Goal: Task Accomplishment & Management: Use online tool/utility

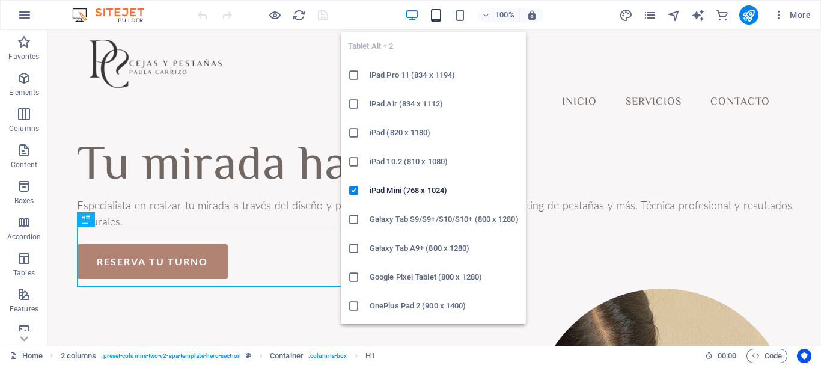
click at [441, 9] on icon "button" at bounding box center [436, 15] width 14 height 14
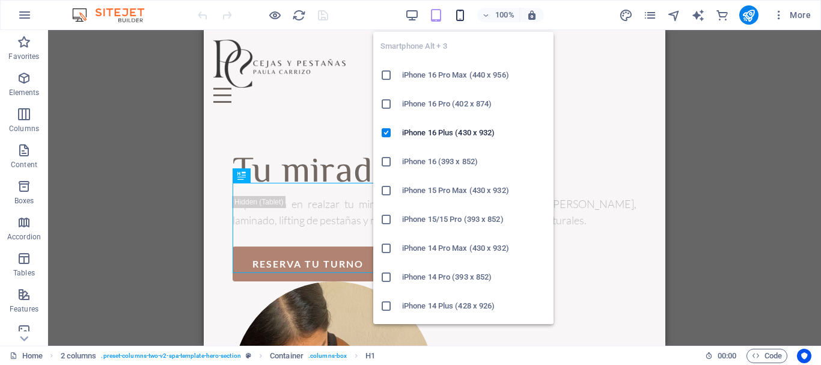
click at [461, 17] on icon "button" at bounding box center [460, 15] width 14 height 14
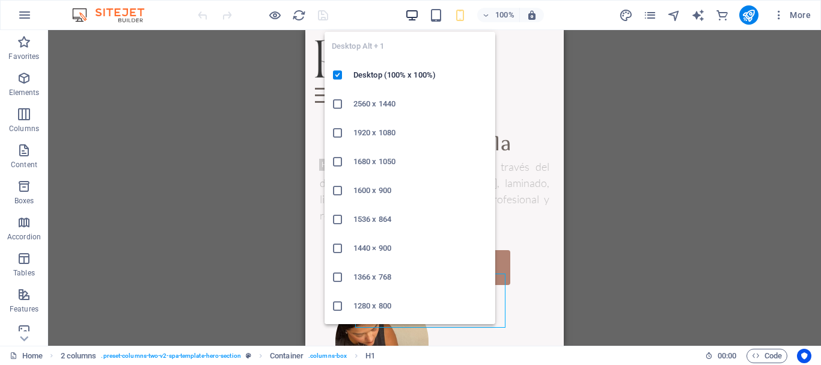
click at [409, 15] on icon "button" at bounding box center [412, 15] width 14 height 14
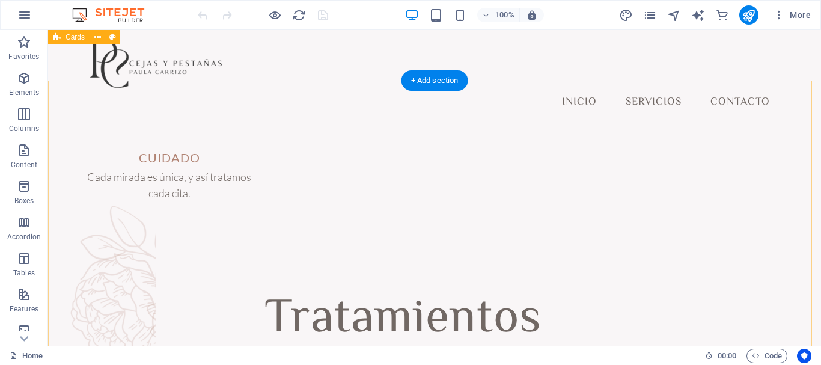
scroll to position [781, 0]
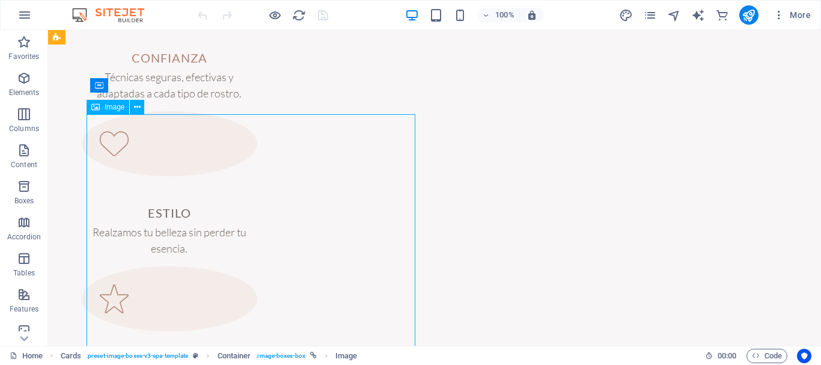
scroll to position [1202, 0]
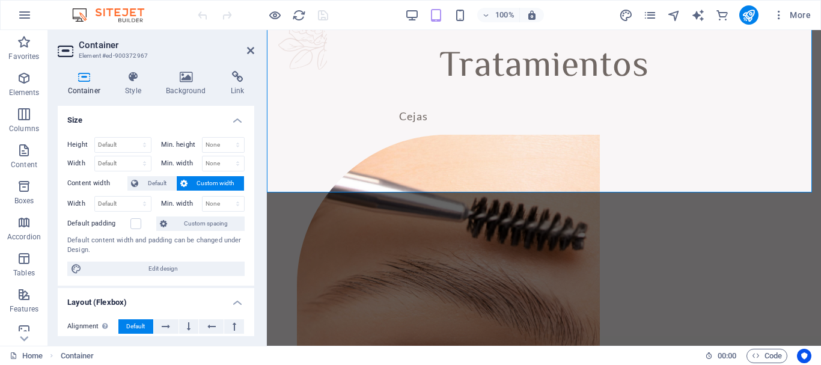
click at [255, 49] on aside "Container Element #ed-900372967 Container Style Background Link Size Height Def…" at bounding box center [157, 188] width 219 height 316
click at [252, 50] on icon at bounding box center [250, 51] width 7 height 10
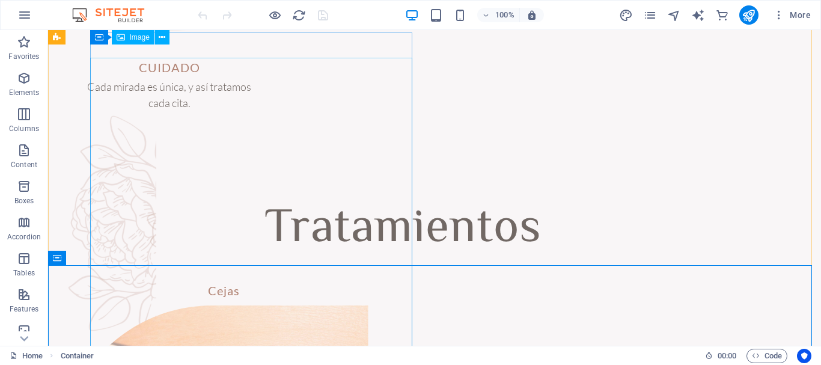
scroll to position [962, 0]
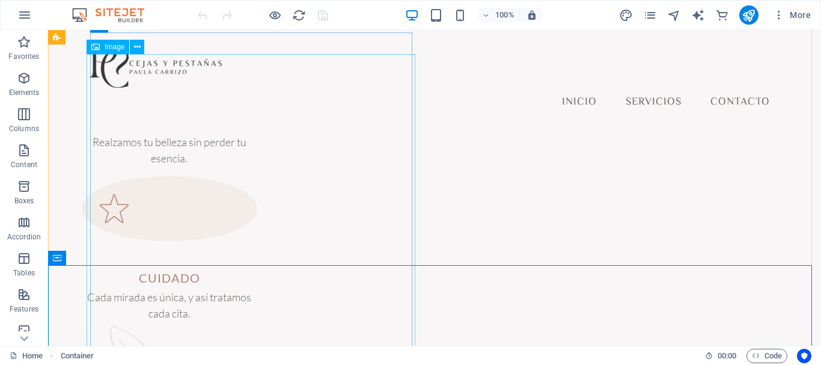
select select "px"
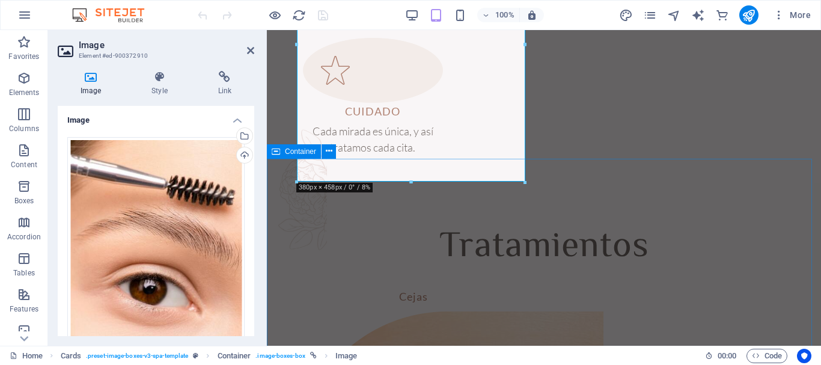
scroll to position [902, 0]
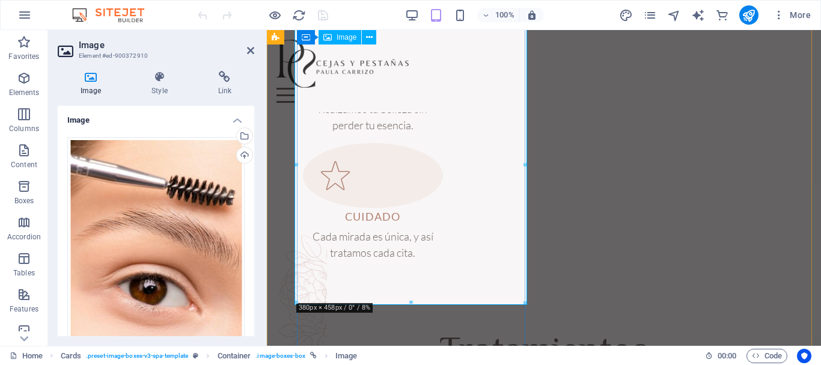
drag, startPoint x: 677, startPoint y: 330, endPoint x: 418, endPoint y: 263, distance: 267.1
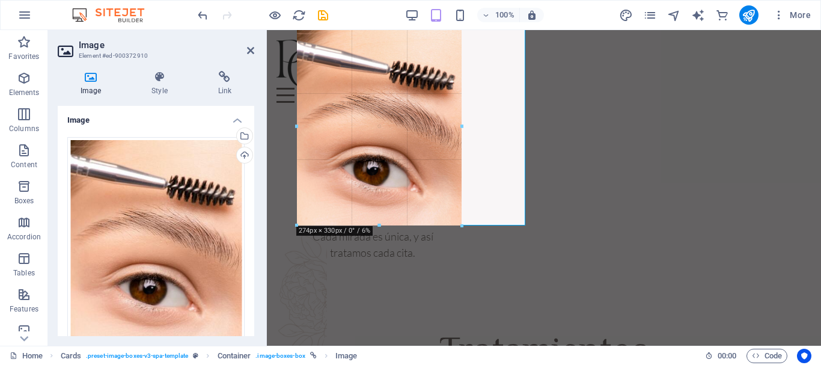
drag, startPoint x: 523, startPoint y: 301, endPoint x: 458, endPoint y: 222, distance: 102.0
type input "274"
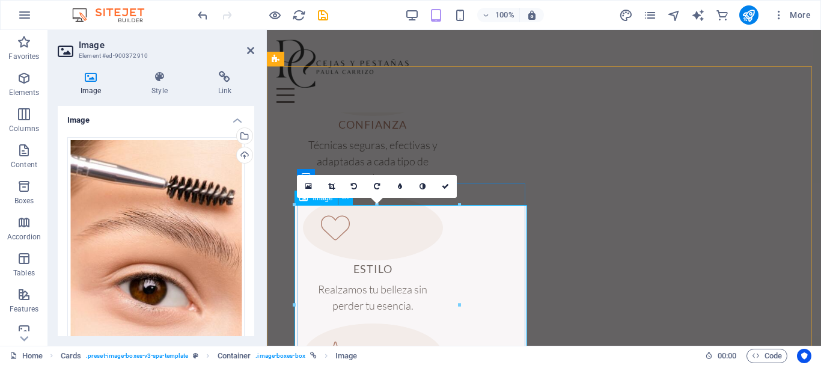
scroll to position [842, 0]
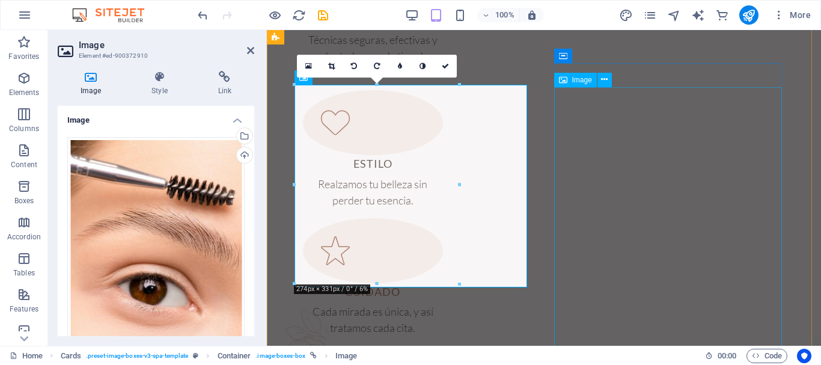
select select "px"
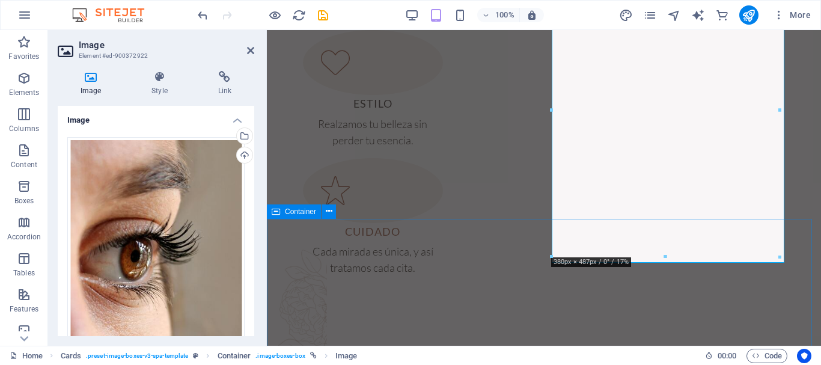
scroll to position [962, 0]
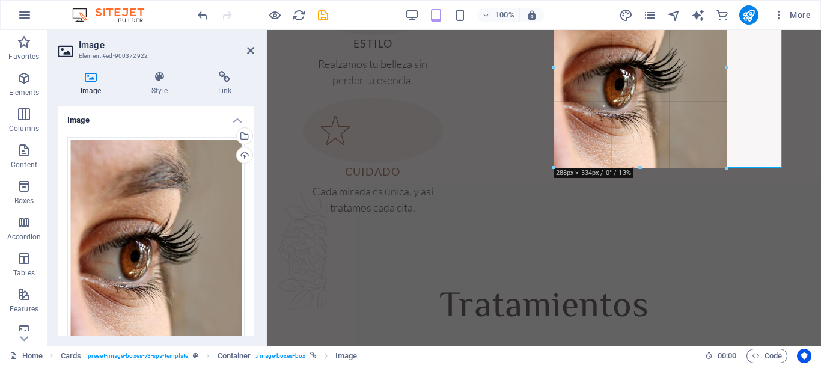
drag, startPoint x: 552, startPoint y: 256, endPoint x: 606, endPoint y: 133, distance: 133.8
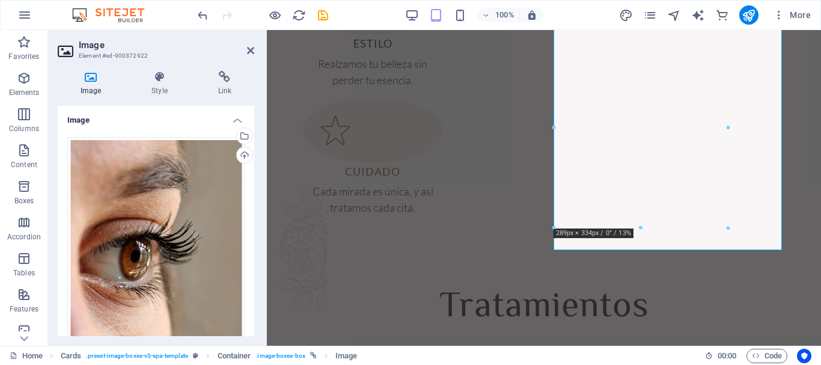
scroll to position [902, 0]
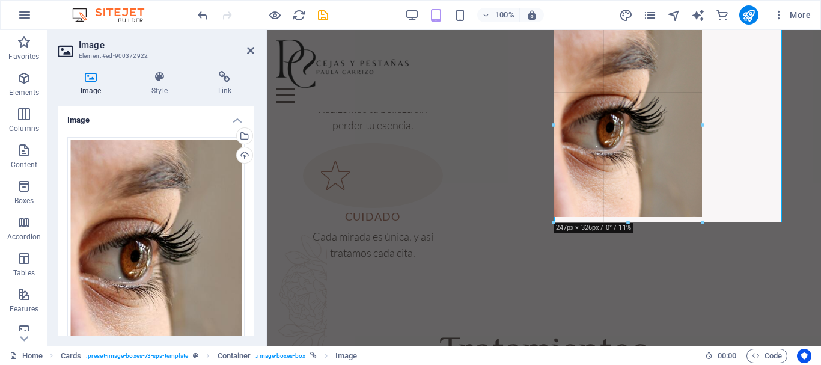
drag, startPoint x: 557, startPoint y: 245, endPoint x: 580, endPoint y: 210, distance: 42.0
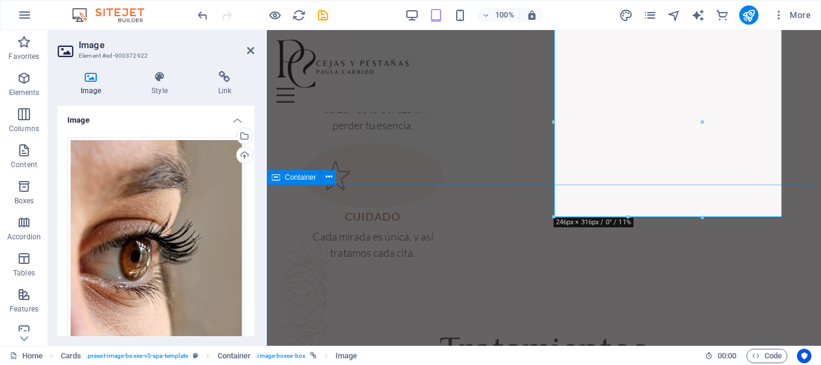
drag, startPoint x: 557, startPoint y: 220, endPoint x: 554, endPoint y: 227, distance: 7.0
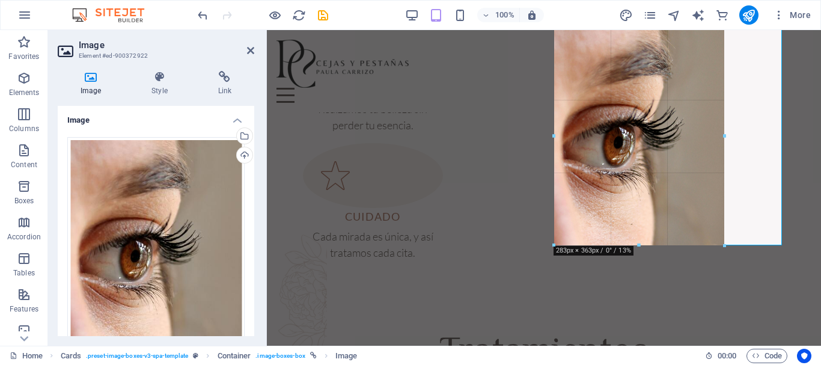
drag, startPoint x: 556, startPoint y: 216, endPoint x: 542, endPoint y: 251, distance: 38.1
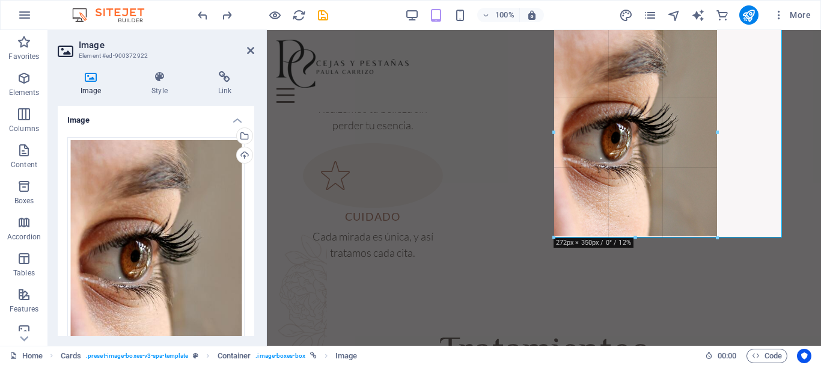
drag, startPoint x: 554, startPoint y: 321, endPoint x: 352, endPoint y: 176, distance: 248.9
type input "271"
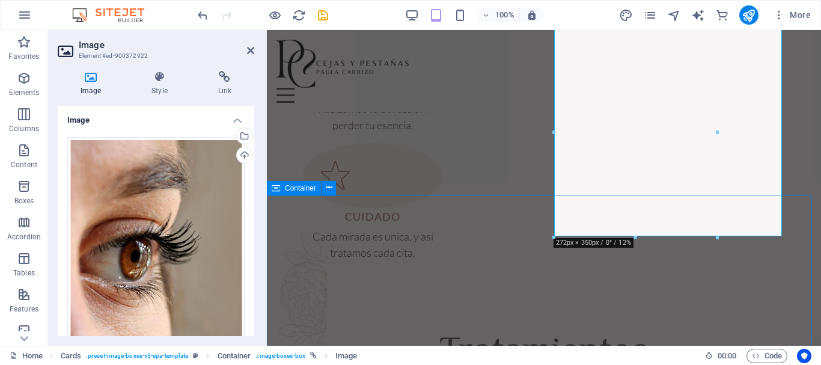
scroll to position [781, 0]
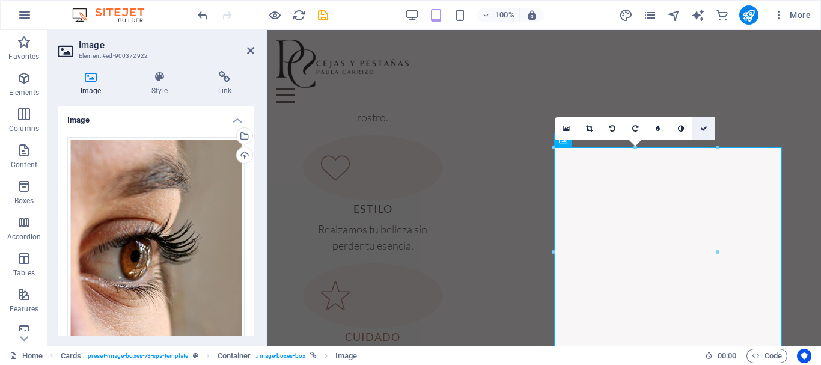
click at [705, 130] on icon at bounding box center [703, 128] width 7 height 7
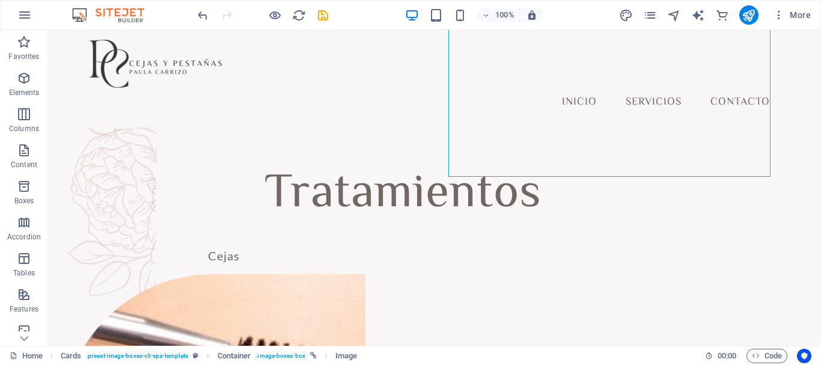
scroll to position [970, 0]
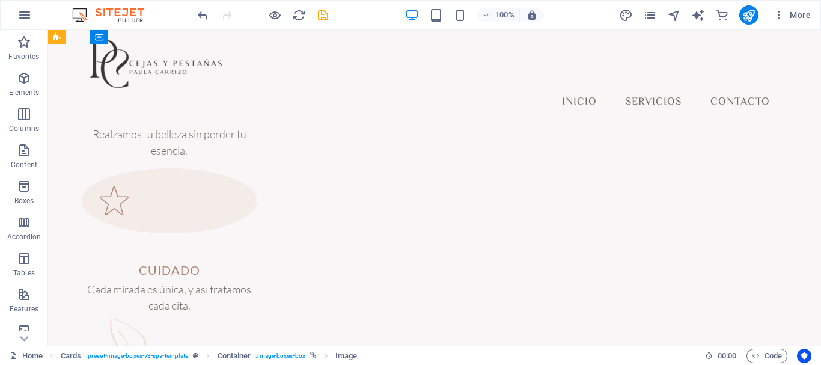
scroll to position [1090, 0]
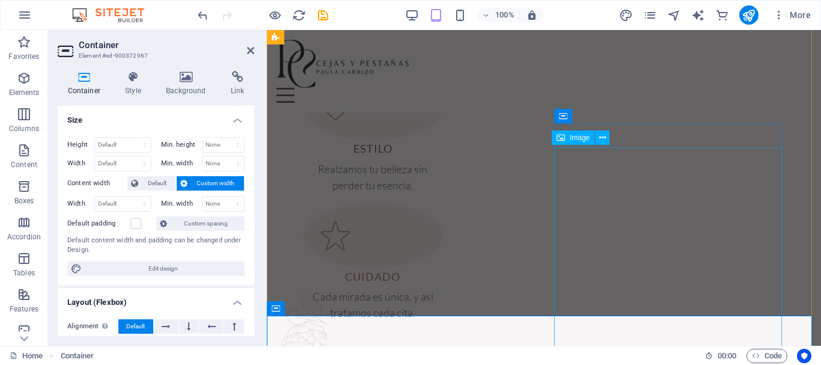
scroll to position [781, 0]
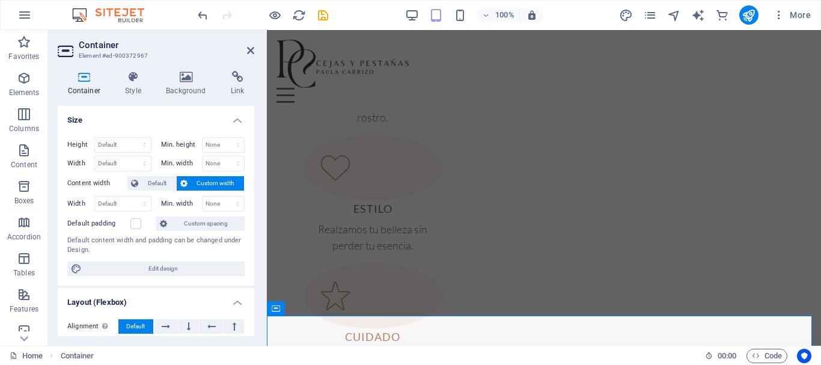
click at [403, 12] on div "100% More" at bounding box center [505, 14] width 620 height 19
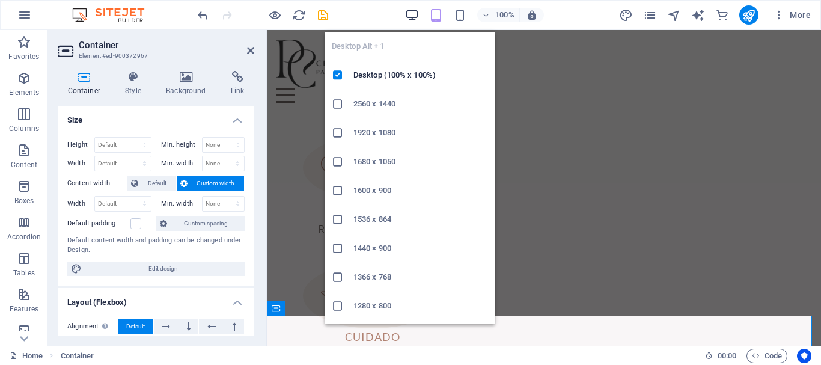
click at [409, 14] on icon "button" at bounding box center [412, 15] width 14 height 14
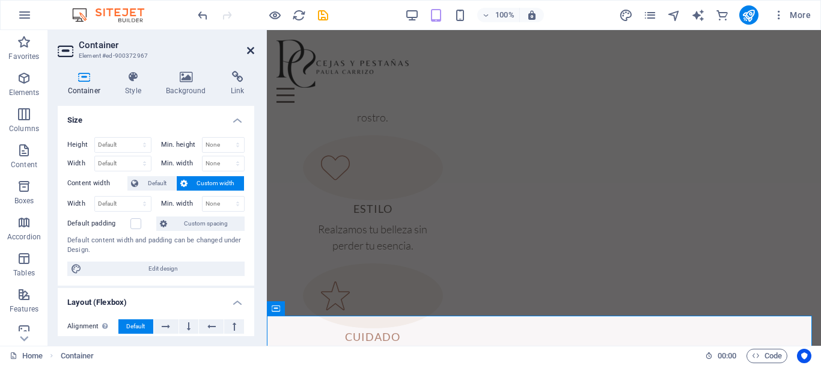
click at [253, 49] on icon at bounding box center [250, 51] width 7 height 10
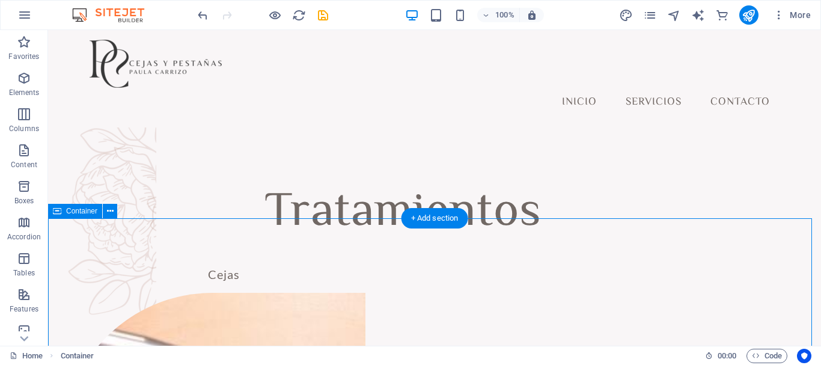
scroll to position [1008, 0]
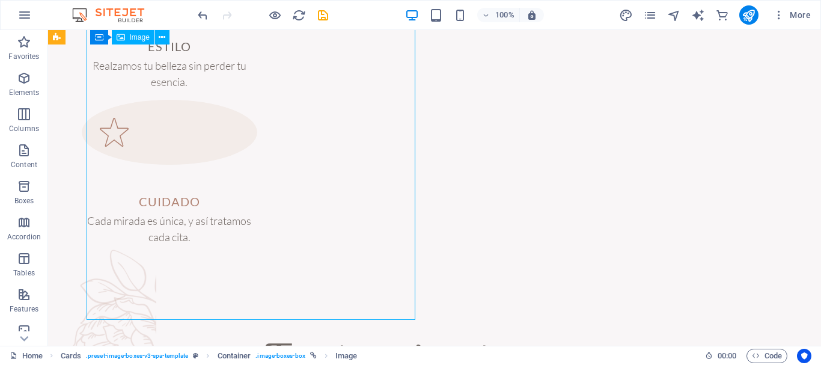
select select "px"
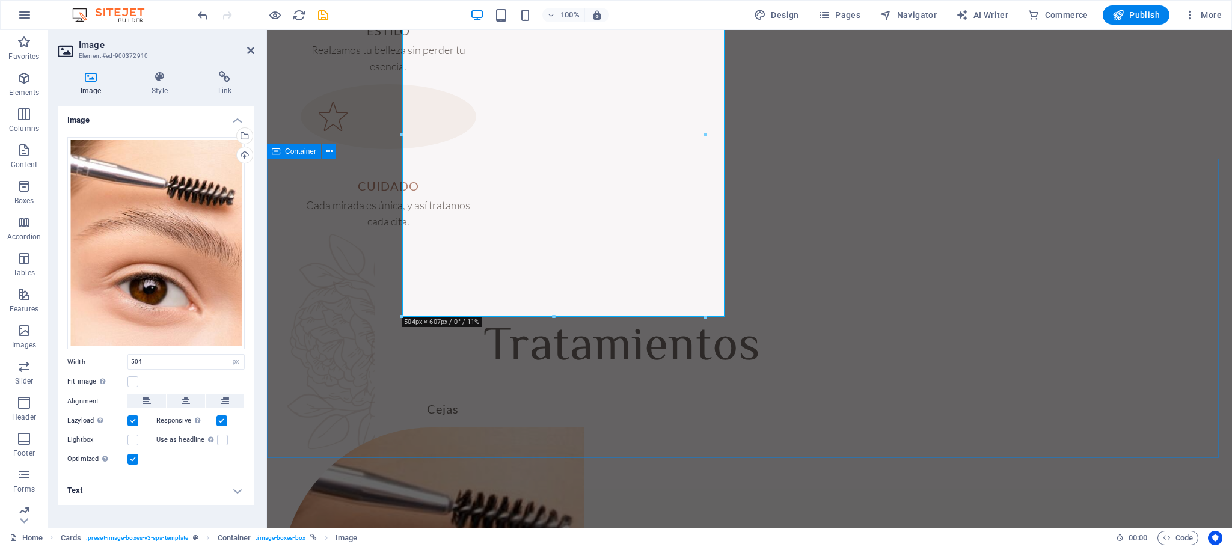
scroll to position [887, 0]
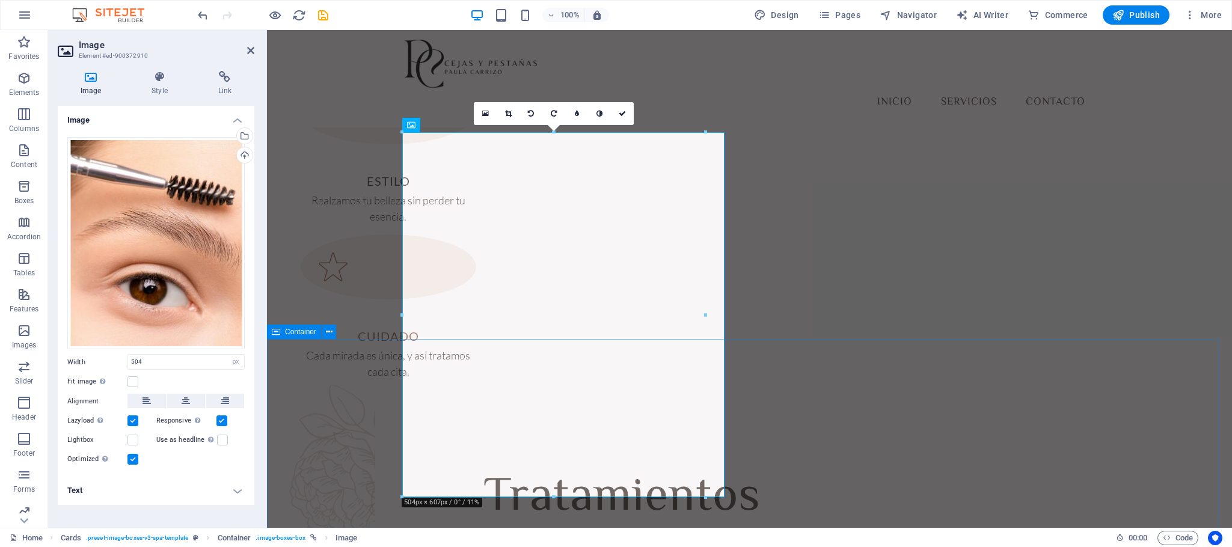
drag, startPoint x: 669, startPoint y: 527, endPoint x: 463, endPoint y: 447, distance: 220.3
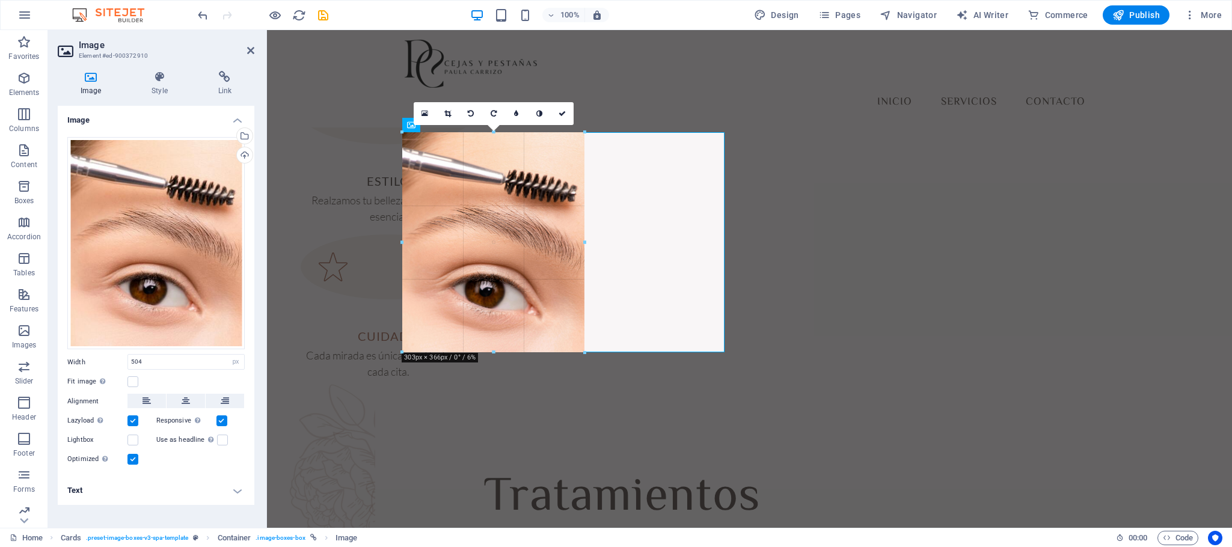
drag, startPoint x: 402, startPoint y: 495, endPoint x: 523, endPoint y: 336, distance: 199.4
type input "303"
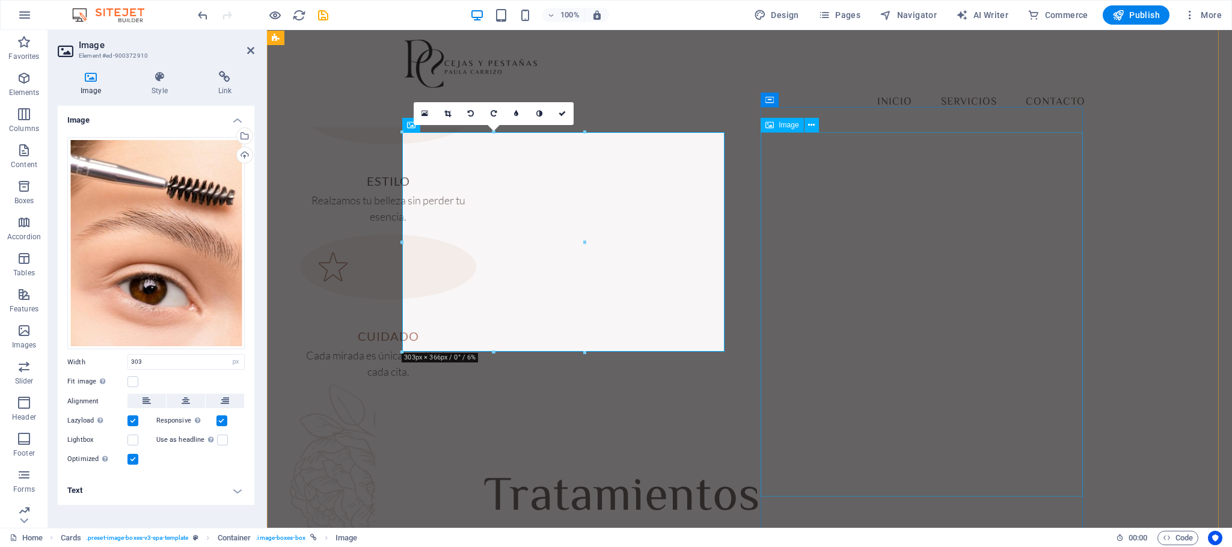
select select "px"
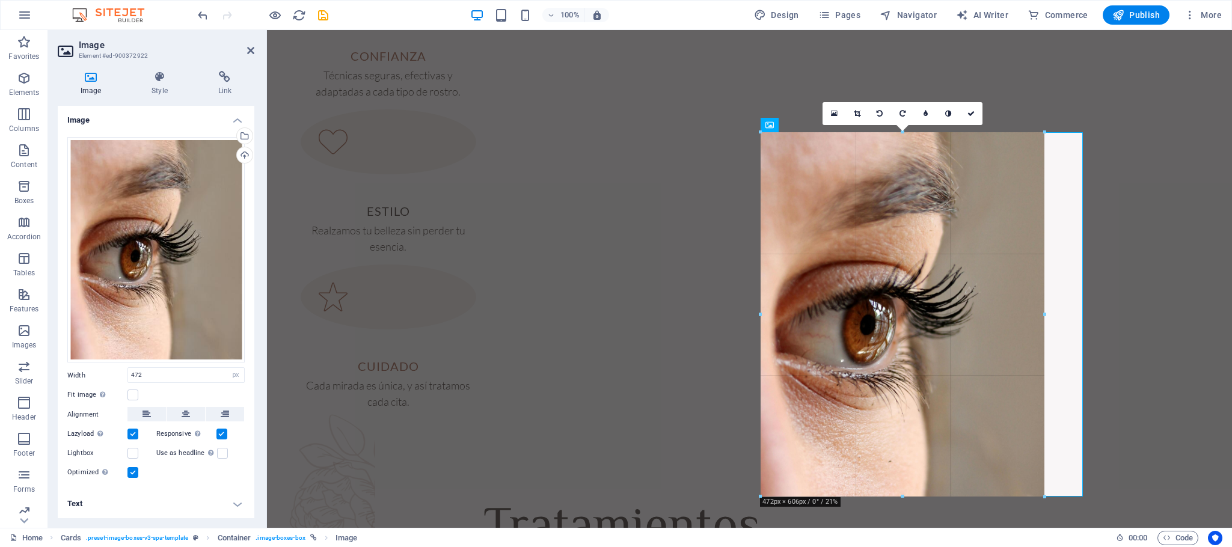
drag, startPoint x: 495, startPoint y: 459, endPoint x: 763, endPoint y: 487, distance: 269.5
click at [763, 364] on div at bounding box center [761, 314] width 4 height 364
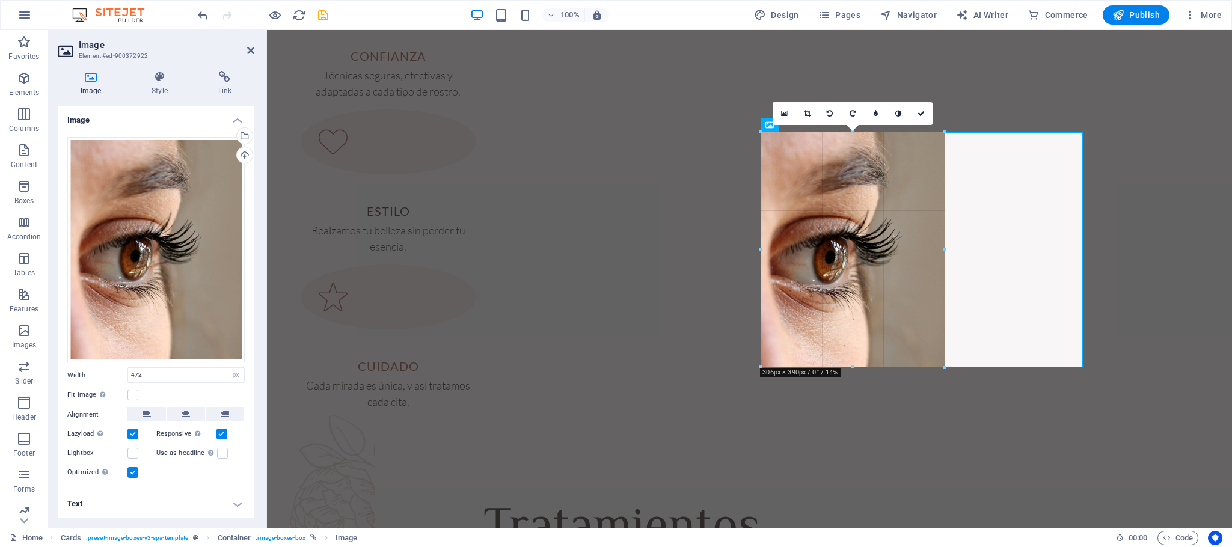
drag, startPoint x: 759, startPoint y: 494, endPoint x: 591, endPoint y: 291, distance: 263.4
type input "305"
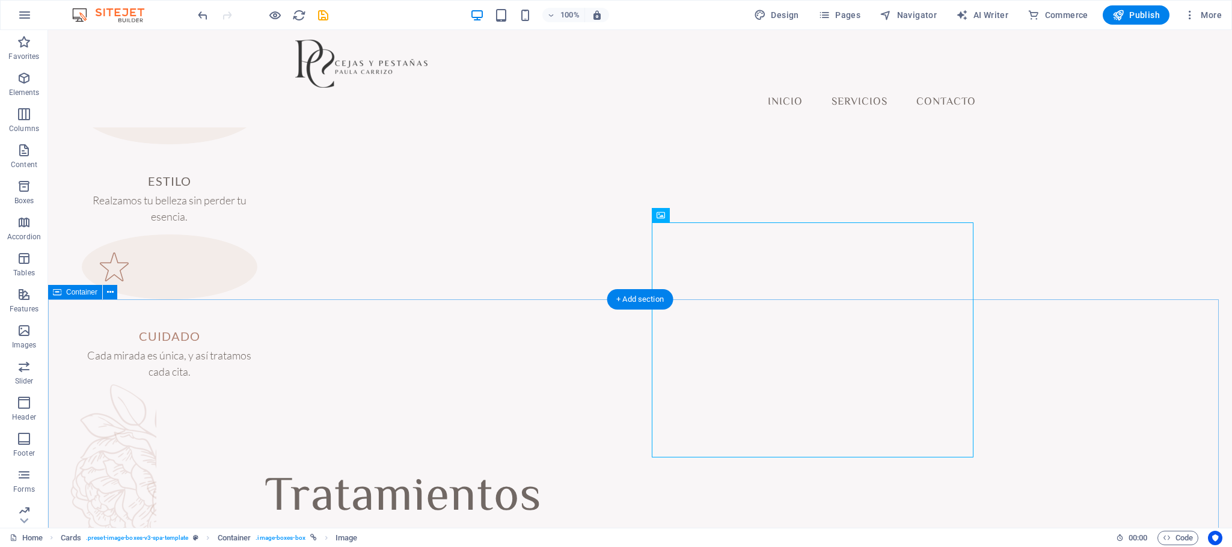
scroll to position [797, 0]
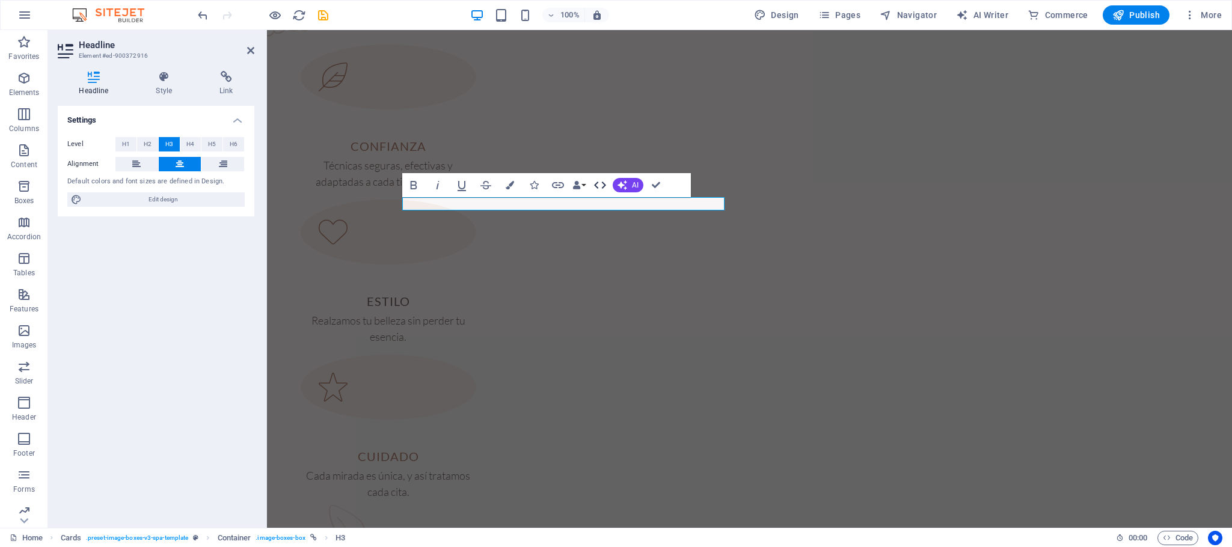
click at [596, 186] on icon "button" at bounding box center [600, 185] width 12 height 7
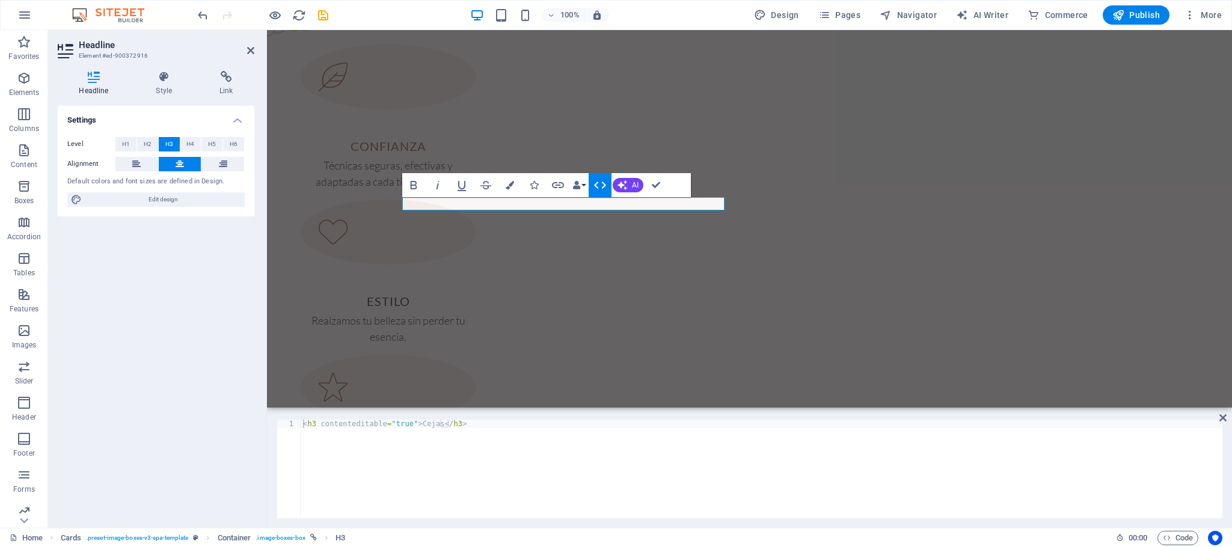
click at [596, 186] on icon "button" at bounding box center [600, 185] width 12 height 7
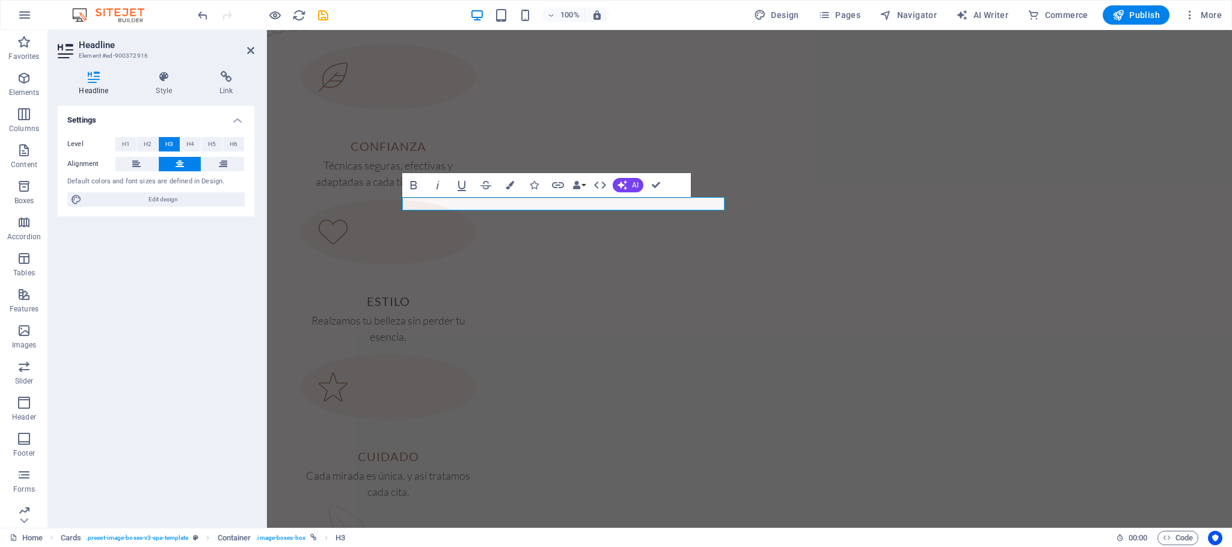
click at [130, 135] on div "Level H1 H2 H3 H4 H5 H6 Alignment Default colors and font sizes are defined in …" at bounding box center [156, 172] width 197 height 90
click at [123, 152] on div "Level H1 H2 H3 H4 H5 H6 Alignment Default colors and font sizes are defined in …" at bounding box center [156, 172] width 197 height 90
click at [123, 148] on span "H1" at bounding box center [126, 144] width 8 height 14
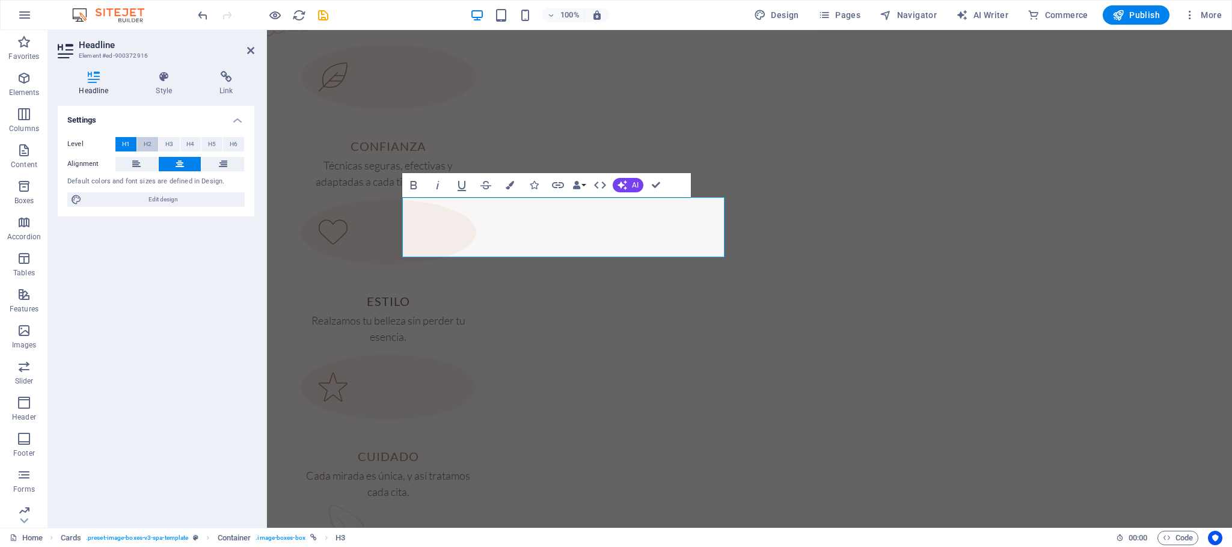
click at [144, 139] on span "H2" at bounding box center [148, 144] width 8 height 14
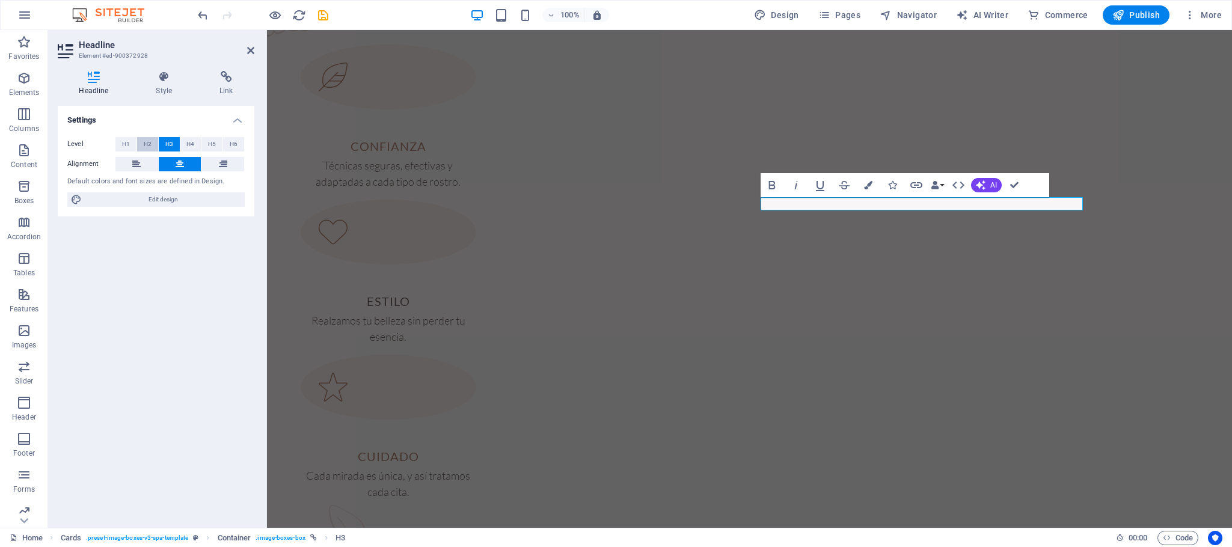
click at [144, 145] on span "H2" at bounding box center [148, 144] width 8 height 14
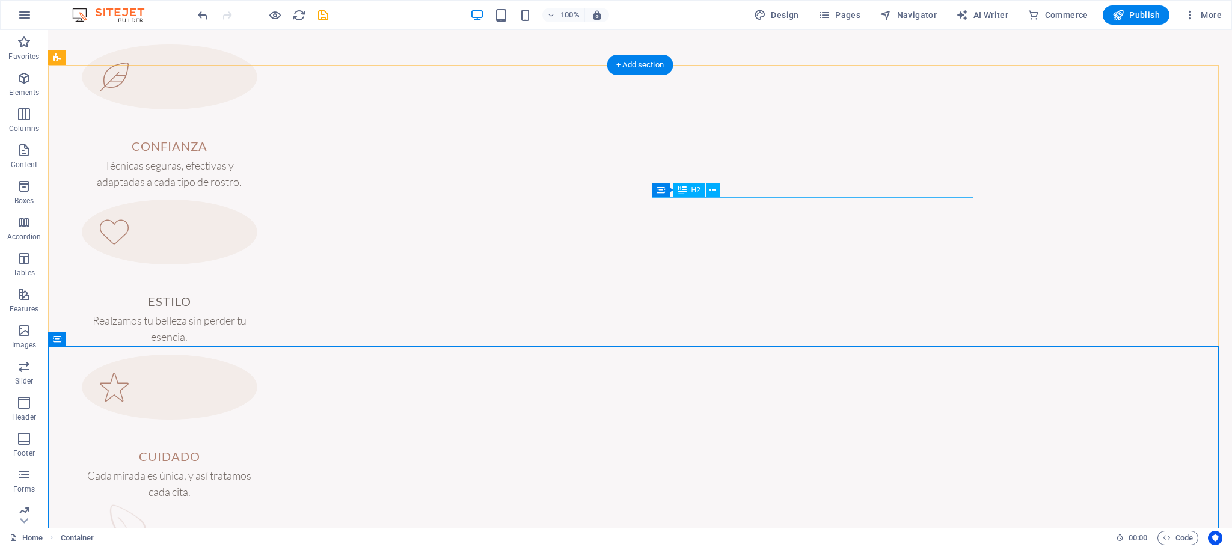
select select "px"
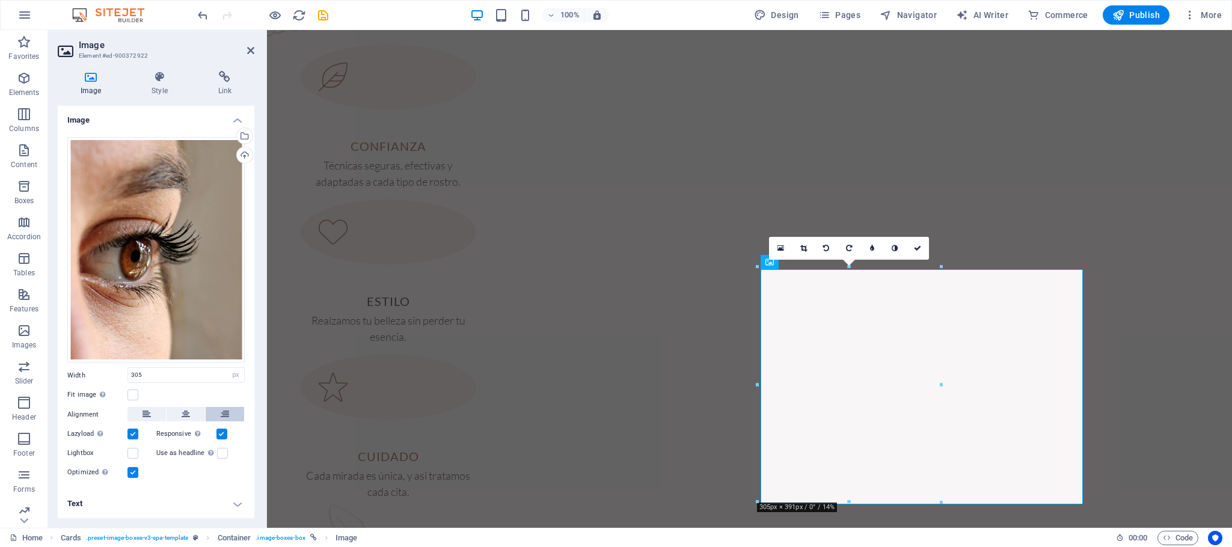
click at [233, 364] on button at bounding box center [225, 414] width 38 height 14
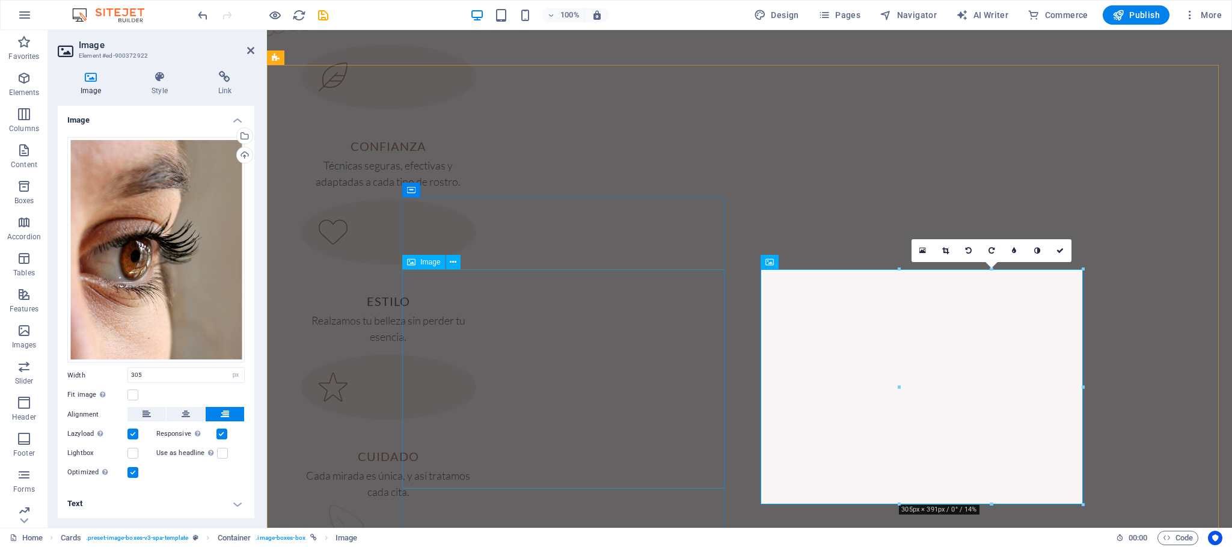
select select "px"
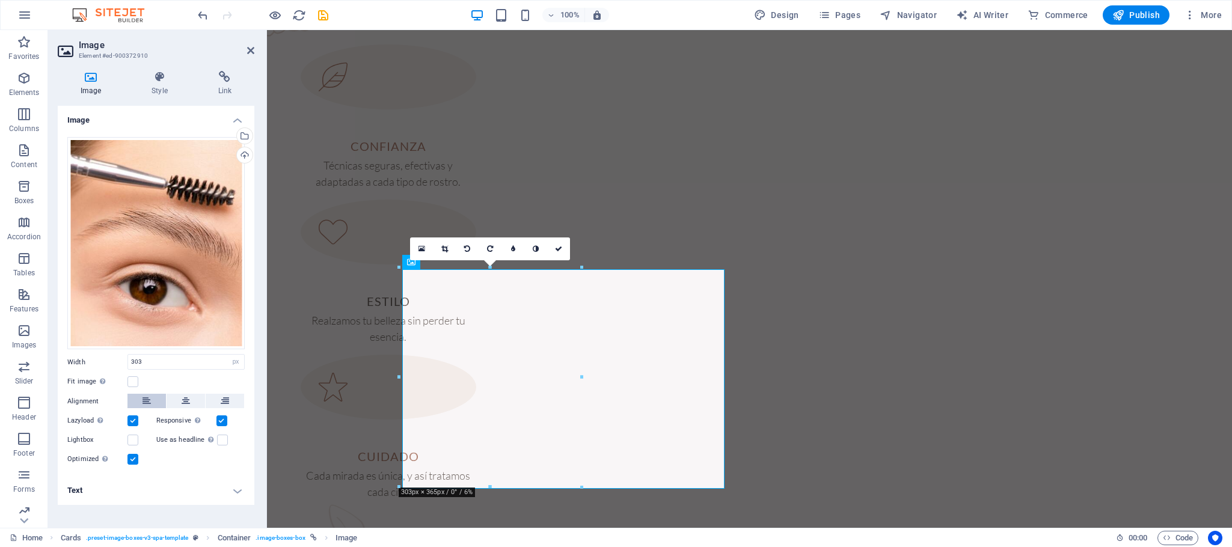
click at [145, 364] on icon at bounding box center [146, 401] width 8 height 14
click at [253, 47] on icon at bounding box center [250, 51] width 7 height 10
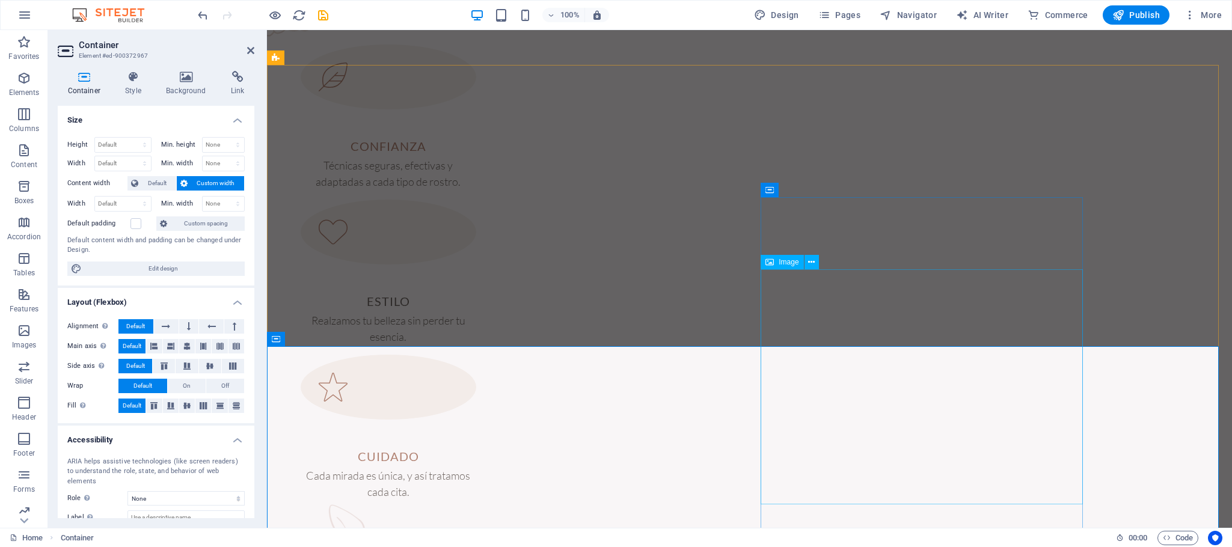
select select "px"
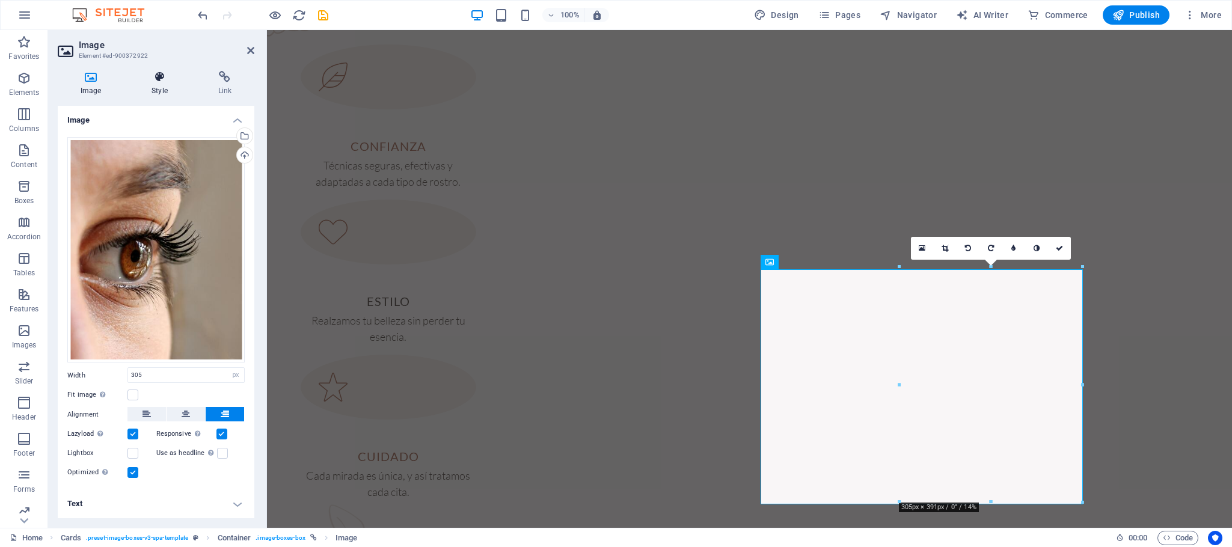
click at [157, 78] on icon at bounding box center [159, 77] width 61 height 12
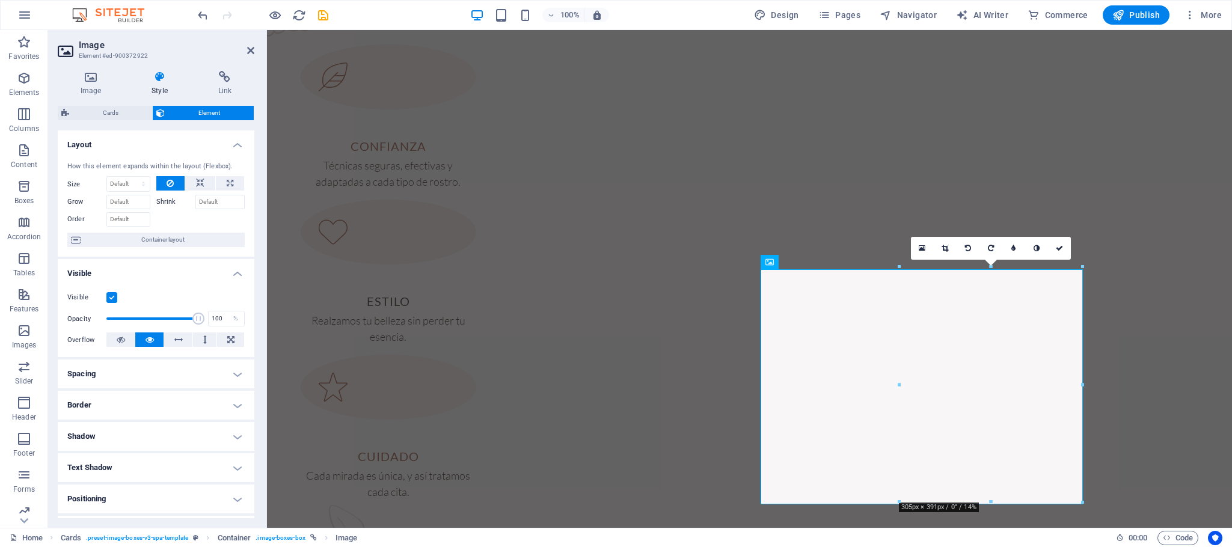
click at [233, 139] on h4 "Layout" at bounding box center [156, 141] width 197 height 22
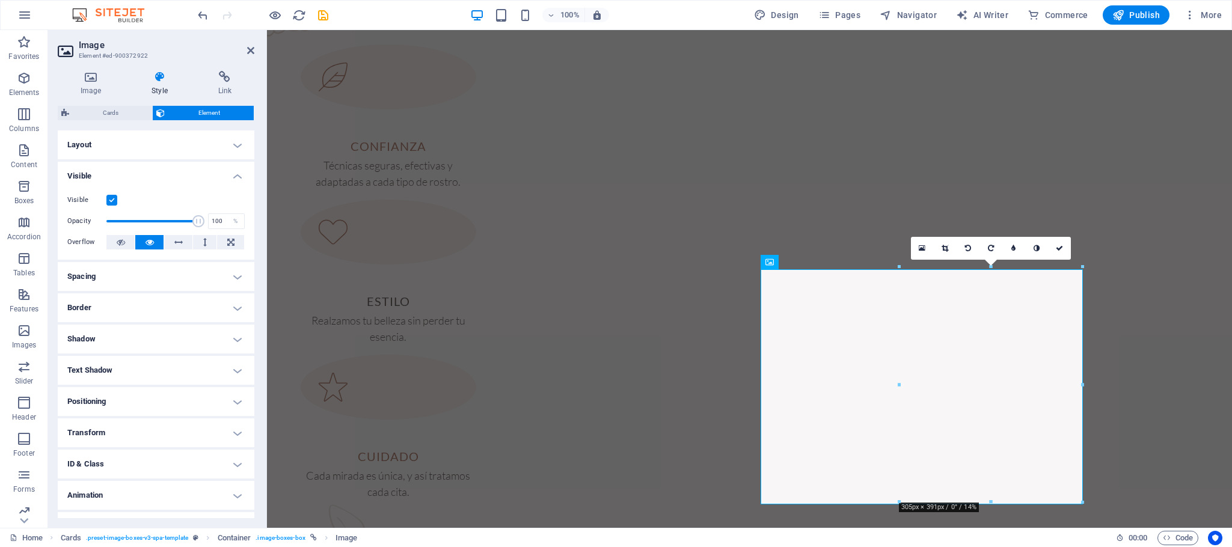
click at [228, 309] on h4 "Border" at bounding box center [156, 307] width 197 height 29
click at [133, 335] on icon at bounding box center [132, 332] width 7 height 14
click at [128, 364] on input "0" at bounding box center [117, 374] width 71 height 14
type input "250"
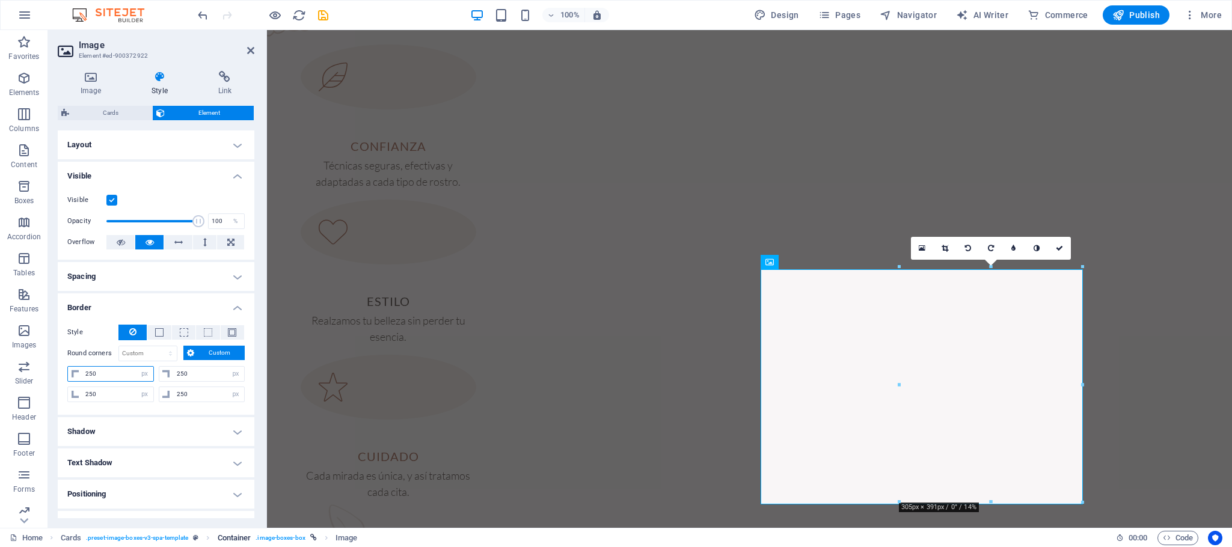
type input "250"
select select "px"
type input "250"
select select "DISABLED_OPTION_VALUE"
type input "0"
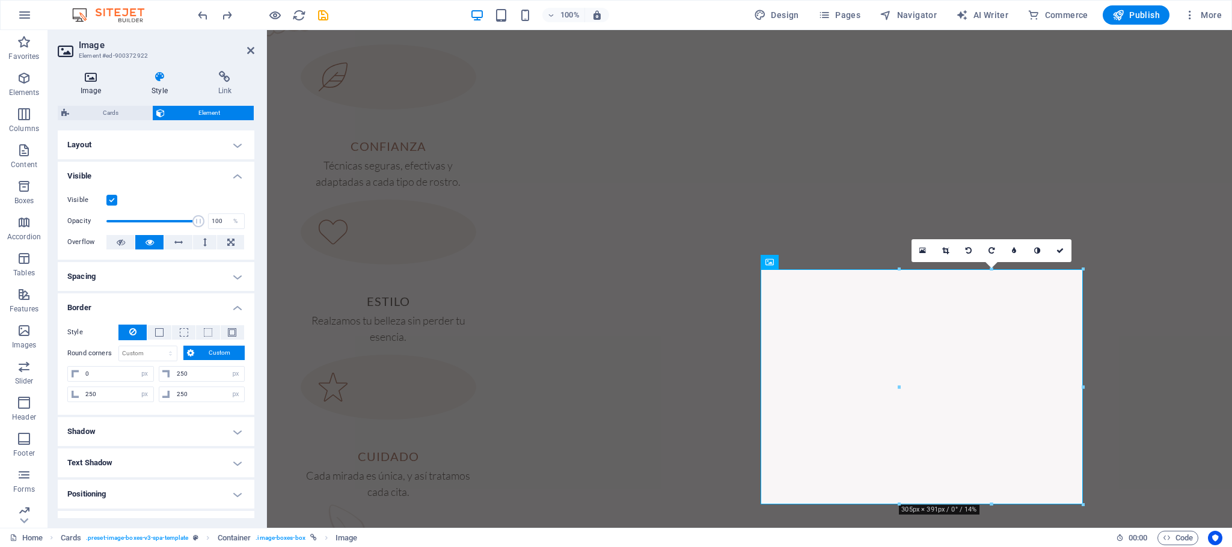
click at [99, 85] on h4 "Image" at bounding box center [93, 83] width 71 height 25
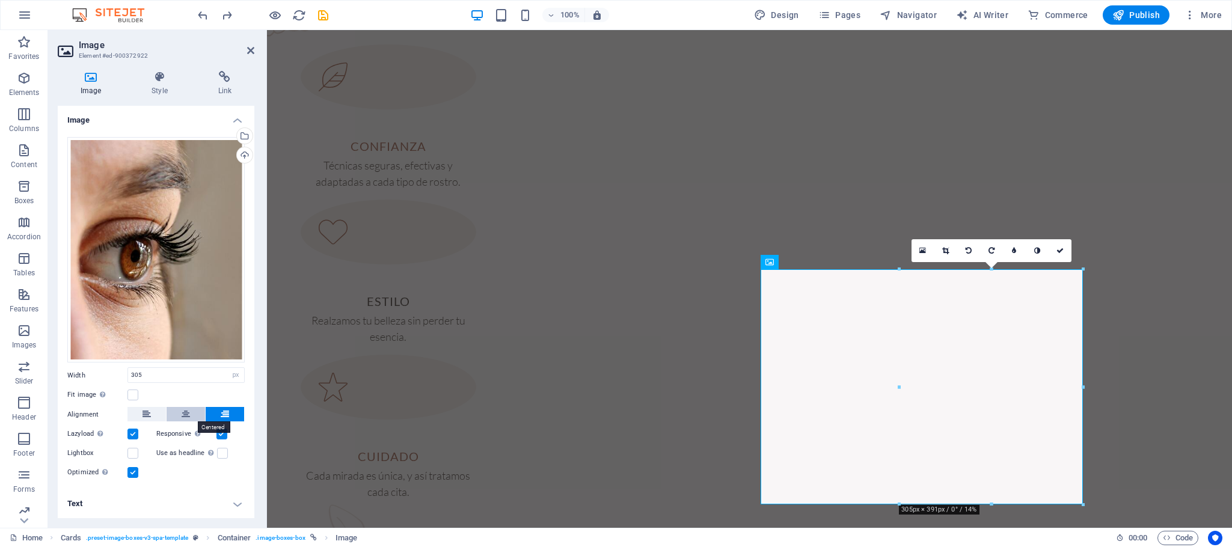
click at [194, 364] on button at bounding box center [185, 414] width 38 height 14
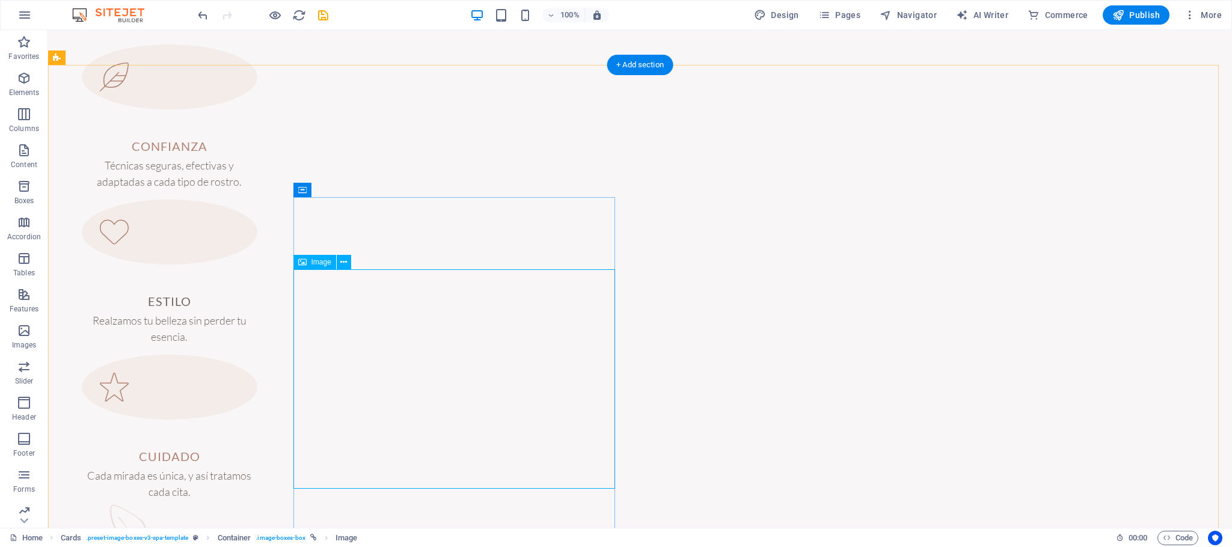
select select "px"
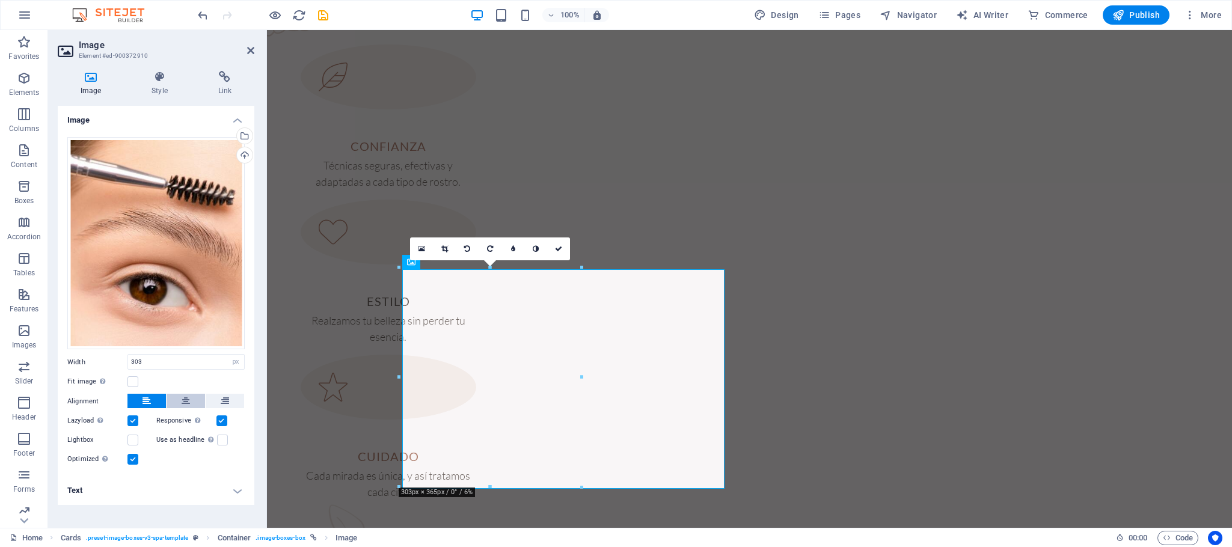
click at [186, 364] on icon at bounding box center [186, 401] width 8 height 14
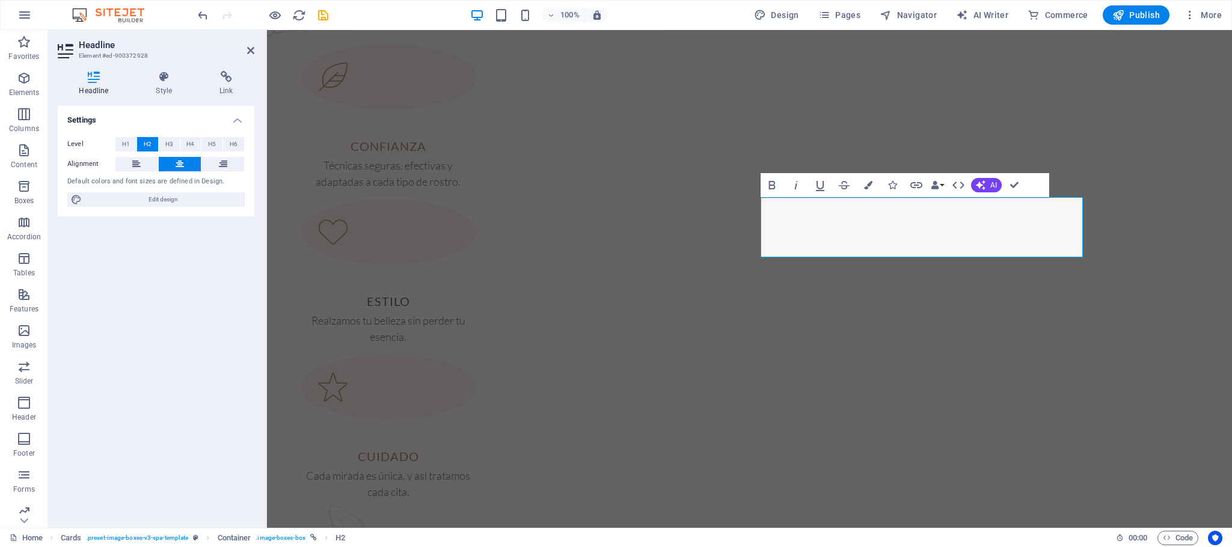
click at [157, 144] on button "H2" at bounding box center [147, 144] width 21 height 14
click at [177, 139] on button "H3" at bounding box center [169, 144] width 21 height 14
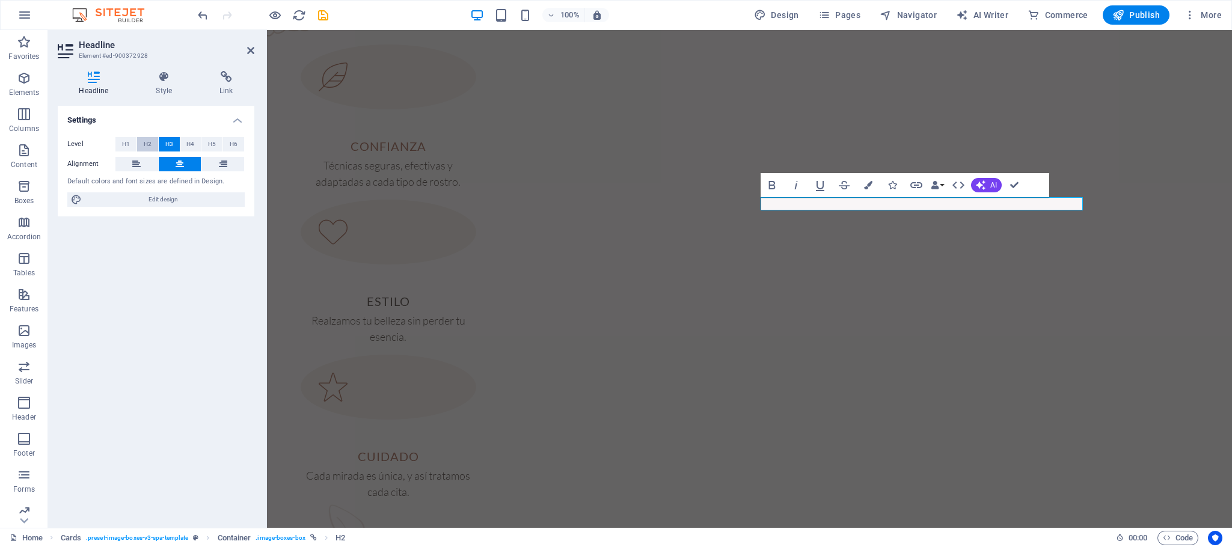
click at [144, 143] on span "H2" at bounding box center [148, 144] width 8 height 14
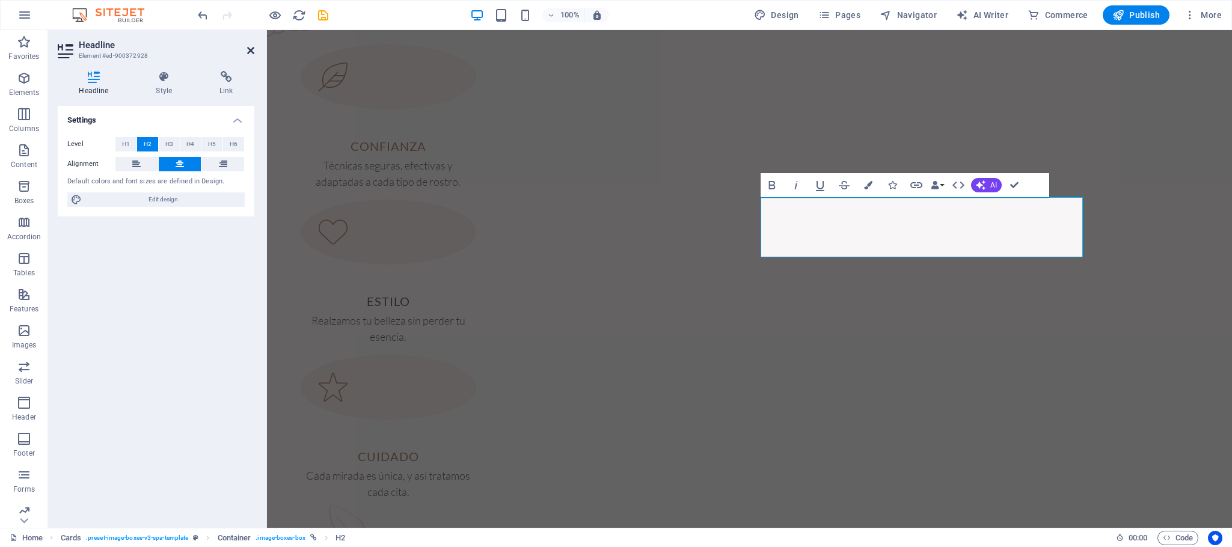
click at [251, 53] on icon at bounding box center [250, 51] width 7 height 10
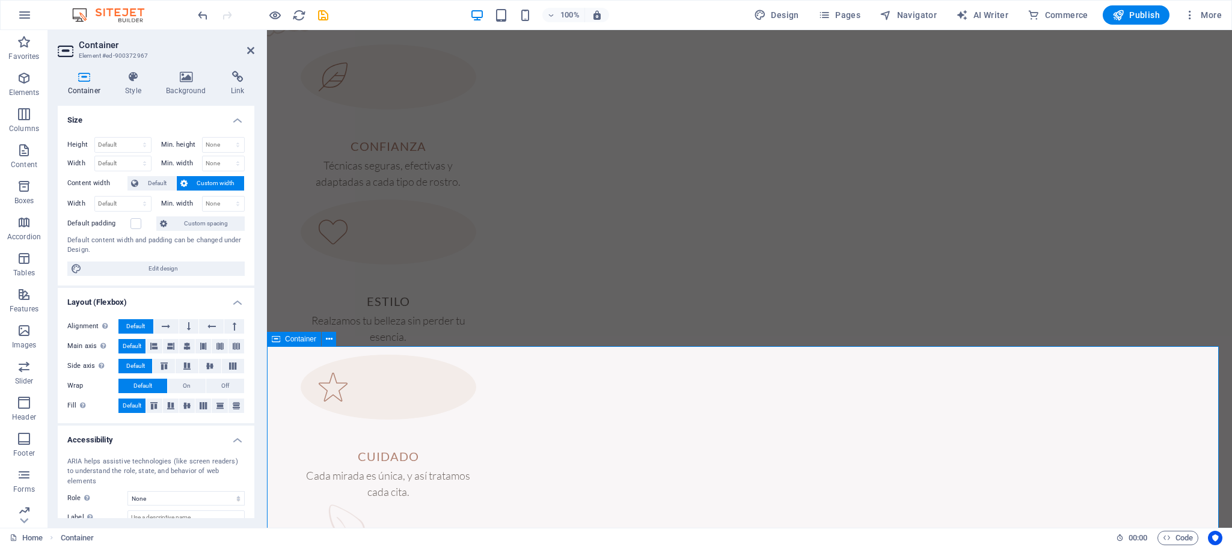
scroll to position [887, 0]
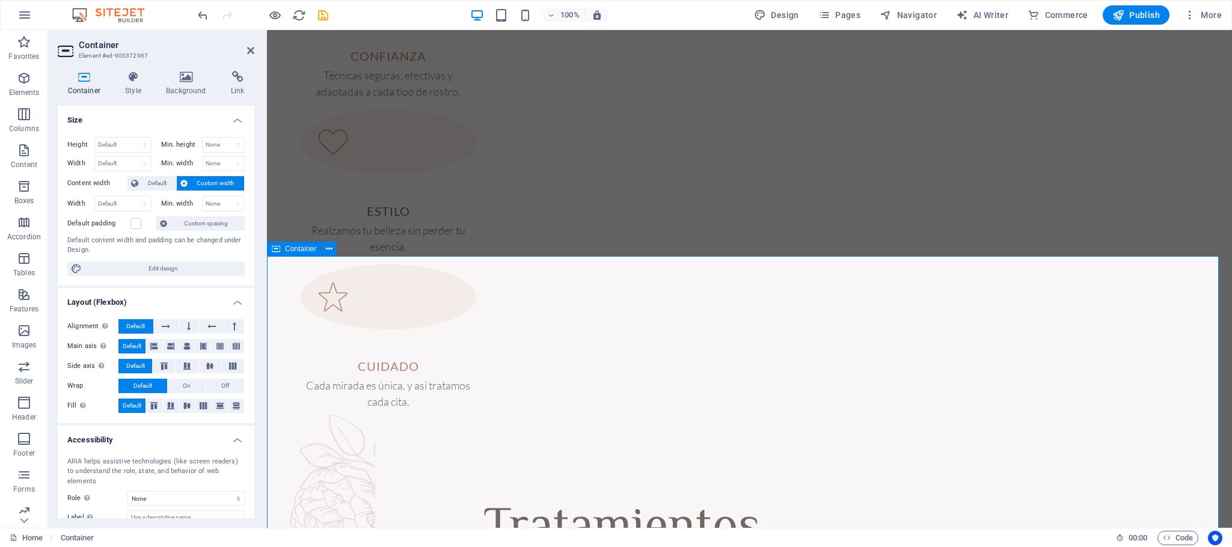
drag, startPoint x: 890, startPoint y: 222, endPoint x: 1110, endPoint y: 226, distance: 220.0
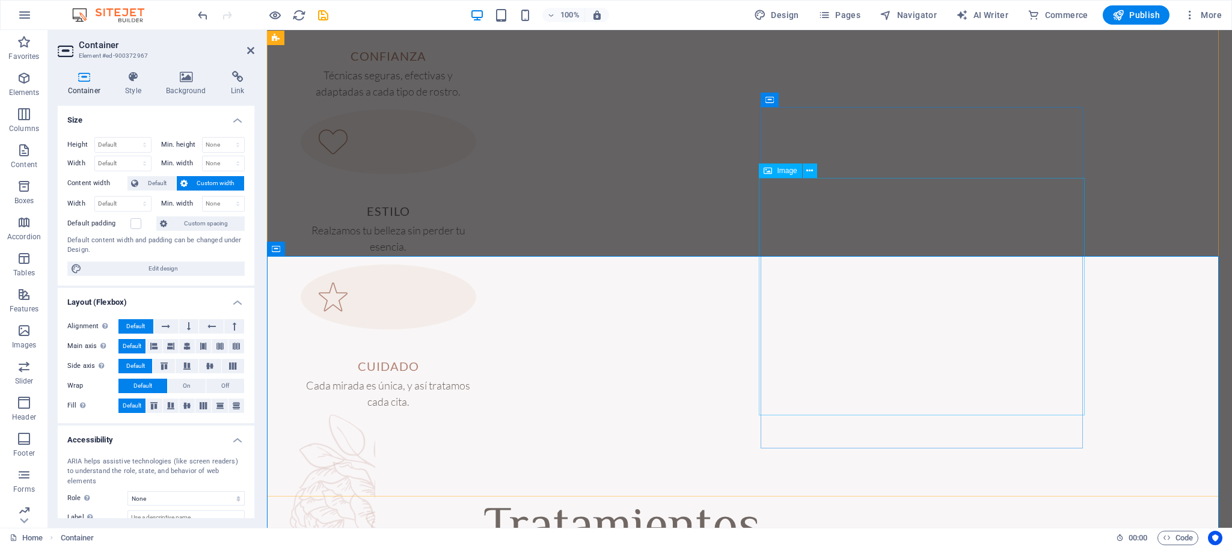
select select "px"
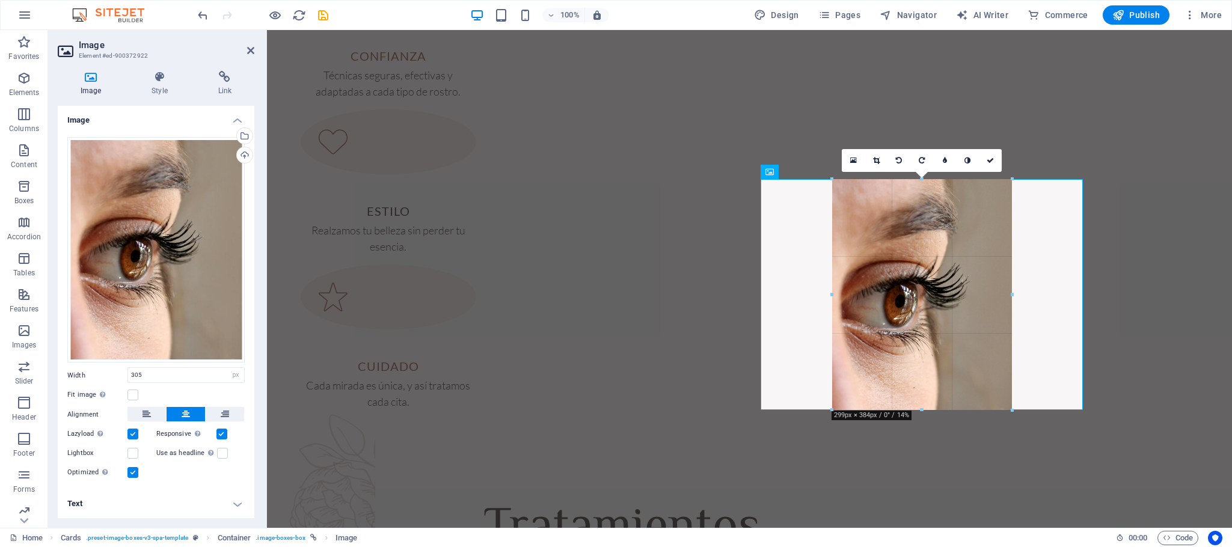
drag, startPoint x: 1012, startPoint y: 410, endPoint x: 740, endPoint y: 361, distance: 276.6
type input "298"
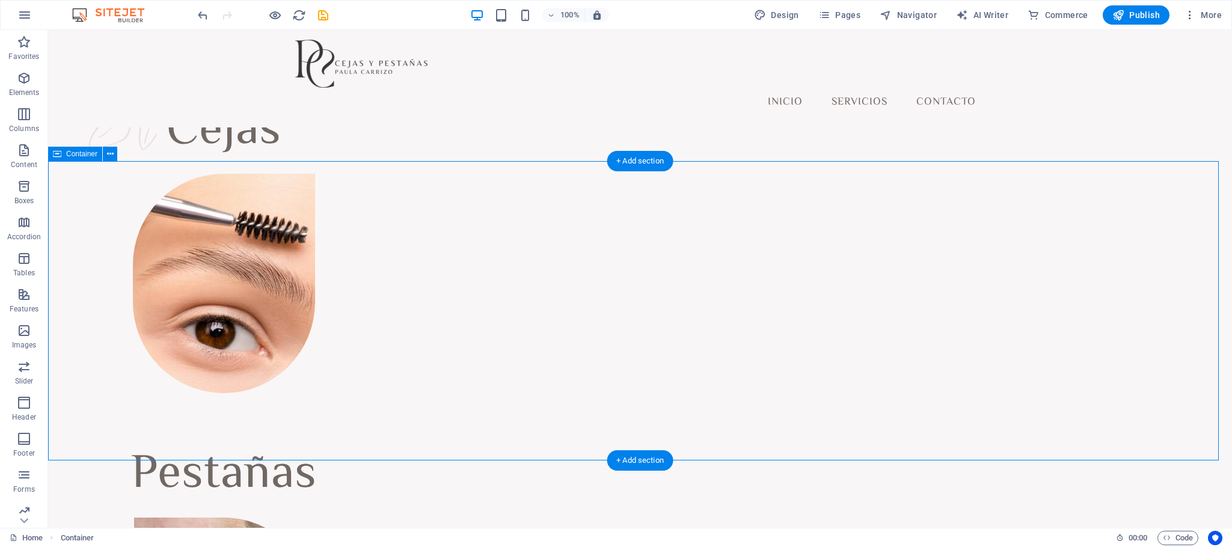
scroll to position [977, 0]
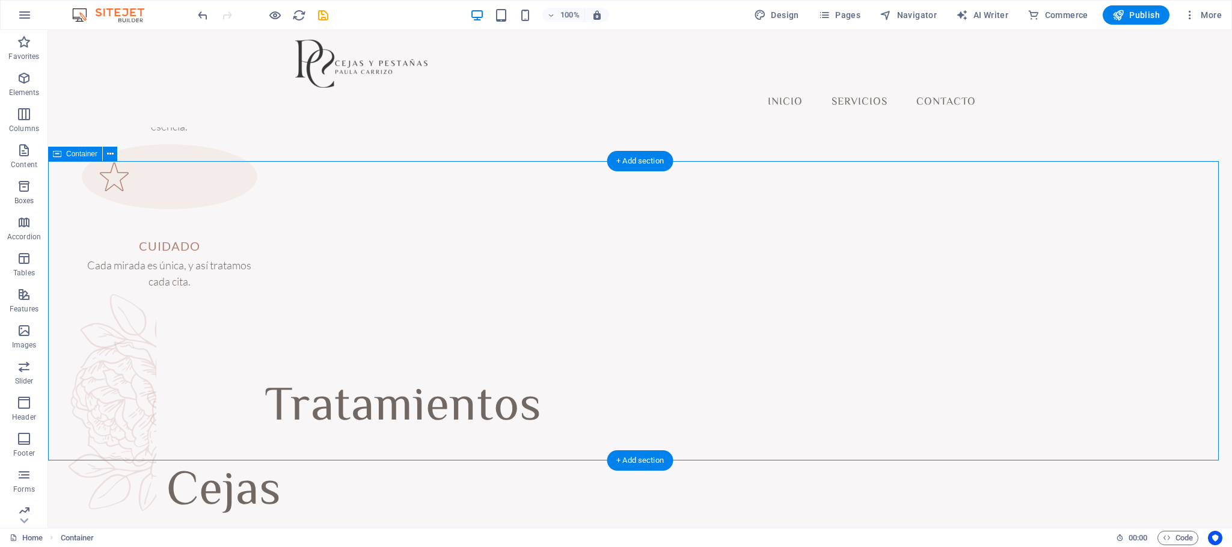
drag, startPoint x: 468, startPoint y: 260, endPoint x: 245, endPoint y: 258, distance: 222.4
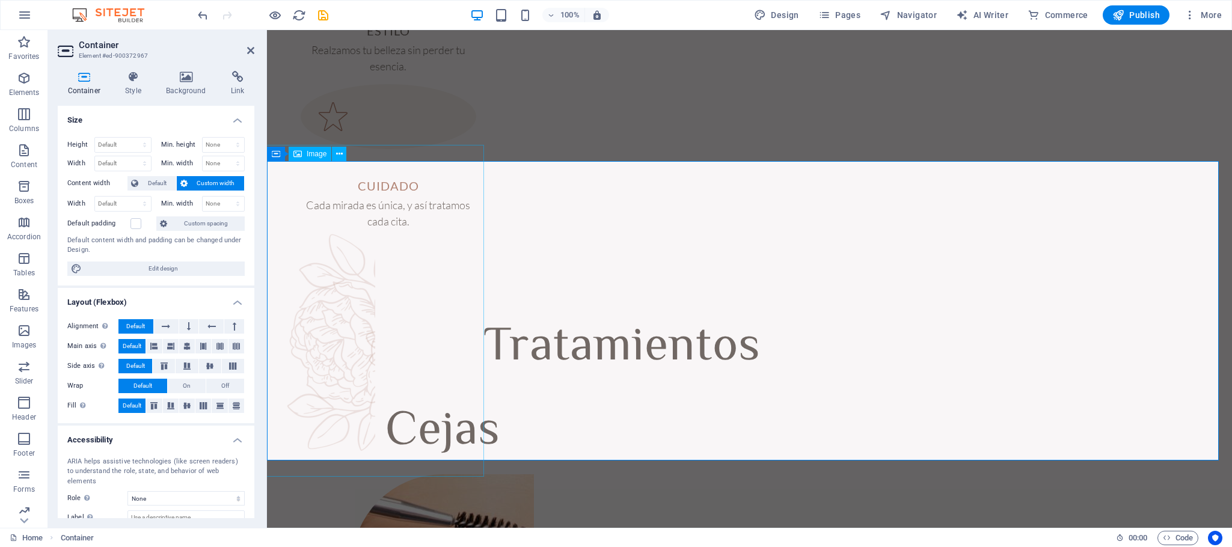
scroll to position [1338, 0]
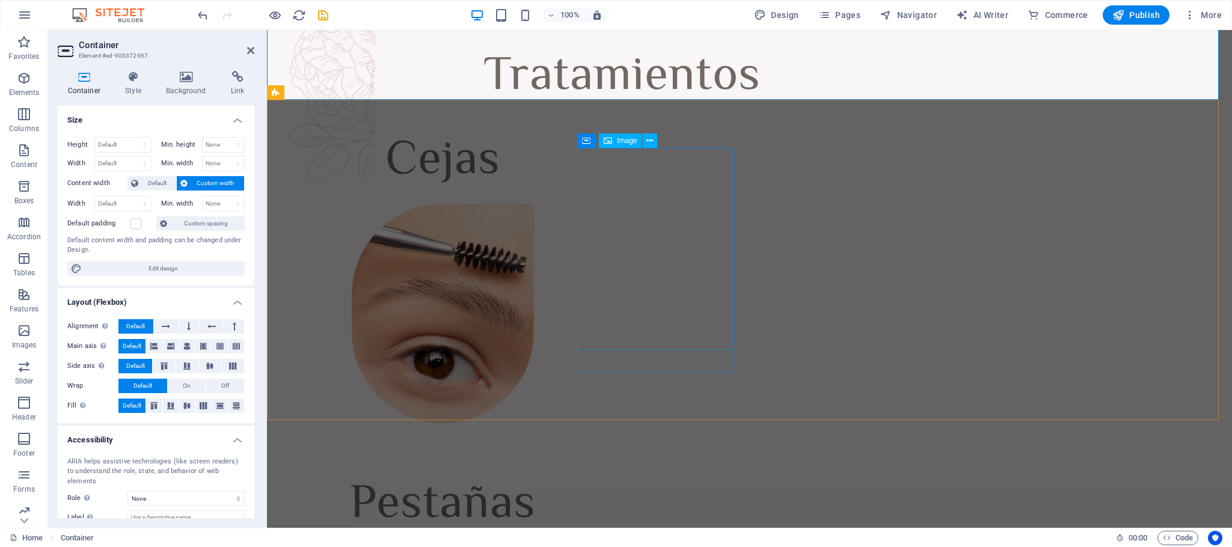
drag, startPoint x: 698, startPoint y: 276, endPoint x: 915, endPoint y: 276, distance: 217.6
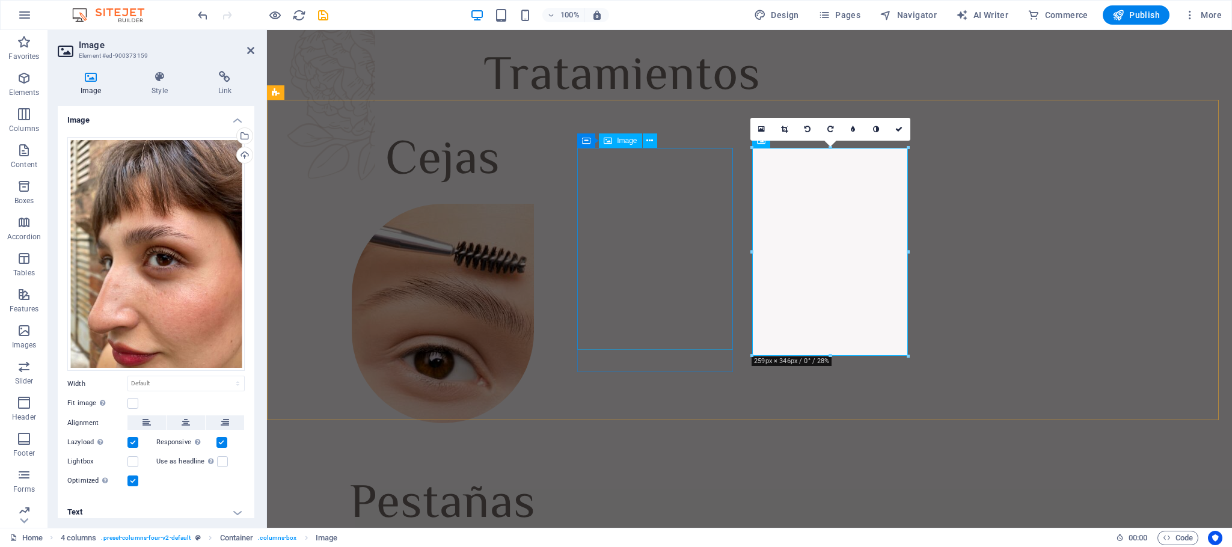
select select "px"
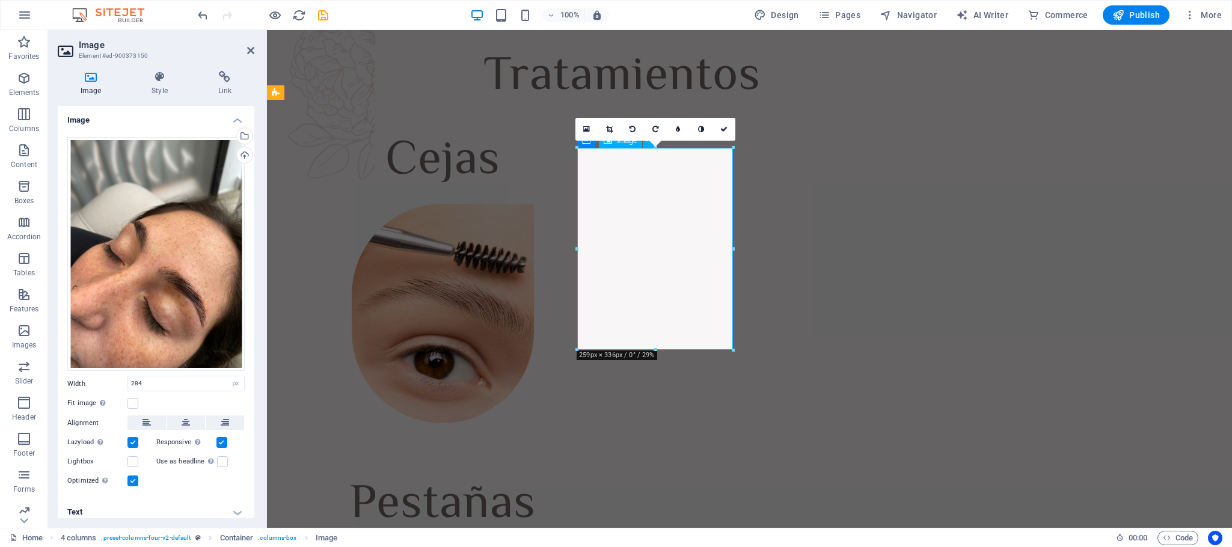
click at [587, 126] on icon at bounding box center [586, 129] width 7 height 8
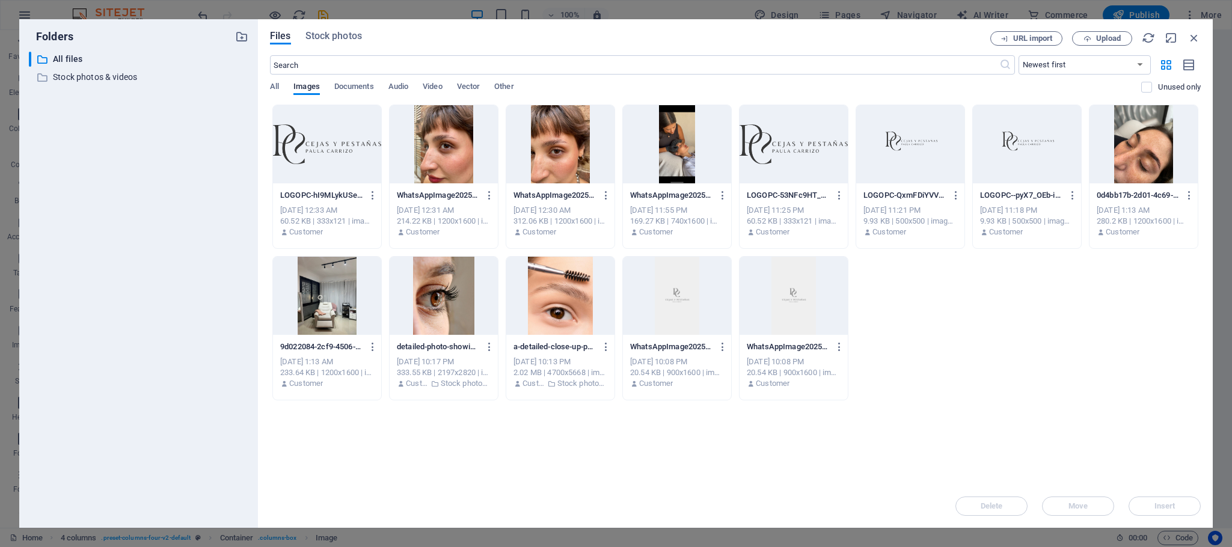
click at [540, 302] on div at bounding box center [560, 296] width 108 height 78
type input "236"
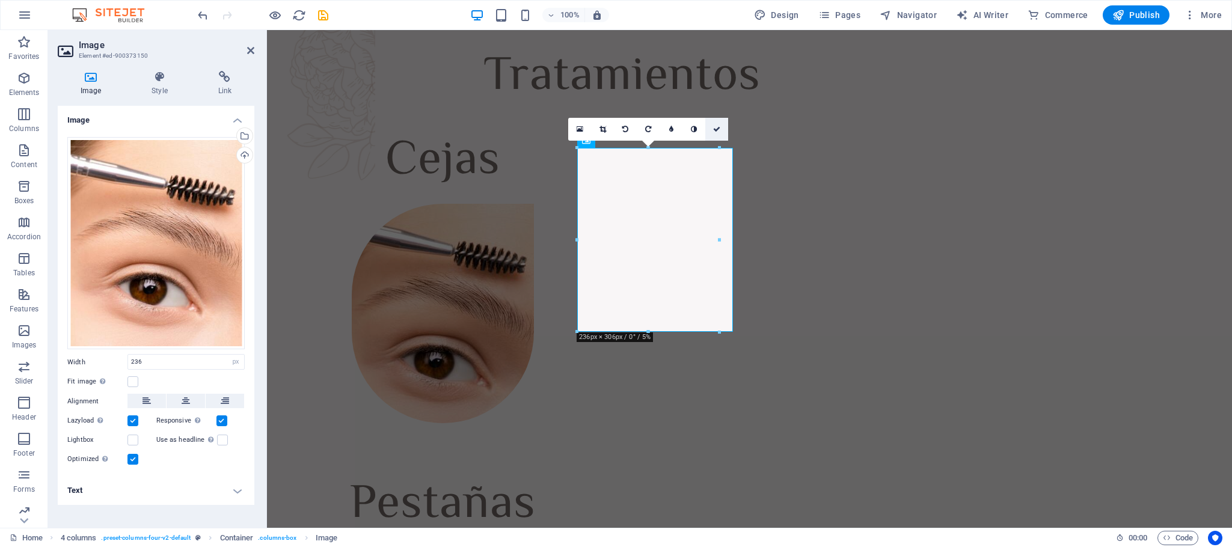
click at [720, 126] on icon at bounding box center [716, 129] width 7 height 7
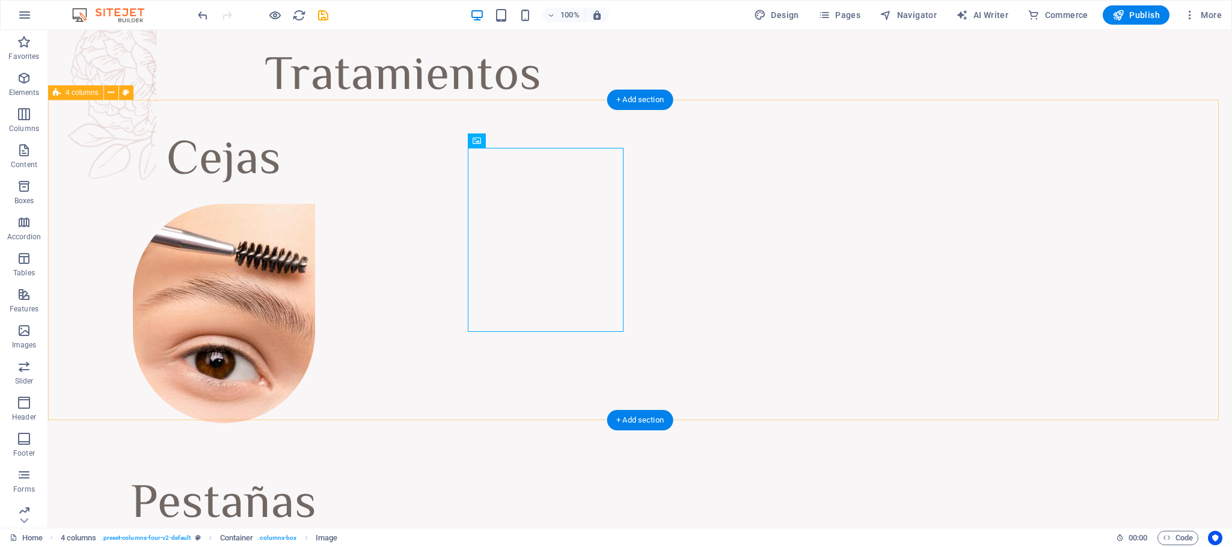
select select "px"
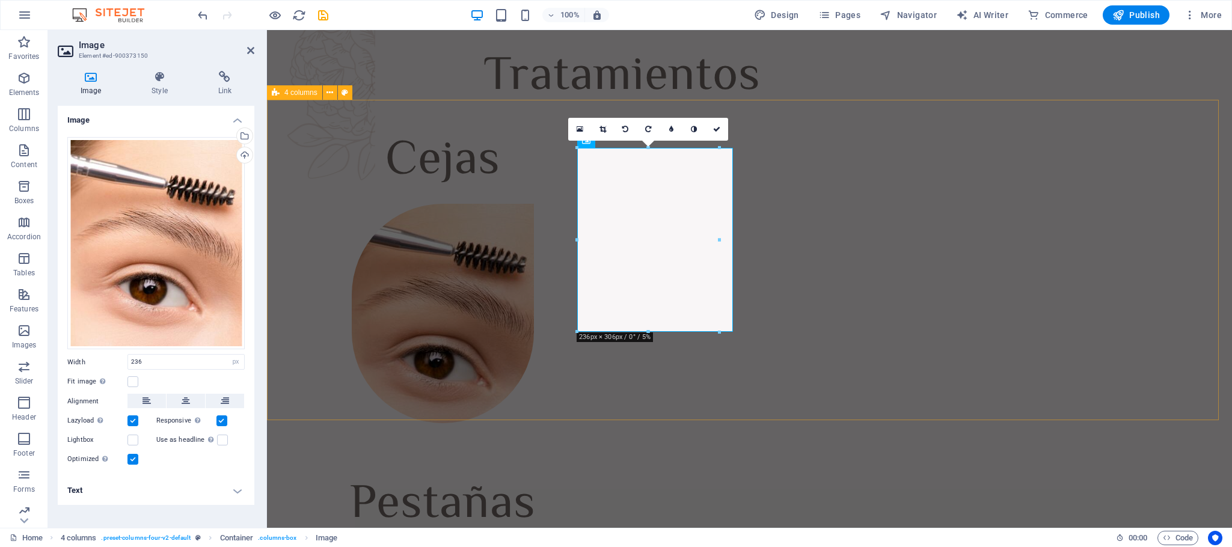
drag, startPoint x: 986, startPoint y: 364, endPoint x: 745, endPoint y: 354, distance: 241.2
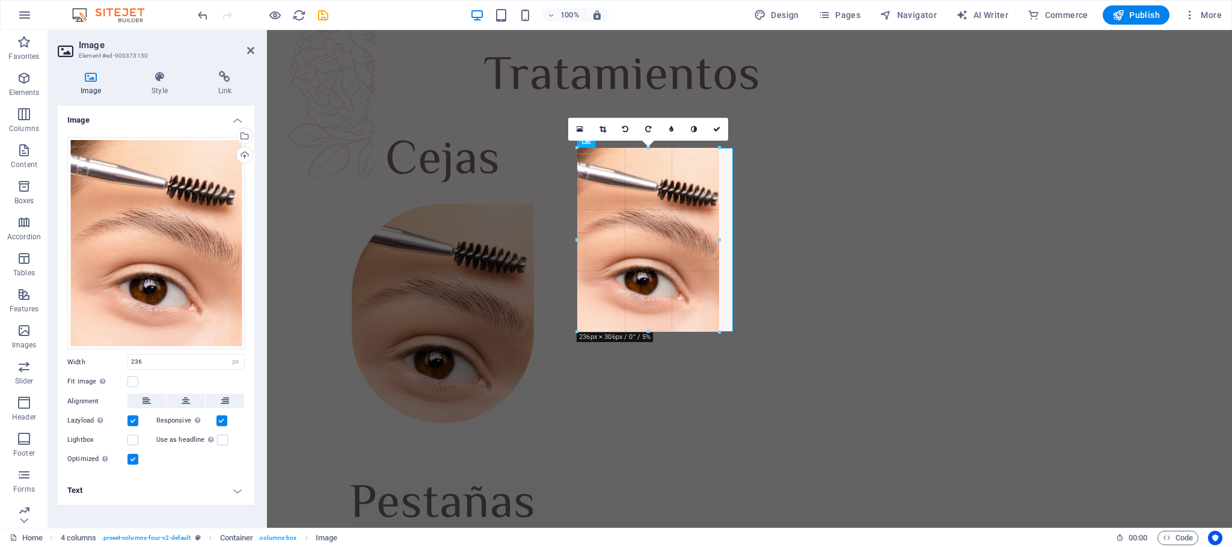
drag, startPoint x: 719, startPoint y: 332, endPoint x: 715, endPoint y: 350, distance: 18.7
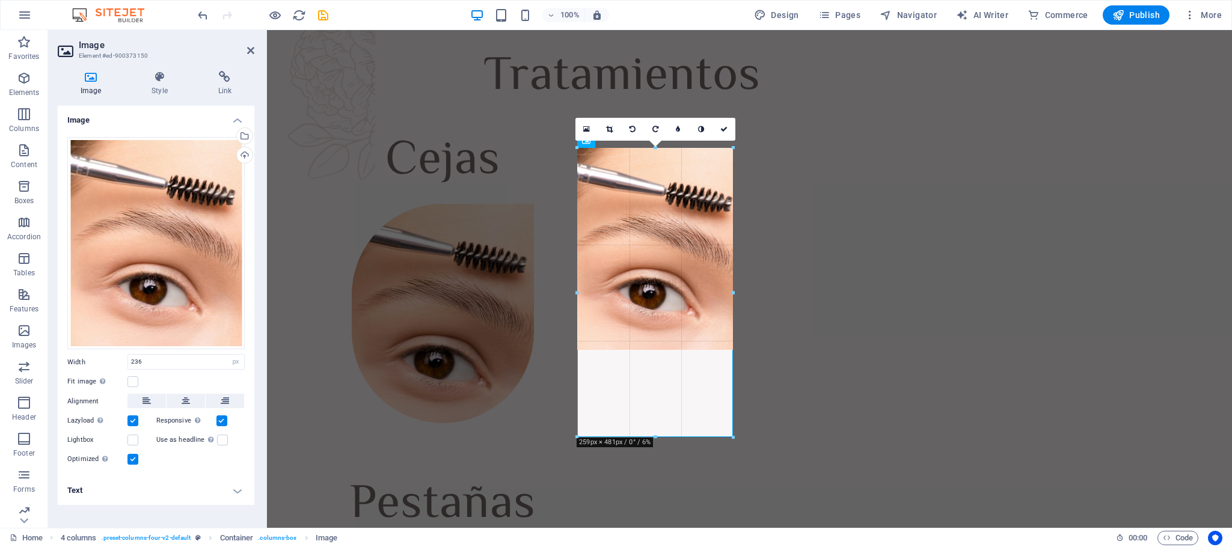
drag, startPoint x: 716, startPoint y: 332, endPoint x: 729, endPoint y: 415, distance: 83.9
type input "258"
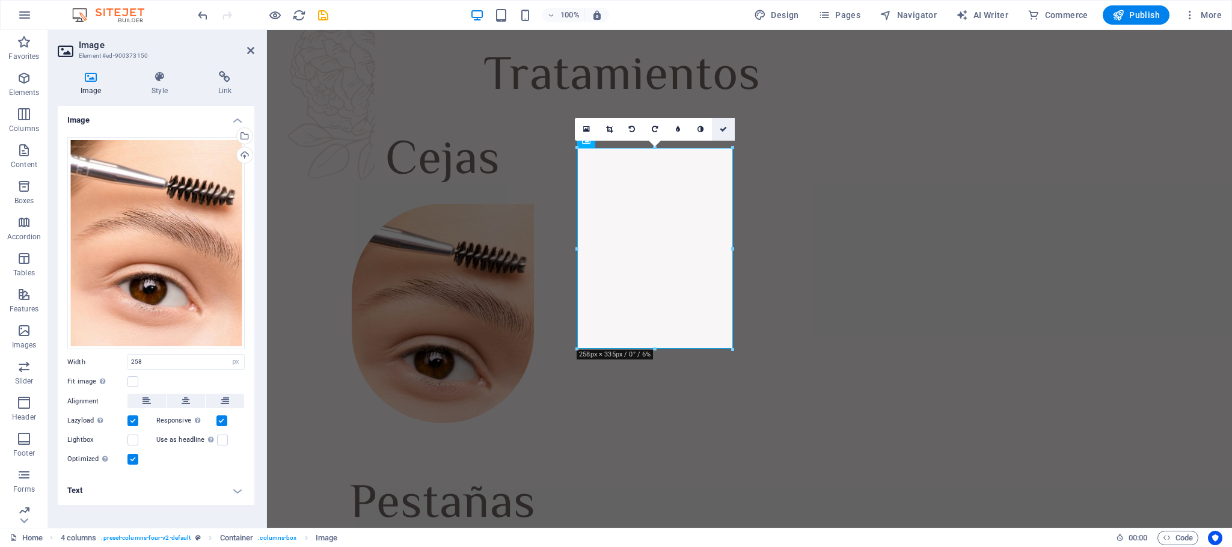
click at [718, 123] on link at bounding box center [723, 129] width 23 height 23
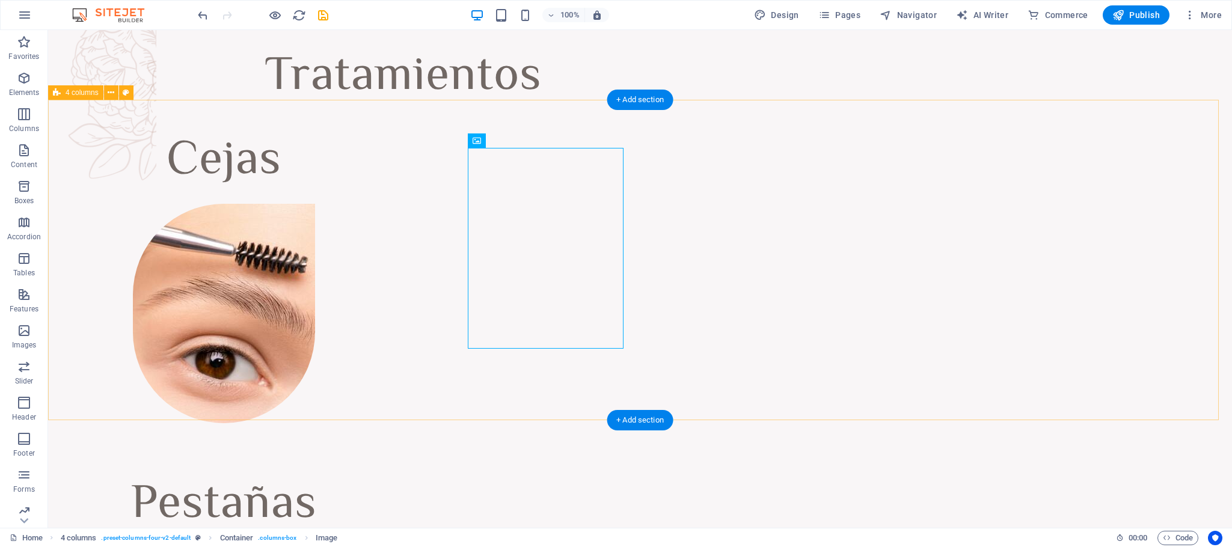
select select "px"
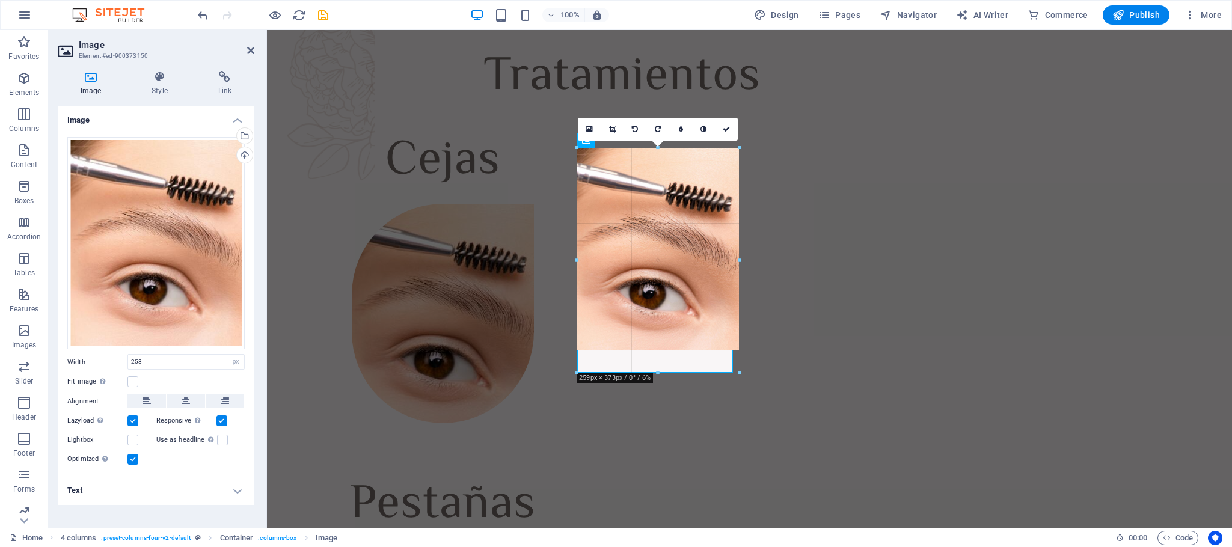
drag, startPoint x: 732, startPoint y: 349, endPoint x: 472, endPoint y: 320, distance: 261.3
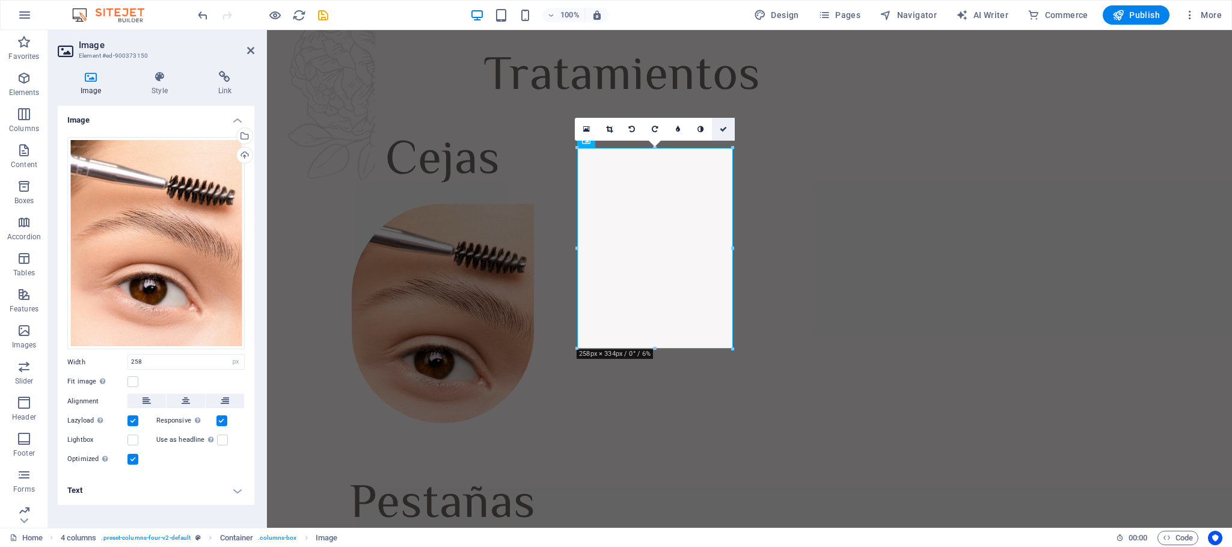
drag, startPoint x: 723, startPoint y: 126, endPoint x: 686, endPoint y: 104, distance: 43.4
click at [723, 126] on icon at bounding box center [722, 129] width 7 height 7
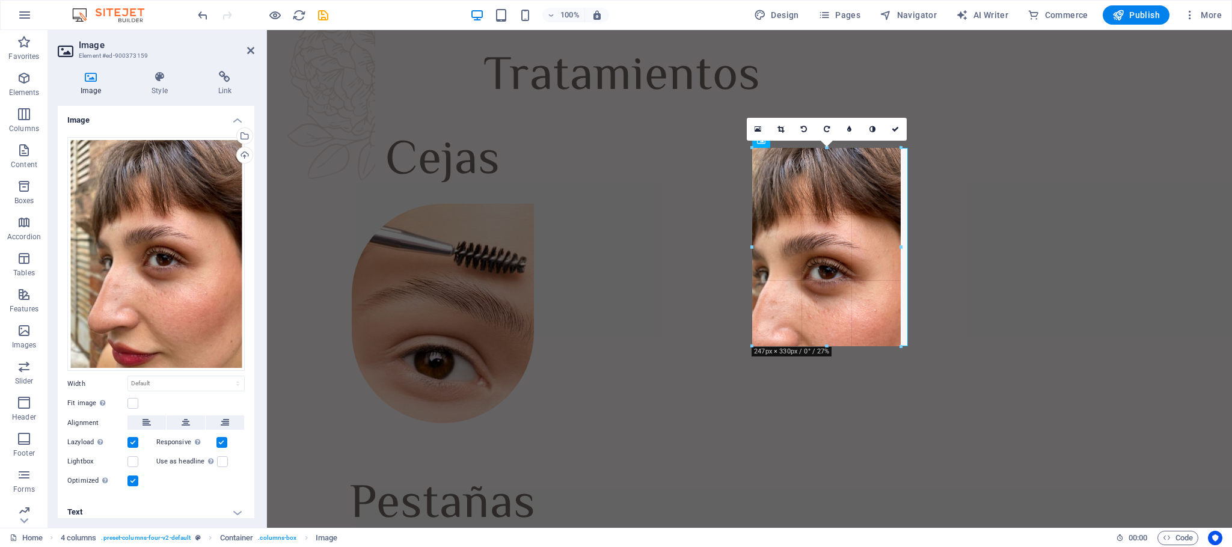
drag, startPoint x: 909, startPoint y: 354, endPoint x: 902, endPoint y: 340, distance: 16.1
type input "246"
select select "px"
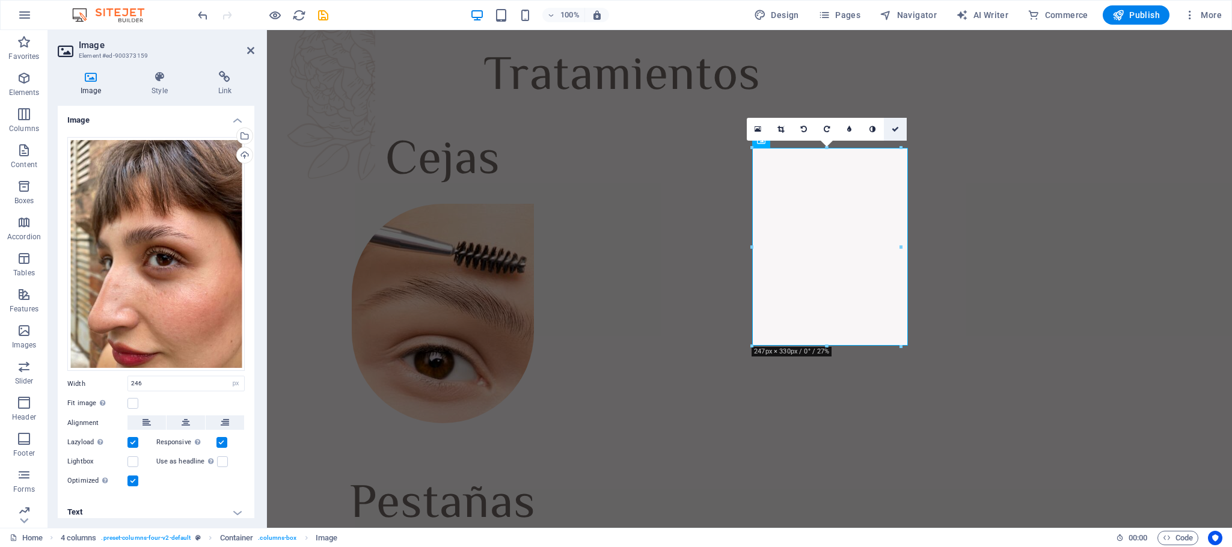
click at [820, 123] on link at bounding box center [895, 129] width 23 height 23
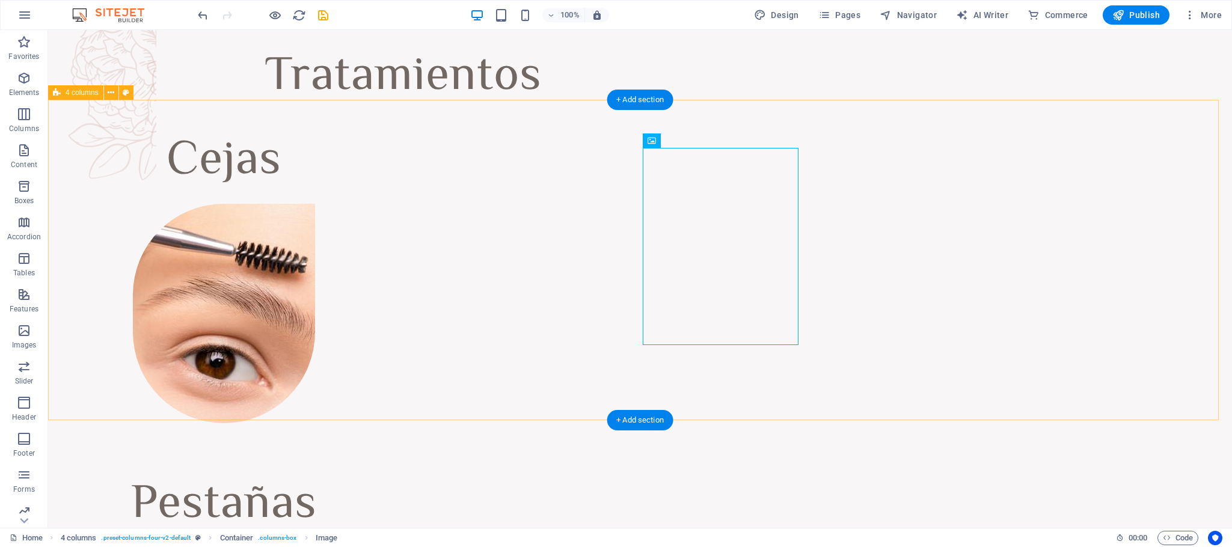
select select "px"
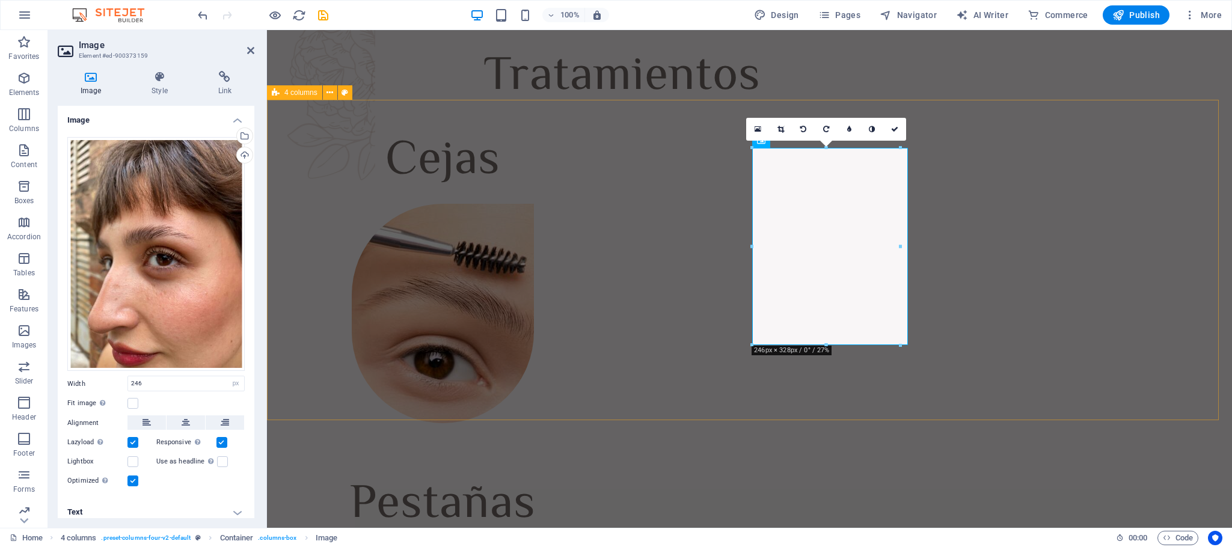
drag, startPoint x: 1168, startPoint y: 272, endPoint x: 917, endPoint y: 242, distance: 253.7
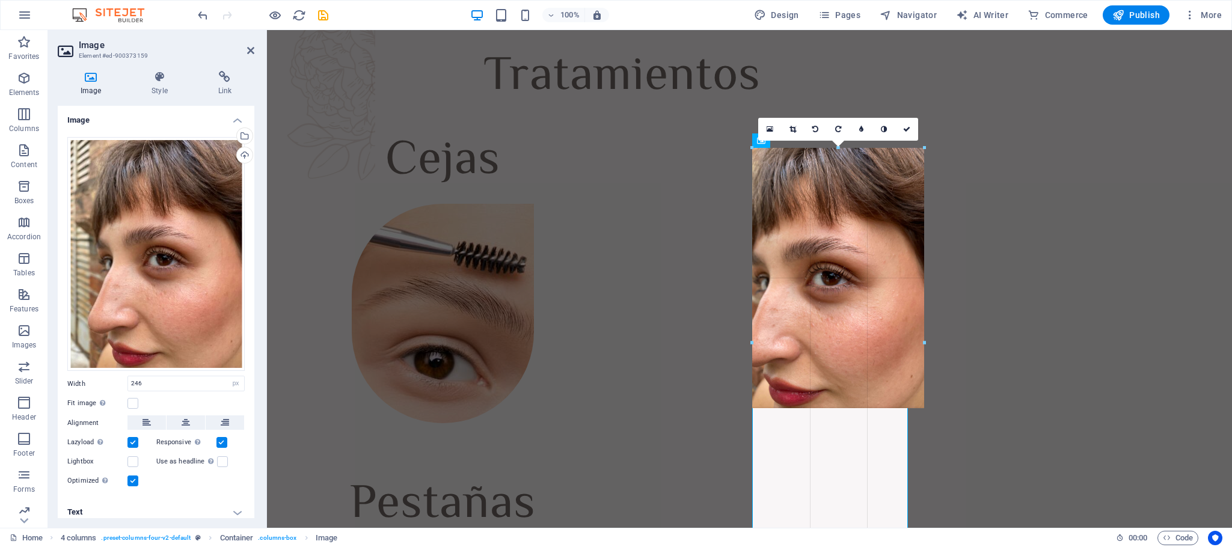
type input "258"
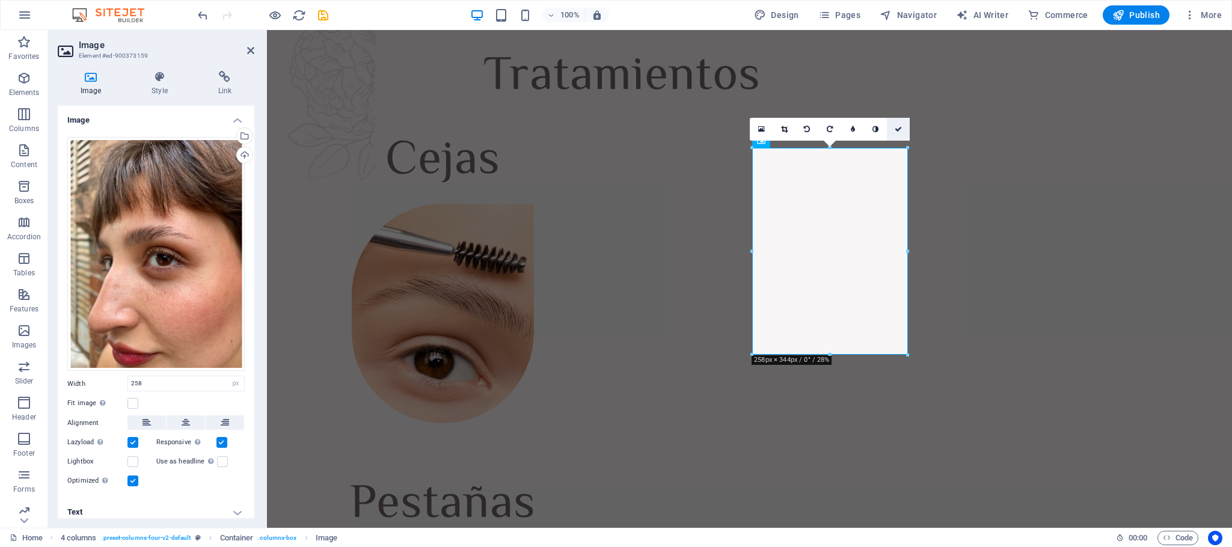
click at [820, 124] on link at bounding box center [898, 129] width 23 height 23
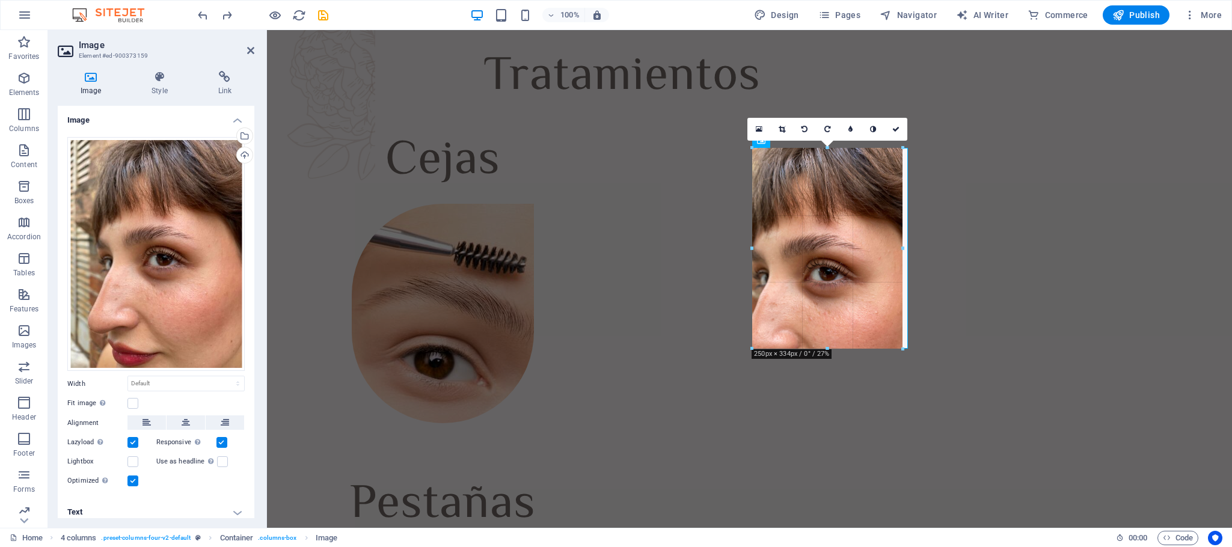
drag, startPoint x: 906, startPoint y: 352, endPoint x: 900, endPoint y: 343, distance: 11.0
type input "249"
select select "px"
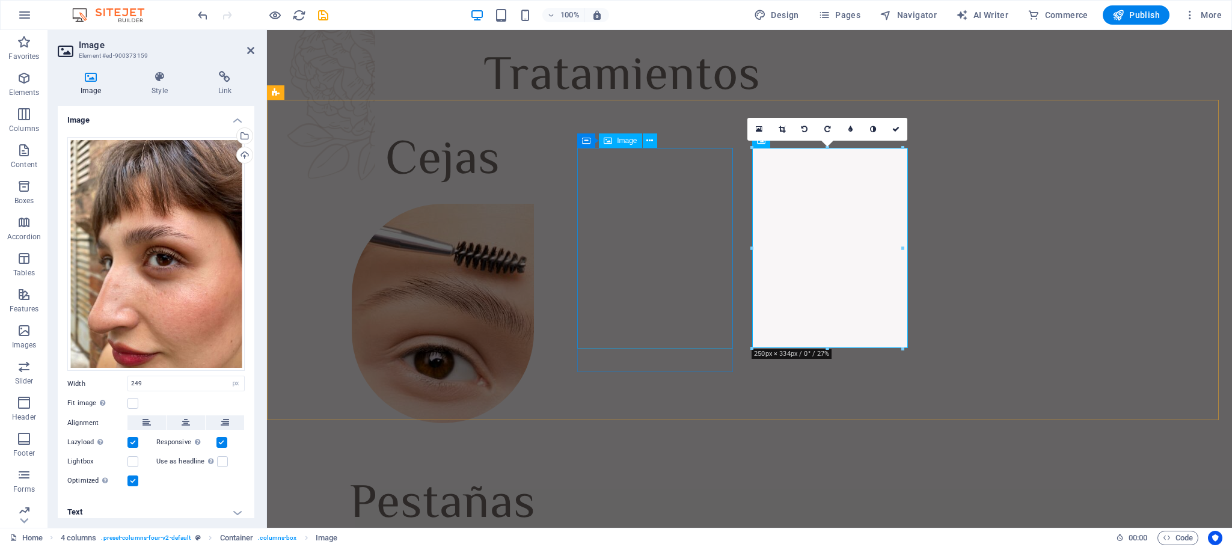
select select "px"
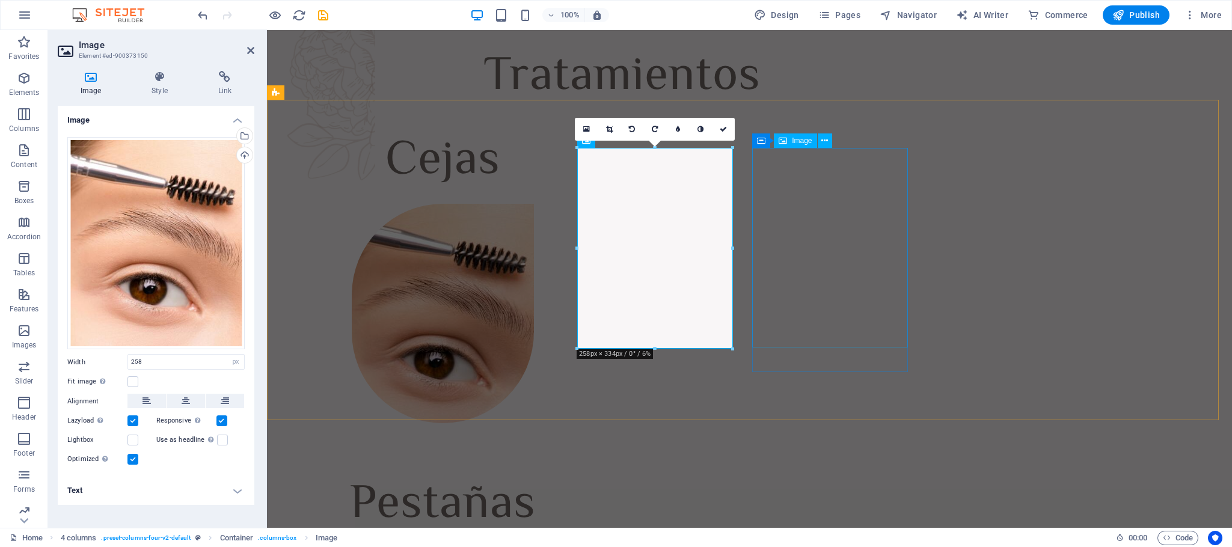
select select "px"
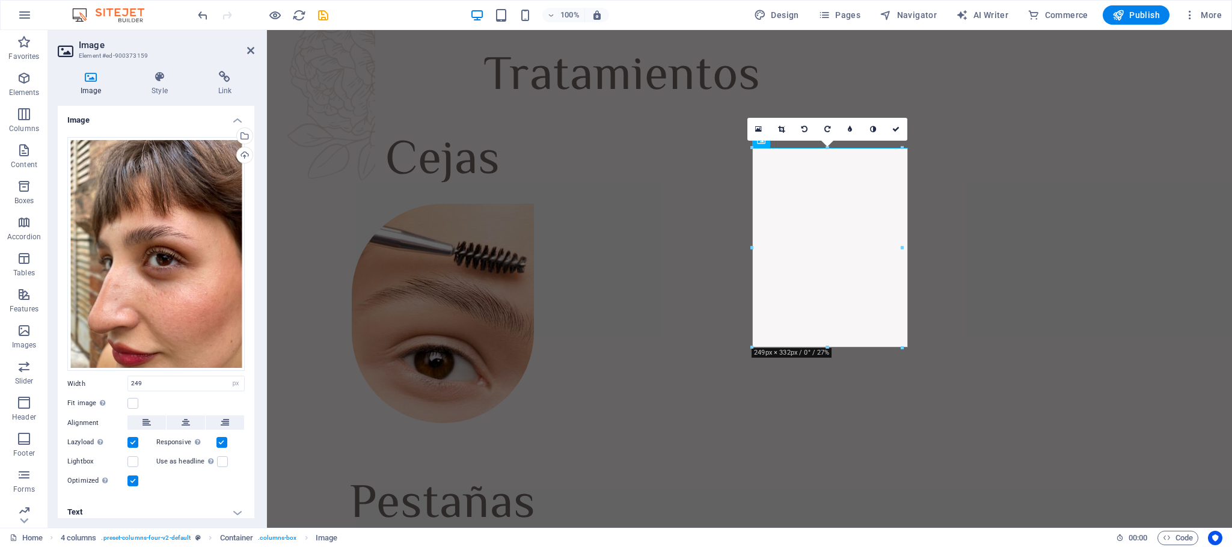
click at [757, 350] on div at bounding box center [827, 348] width 150 height 4
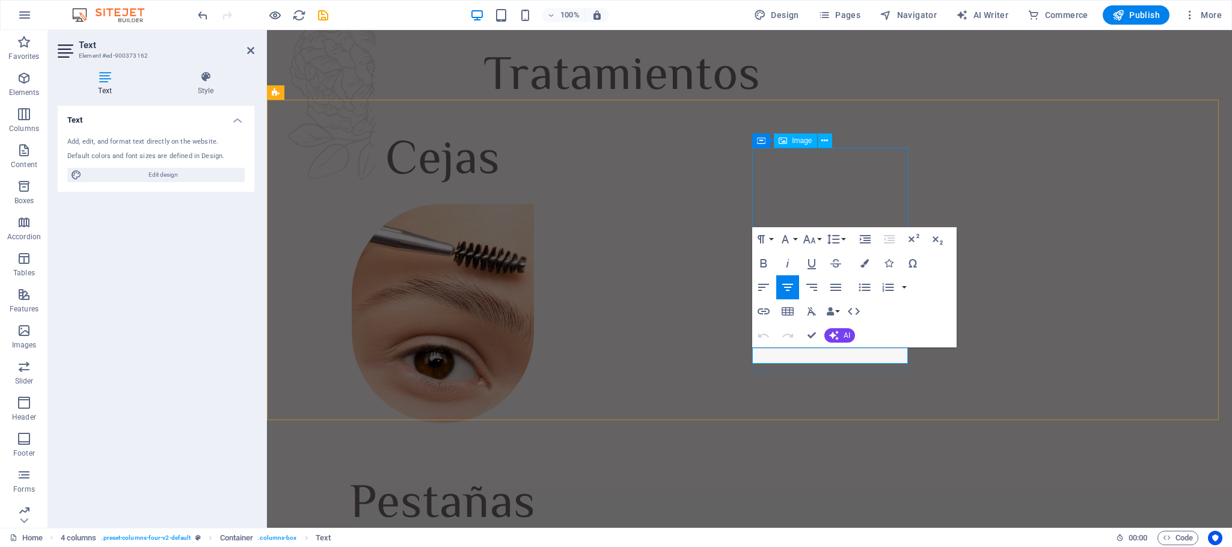
click at [820, 141] on div "Container Image" at bounding box center [795, 140] width 87 height 15
select select "px"
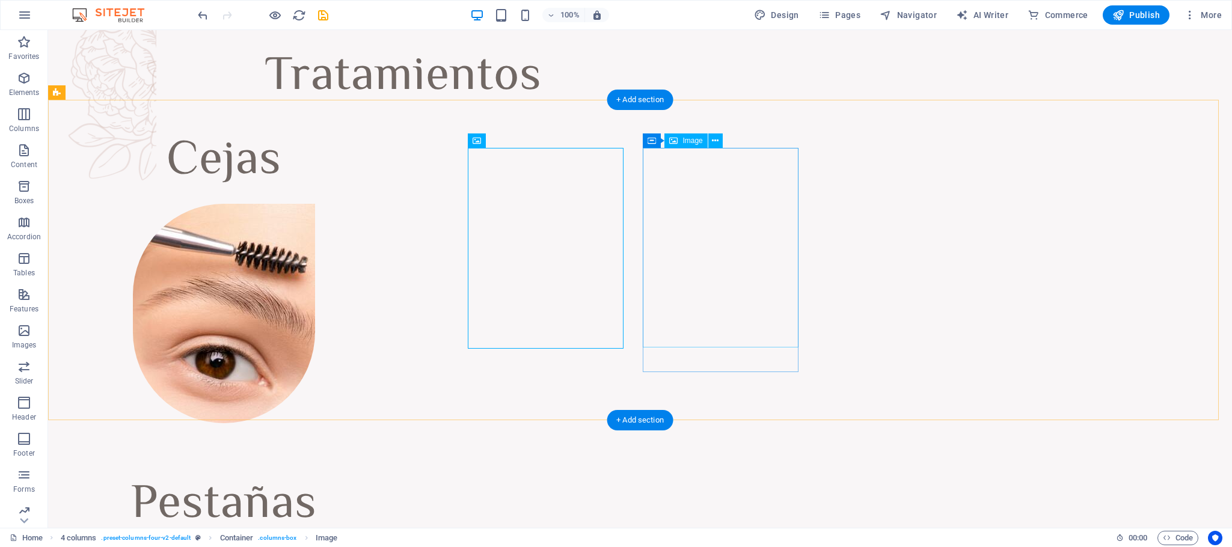
select select "px"
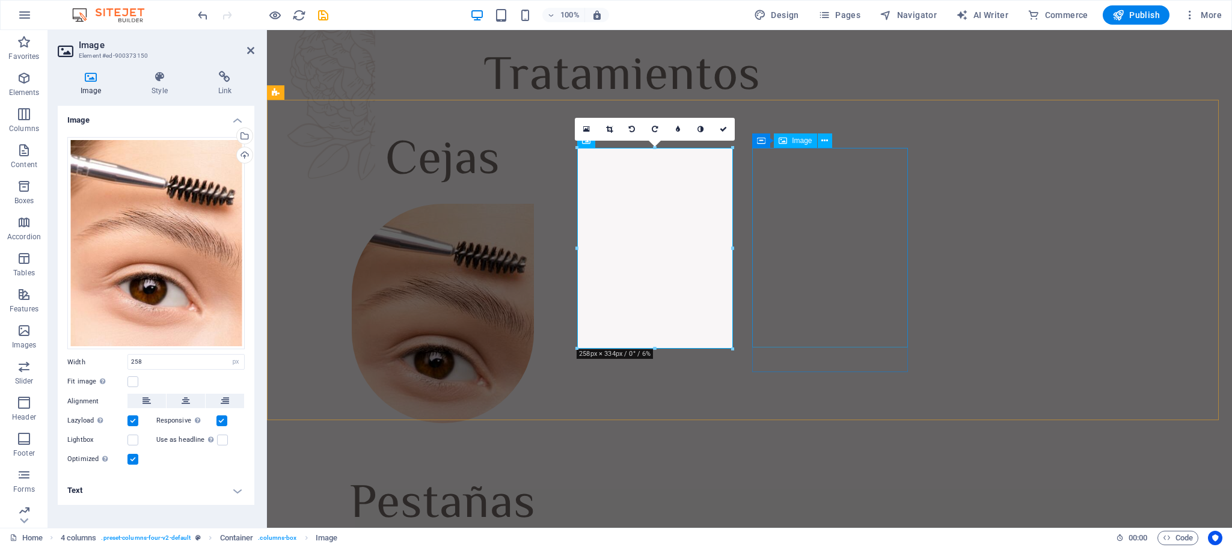
select select "px"
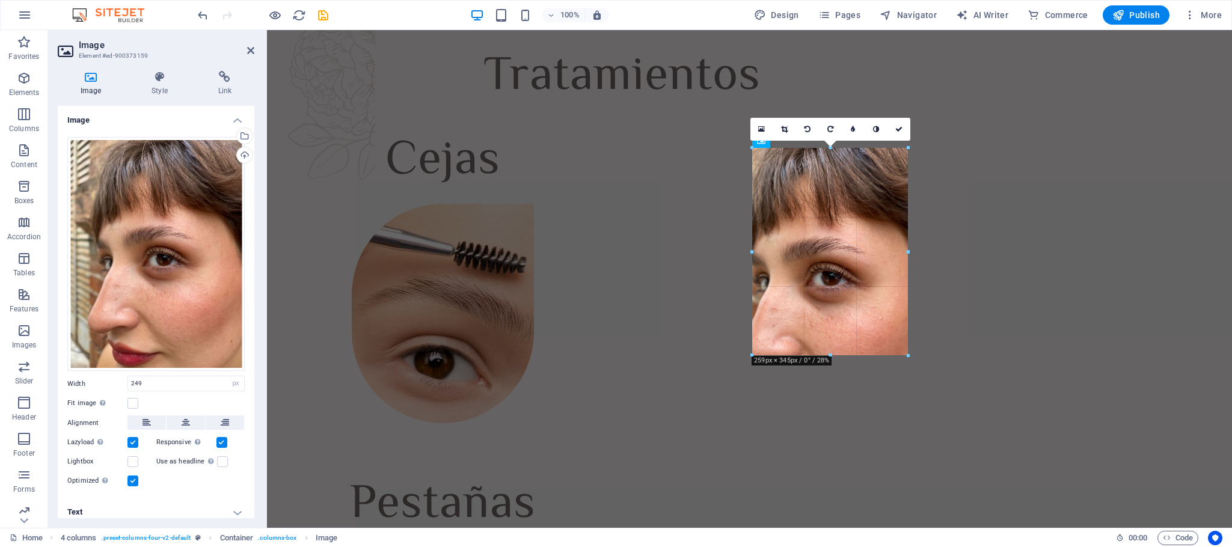
drag, startPoint x: 900, startPoint y: 345, endPoint x: 635, endPoint y: 317, distance: 266.6
type input "258"
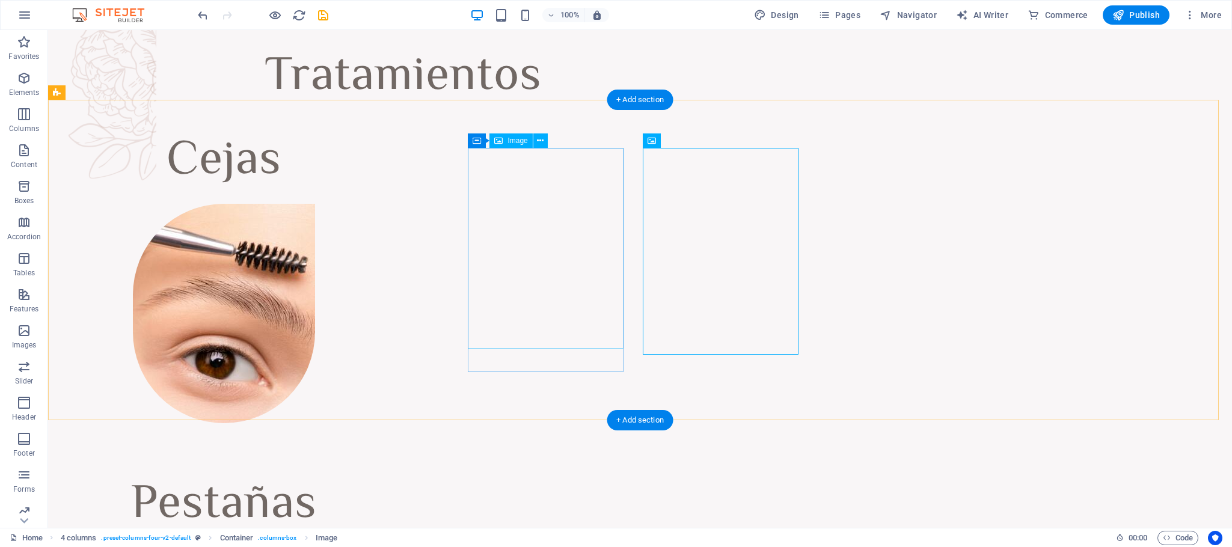
select select "px"
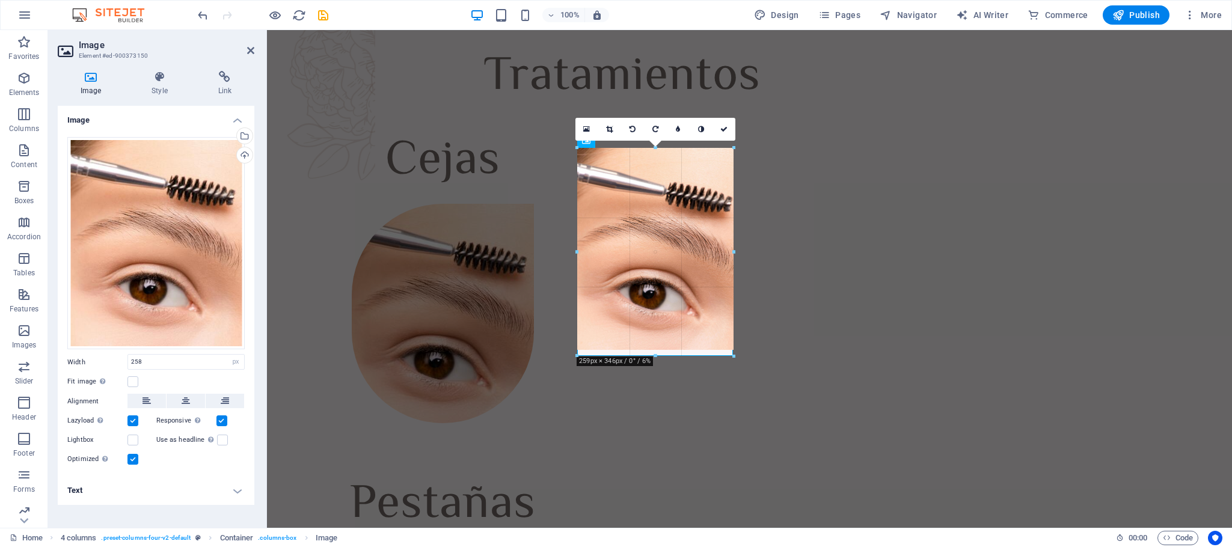
drag, startPoint x: 732, startPoint y: 347, endPoint x: 736, endPoint y: 354, distance: 8.1
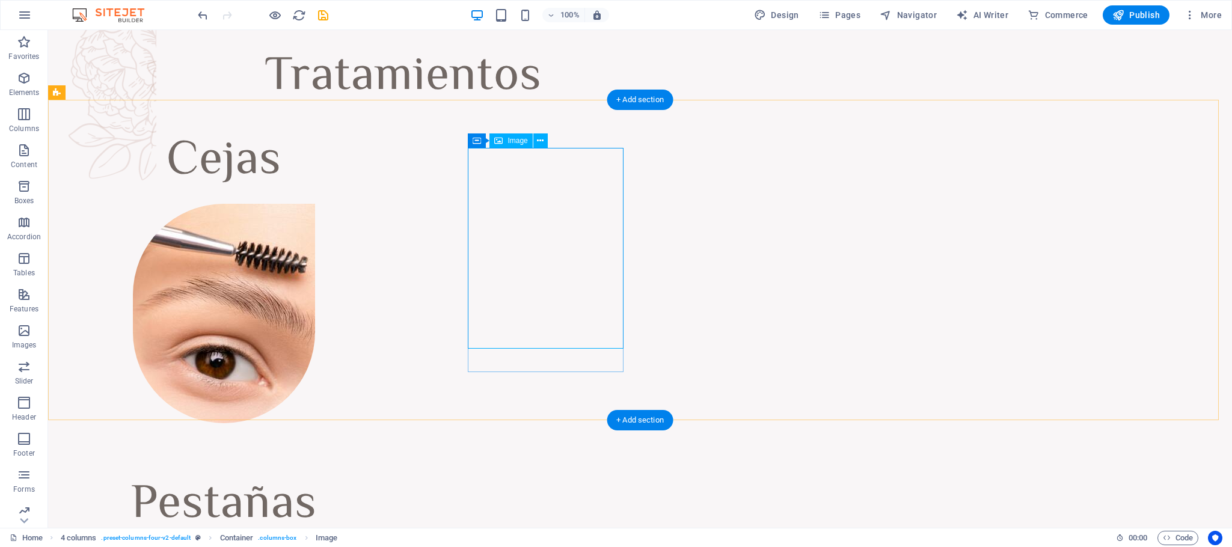
select select "px"
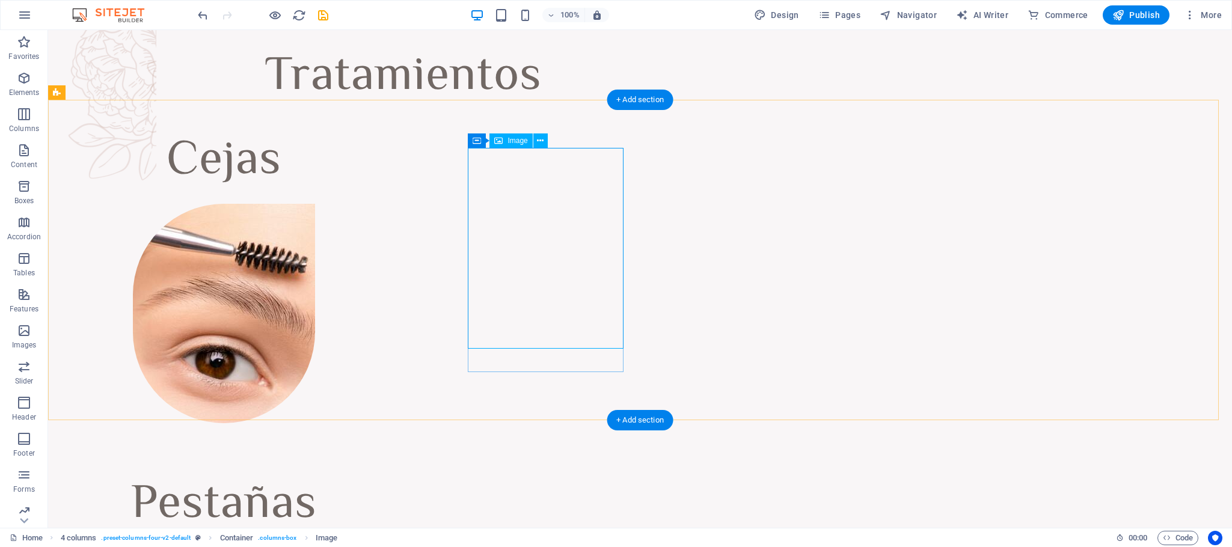
select select "px"
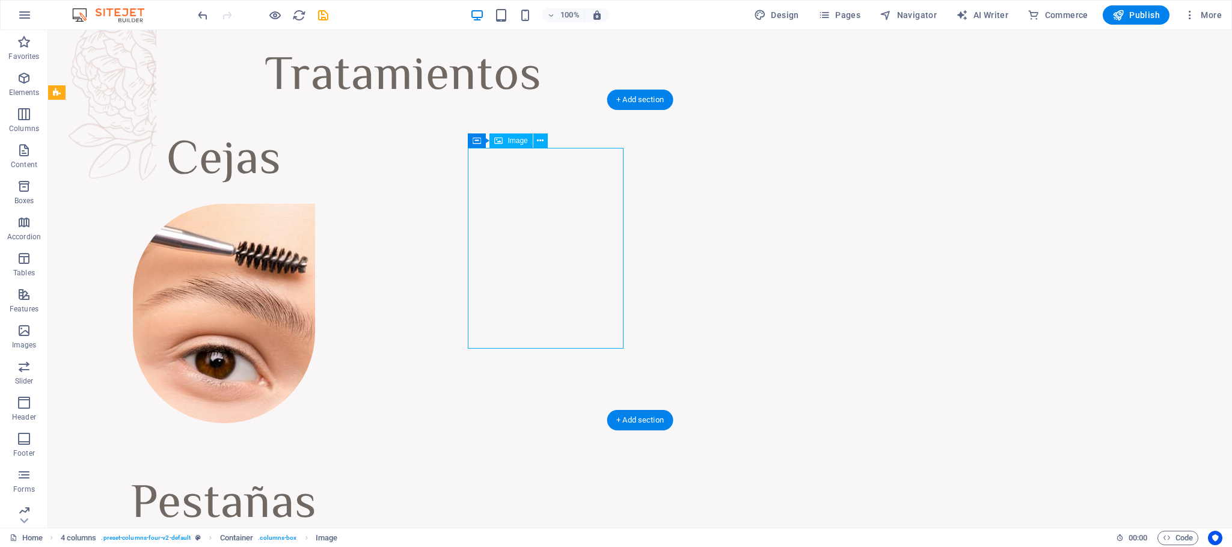
select select "px"
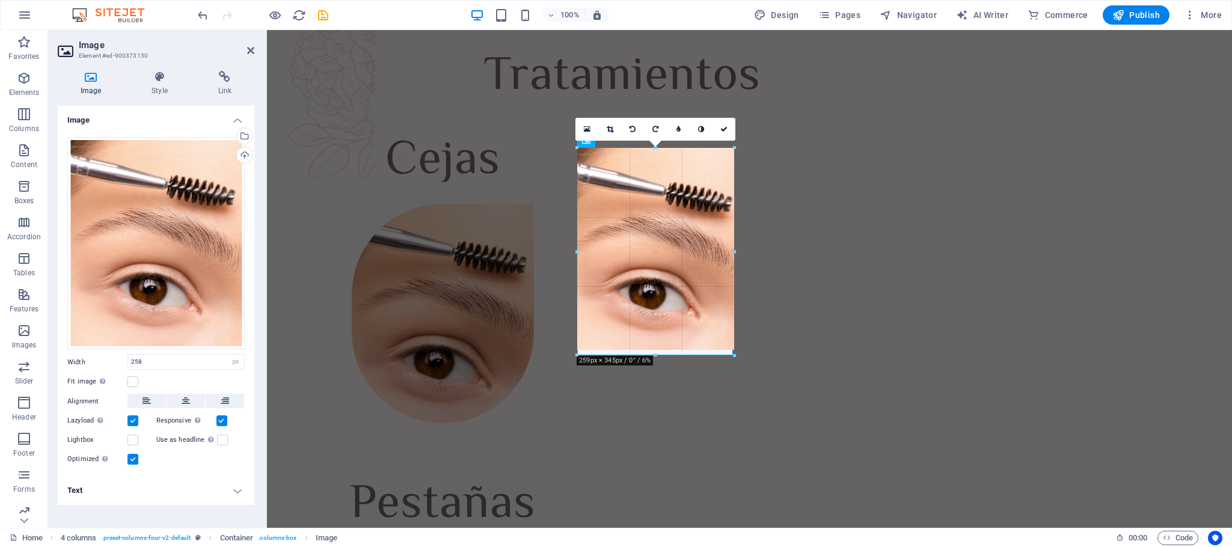
drag, startPoint x: 651, startPoint y: 347, endPoint x: 652, endPoint y: 353, distance: 6.6
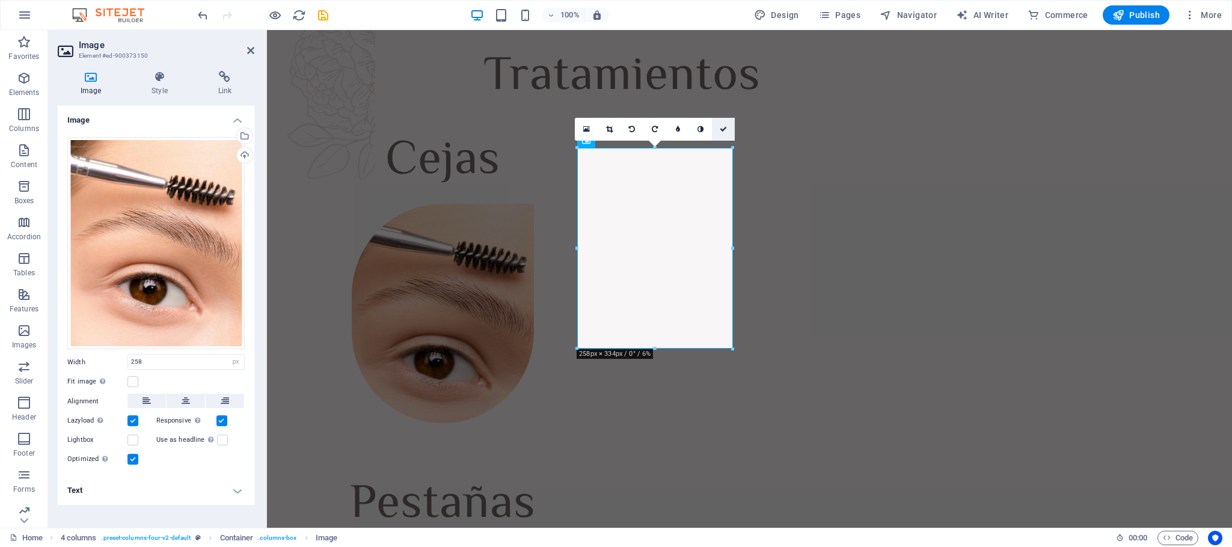
click at [723, 126] on icon at bounding box center [722, 129] width 7 height 7
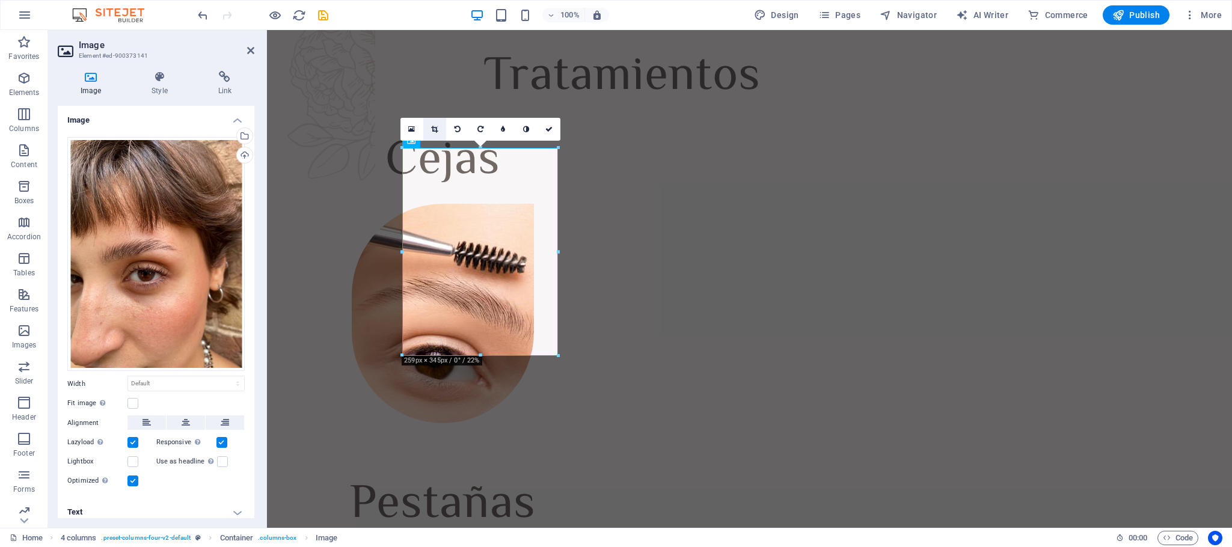
click at [428, 123] on link at bounding box center [434, 129] width 23 height 23
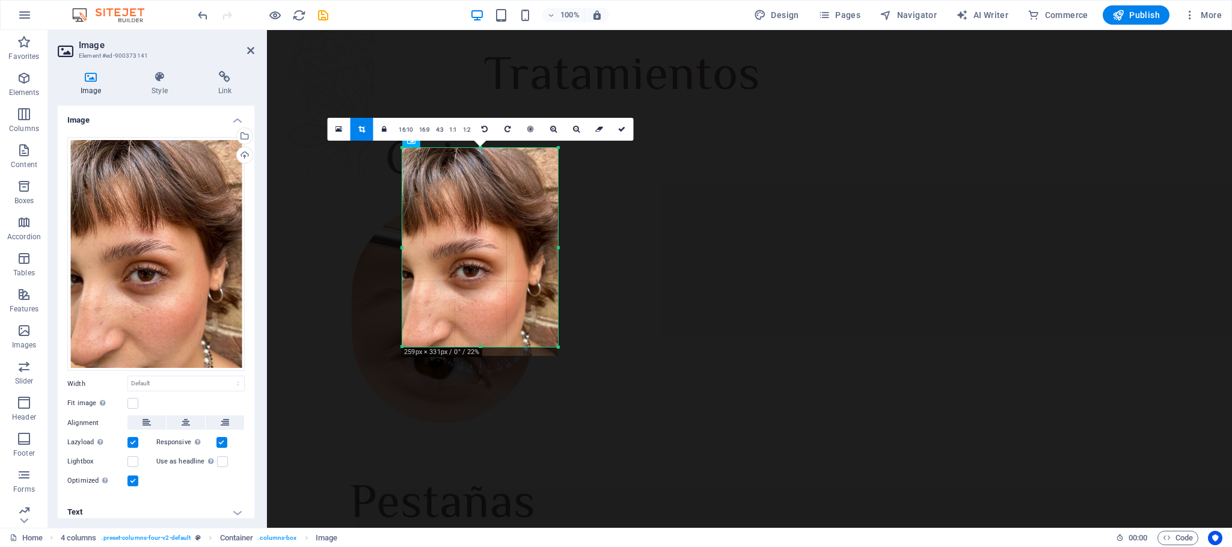
drag, startPoint x: 481, startPoint y: 357, endPoint x: 481, endPoint y: 349, distance: 8.4
click at [481, 349] on div at bounding box center [480, 347] width 156 height 4
click at [628, 132] on link at bounding box center [621, 129] width 23 height 23
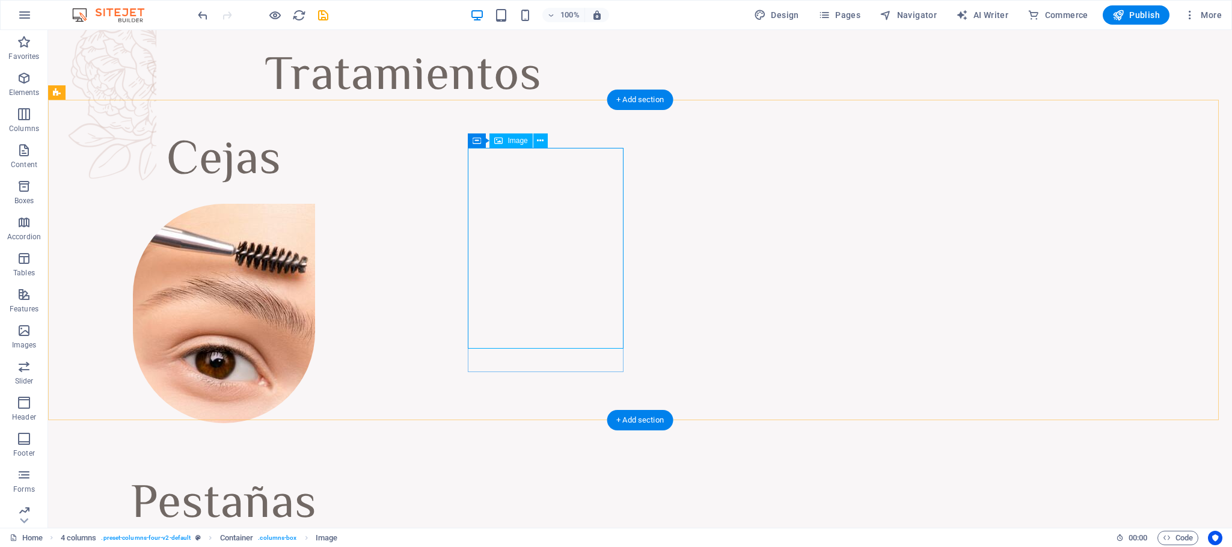
select select "px"
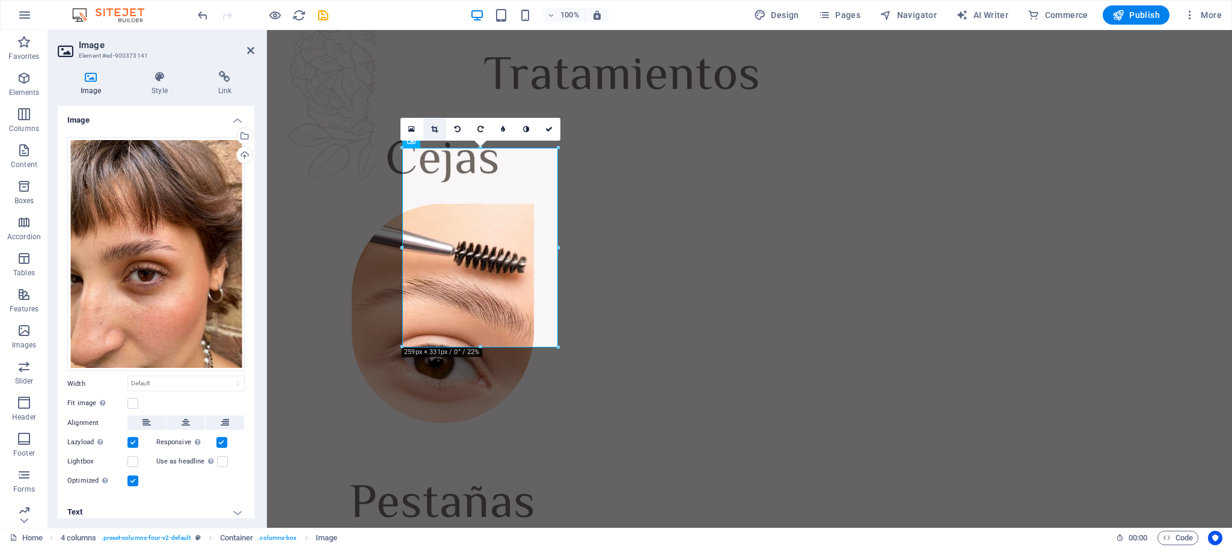
click at [435, 133] on link at bounding box center [434, 129] width 23 height 23
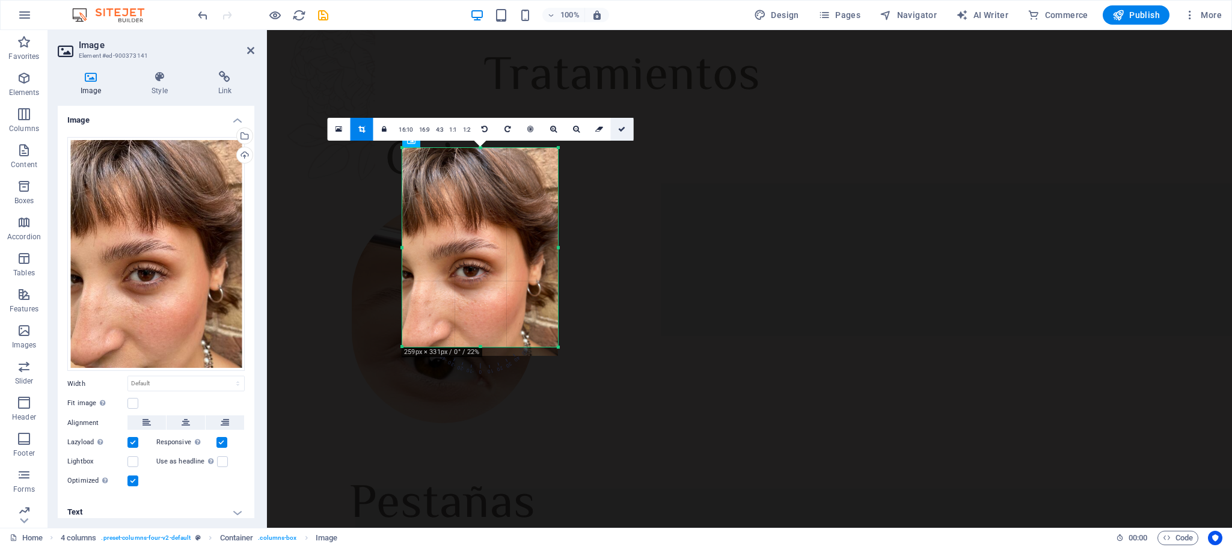
click at [615, 124] on link at bounding box center [621, 129] width 23 height 23
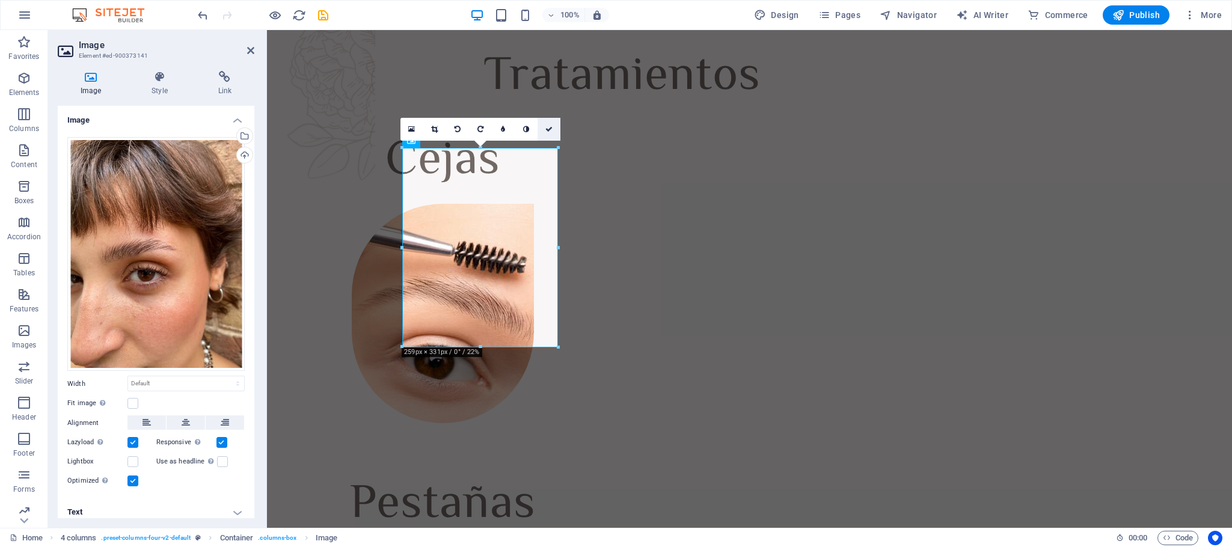
click at [551, 120] on link at bounding box center [548, 129] width 23 height 23
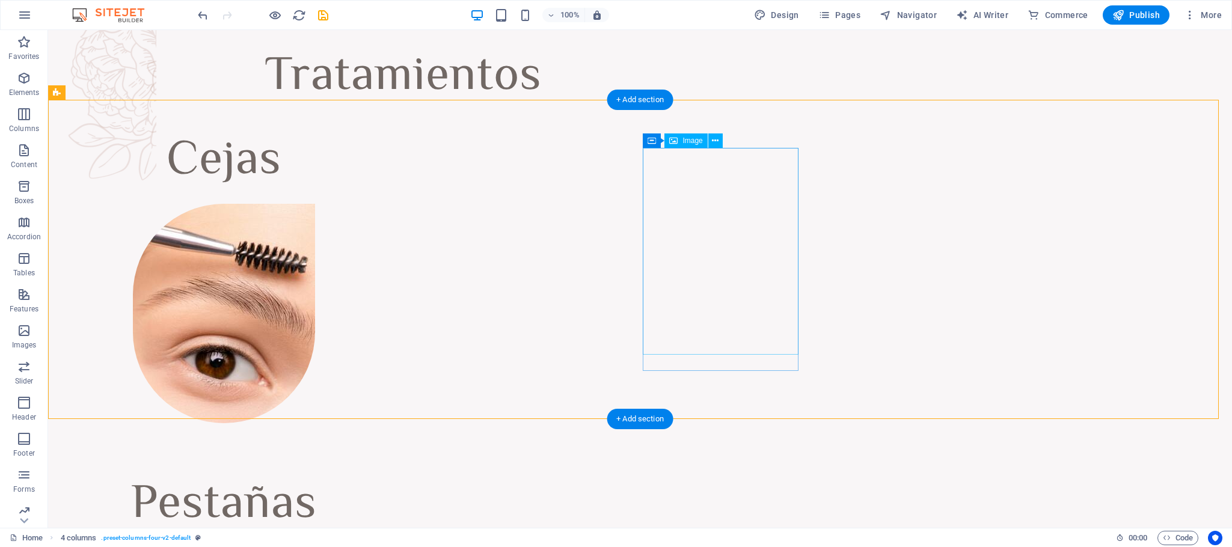
select select "px"
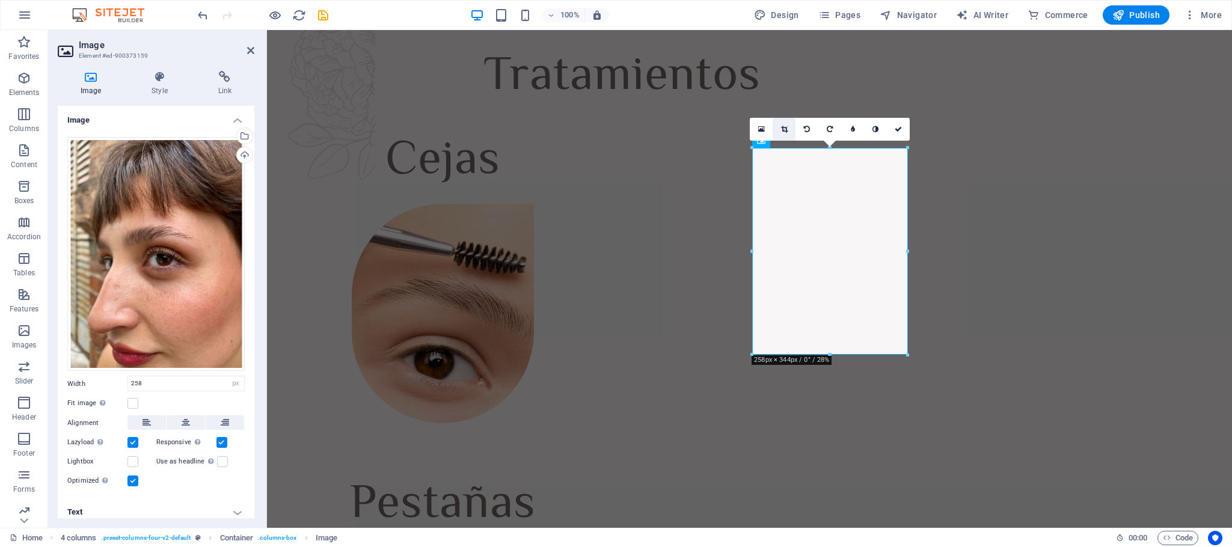
click at [783, 130] on icon at bounding box center [784, 129] width 7 height 7
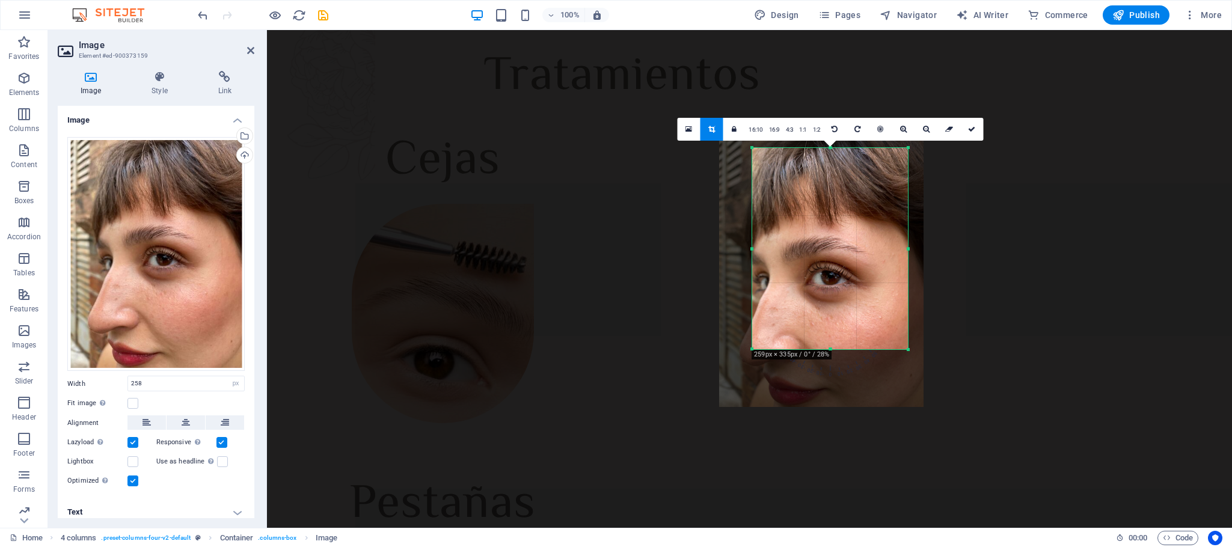
click at [820, 350] on div at bounding box center [830, 349] width 156 height 4
drag, startPoint x: 974, startPoint y: 124, endPoint x: 707, endPoint y: 93, distance: 268.7
click at [820, 123] on link at bounding box center [971, 129] width 23 height 23
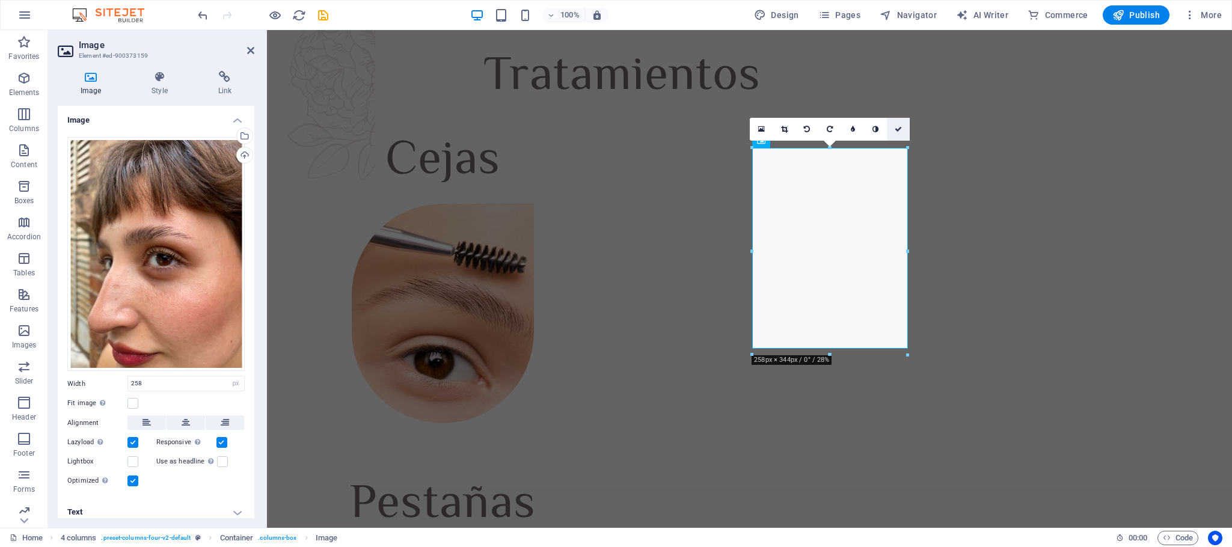
click at [820, 130] on icon at bounding box center [897, 129] width 7 height 7
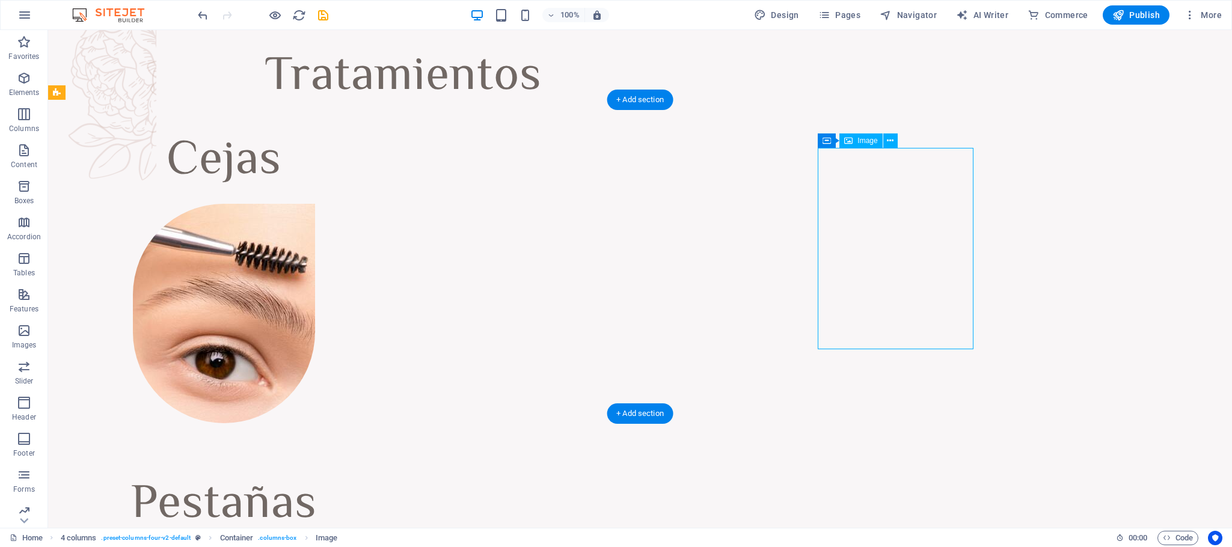
select select "px"
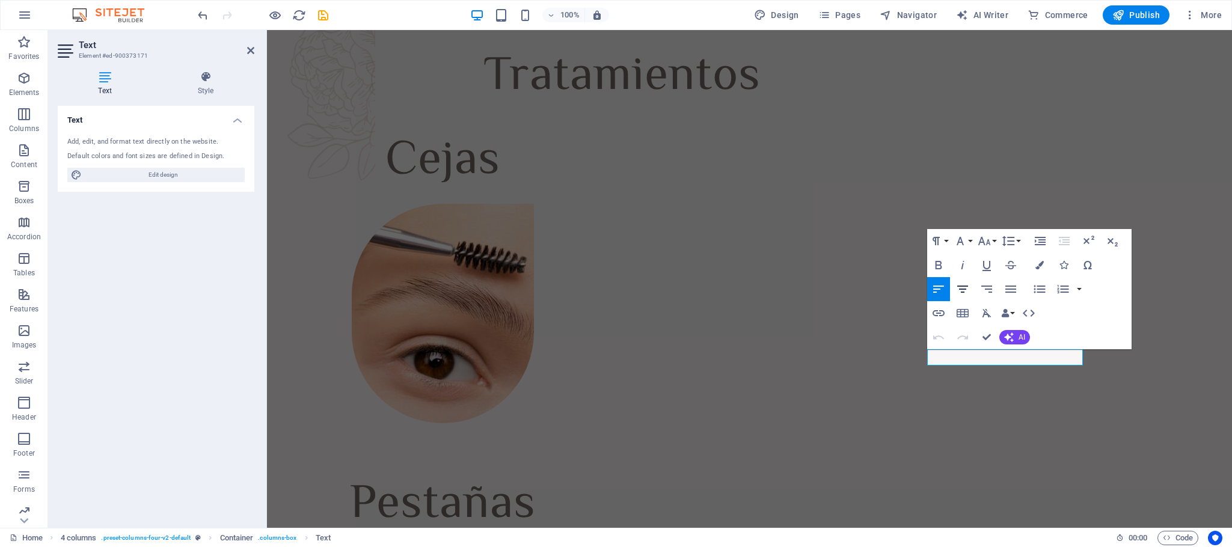
click at [820, 287] on icon "button" at bounding box center [962, 289] width 14 height 14
click at [820, 239] on button "Font Family" at bounding box center [962, 241] width 23 height 24
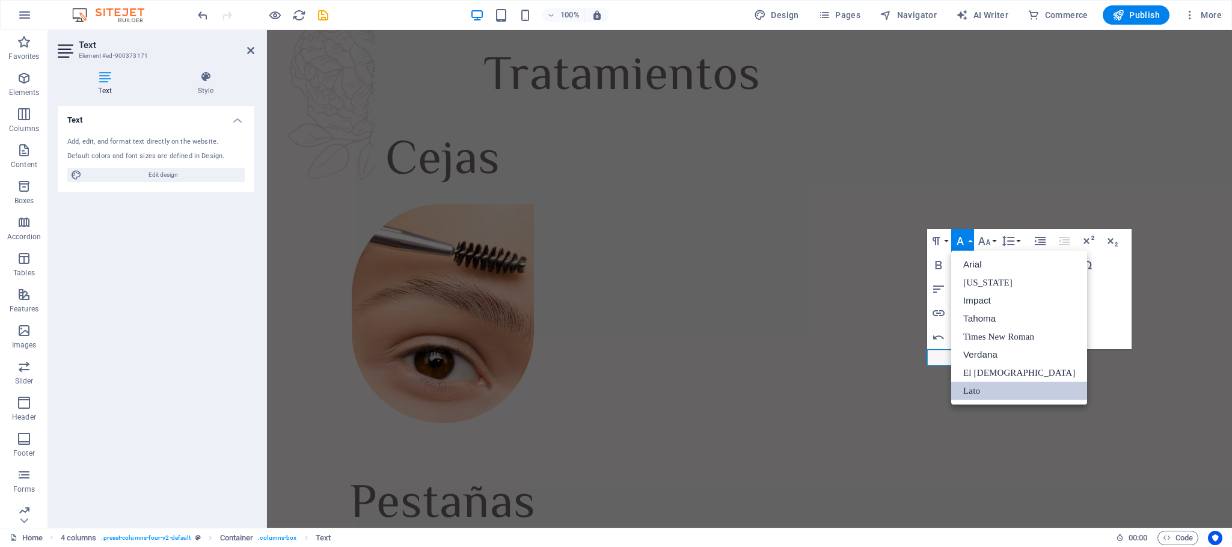
scroll to position [0, 0]
click at [820, 239] on button "Font Family" at bounding box center [962, 241] width 23 height 24
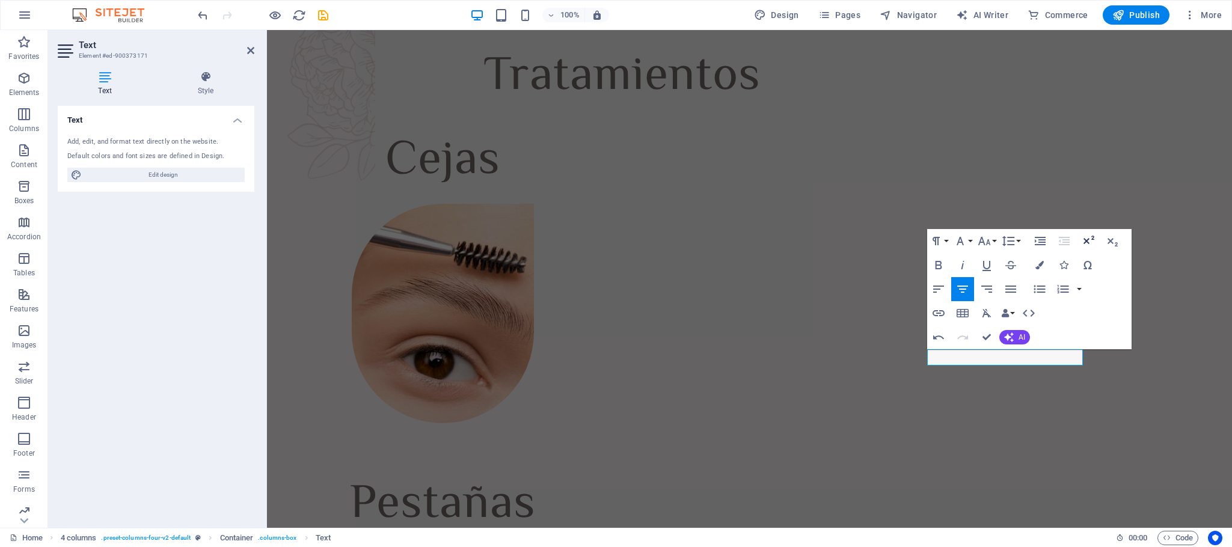
click at [820, 242] on icon "button" at bounding box center [1088, 240] width 11 height 8
click at [820, 246] on icon "button" at bounding box center [1112, 241] width 14 height 14
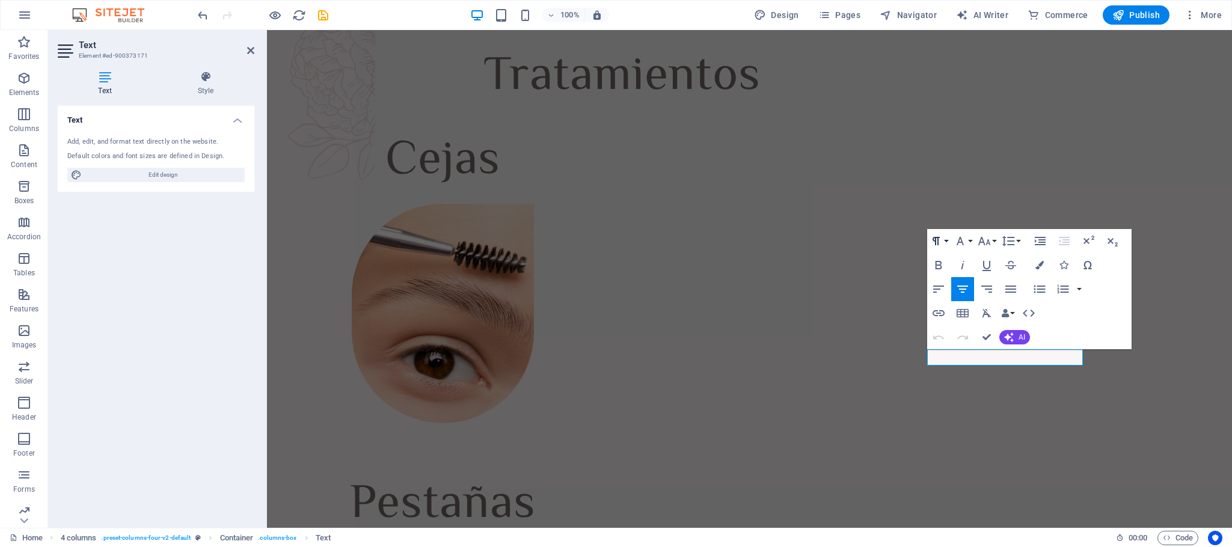
click at [820, 242] on icon "button" at bounding box center [936, 241] width 14 height 14
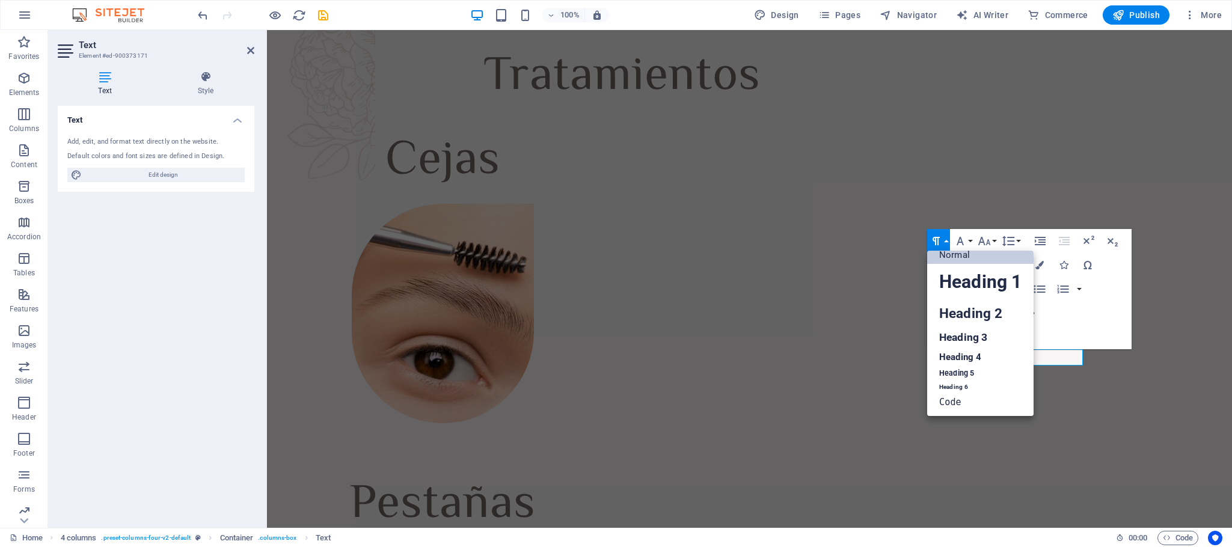
scroll to position [10, 0]
click at [820, 308] on link "Heading 2" at bounding box center [980, 313] width 106 height 27
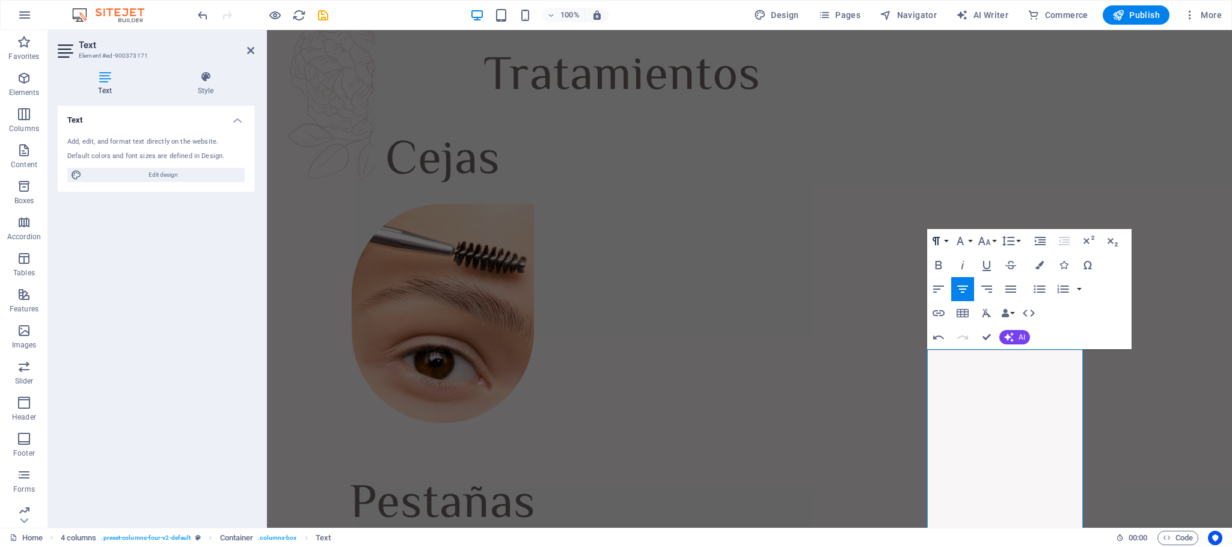
click at [820, 247] on icon "button" at bounding box center [936, 241] width 14 height 14
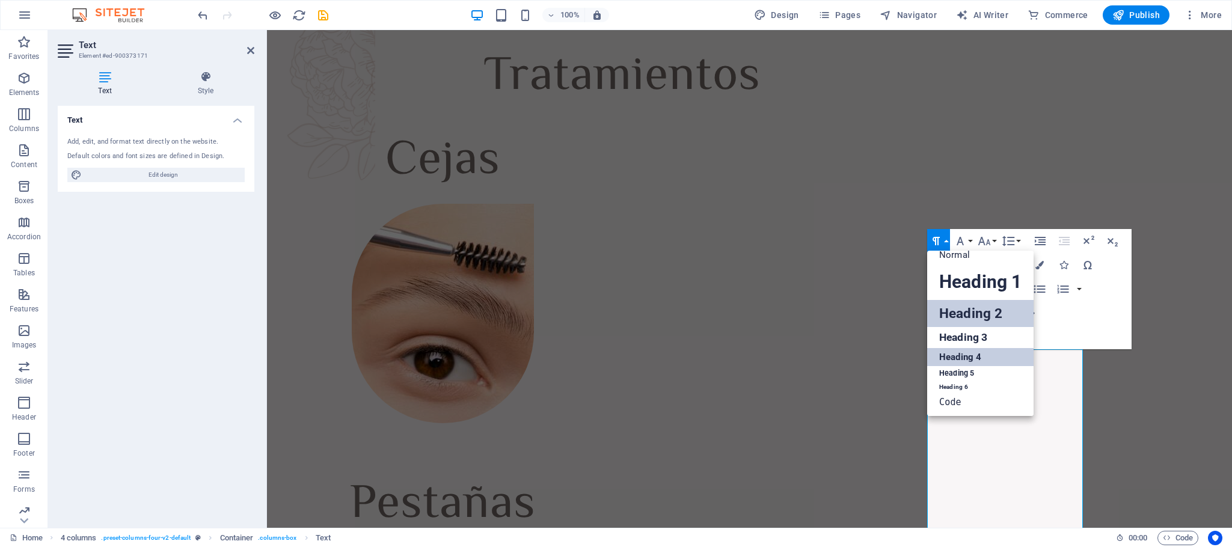
click at [820, 356] on link "Heading 4" at bounding box center [980, 357] width 106 height 18
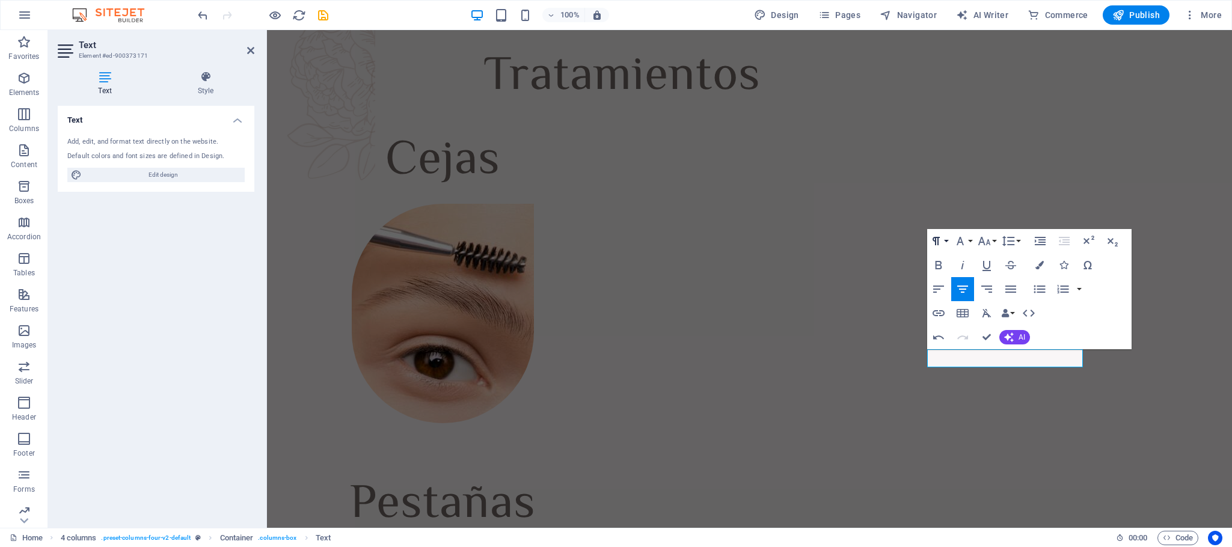
click at [820, 242] on icon "button" at bounding box center [936, 241] width 14 height 14
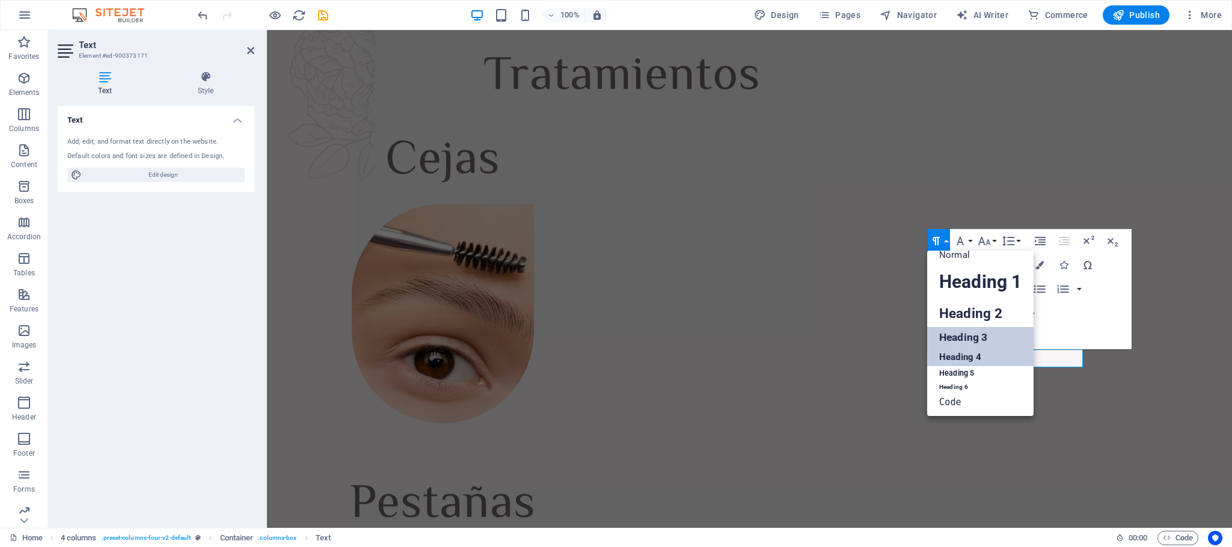
click at [820, 340] on link "Heading 3" at bounding box center [980, 337] width 106 height 21
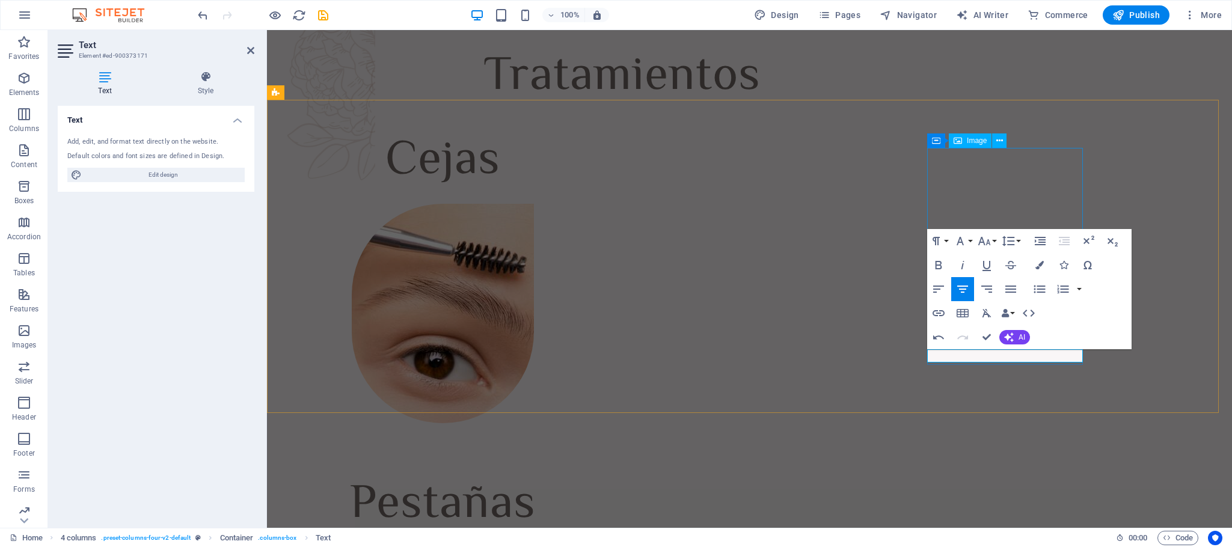
drag, startPoint x: 933, startPoint y: 226, endPoint x: 1203, endPoint y: 268, distance: 273.7
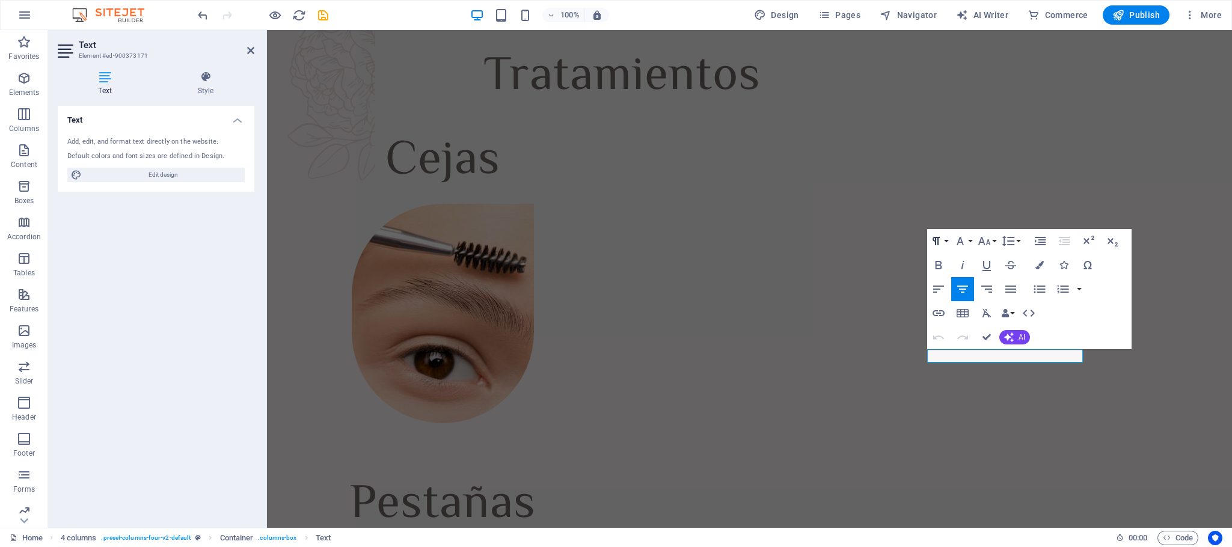
click at [820, 239] on button "Paragraph Format" at bounding box center [938, 241] width 23 height 24
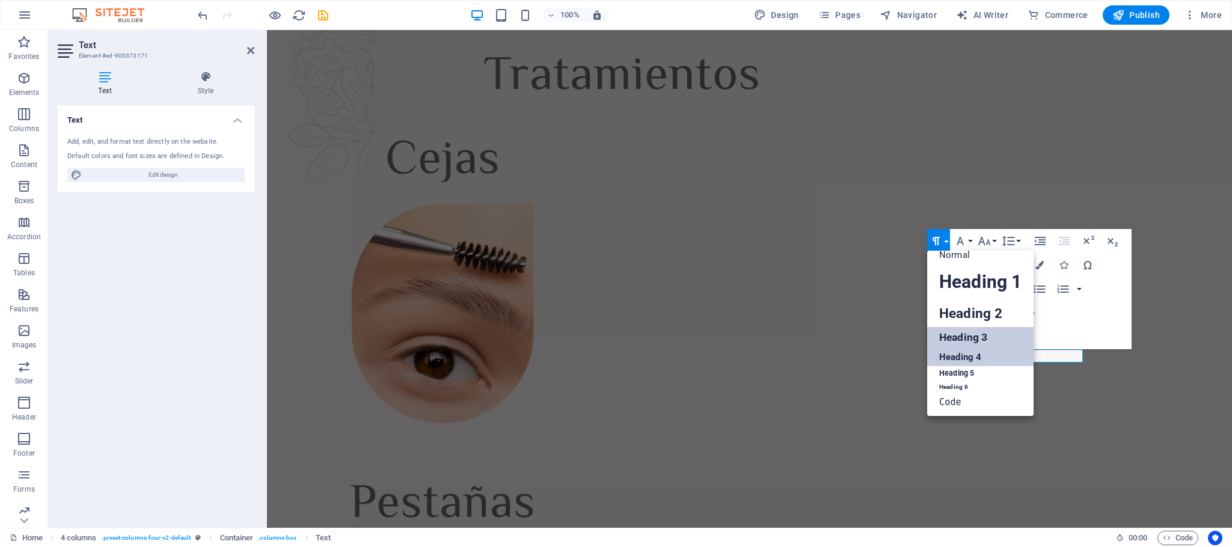
click at [820, 349] on link "Heading 4" at bounding box center [980, 357] width 106 height 18
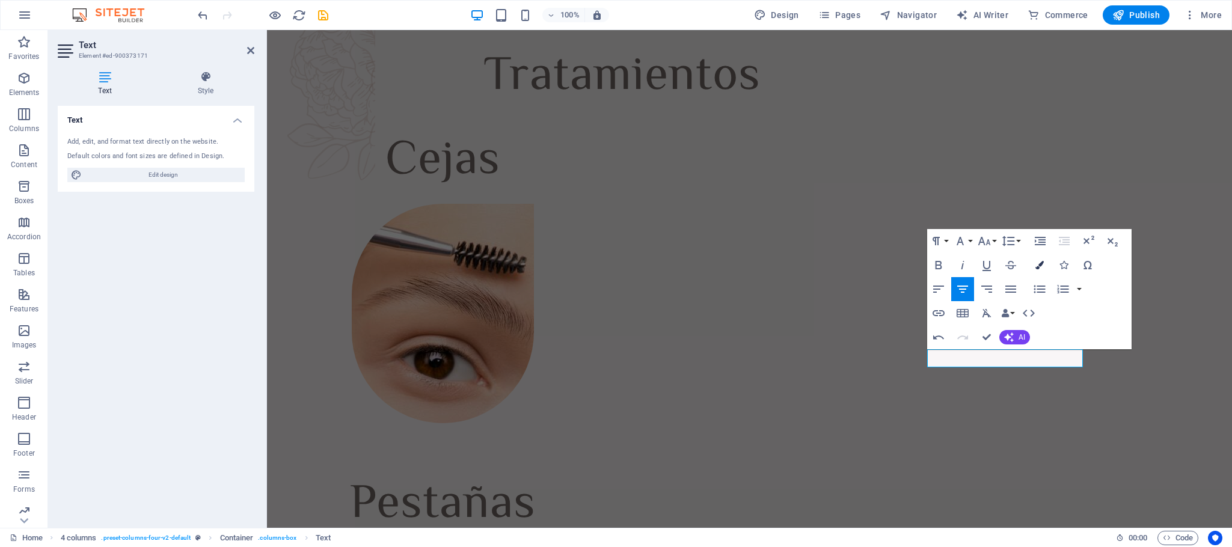
click at [820, 269] on button "Colors" at bounding box center [1039, 265] width 23 height 24
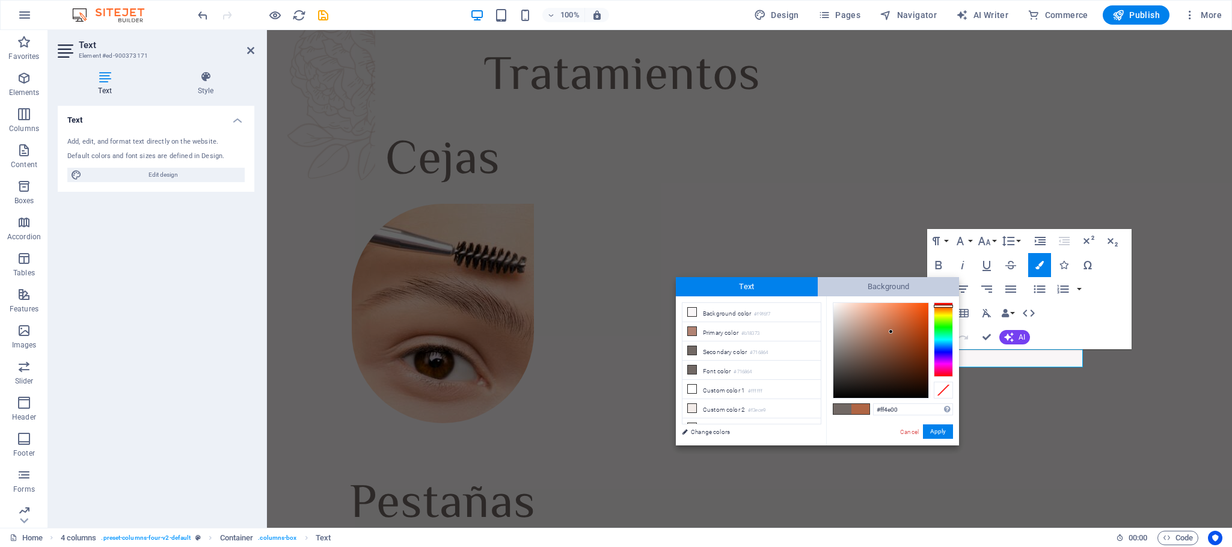
drag, startPoint x: 891, startPoint y: 332, endPoint x: 935, endPoint y: 286, distance: 63.8
click at [820, 286] on div "Text Background less Background color #f9f6f7 Primary color #b18373 Secondary c…" at bounding box center [817, 361] width 283 height 168
click at [820, 319] on div "Paragraph Format Normal Heading 1 Heading 2 Heading 3 Heading 4 Heading 5 Headi…" at bounding box center [1029, 289] width 204 height 120
type input "#a43200"
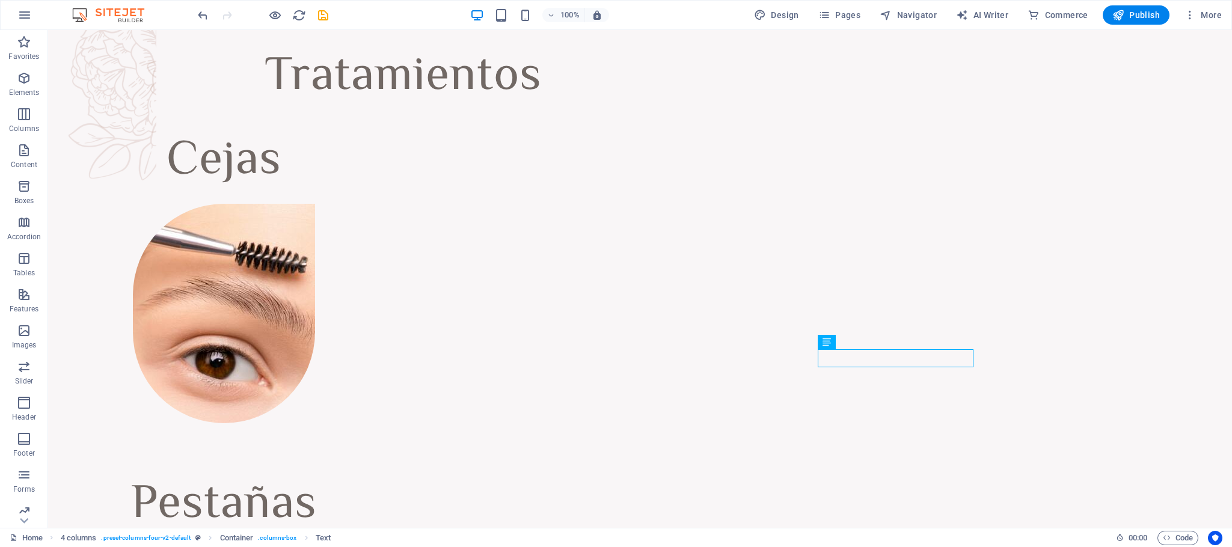
click at [820, 352] on div "H1 2 columns Container Container Image Container Menu Bar Menu Logo Boxes Image…" at bounding box center [640, 279] width 1184 height 498
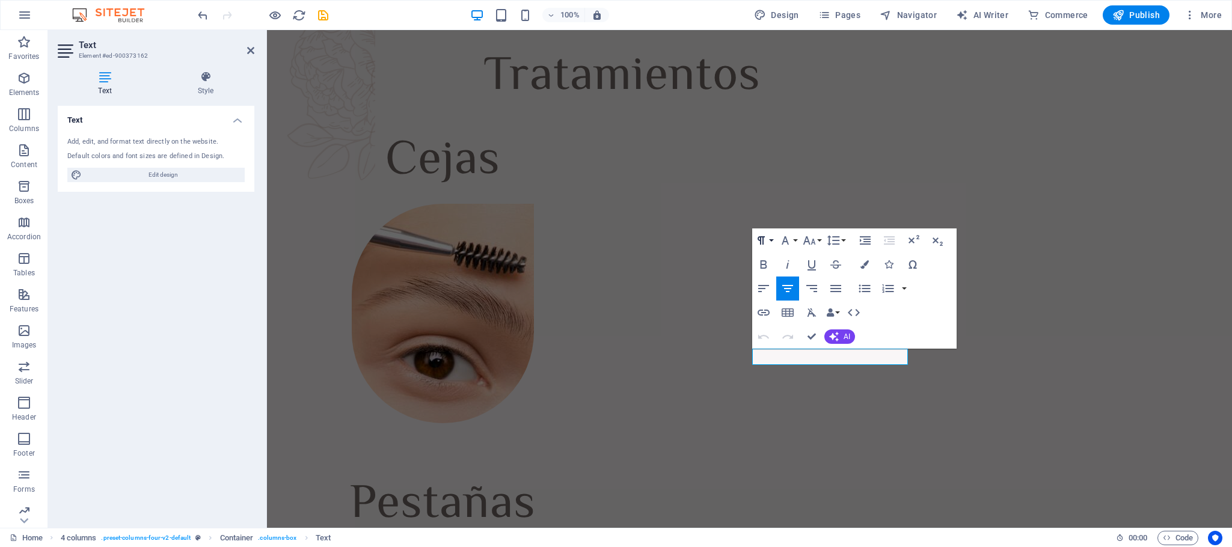
click at [765, 235] on icon "button" at bounding box center [761, 240] width 14 height 14
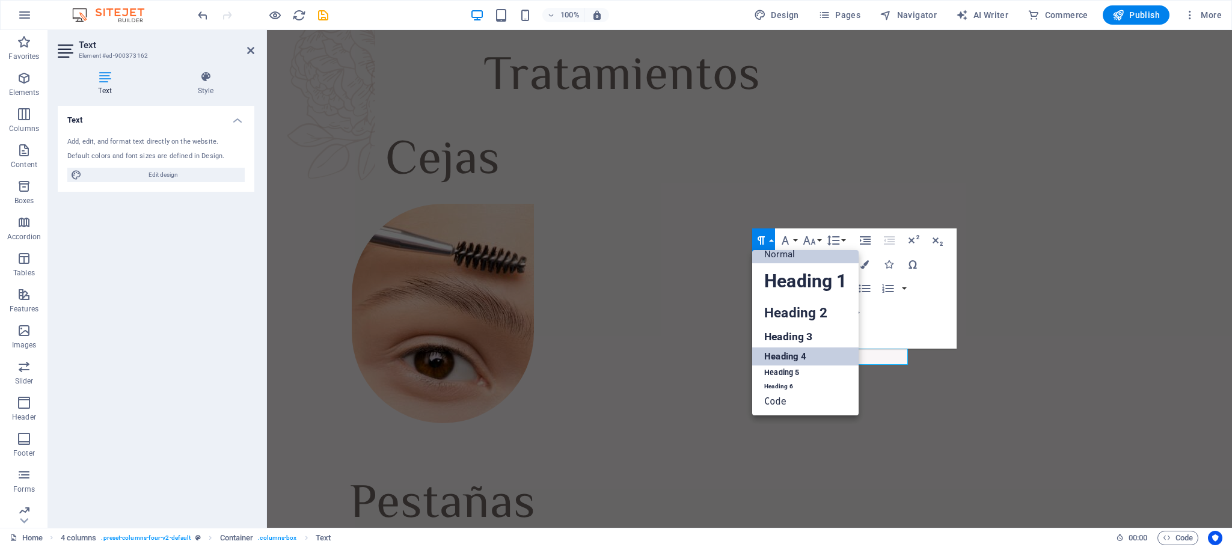
click at [790, 353] on link "Heading 4" at bounding box center [805, 356] width 106 height 18
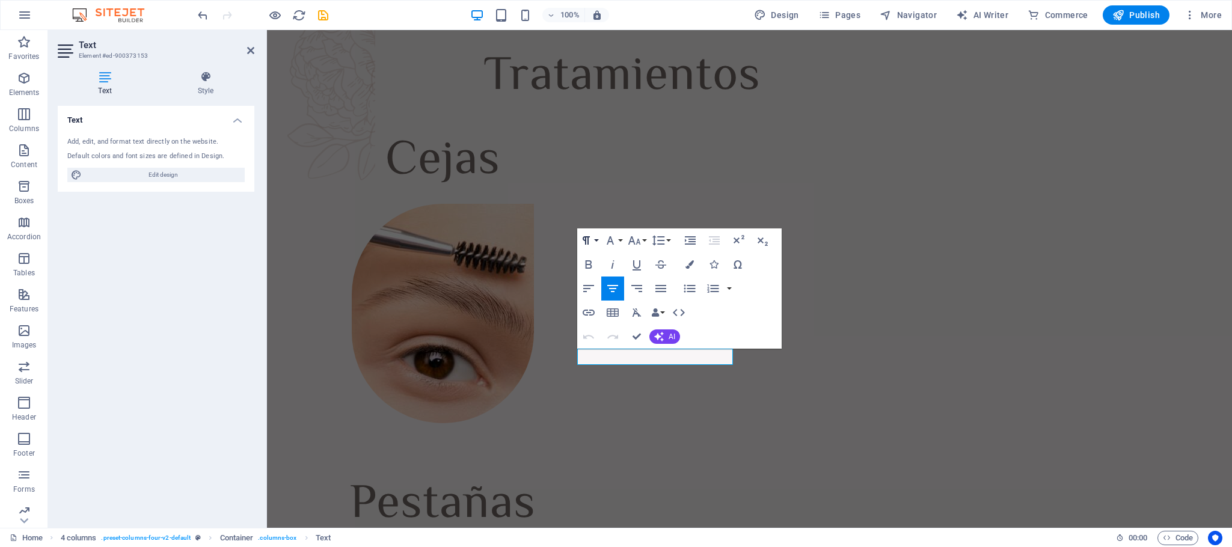
click at [593, 238] on icon "button" at bounding box center [586, 240] width 14 height 14
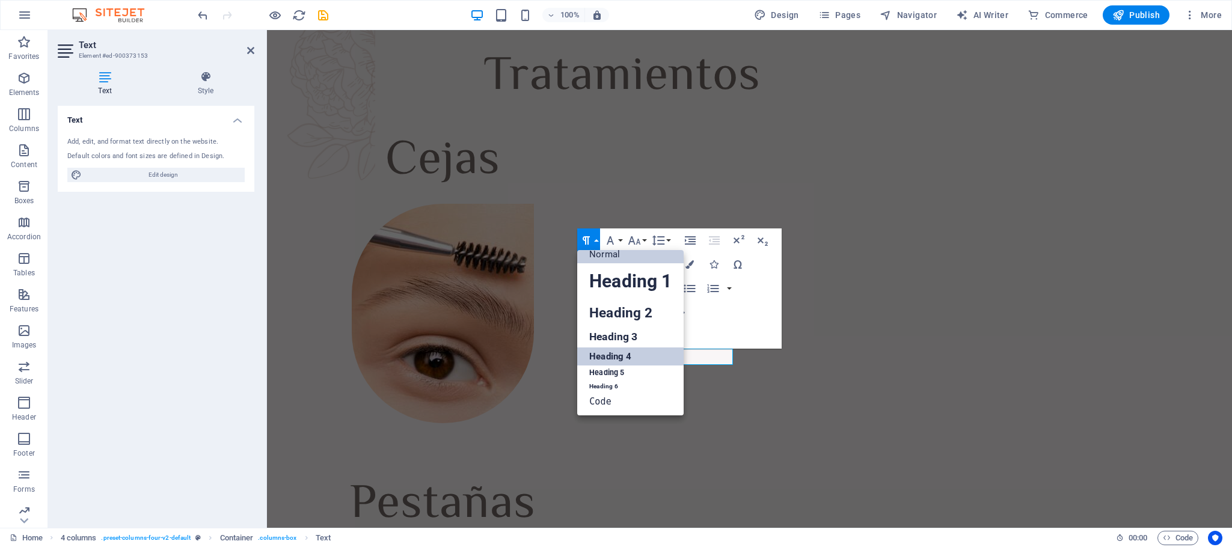
click at [628, 349] on link "Heading 4" at bounding box center [630, 356] width 106 height 18
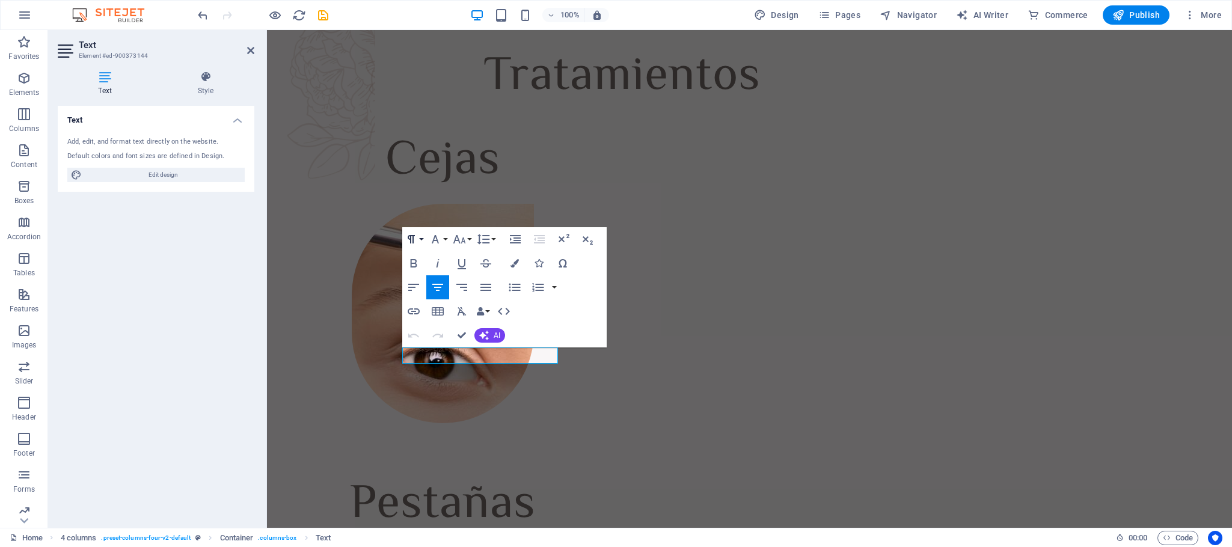
click at [413, 240] on icon "button" at bounding box center [411, 239] width 7 height 8
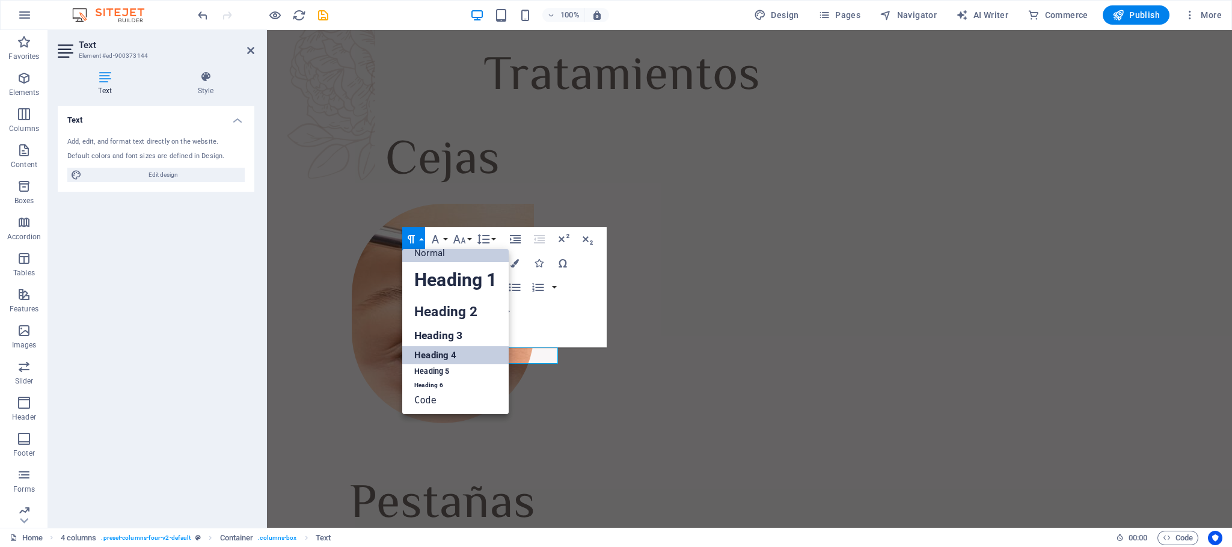
click at [462, 352] on link "Heading 4" at bounding box center [455, 355] width 106 height 18
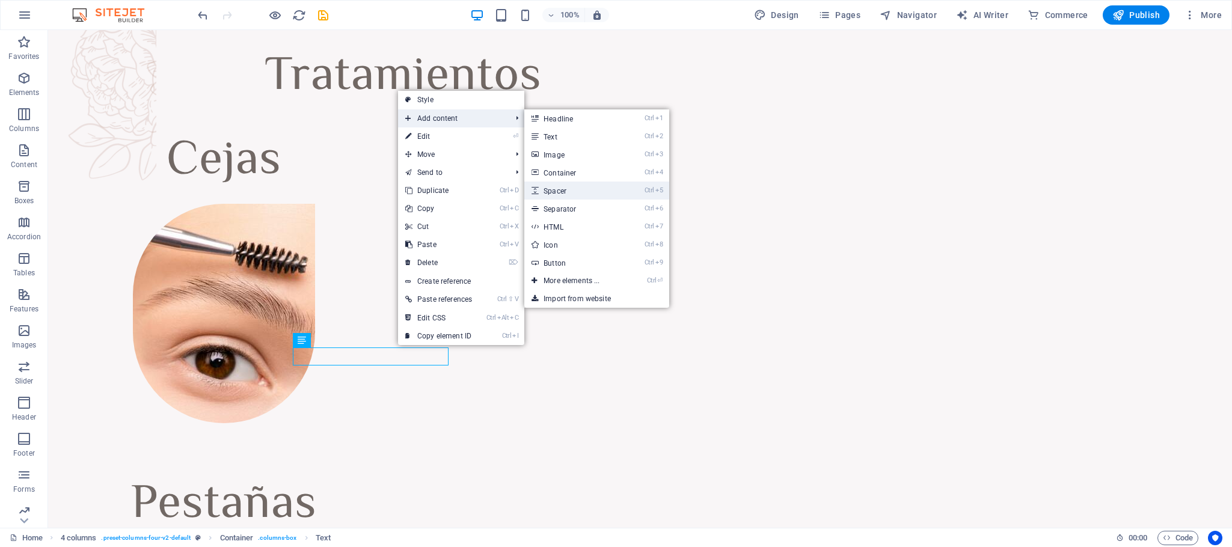
click at [551, 189] on link "Ctrl 5 Spacer" at bounding box center [573, 191] width 99 height 18
select select "px"
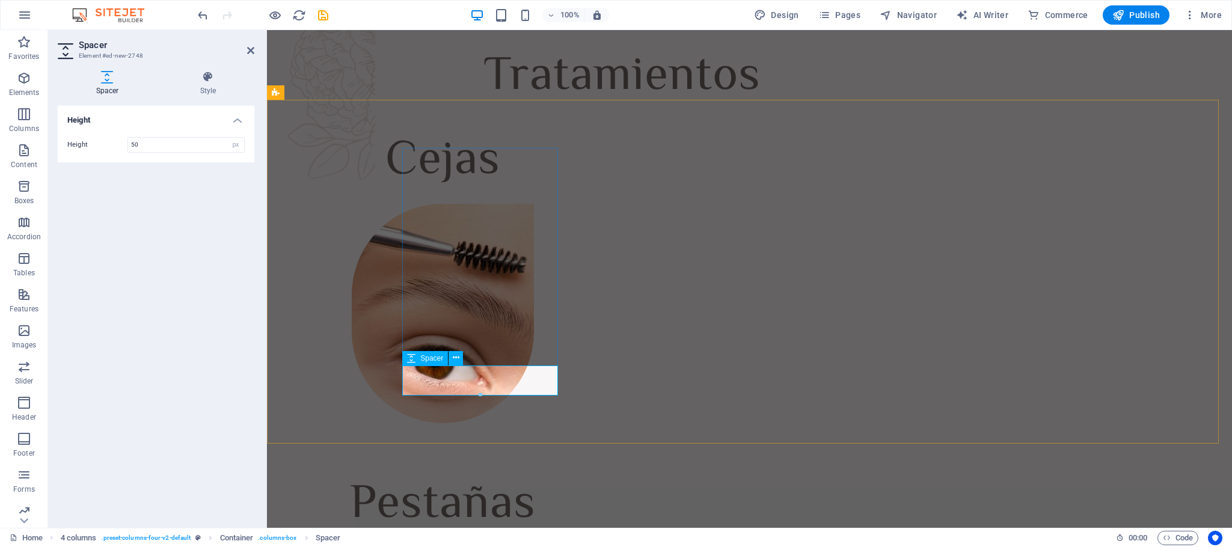
click at [413, 359] on icon at bounding box center [411, 358] width 8 height 14
click at [453, 357] on icon at bounding box center [456, 358] width 7 height 13
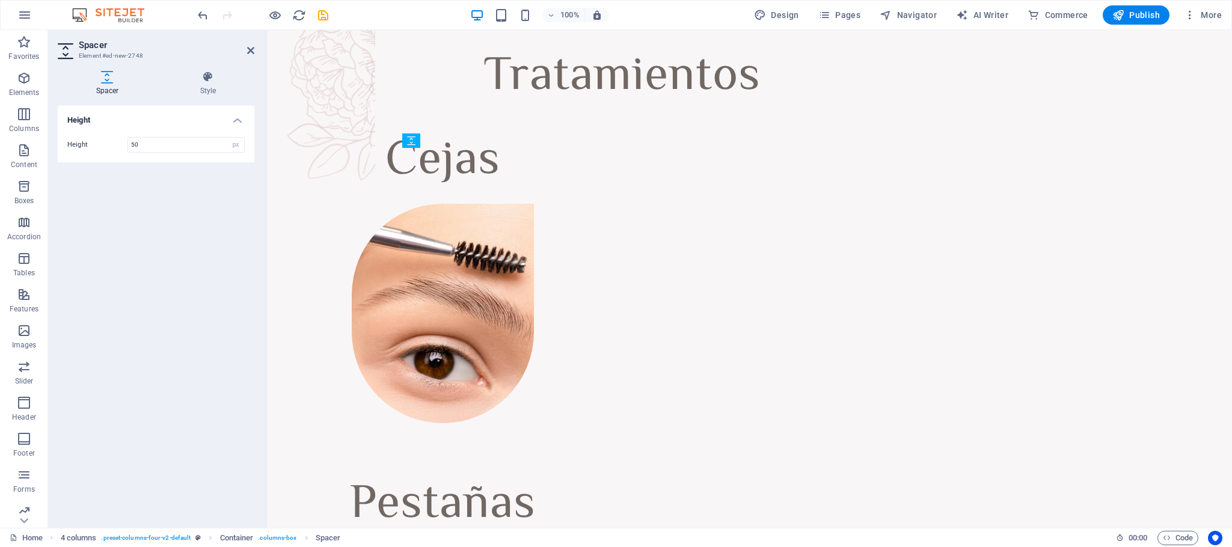
drag, startPoint x: 676, startPoint y: 389, endPoint x: 408, endPoint y: 345, distance: 271.6
click at [453, 356] on icon at bounding box center [456, 358] width 7 height 13
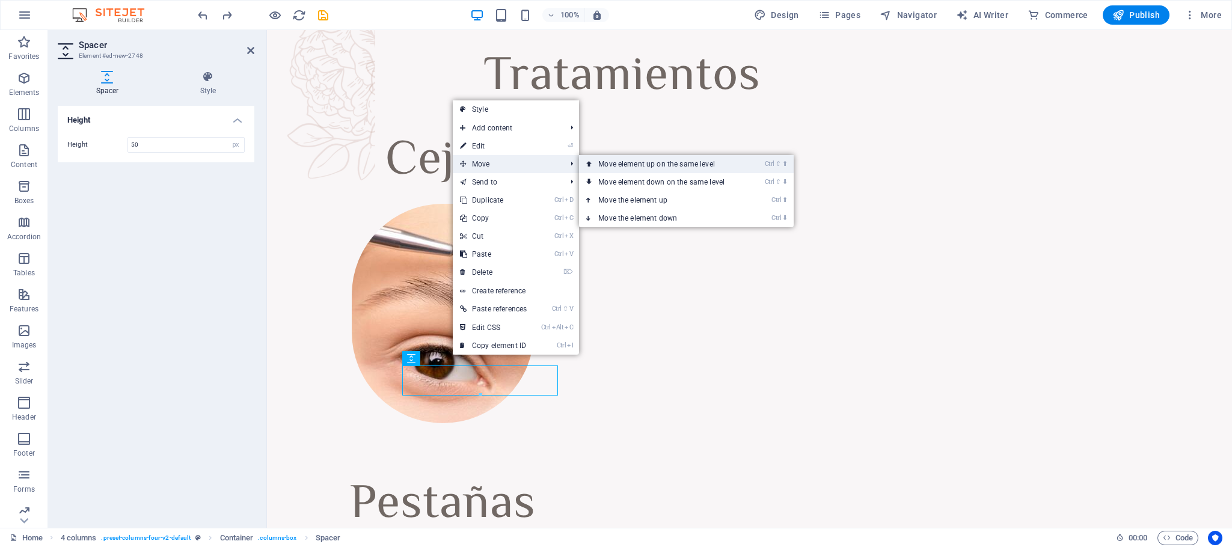
click at [588, 165] on icon at bounding box center [589, 164] width 6 height 18
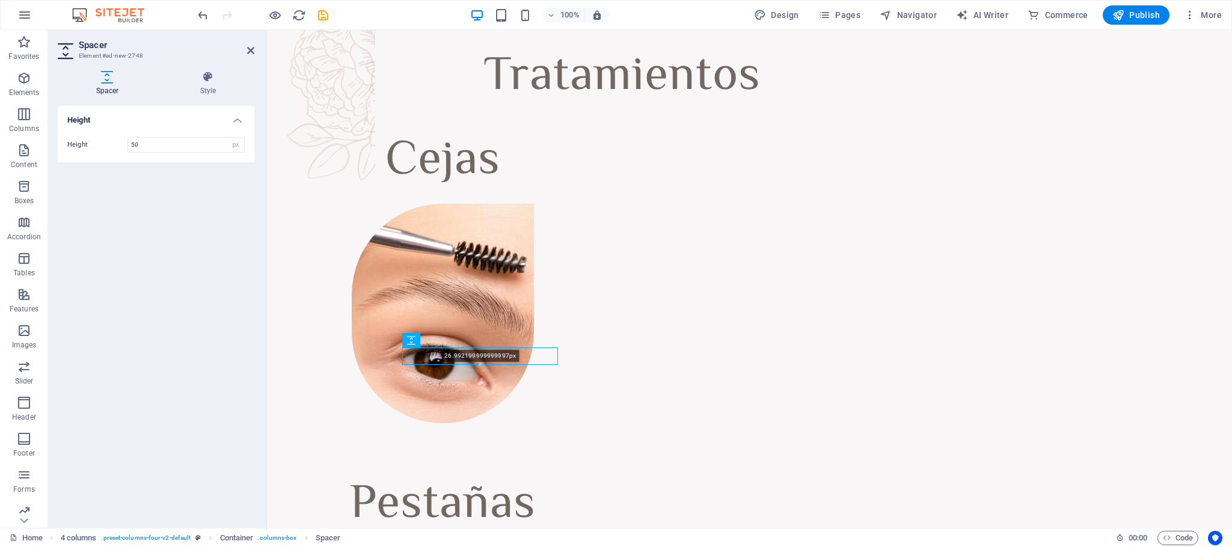
drag, startPoint x: 481, startPoint y: 374, endPoint x: 218, endPoint y: 329, distance: 267.0
click at [485, 359] on div "26.992199999999997px" at bounding box center [480, 355] width 156 height 17
type input "26"
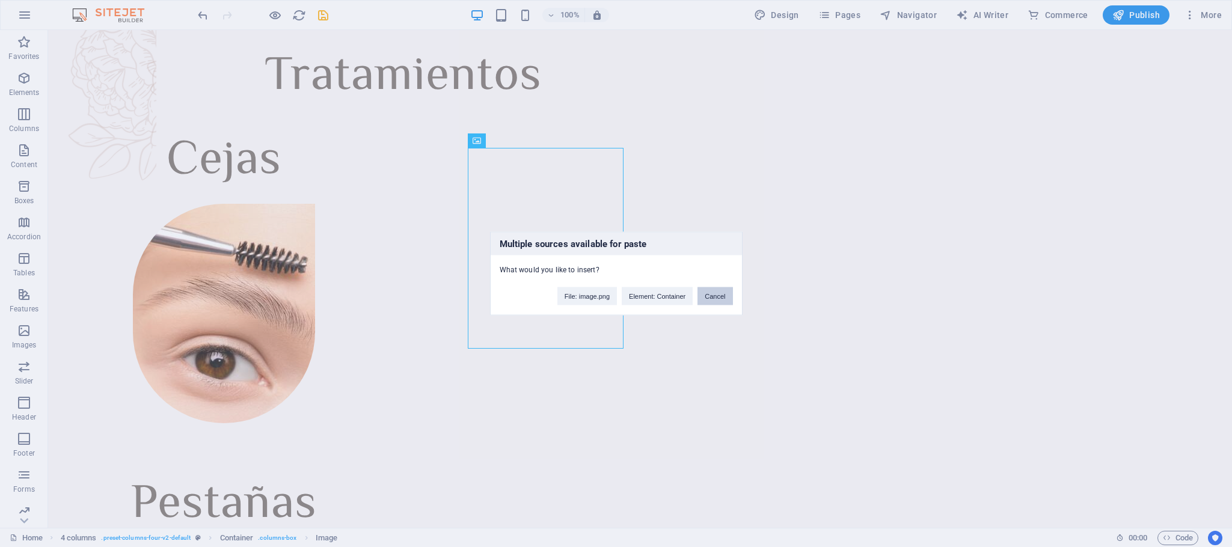
click at [711, 292] on button "Cancel" at bounding box center [714, 296] width 35 height 18
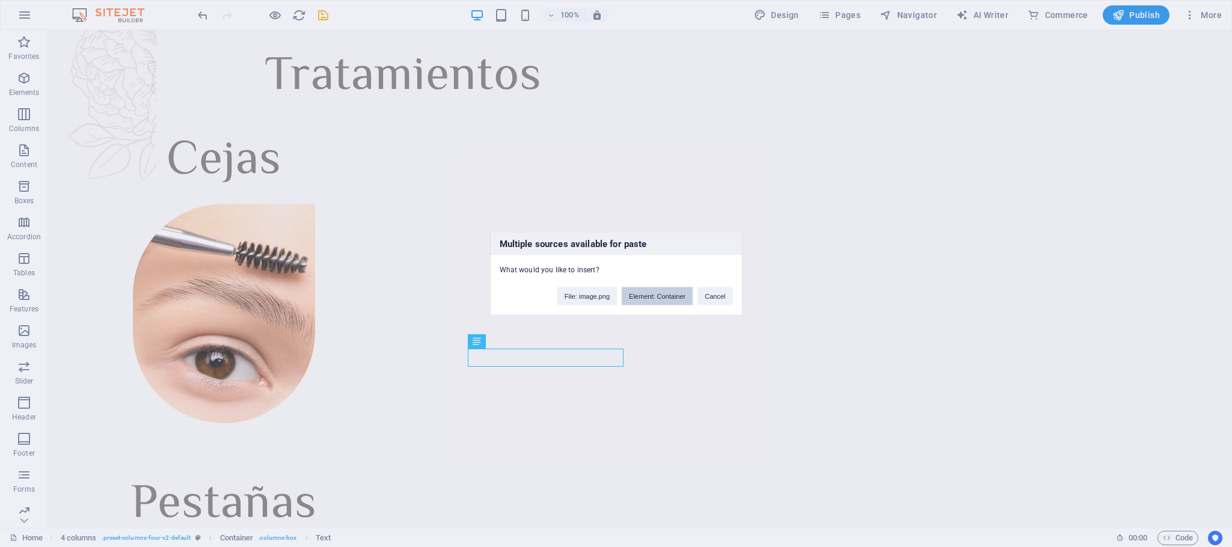
click at [664, 296] on button "Element: Container" at bounding box center [657, 296] width 71 height 18
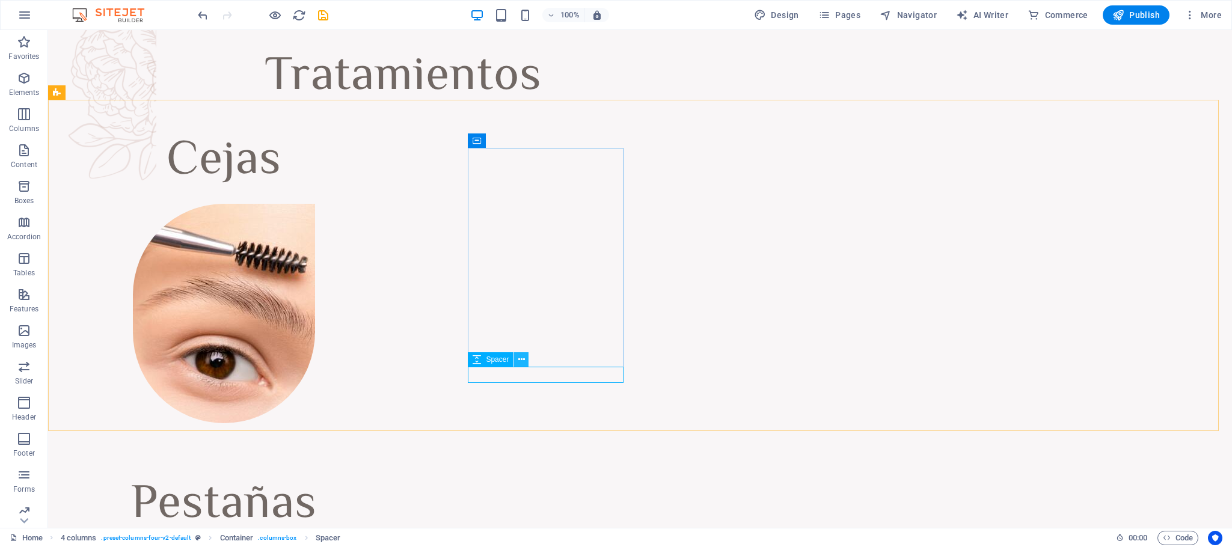
drag, startPoint x: 523, startPoint y: 357, endPoint x: 493, endPoint y: 332, distance: 38.4
click at [523, 357] on icon at bounding box center [521, 359] width 7 height 13
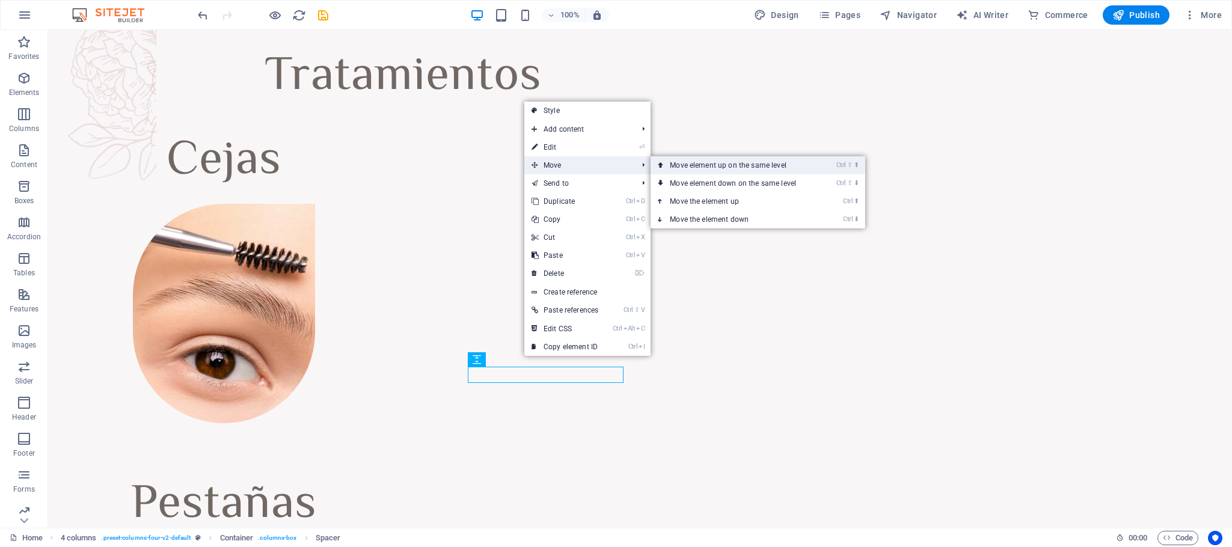
click at [706, 165] on link "Ctrl ⇧ ⬆ Move element up on the same level" at bounding box center [735, 165] width 170 height 18
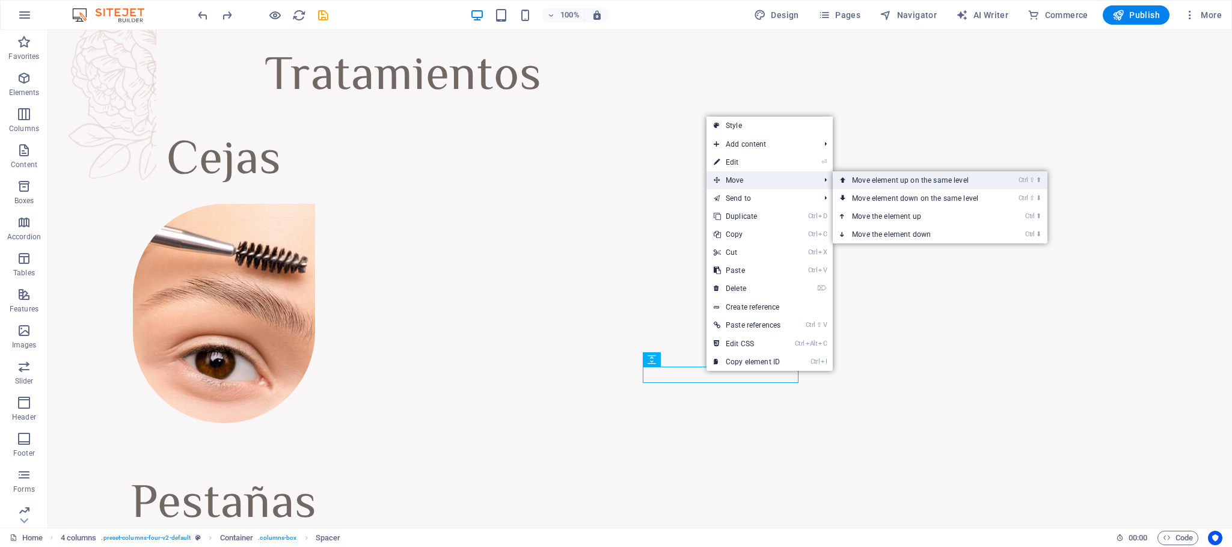
click at [820, 182] on link "Ctrl ⇧ ⬆ Move element up on the same level" at bounding box center [917, 180] width 170 height 18
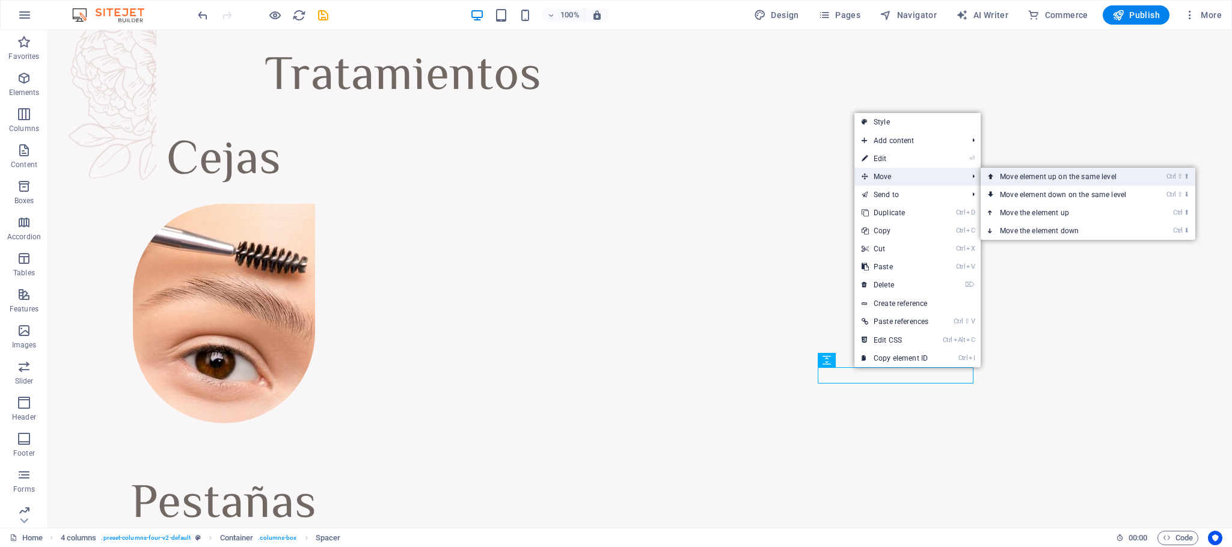
click at [820, 180] on link "Ctrl ⇧ ⬆ Move element up on the same level" at bounding box center [1065, 177] width 170 height 18
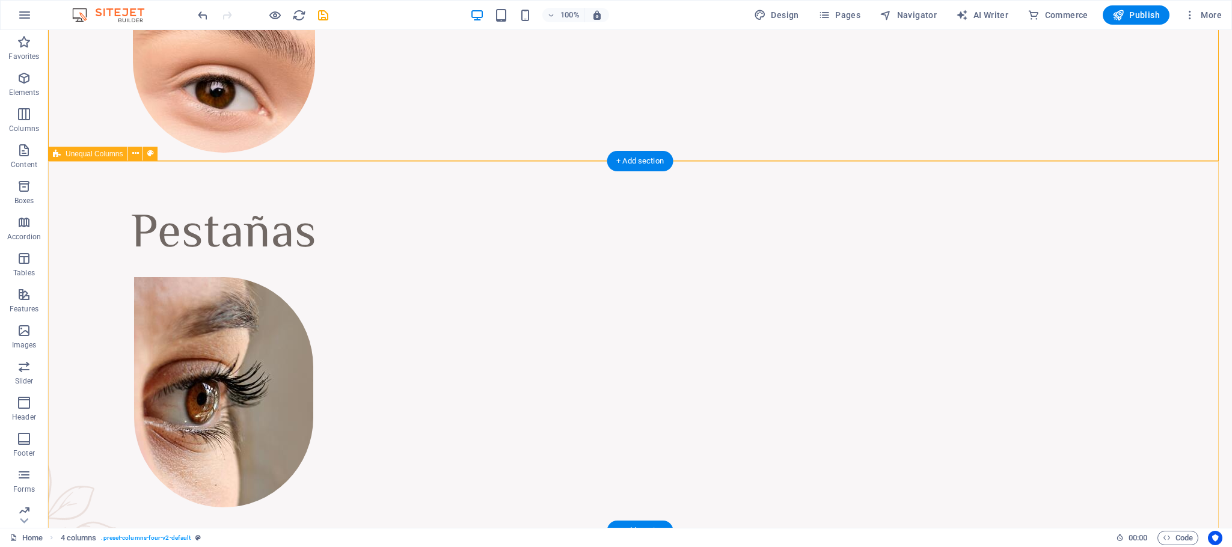
scroll to position [1699, 0]
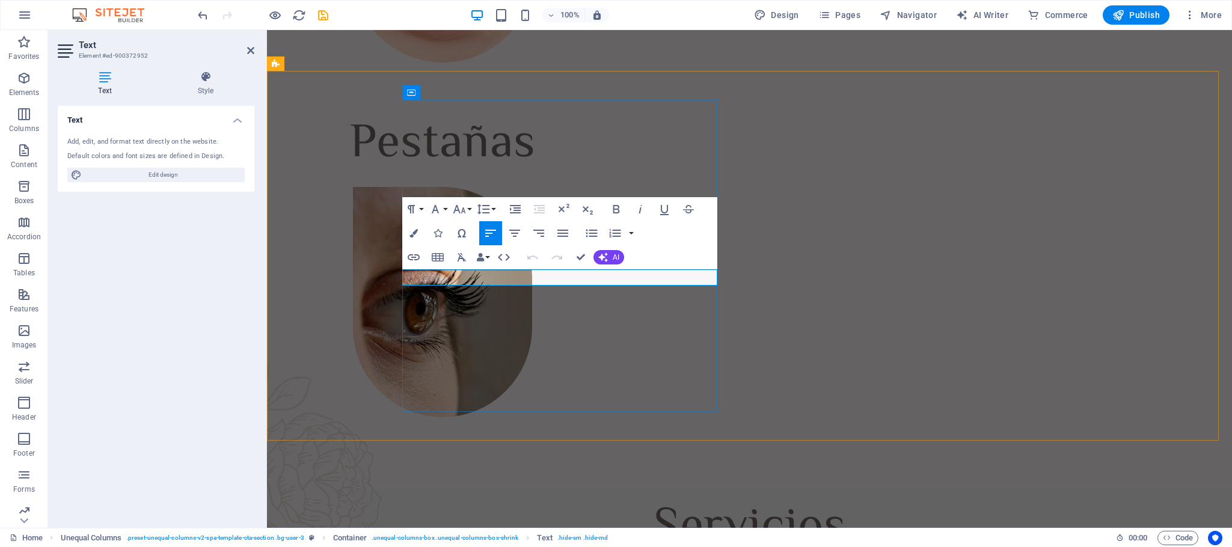
click at [620, 256] on button "AI" at bounding box center [608, 257] width 31 height 14
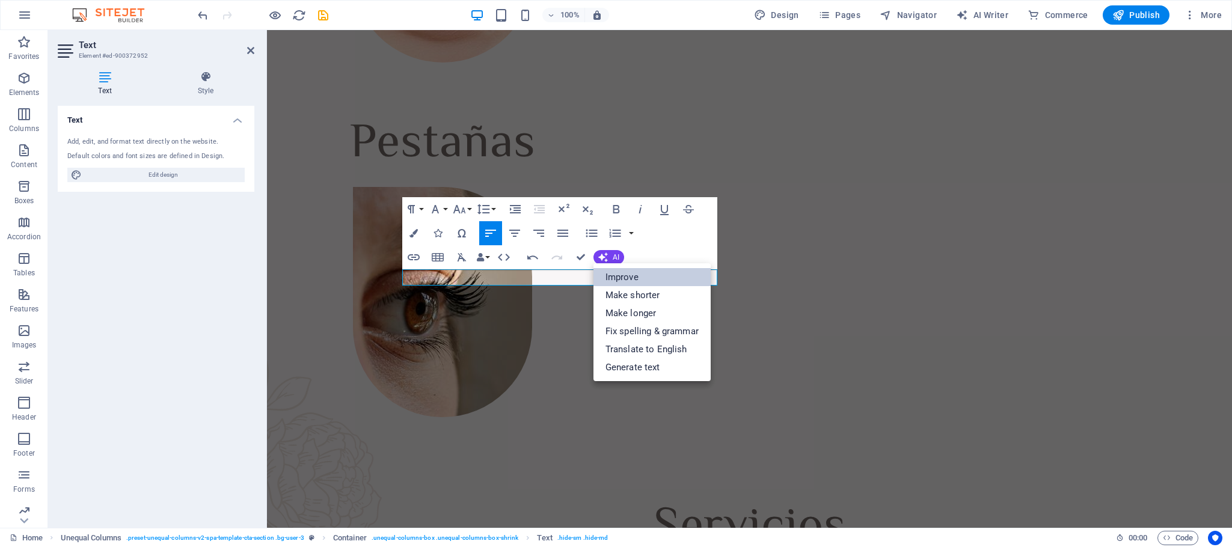
click at [659, 270] on link "Improve" at bounding box center [651, 277] width 117 height 18
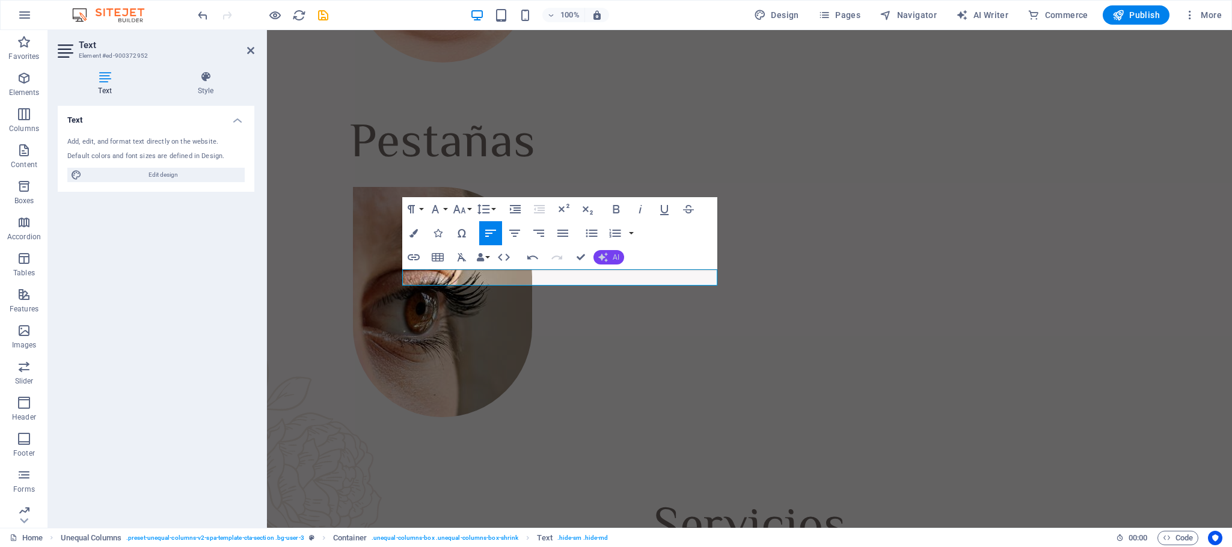
click at [614, 251] on button "AI" at bounding box center [608, 257] width 31 height 14
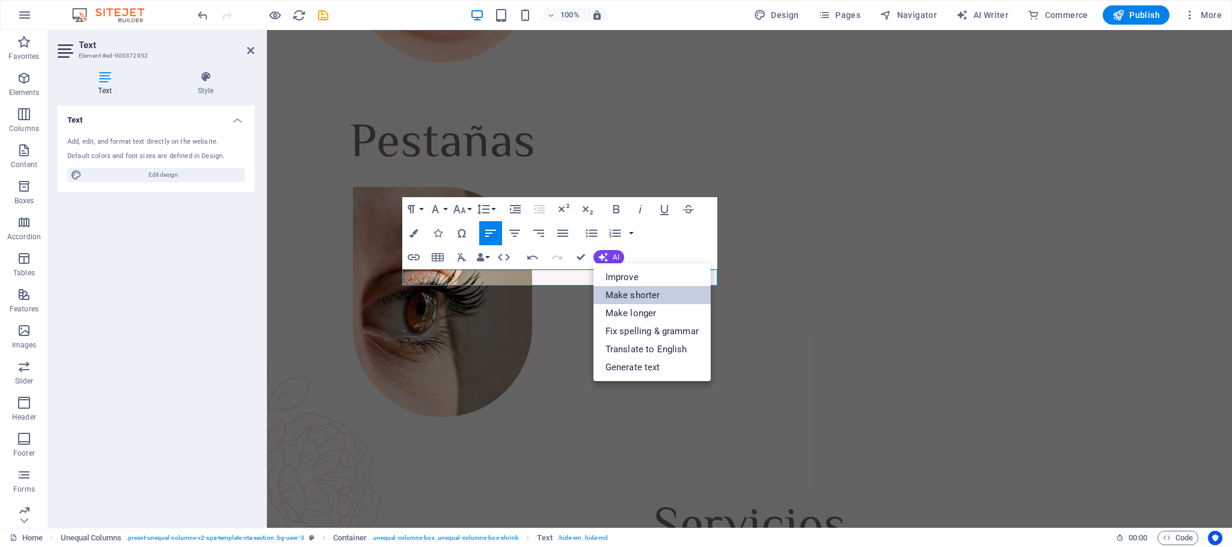
click at [656, 300] on link "Make shorter" at bounding box center [651, 295] width 117 height 18
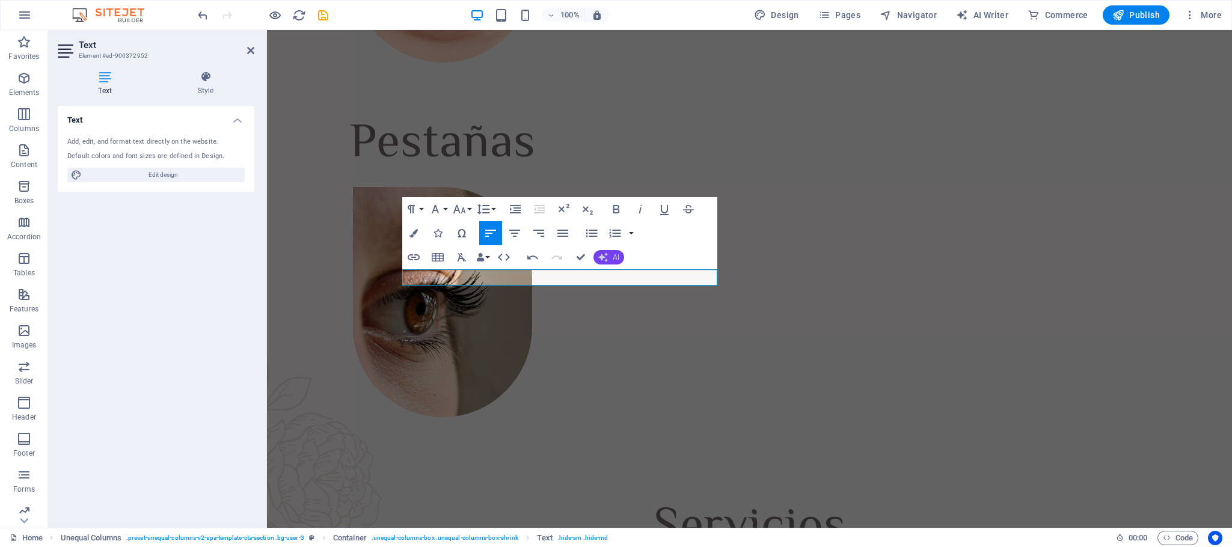
click at [615, 250] on button "AI" at bounding box center [608, 257] width 31 height 14
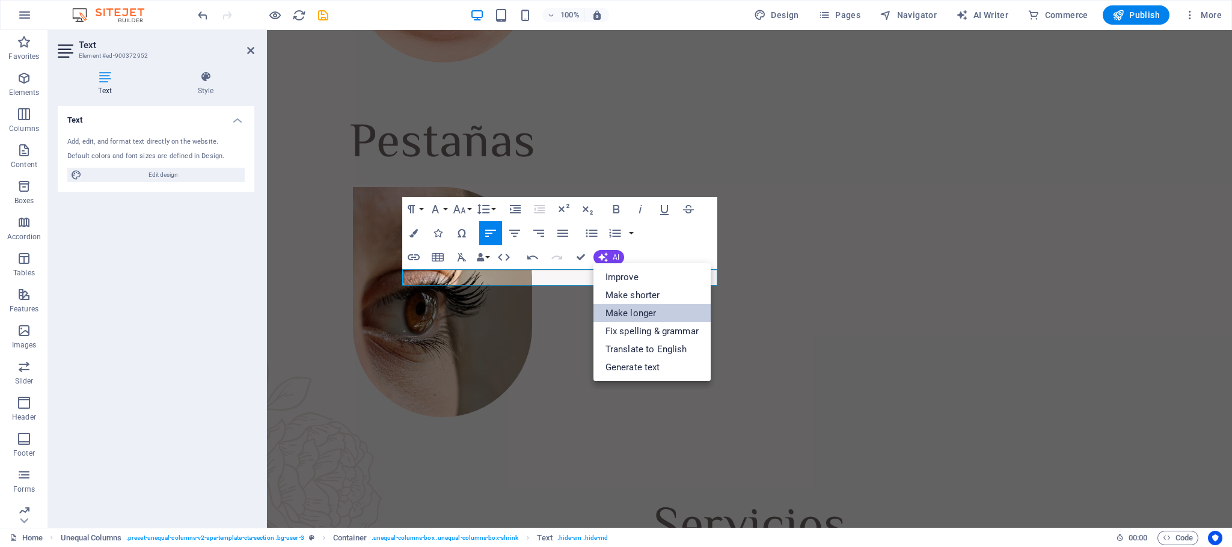
click at [637, 308] on link "Make longer" at bounding box center [651, 313] width 117 height 18
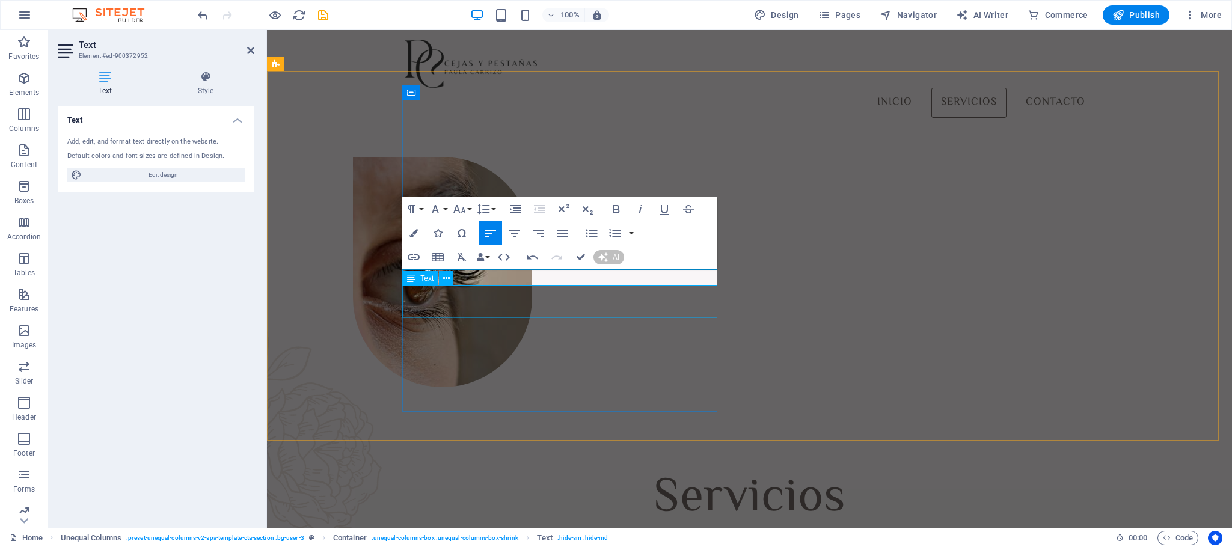
scroll to position [1690, 0]
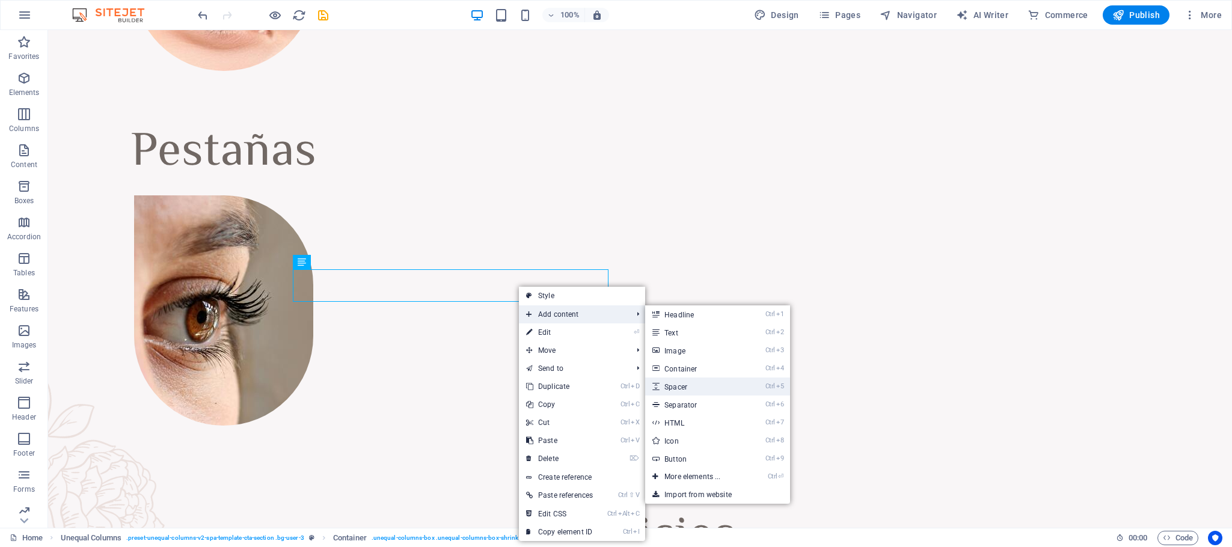
click at [716, 364] on link "Ctrl 5 Spacer" at bounding box center [694, 386] width 99 height 18
select select "px"
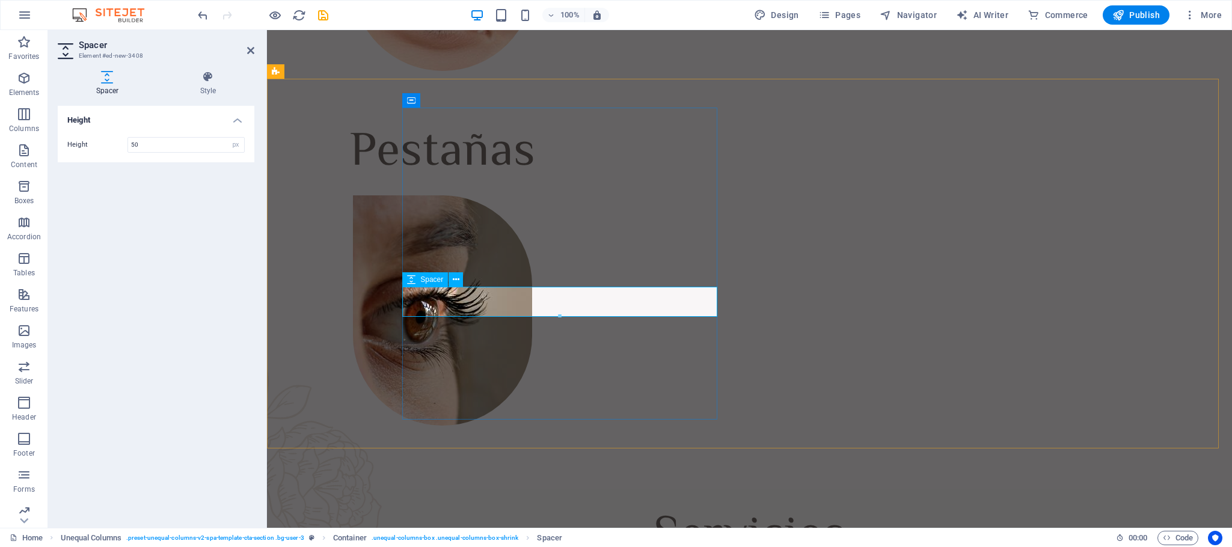
drag, startPoint x: 830, startPoint y: 344, endPoint x: 567, endPoint y: 299, distance: 267.0
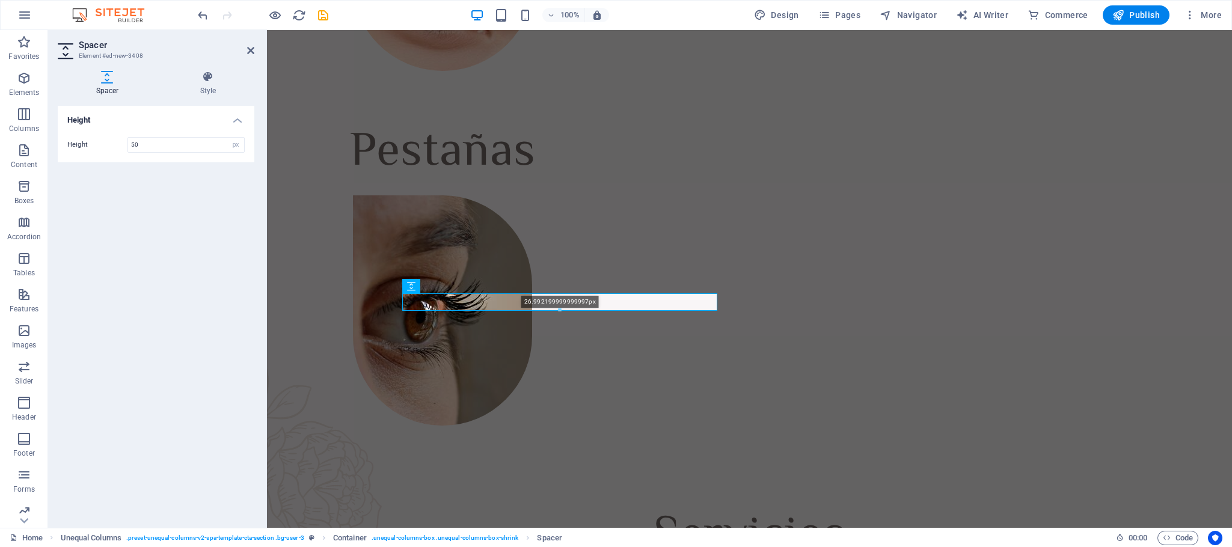
drag, startPoint x: 557, startPoint y: 325, endPoint x: 561, endPoint y: 301, distance: 23.7
type input "26"
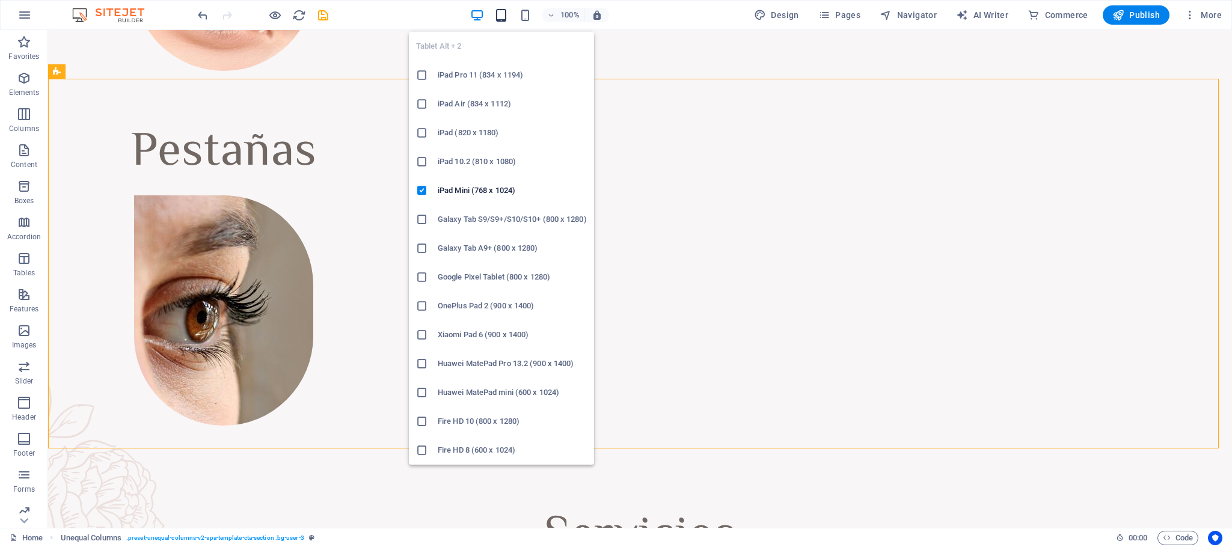
click at [507, 13] on icon "button" at bounding box center [501, 15] width 14 height 14
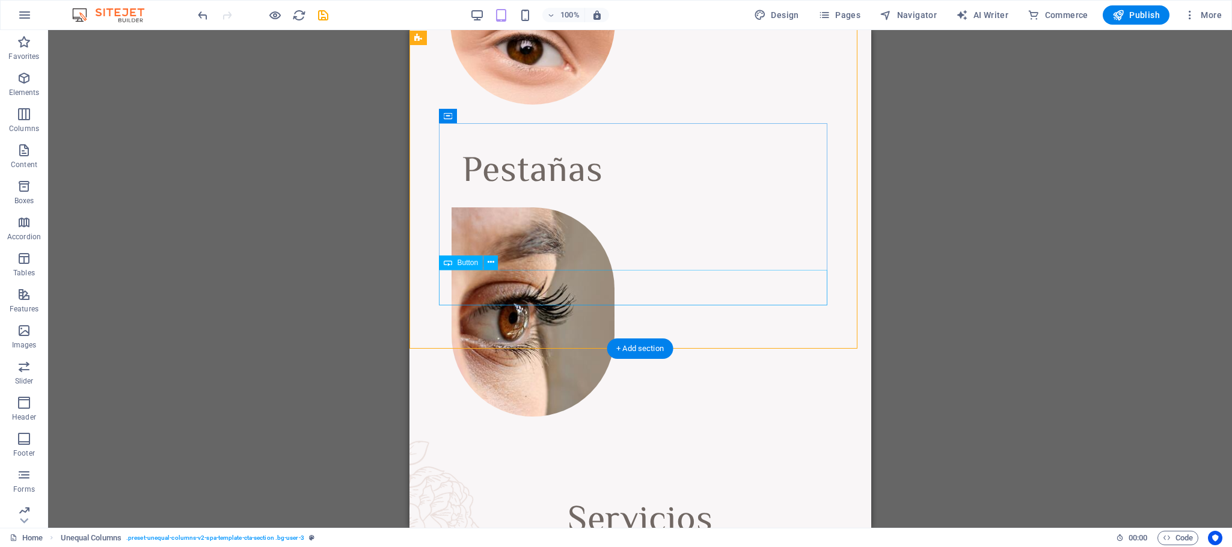
scroll to position [1753, 0]
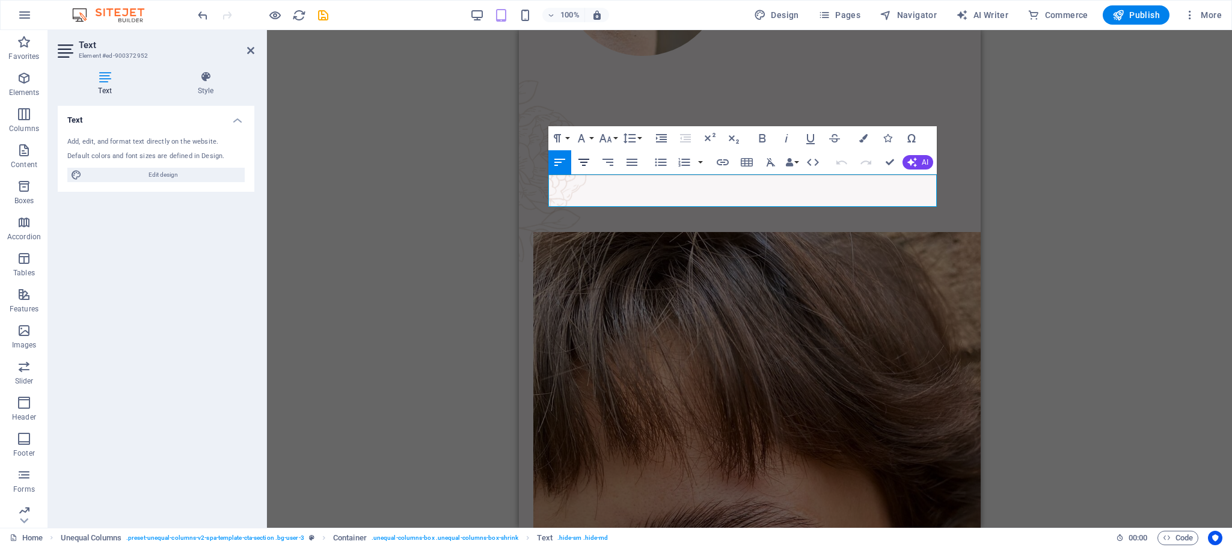
click at [588, 155] on icon "button" at bounding box center [583, 162] width 14 height 14
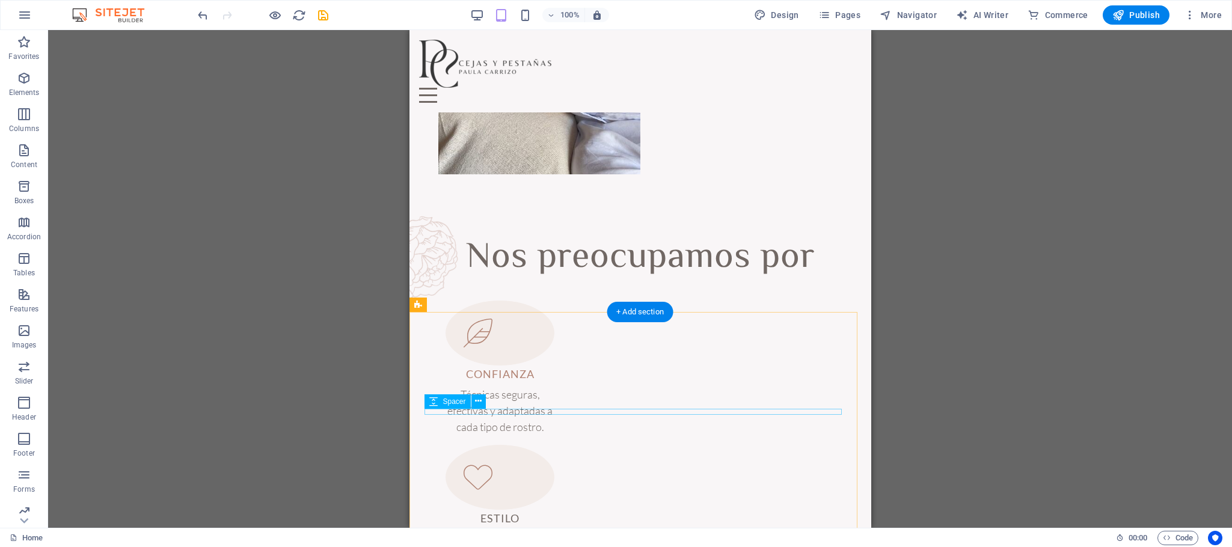
scroll to position [130, 0]
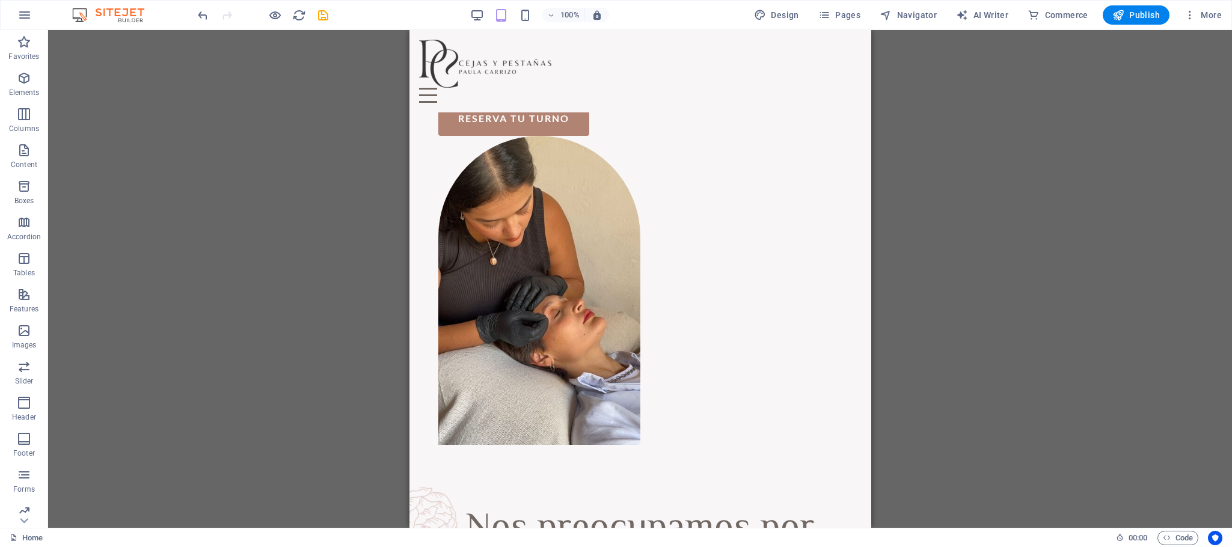
click at [536, 10] on div "100%" at bounding box center [539, 14] width 139 height 19
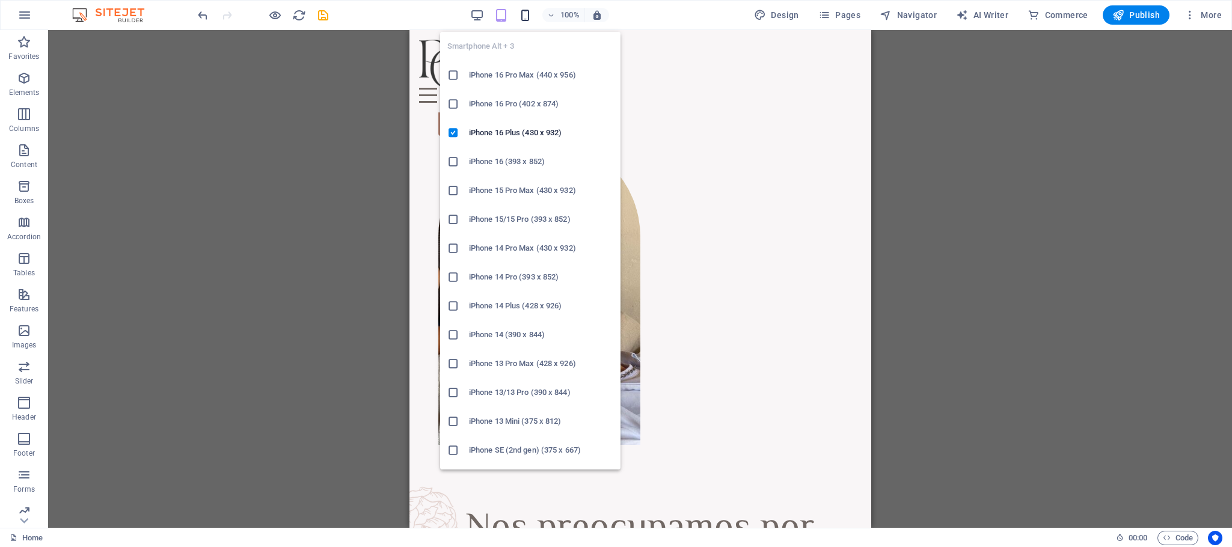
click at [525, 14] on icon "button" at bounding box center [525, 15] width 14 height 14
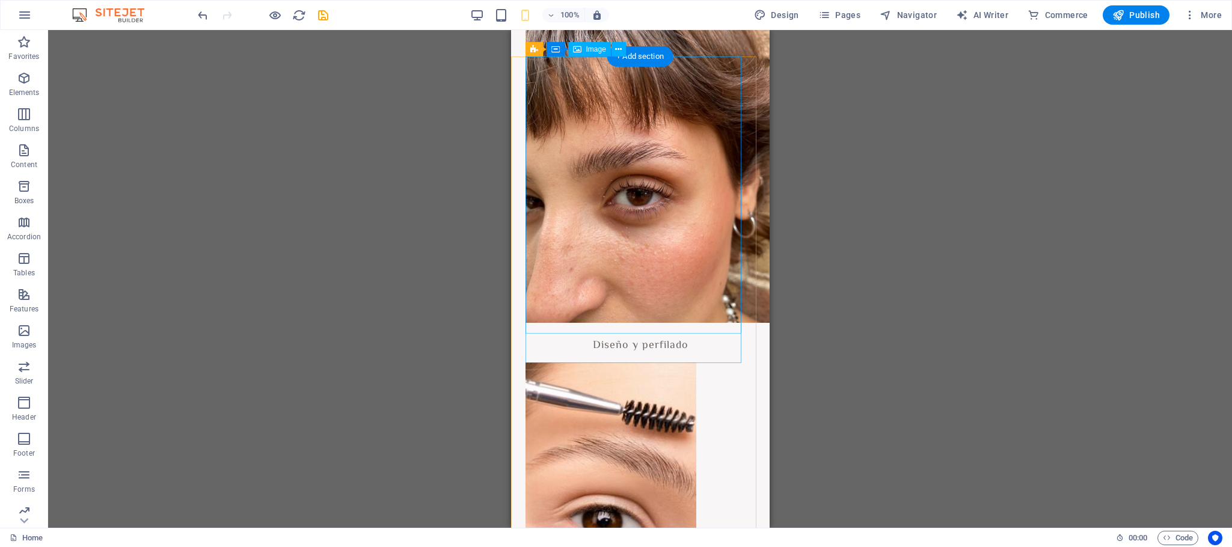
scroll to position [1934, 0]
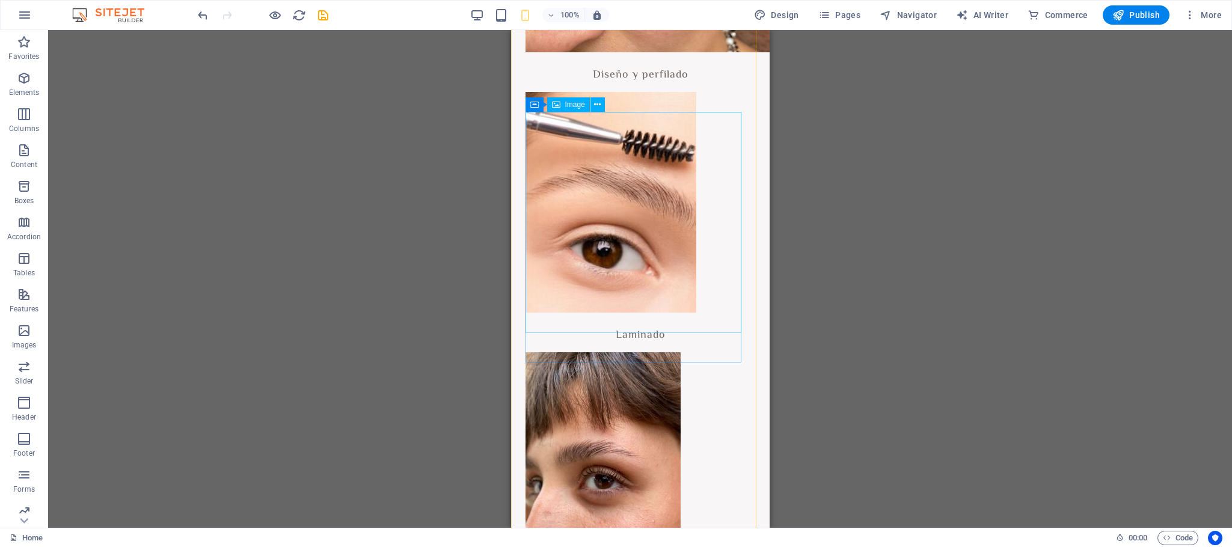
click at [690, 276] on figure at bounding box center [640, 202] width 230 height 221
select select "px"
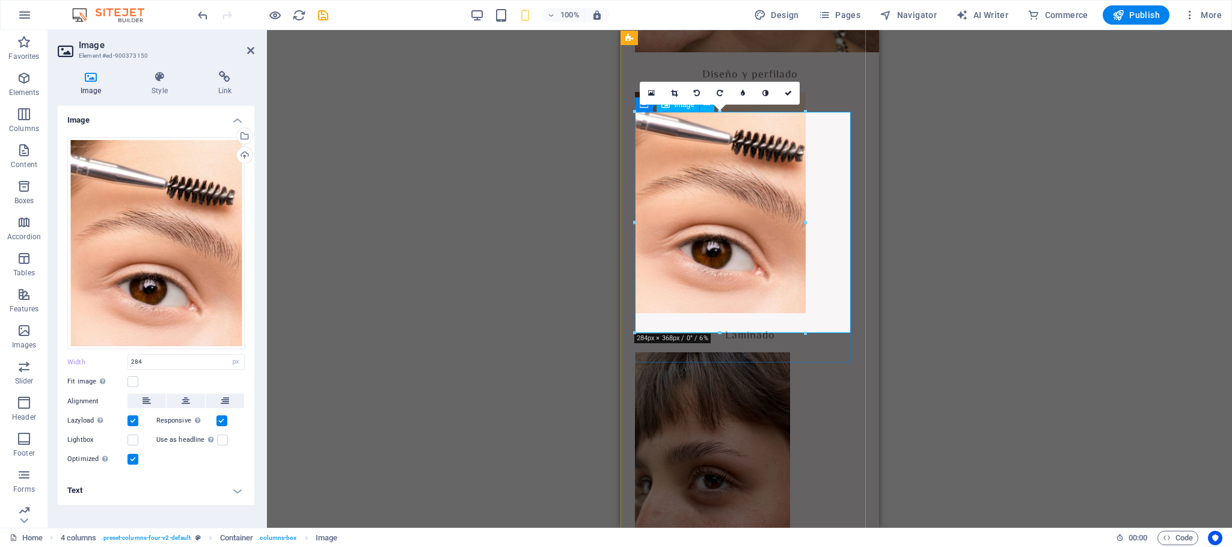
drag, startPoint x: 808, startPoint y: 222, endPoint x: 843, endPoint y: 222, distance: 34.3
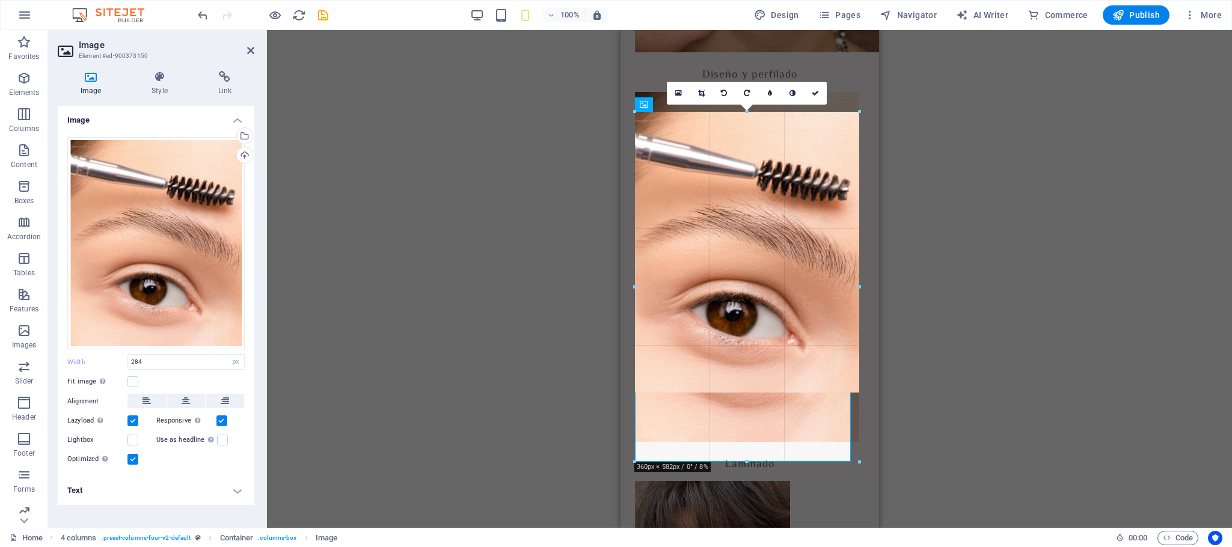
drag, startPoint x: 806, startPoint y: 224, endPoint x: 859, endPoint y: 221, distance: 53.0
type input "359"
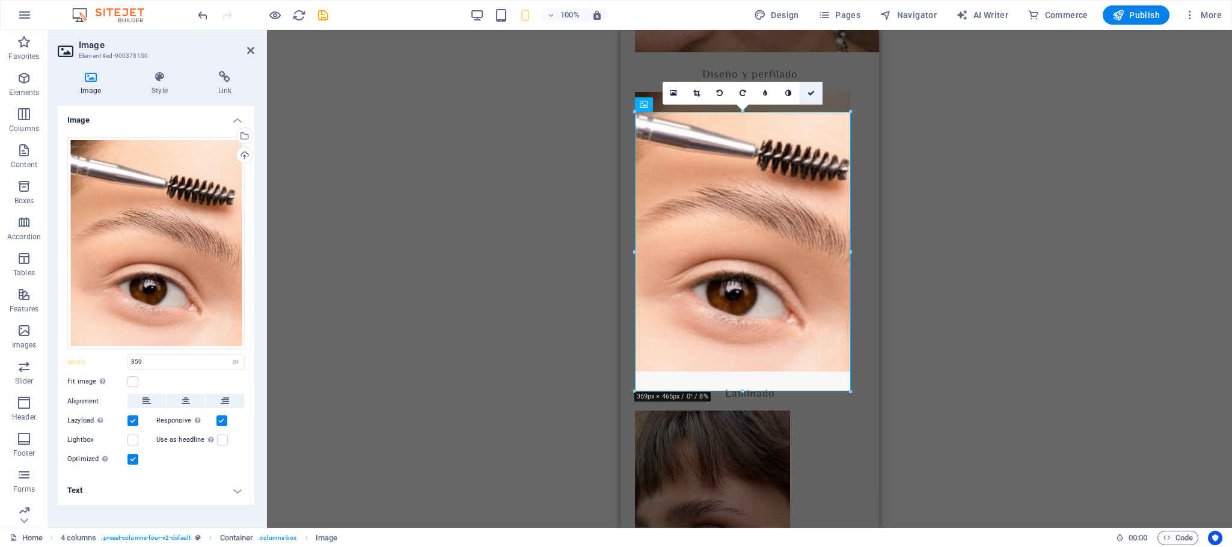
click at [813, 93] on icon at bounding box center [810, 93] width 7 height 7
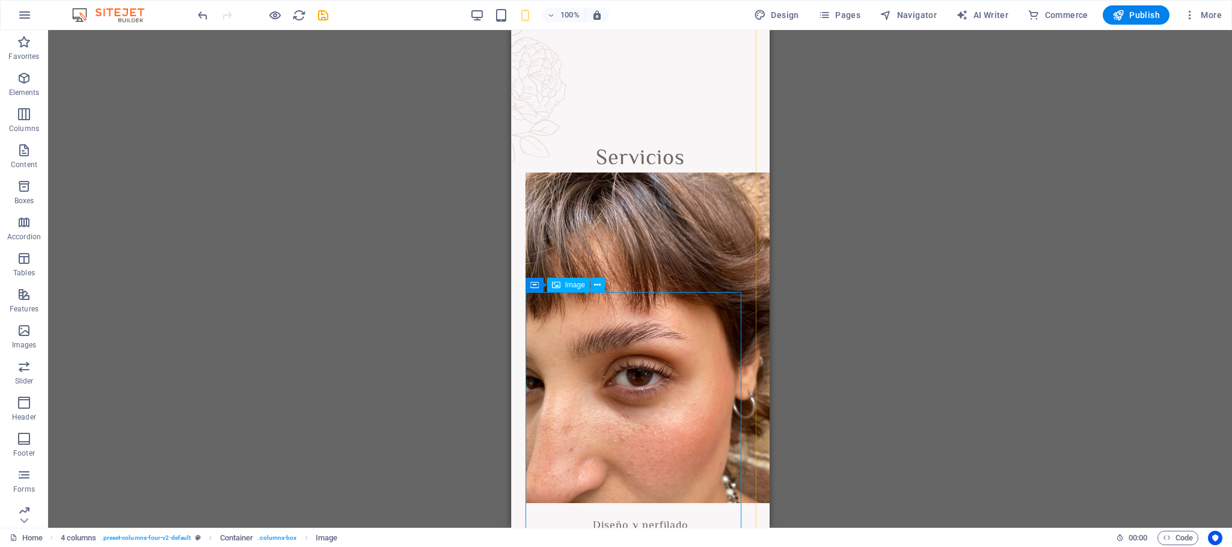
scroll to position [2114, 0]
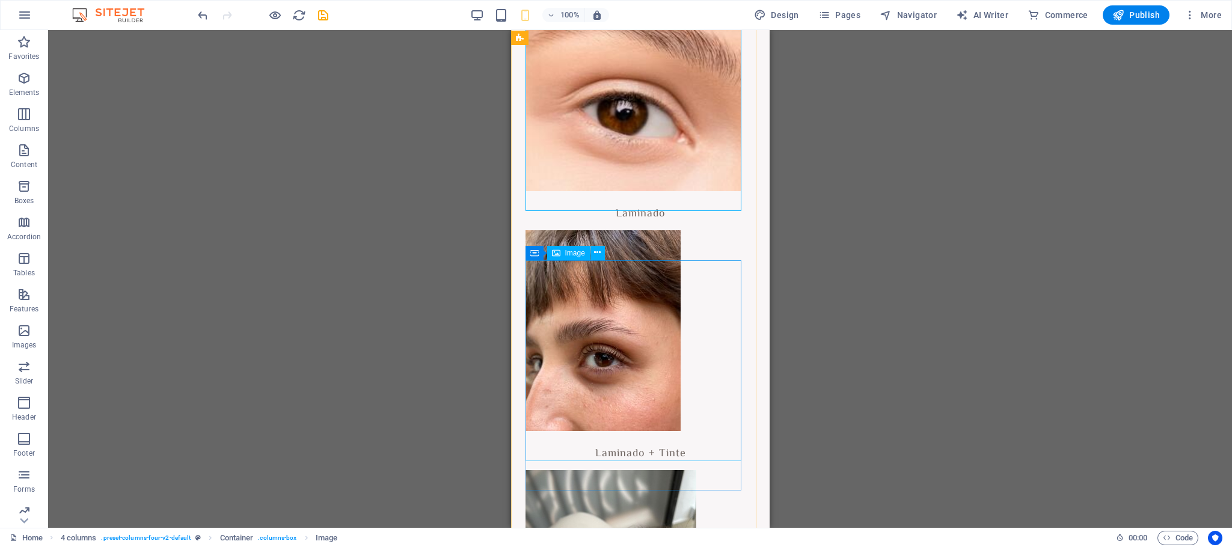
click at [675, 339] on figure at bounding box center [640, 330] width 230 height 201
select select "px"
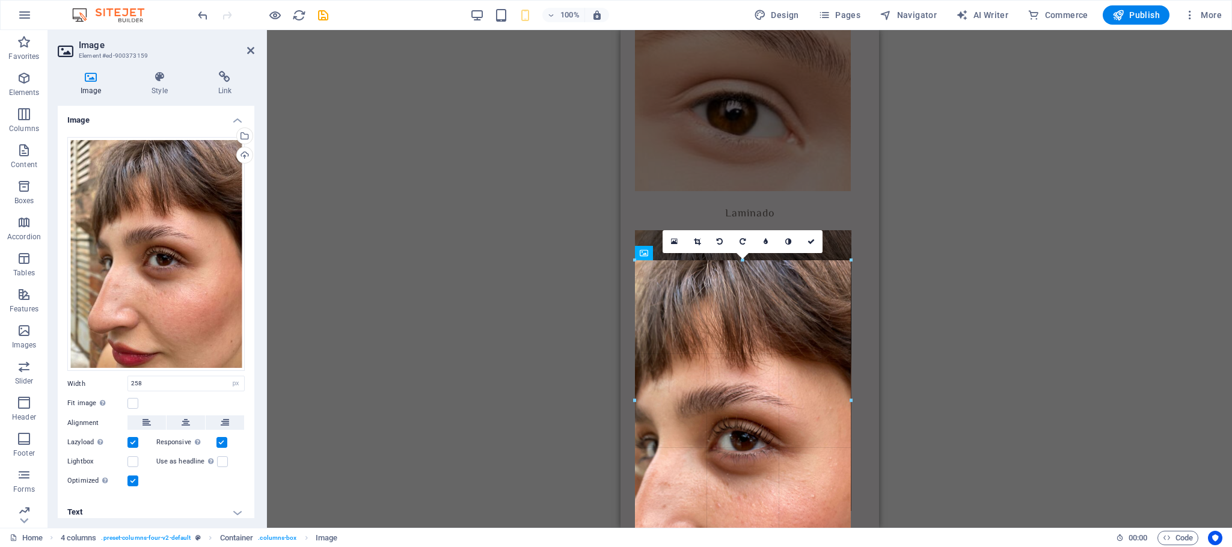
drag, startPoint x: 790, startPoint y: 356, endPoint x: 171, endPoint y: 183, distance: 643.3
type input "359"
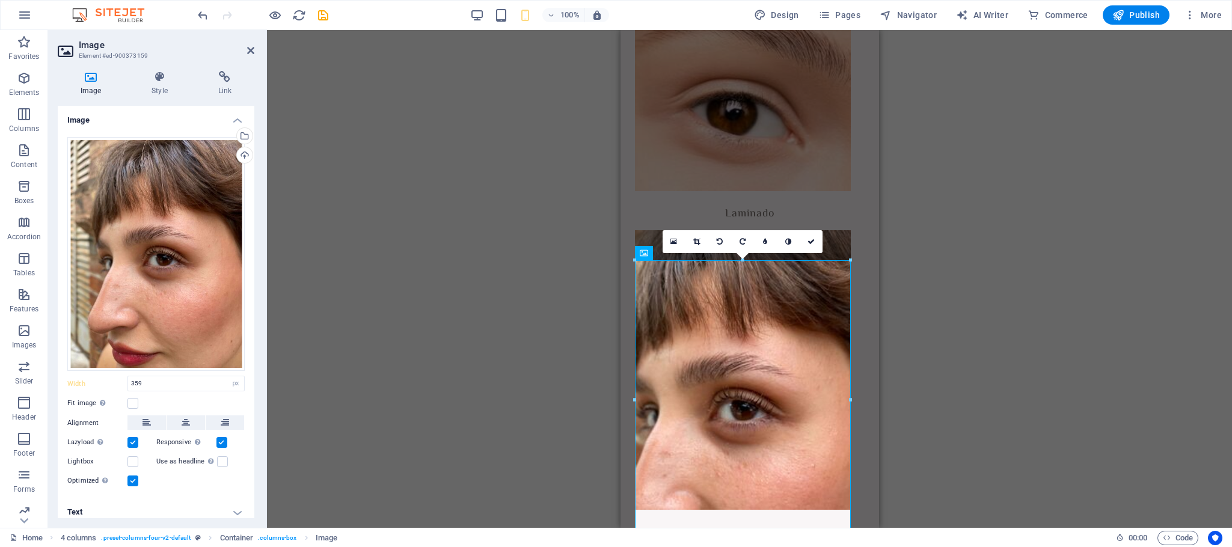
click at [810, 240] on icon at bounding box center [810, 241] width 7 height 7
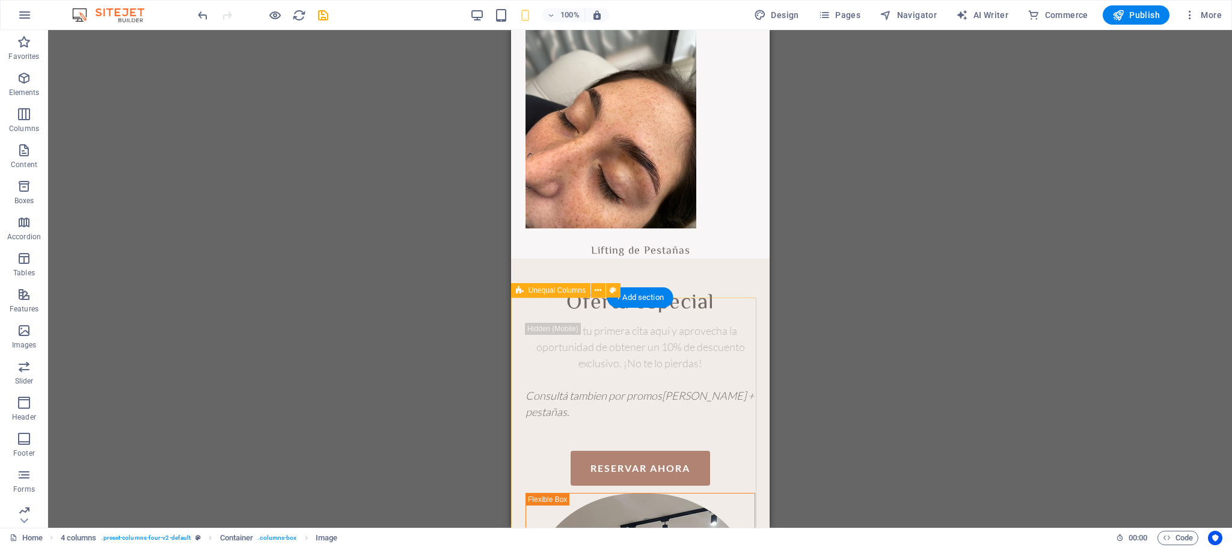
scroll to position [2745, 0]
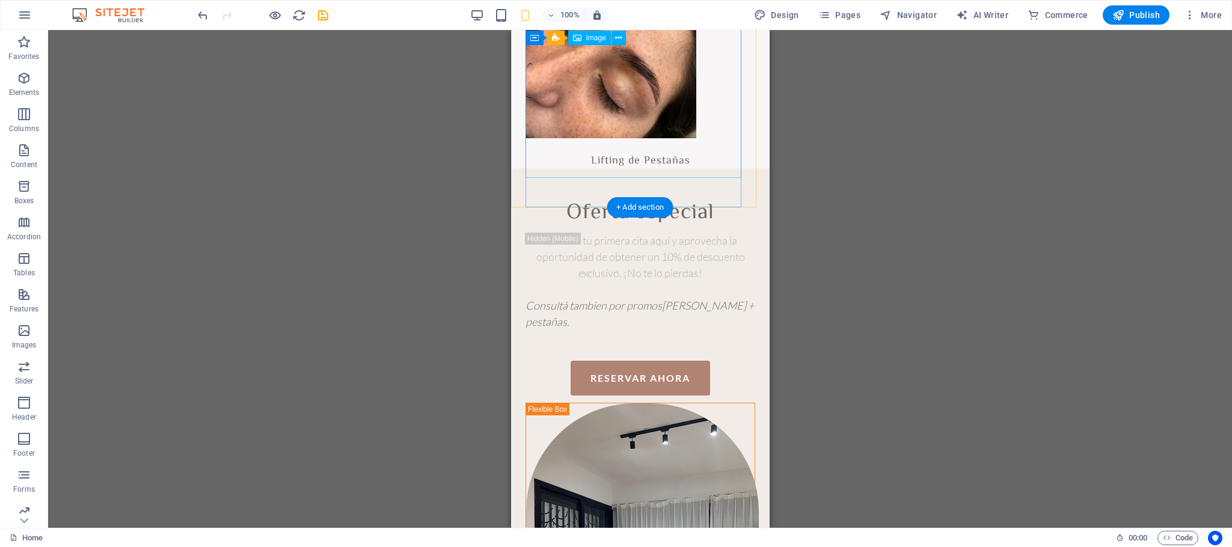
click at [653, 116] on figure at bounding box center [640, 28] width 230 height 221
select select "px"
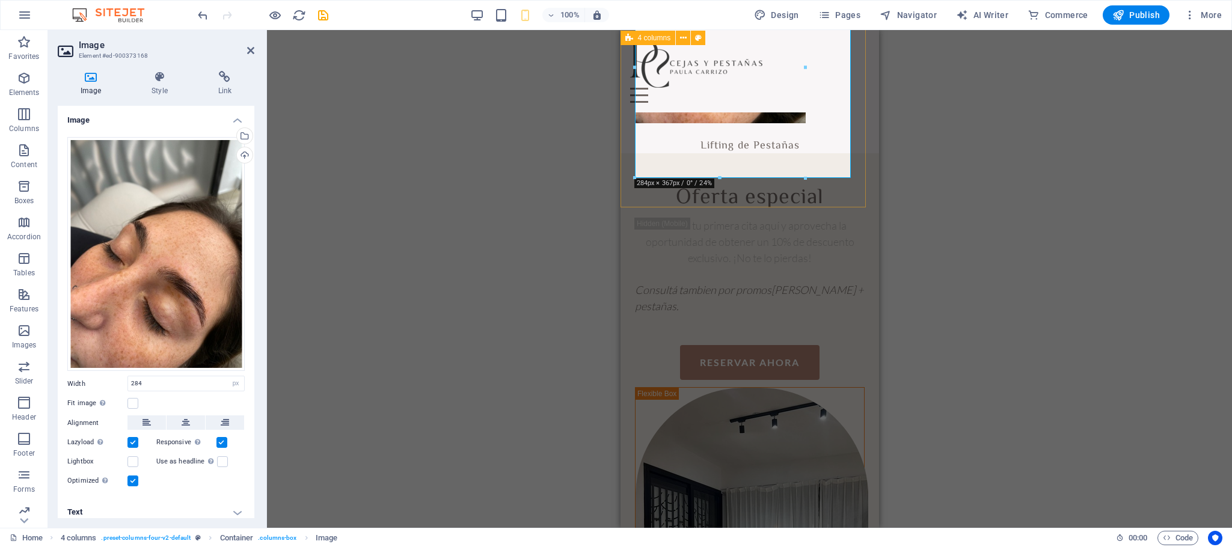
scroll to position [2655, 0]
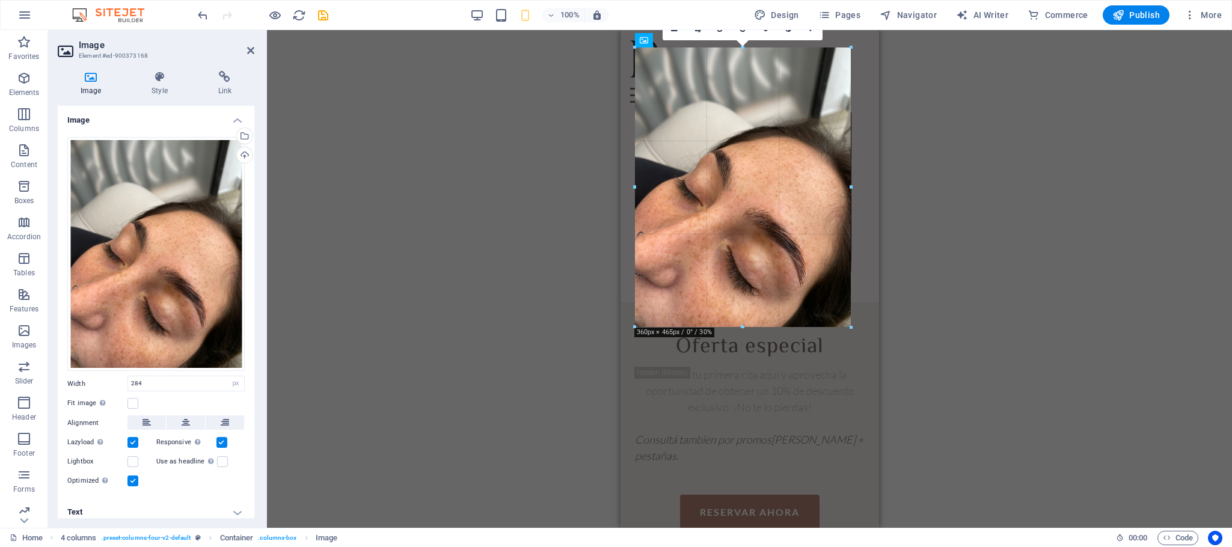
drag, startPoint x: 805, startPoint y: 155, endPoint x: 234, endPoint y: 125, distance: 571.2
type input "359"
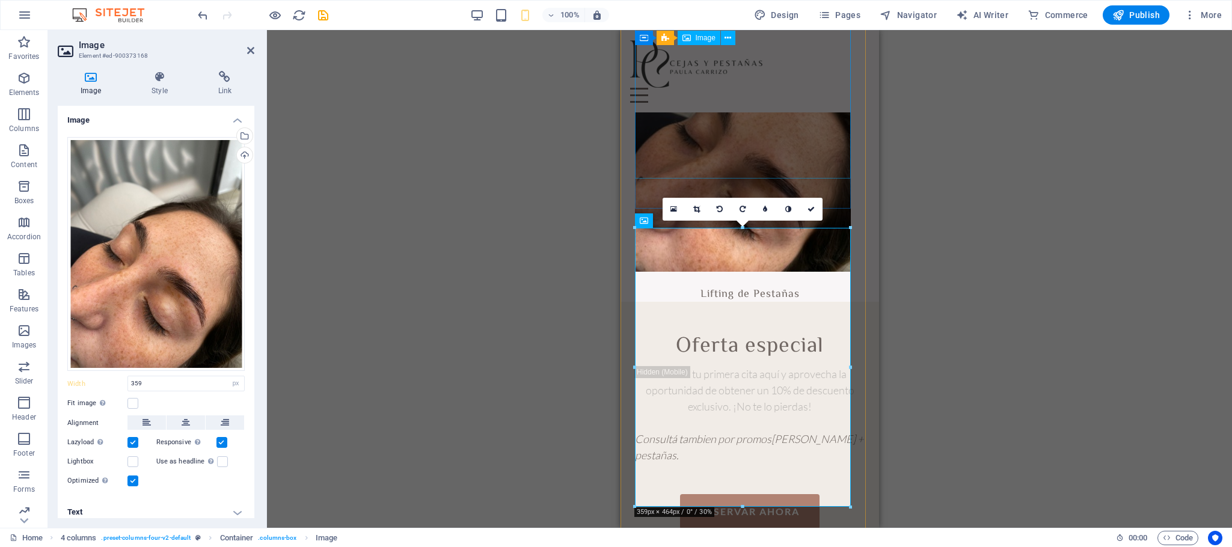
scroll to position [2475, 0]
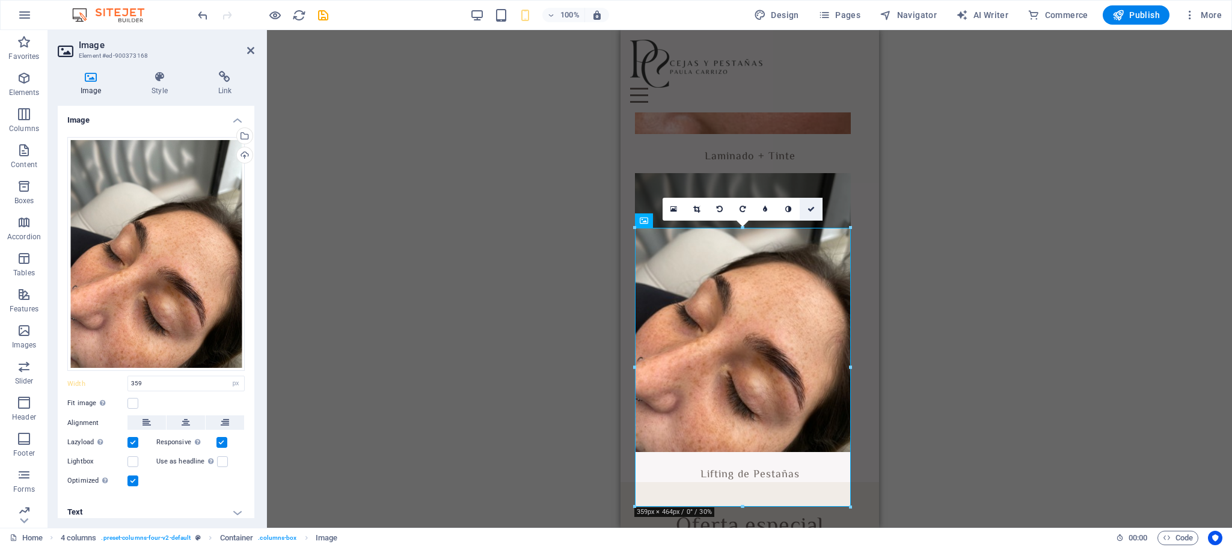
click at [817, 211] on link at bounding box center [810, 209] width 23 height 23
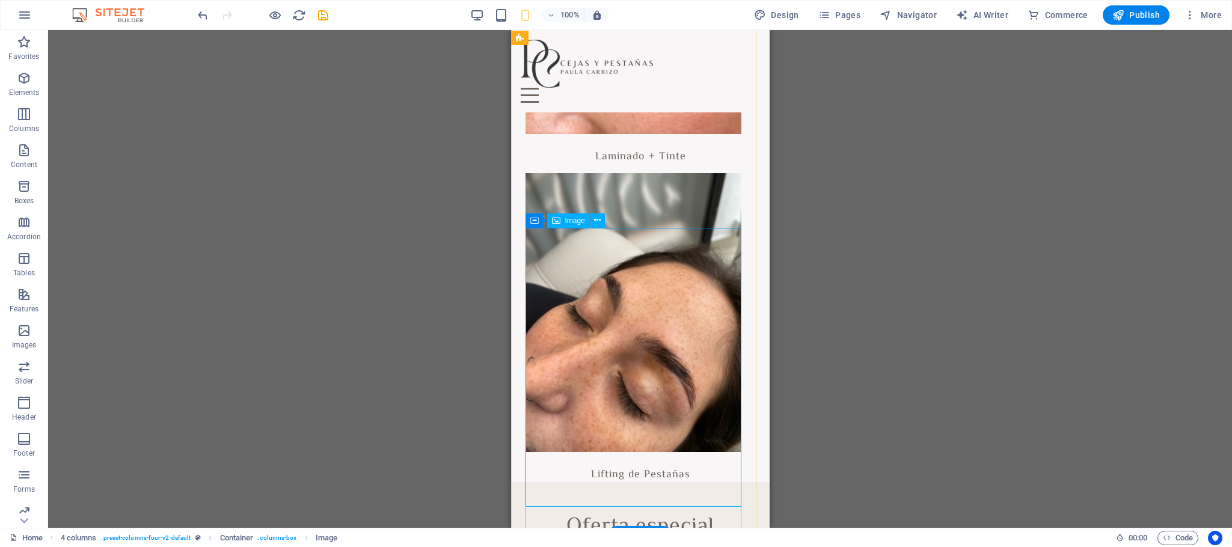
scroll to position [2655, 0]
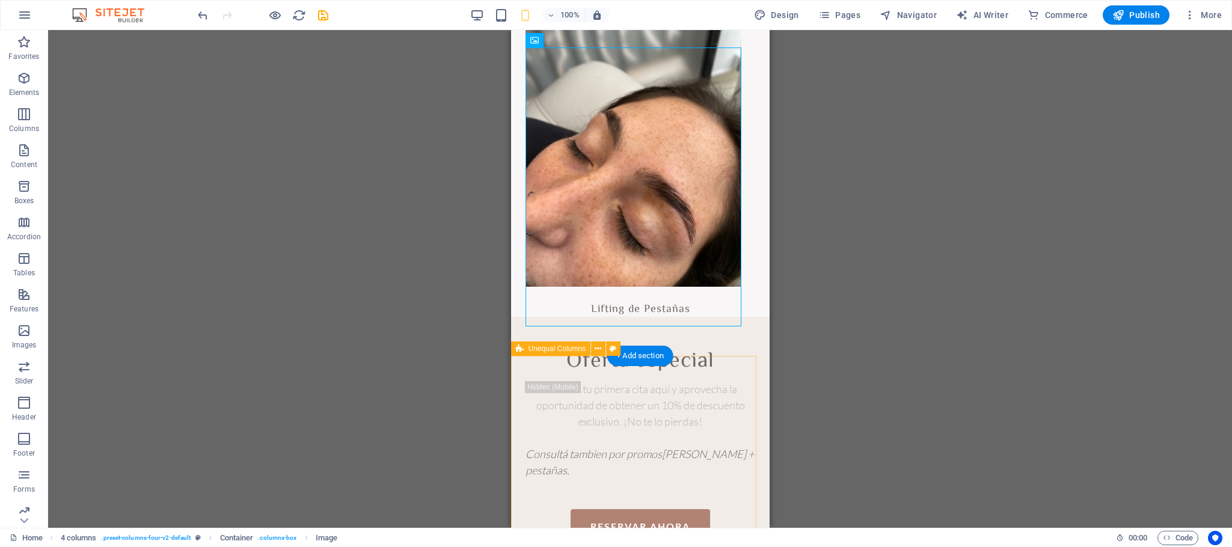
click at [737, 317] on div "Lifting de Pestañas" at bounding box center [640, 310] width 230 height 14
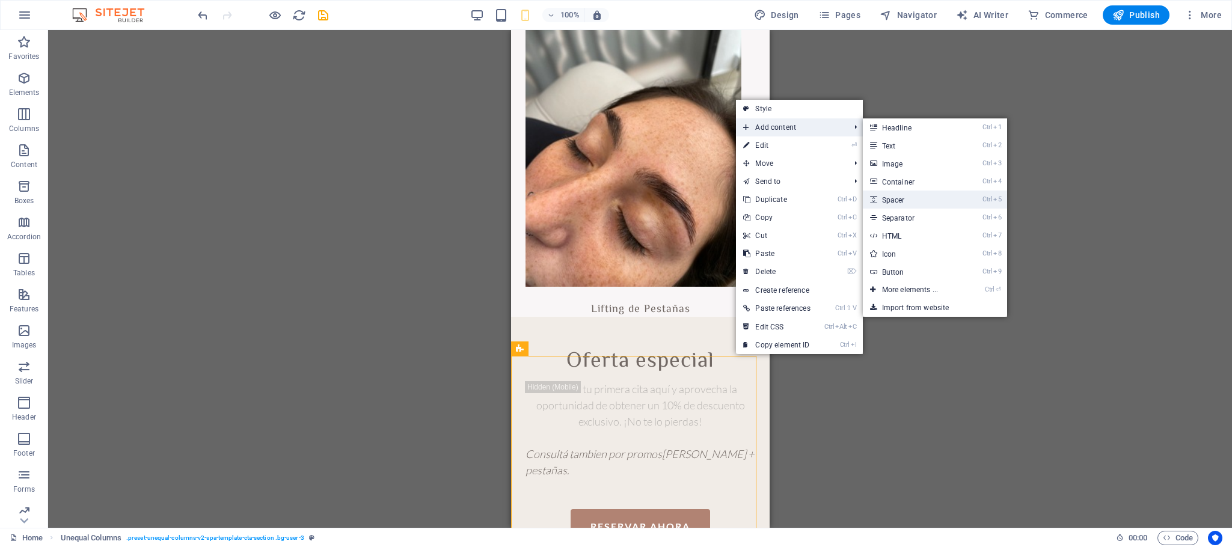
click at [820, 201] on link "Ctrl 5 Spacer" at bounding box center [912, 200] width 99 height 18
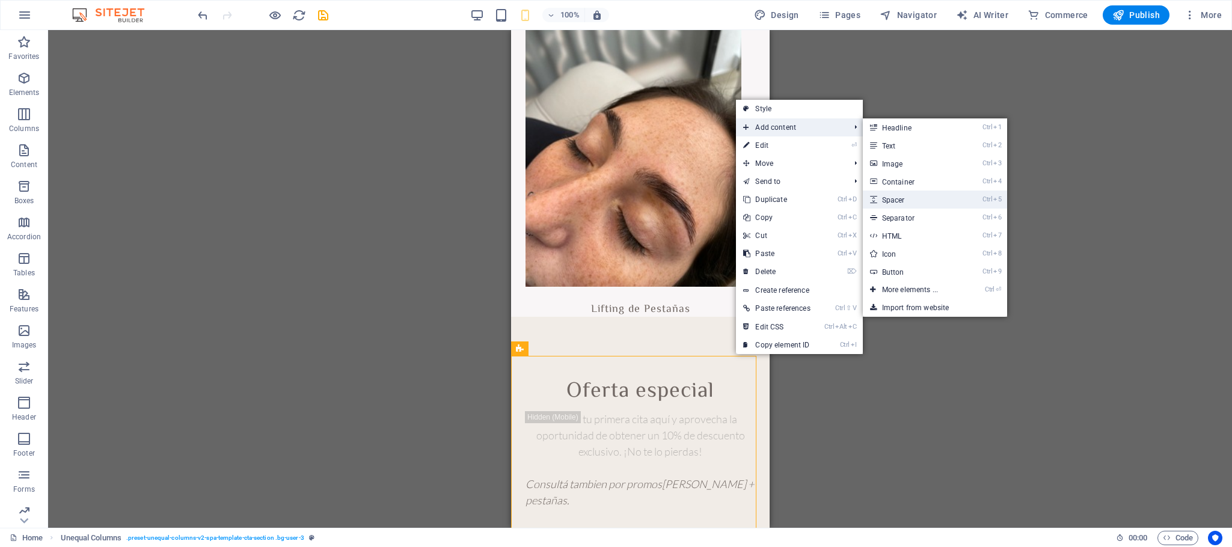
select select "px"
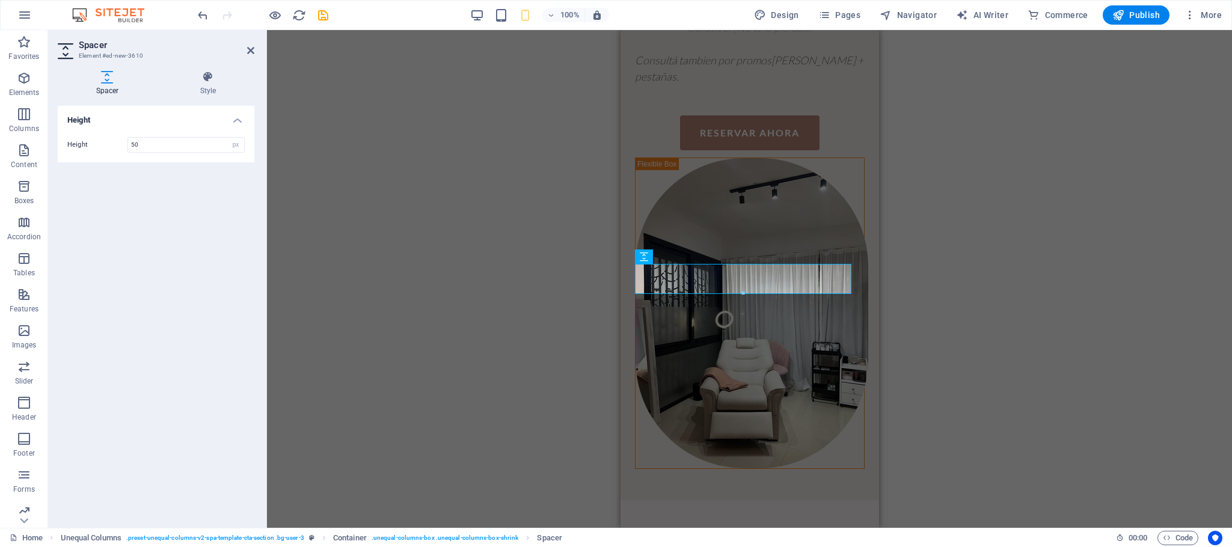
scroll to position [3081, 0]
click at [703, 258] on button at bounding box center [710, 256] width 14 height 14
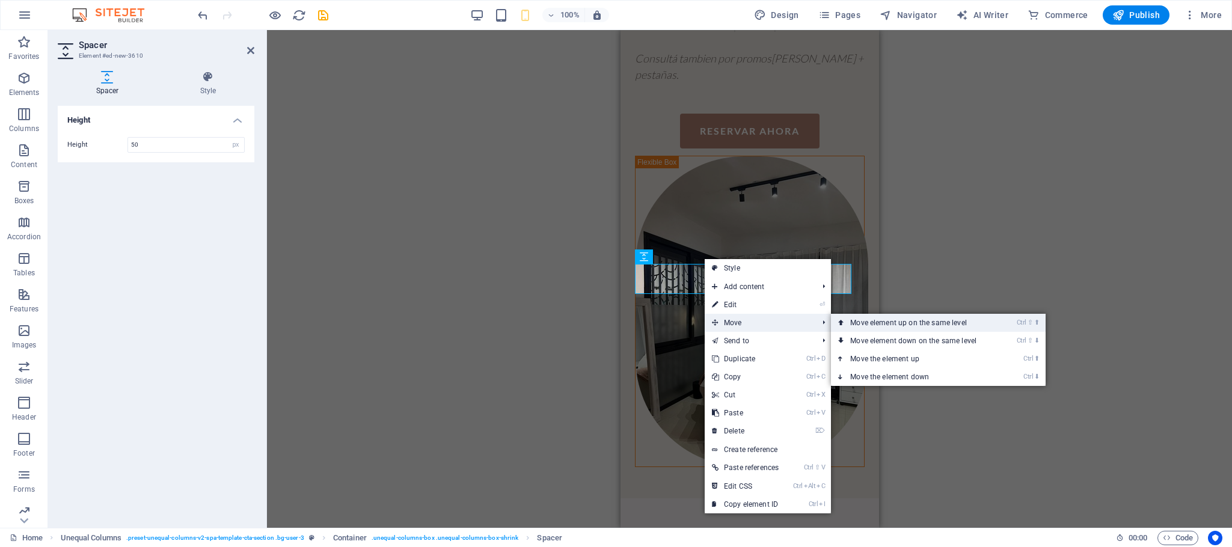
click at [820, 321] on link "Ctrl ⇧ ⬆ Move element up on the same level" at bounding box center [916, 323] width 170 height 18
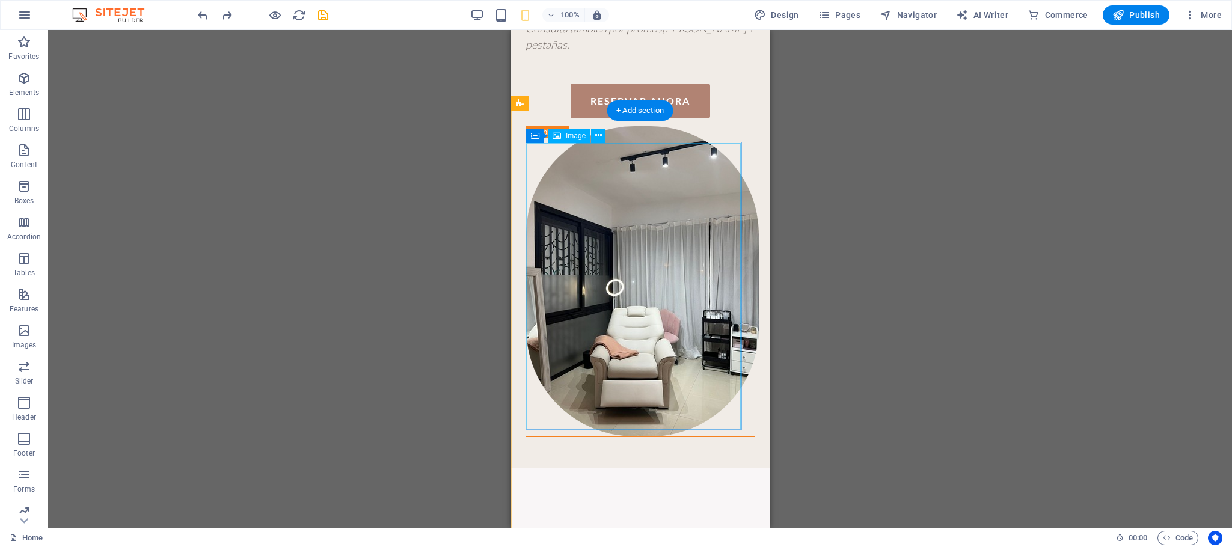
scroll to position [2810, 0]
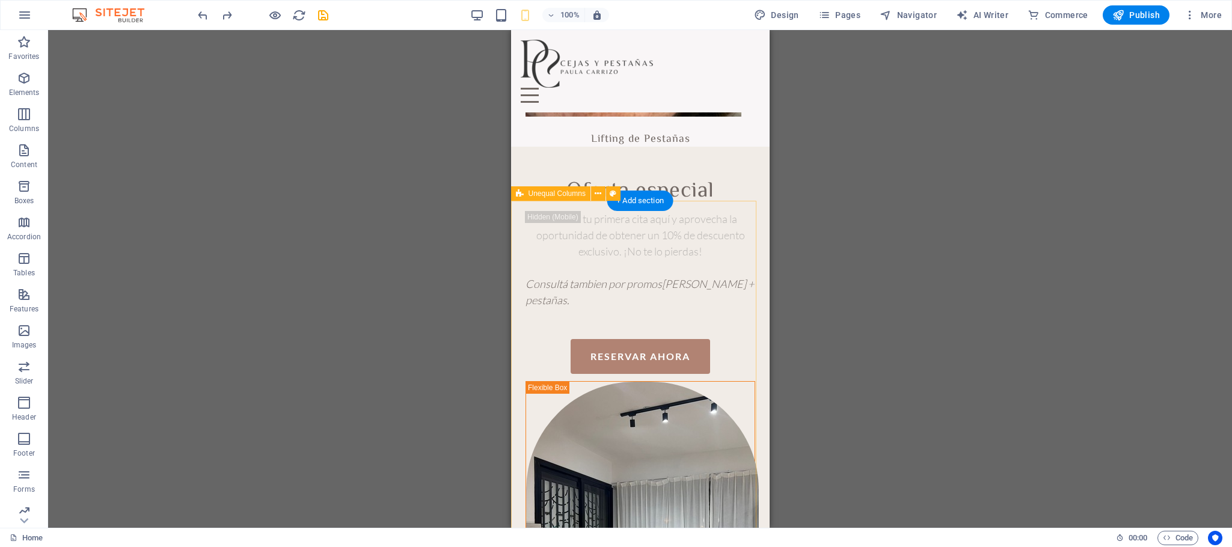
click at [722, 147] on div "Lifting de Pestañas" at bounding box center [640, 140] width 230 height 14
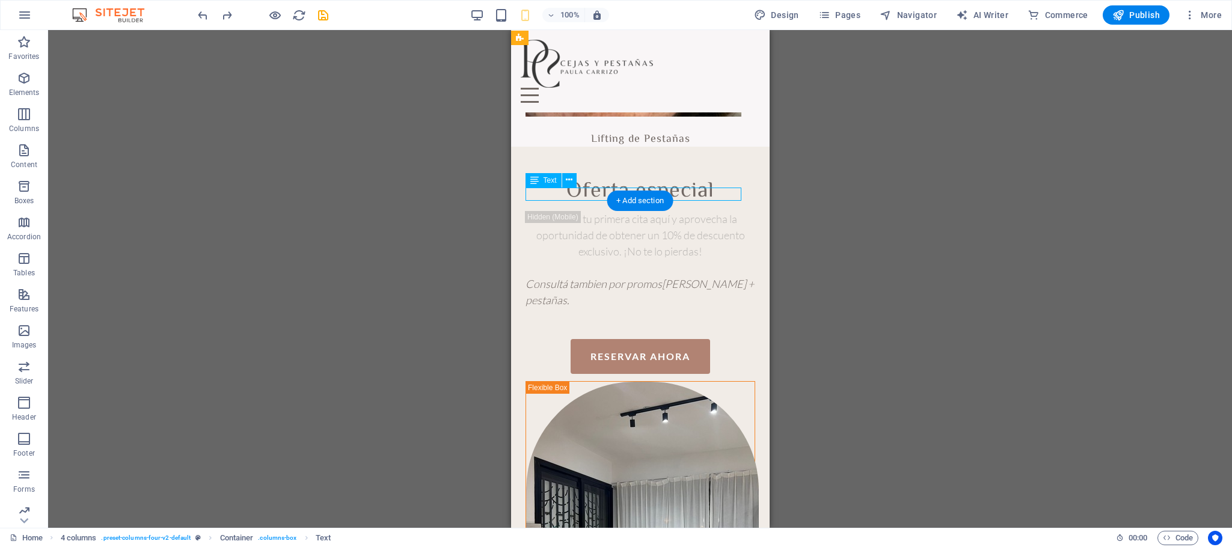
click at [725, 147] on div "Lifting de Pestañas" at bounding box center [640, 140] width 230 height 14
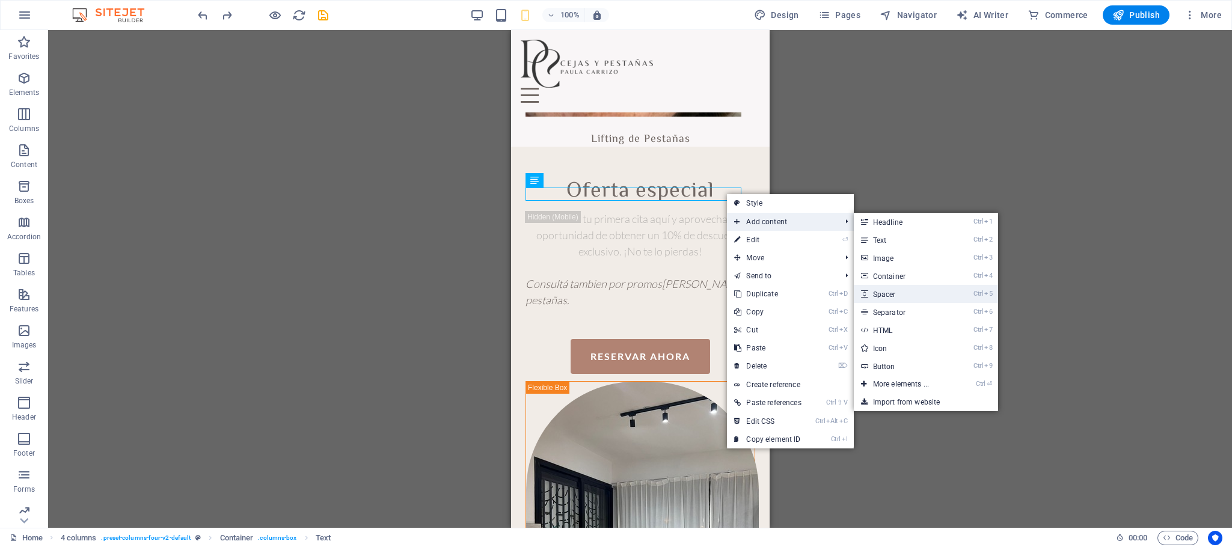
click at [820, 292] on link "Ctrl 5 Spacer" at bounding box center [903, 294] width 99 height 18
select select "px"
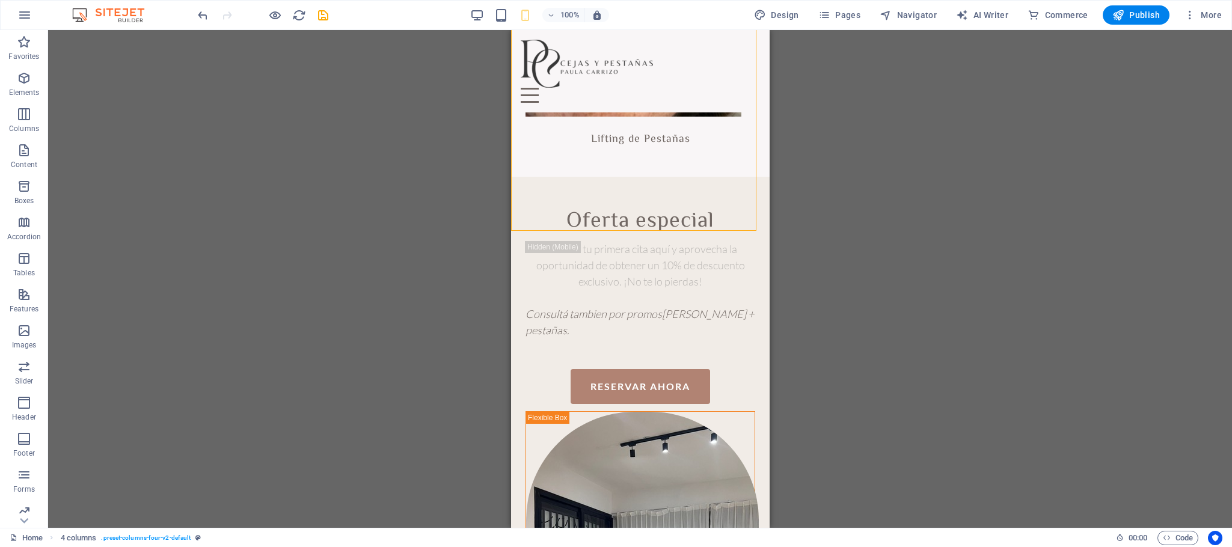
click at [820, 252] on div "H1 2 columns Container Container Image Container Menu Bar Menu Logo Boxes Image…" at bounding box center [640, 279] width 1184 height 498
click at [742, 251] on div "Oferta especial Reserva tu primera cita aquí y aprovecha la oportunidad de obte…" at bounding box center [639, 465] width 258 height 577
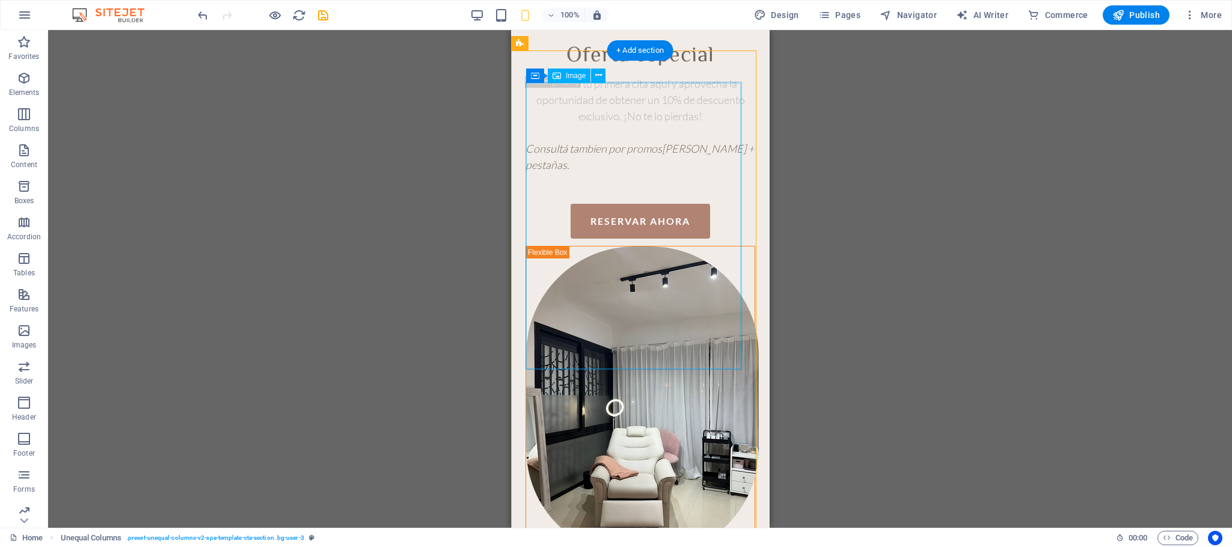
scroll to position [3171, 0]
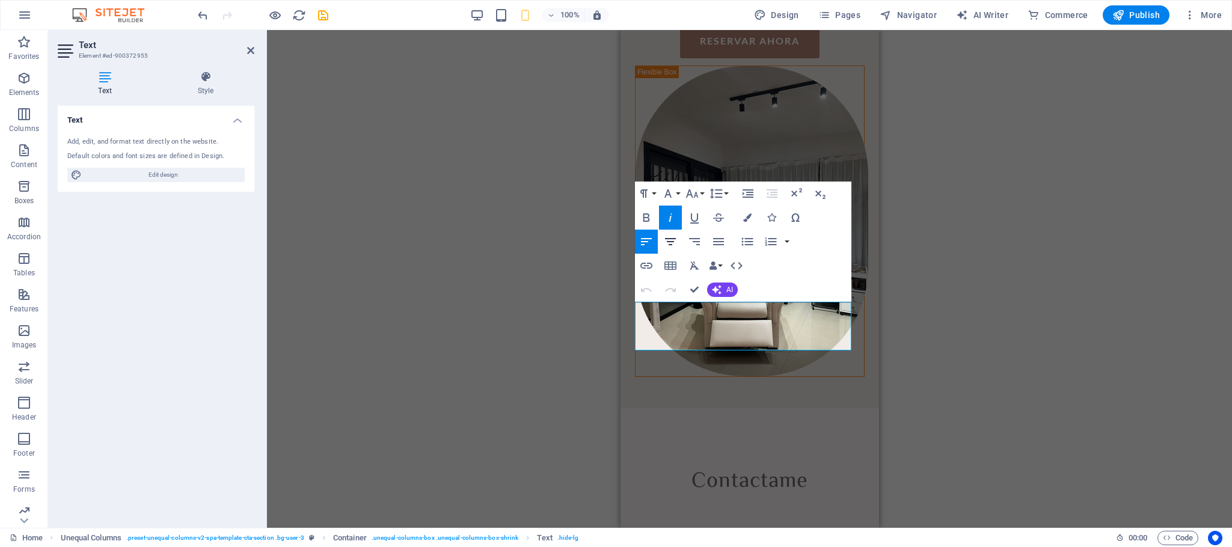
click at [675, 242] on icon "button" at bounding box center [670, 241] width 14 height 14
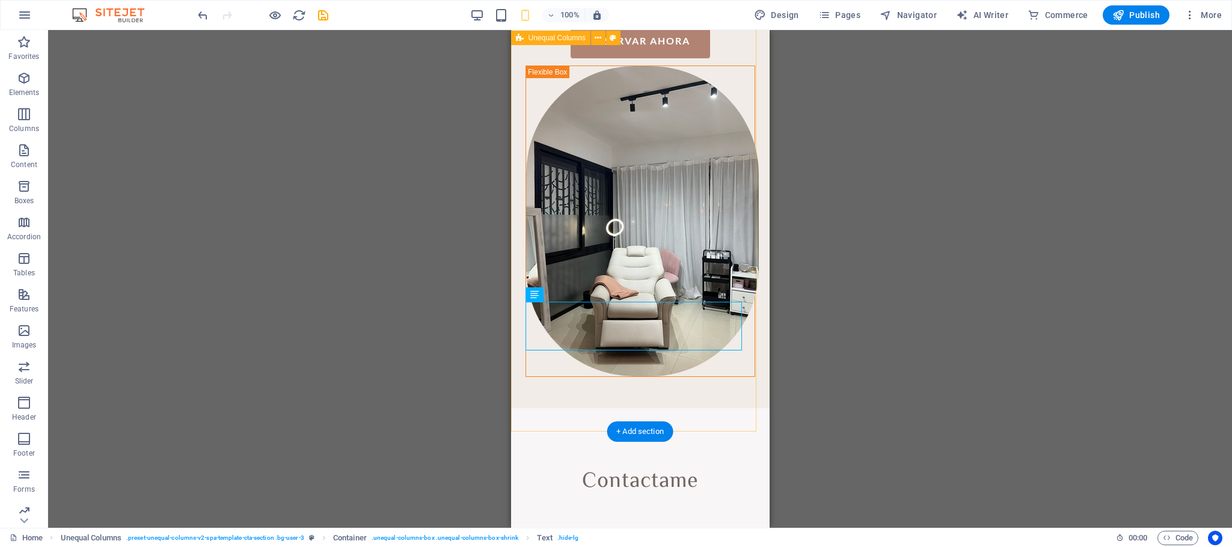
click at [744, 362] on div "Oferta especial Reserva tu primera cita aquí y aprovecha la oportunidad de obte…" at bounding box center [639, 119] width 258 height 577
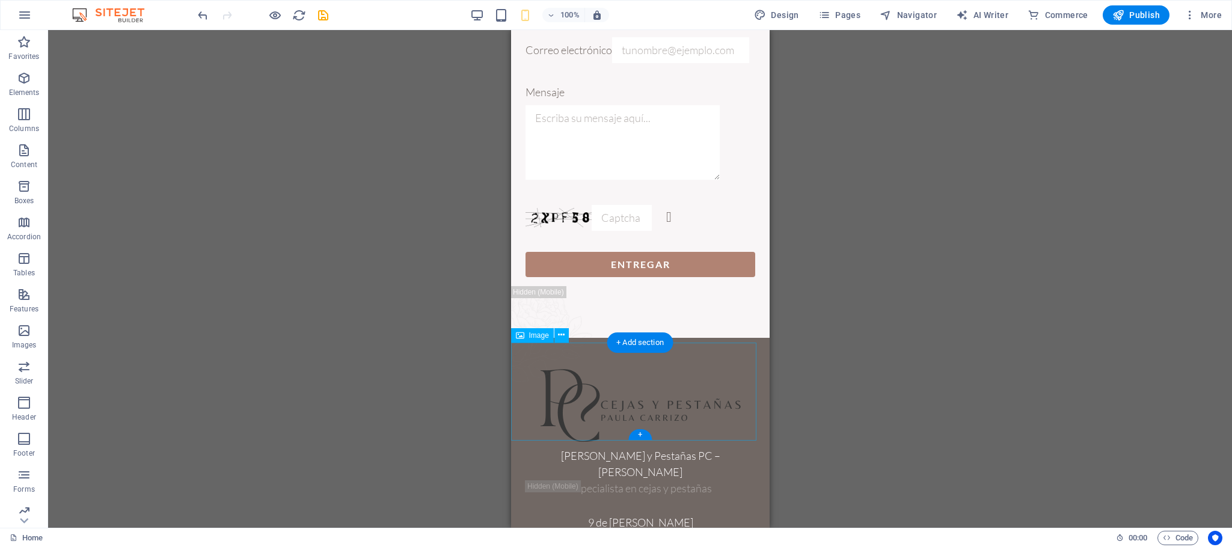
scroll to position [3919, 0]
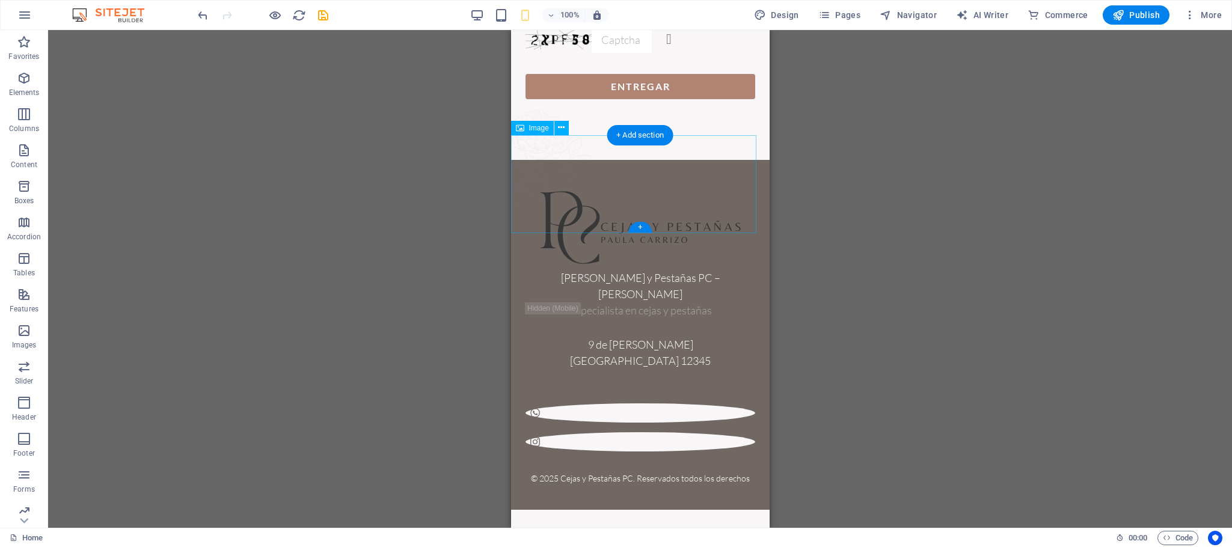
click at [706, 164] on figure at bounding box center [639, 157] width 258 height 98
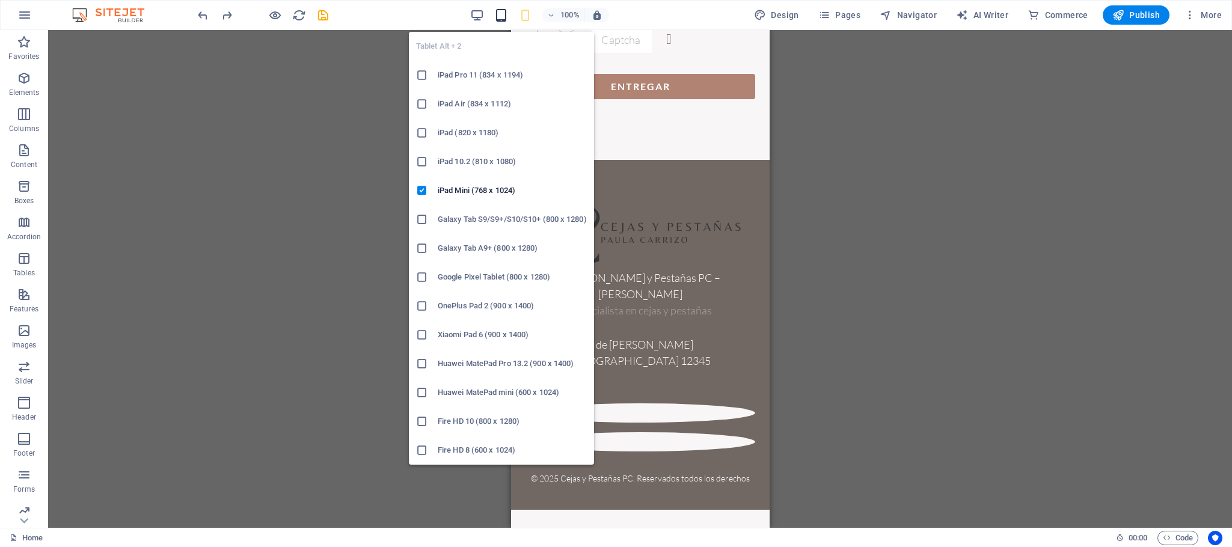
click at [500, 18] on icon "button" at bounding box center [501, 15] width 14 height 14
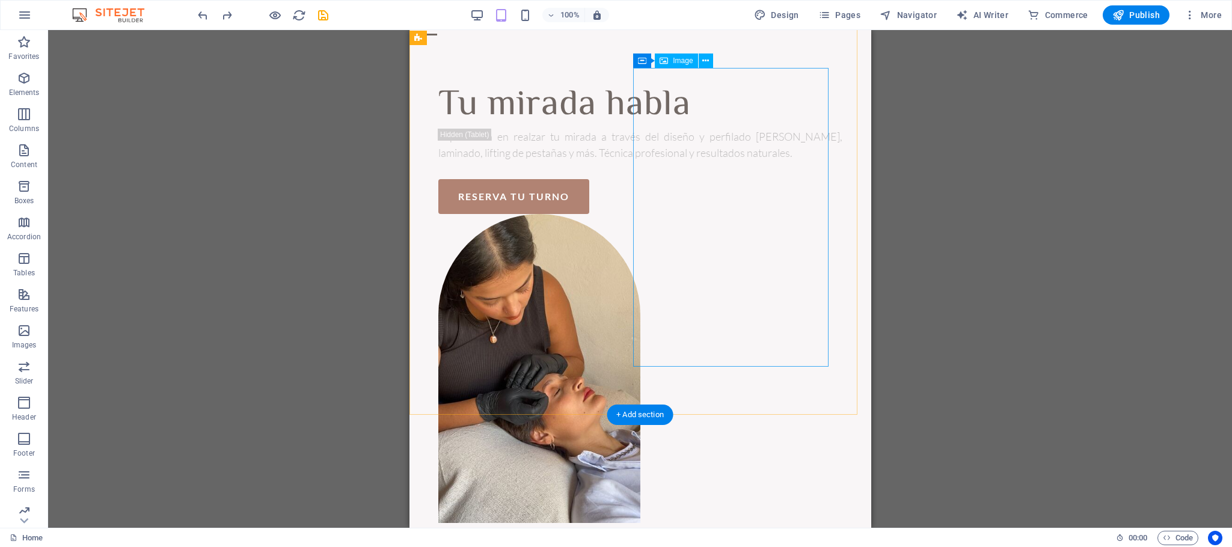
scroll to position [0, 0]
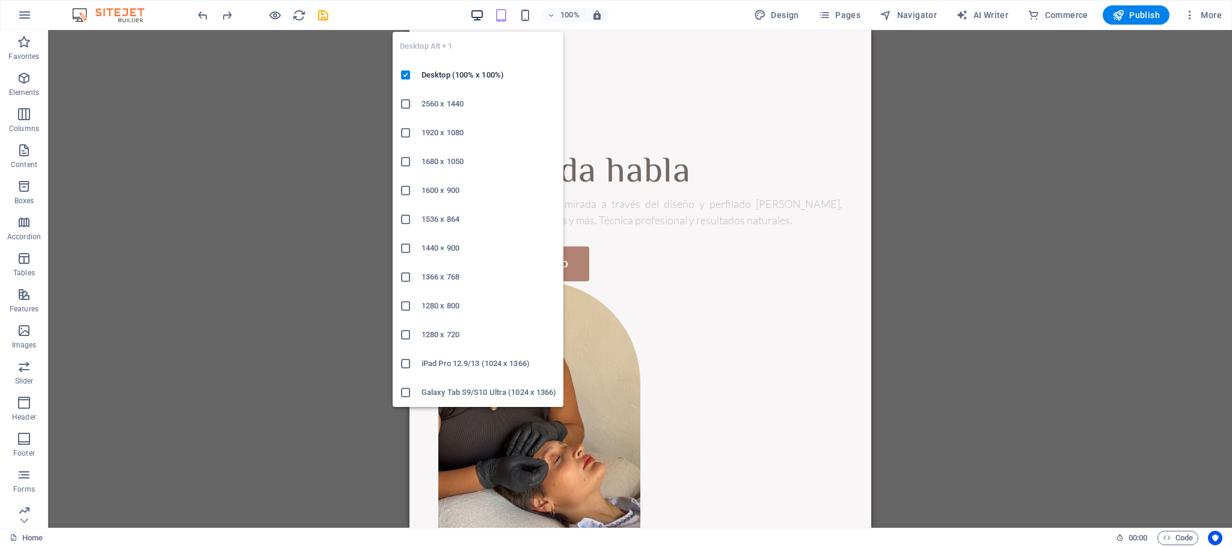
click at [480, 11] on icon "button" at bounding box center [477, 15] width 14 height 14
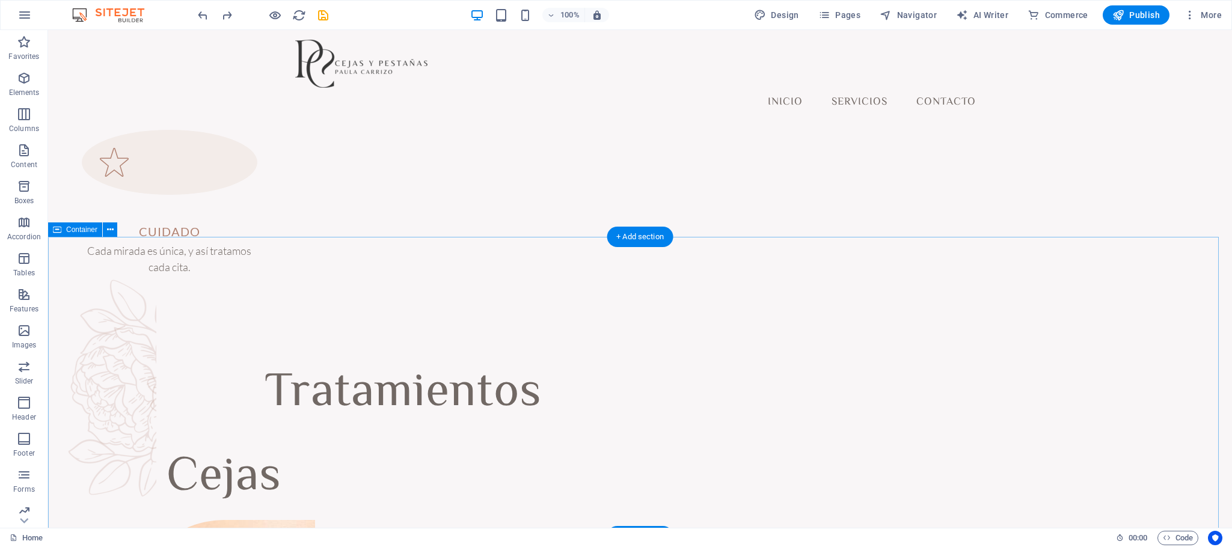
scroll to position [902, 0]
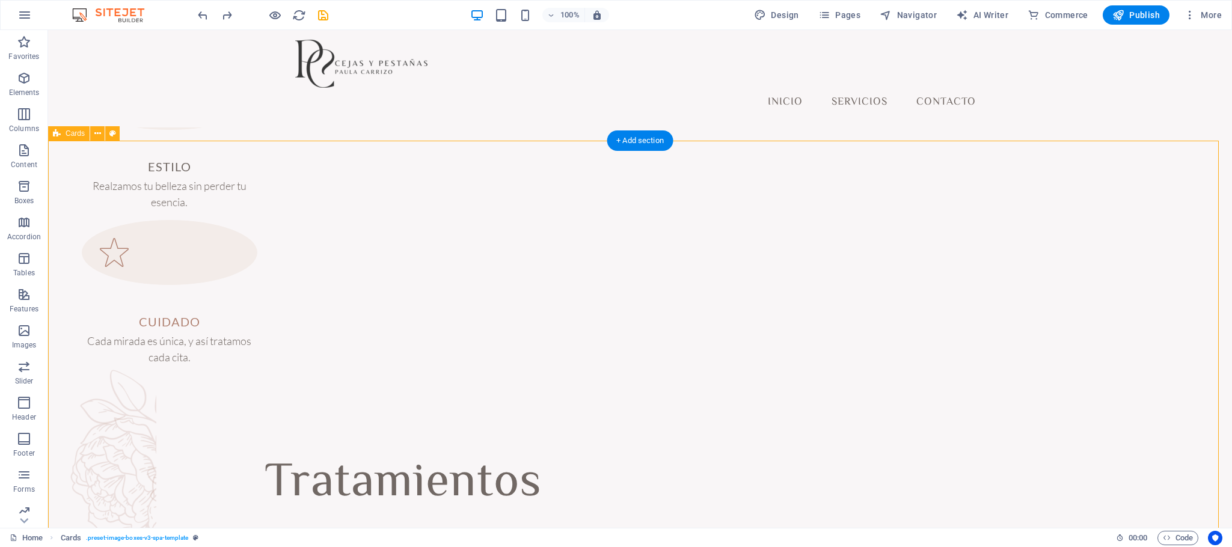
scroll to position [721, 0]
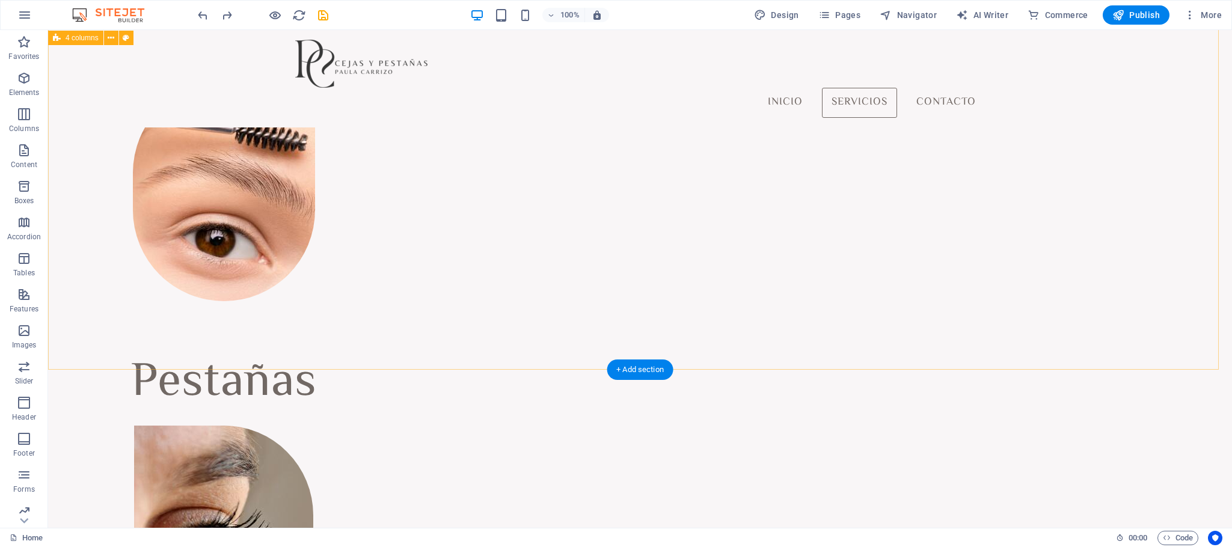
scroll to position [1250, 0]
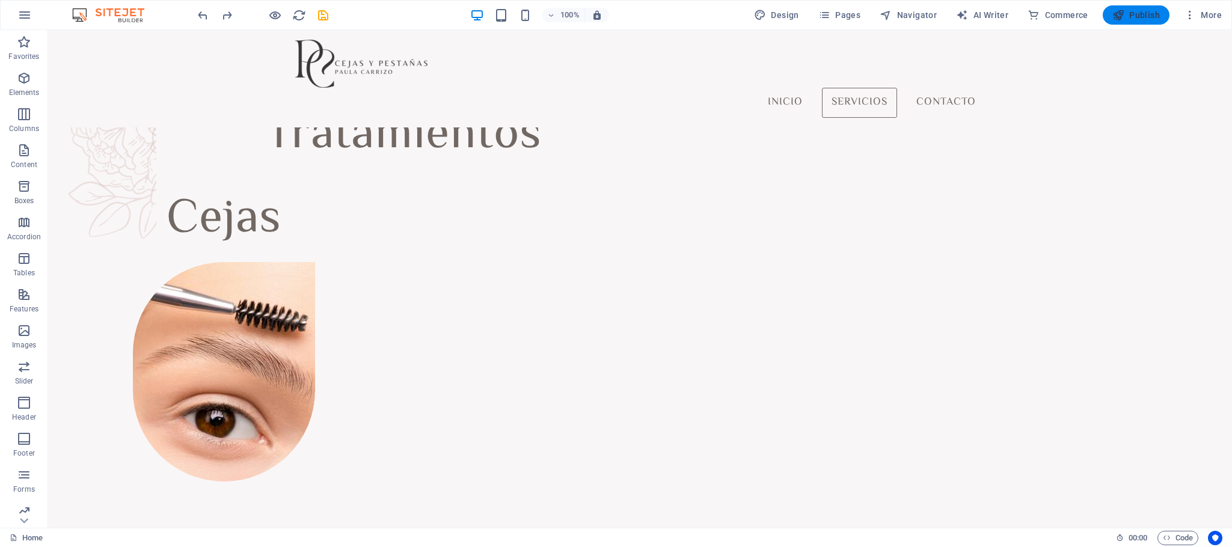
click at [820, 17] on span "Publish" at bounding box center [1135, 15] width 47 height 12
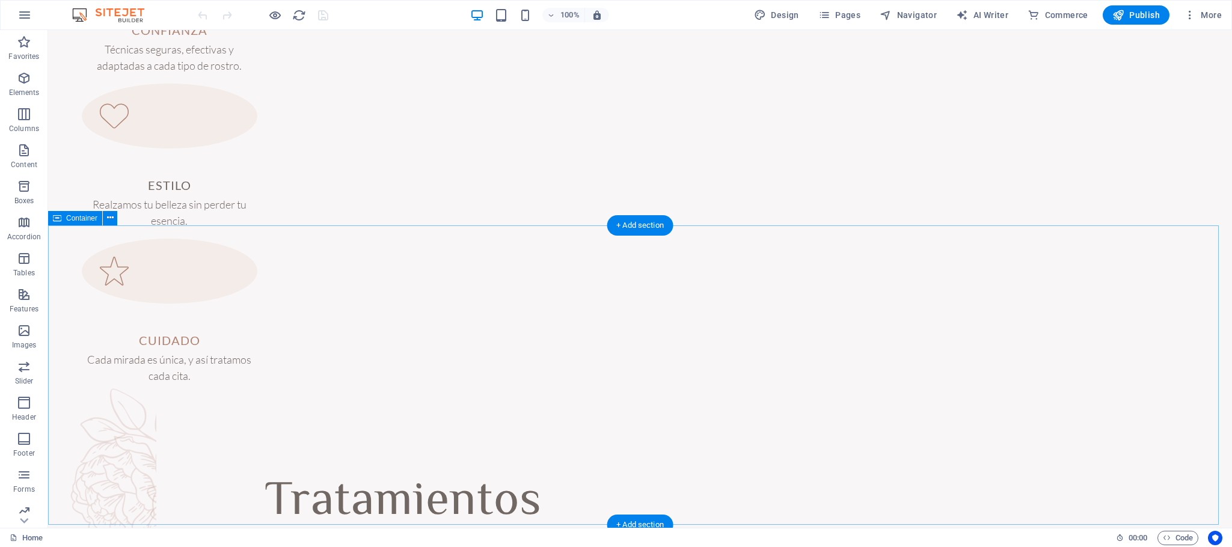
scroll to position [1454, 0]
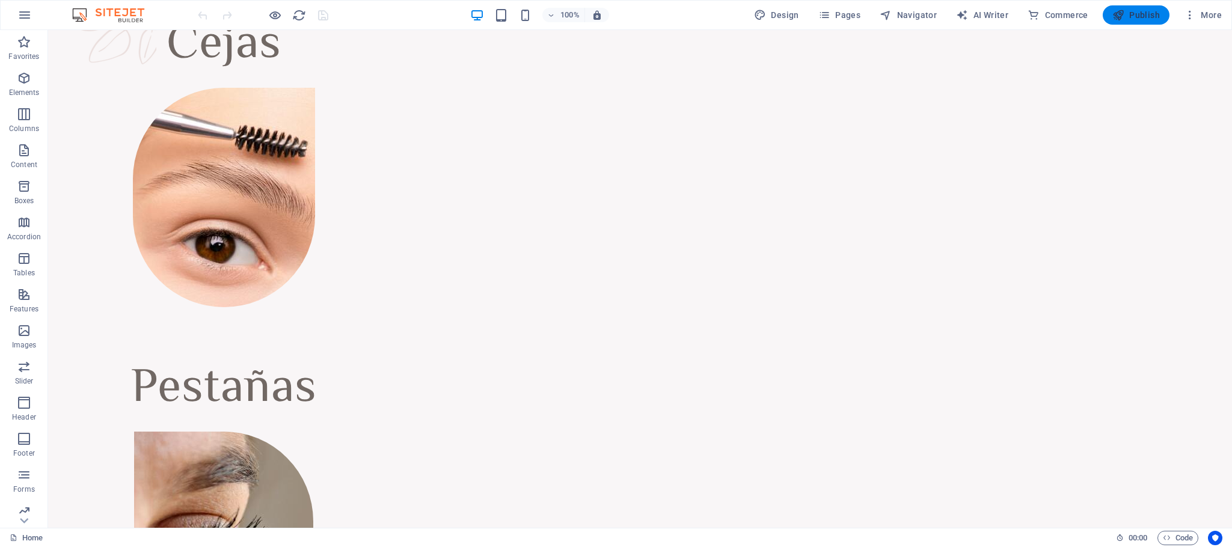
click at [1129, 11] on span "Publish" at bounding box center [1135, 15] width 47 height 12
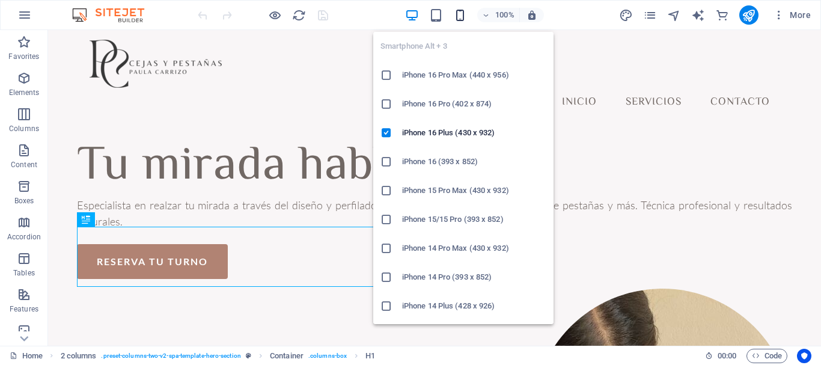
click at [460, 11] on icon "button" at bounding box center [460, 15] width 14 height 14
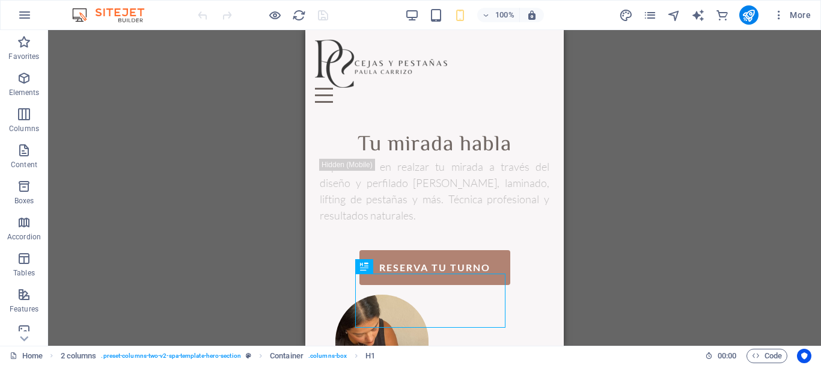
drag, startPoint x: 608, startPoint y: 170, endPoint x: 339, endPoint y: 135, distance: 270.9
click at [339, 135] on div "Tu mirada habla Especialista en realzar tu mirada a través del diseño y perfila…" at bounding box center [434, 294] width 258 height 364
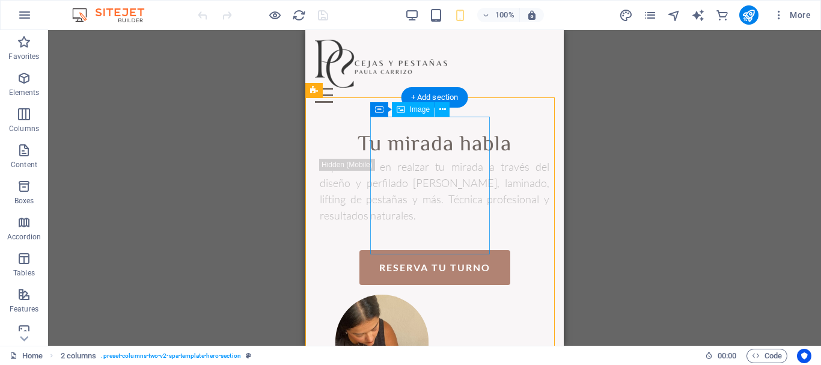
click at [433, 295] on figure at bounding box center [382, 366] width 124 height 143
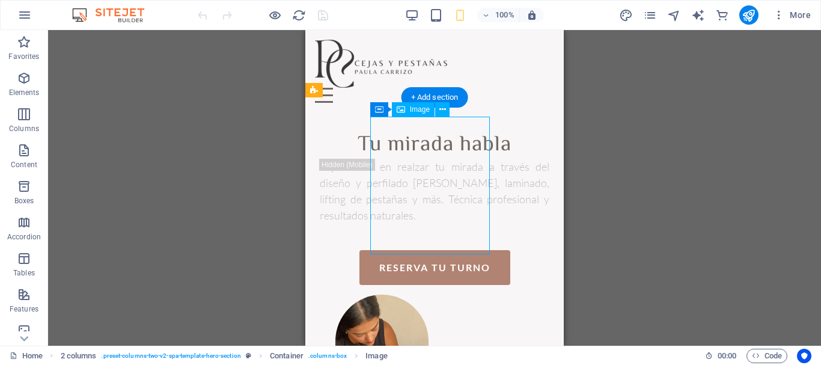
click at [433, 295] on figure at bounding box center [382, 366] width 124 height 143
select select "%"
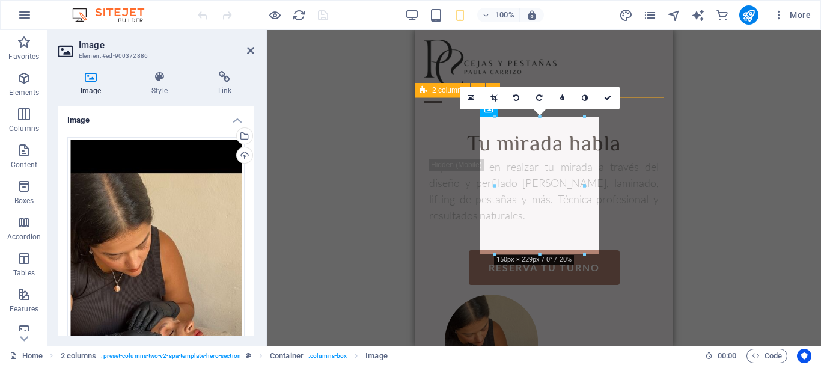
scroll to position [60, 0]
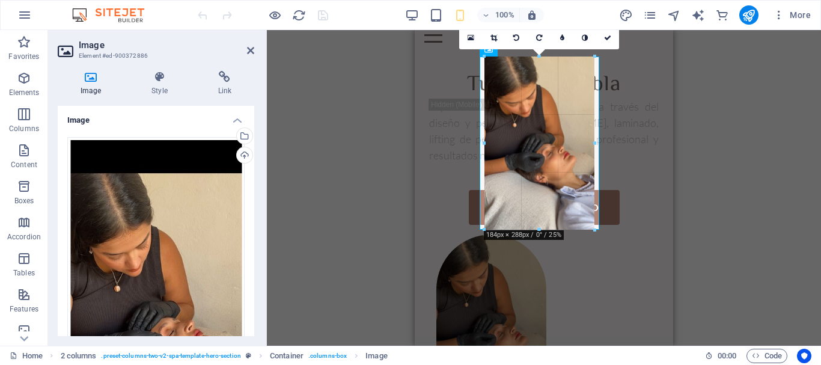
drag, startPoint x: 588, startPoint y: 194, endPoint x: 197, endPoint y: 180, distance: 391.5
type input "184"
select select "px"
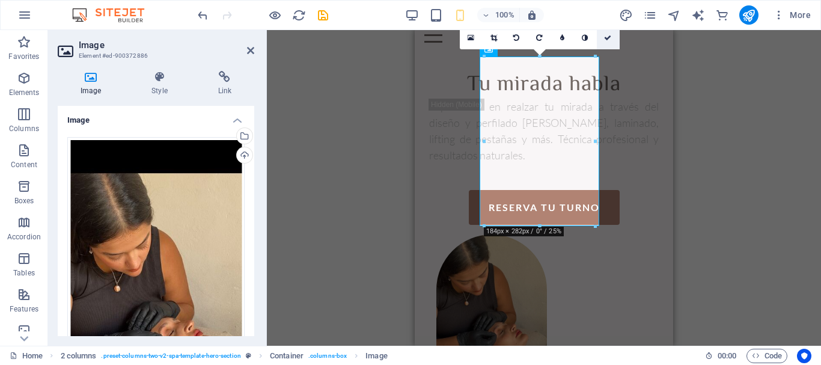
click at [610, 39] on icon at bounding box center [607, 37] width 7 height 7
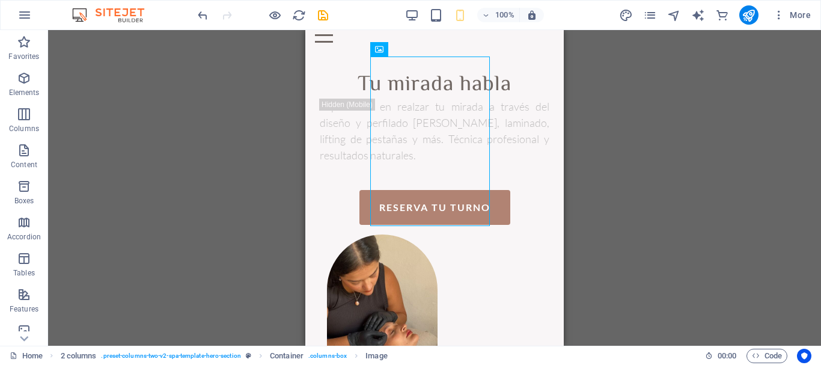
click at [707, 188] on div "H1 2 columns Container Button Container Image Container Menu Bar Menu" at bounding box center [434, 188] width 773 height 316
click at [444, 234] on figure at bounding box center [382, 319] width 124 height 170
click at [513, 181] on div "Tu mirada habla Especialista en realzar tu mirada a través del diseño y perfila…" at bounding box center [434, 247] width 258 height 390
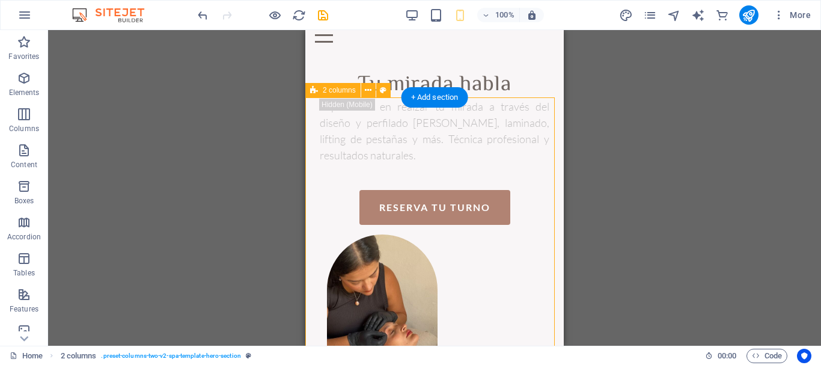
scroll to position [0, 0]
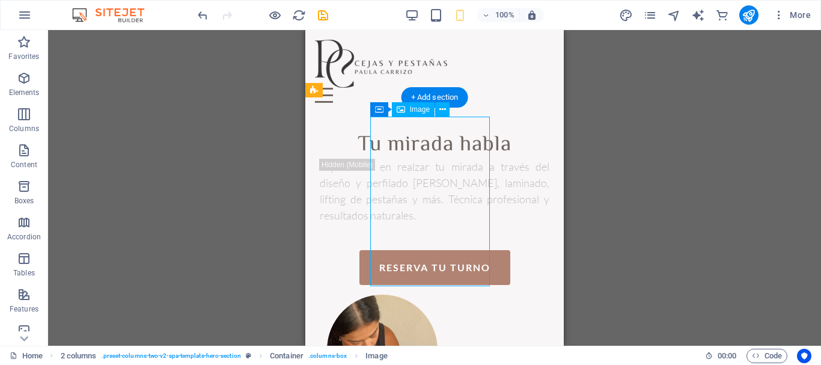
select select "px"
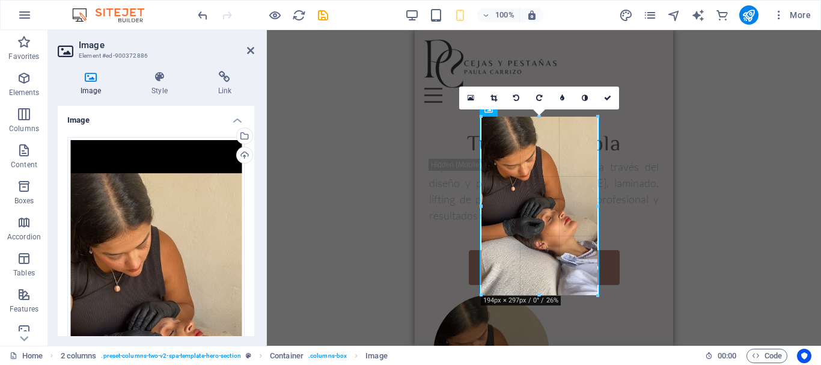
drag, startPoint x: 483, startPoint y: 285, endPoint x: 474, endPoint y: 294, distance: 12.8
type input "193"
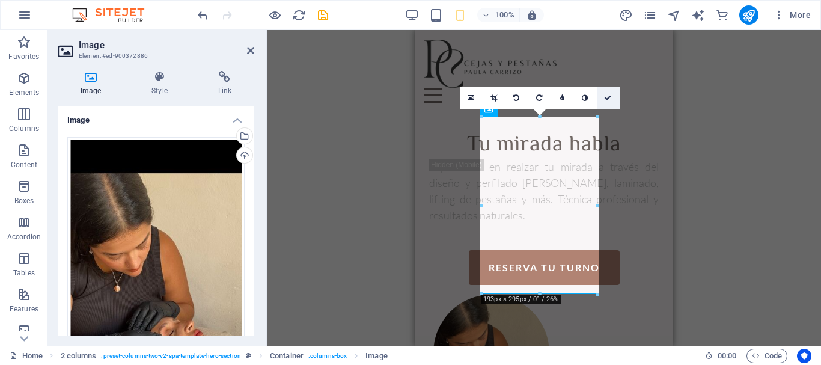
click at [611, 96] on icon at bounding box center [607, 97] width 7 height 7
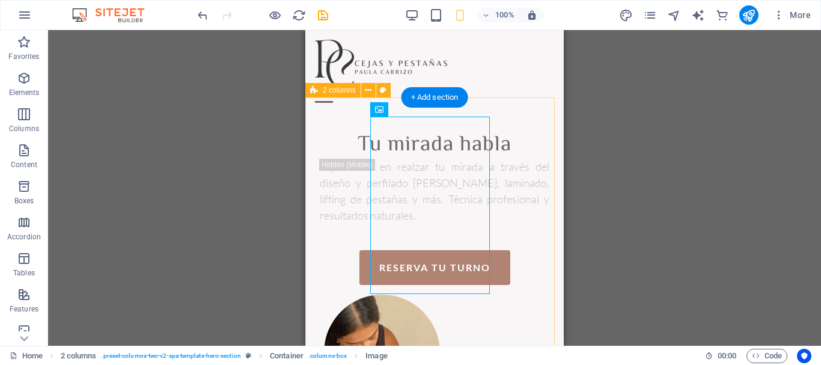
click at [522, 207] on div "Tu mirada habla Especialista en realzar tu mirada a través del diseño y perfila…" at bounding box center [434, 311] width 258 height 398
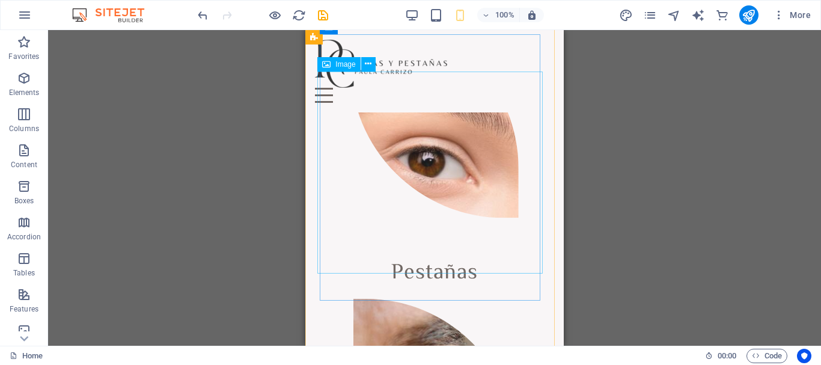
scroll to position [902, 0]
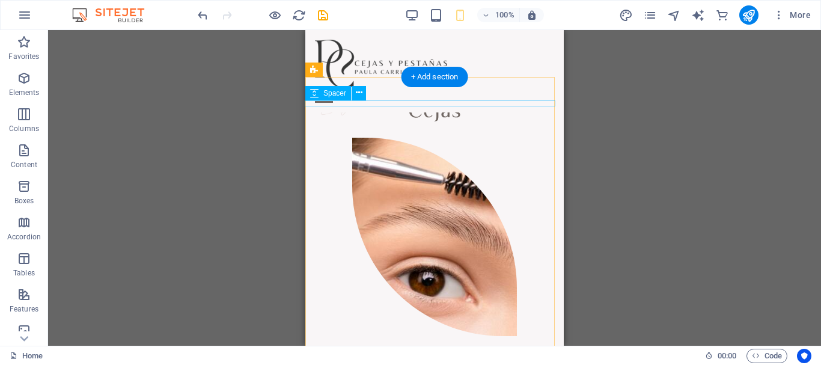
click at [510, 50] on div at bounding box center [435, 47] width 260 height 6
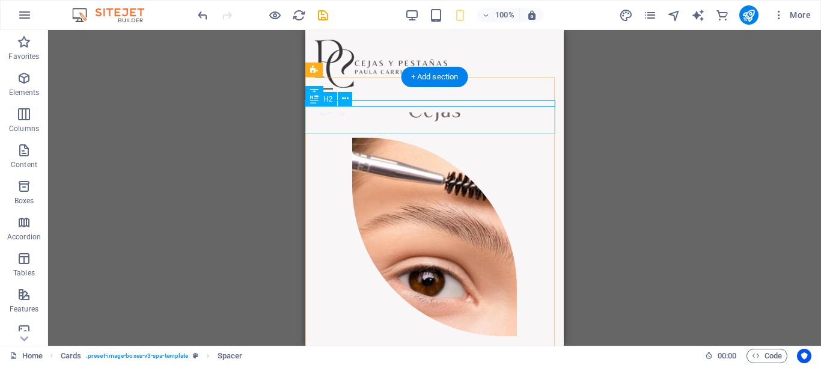
click at [512, 78] on div "Tratamientos" at bounding box center [435, 63] width 260 height 27
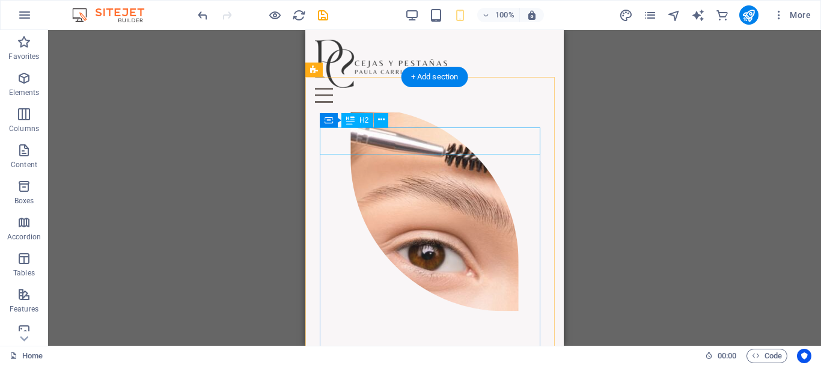
click at [513, 99] on div "Cejas" at bounding box center [435, 85] width 230 height 27
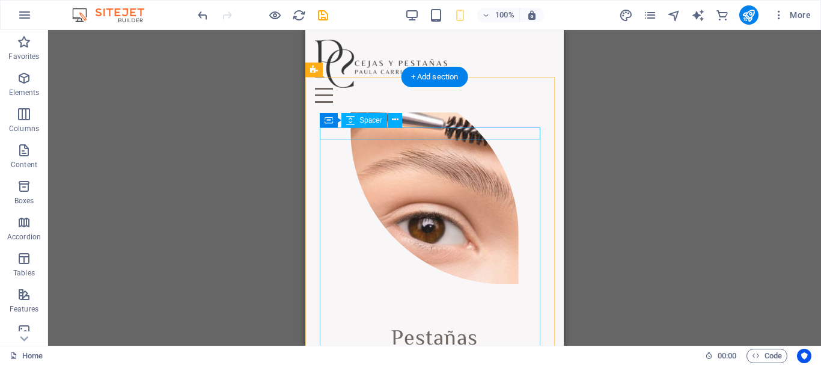
click at [513, 84] on div at bounding box center [435, 78] width 230 height 12
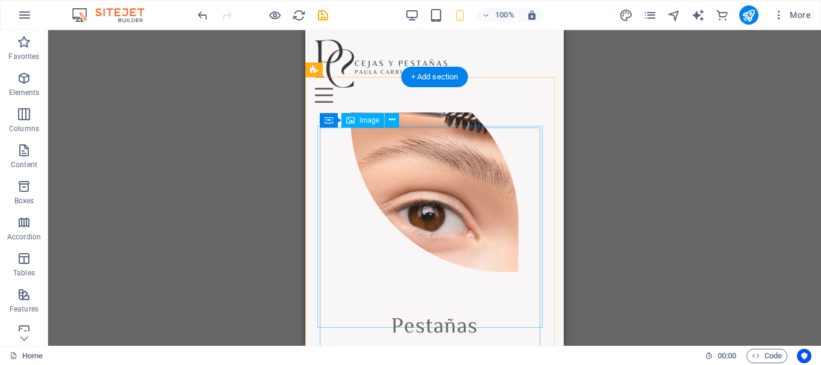
click at [513, 135] on figure at bounding box center [434, 171] width 234 height 203
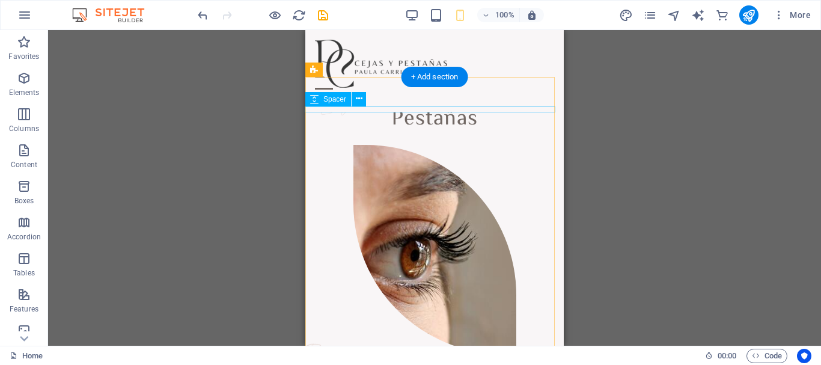
click at [515, 57] on div at bounding box center [435, 53] width 260 height 6
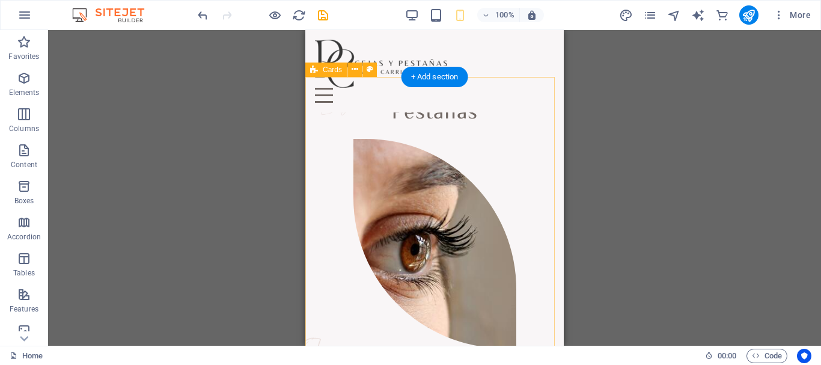
click at [502, 150] on div "Pestañas" at bounding box center [434, 218] width 258 height 394
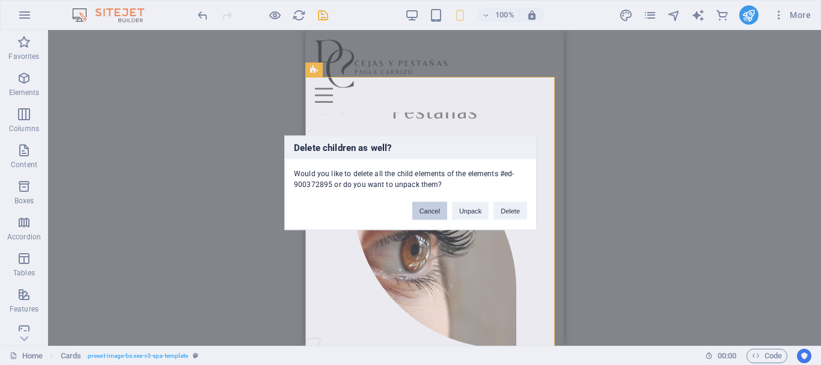
click at [441, 219] on div "Cancel Unpack Delete" at bounding box center [469, 204] width 133 height 31
click at [430, 208] on button "Cancel" at bounding box center [429, 210] width 35 height 18
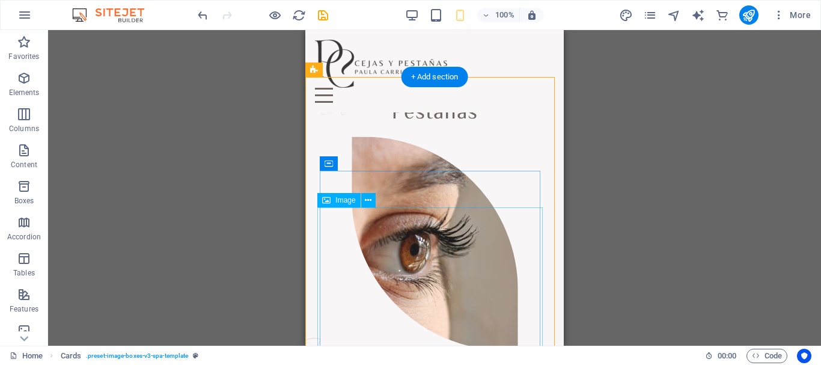
click at [427, 228] on figure at bounding box center [434, 242] width 234 height 213
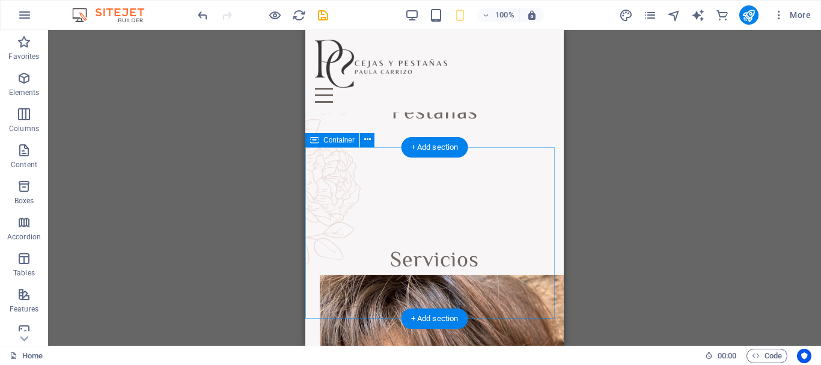
click at [450, 183] on div at bounding box center [434, 161] width 258 height 171
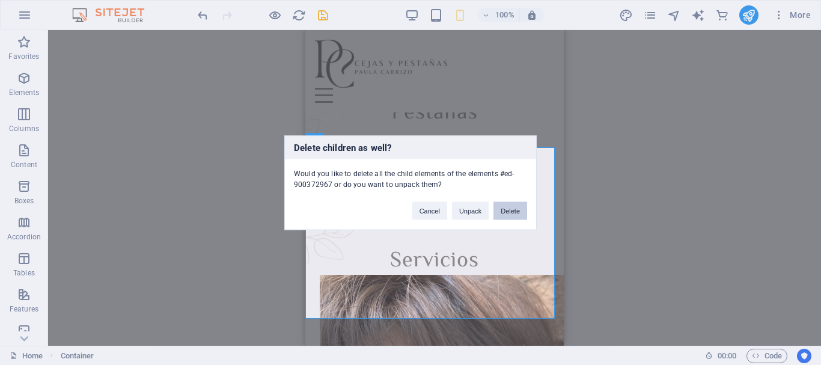
click at [512, 210] on button "Delete" at bounding box center [510, 210] width 34 height 18
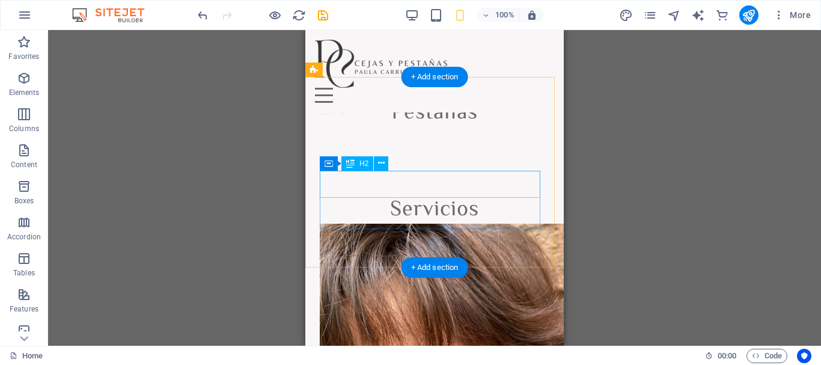
click at [471, 127] on div "Pestañas" at bounding box center [435, 113] width 230 height 27
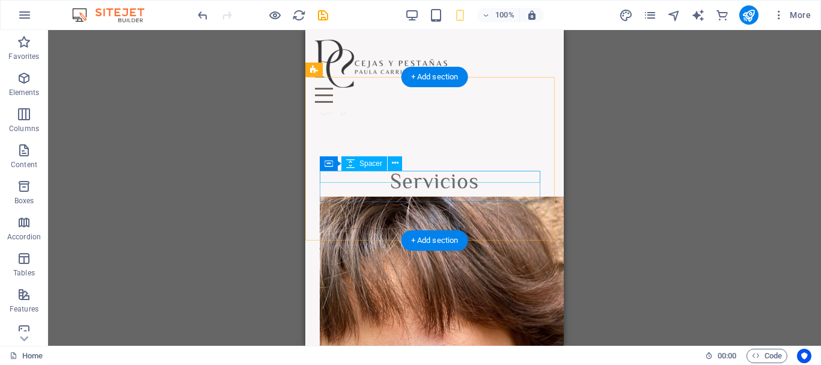
click at [466, 112] on div at bounding box center [435, 106] width 230 height 12
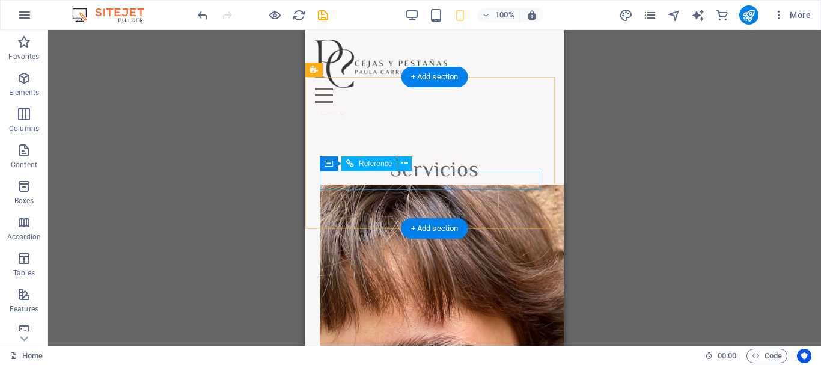
click at [466, 119] on div at bounding box center [435, 109] width 230 height 19
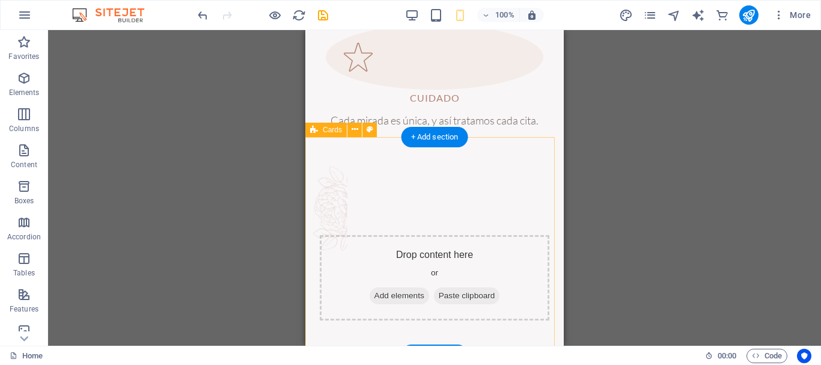
scroll to position [842, 0]
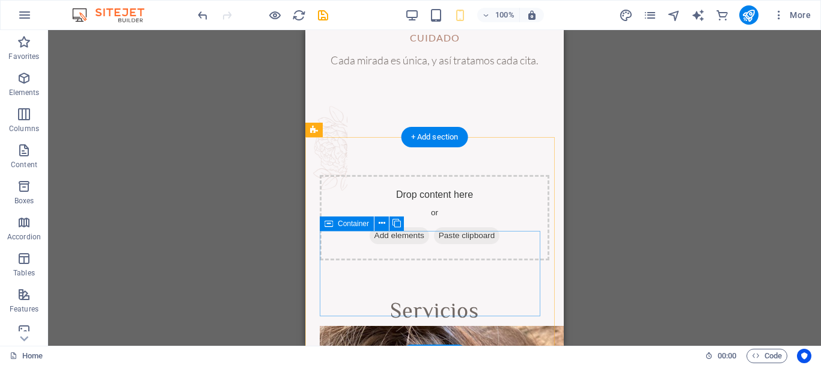
click at [471, 236] on div "Drop content here or Add elements Paste clipboard" at bounding box center [435, 217] width 230 height 85
click at [465, 242] on div "Drop content here or Add elements Paste clipboard" at bounding box center [435, 217] width 230 height 85
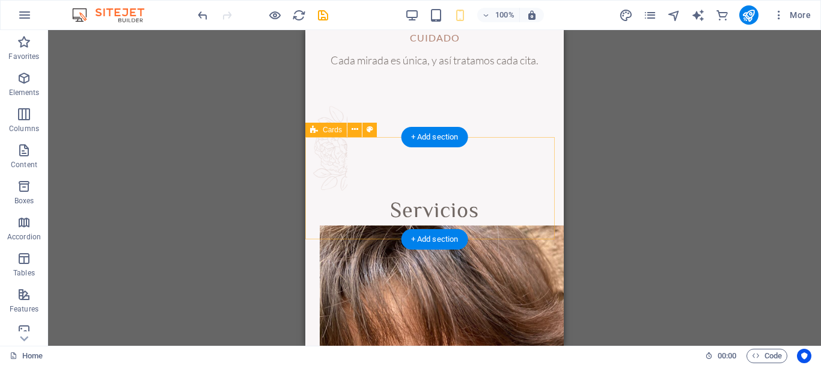
click at [462, 198] on div at bounding box center [434, 147] width 258 height 102
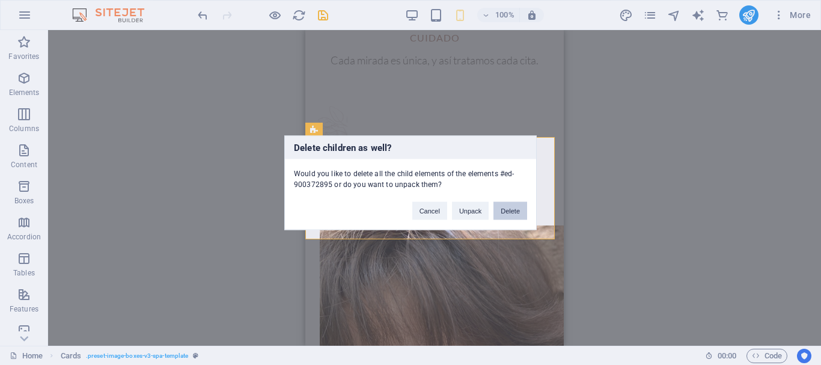
click at [506, 212] on button "Delete" at bounding box center [510, 210] width 34 height 18
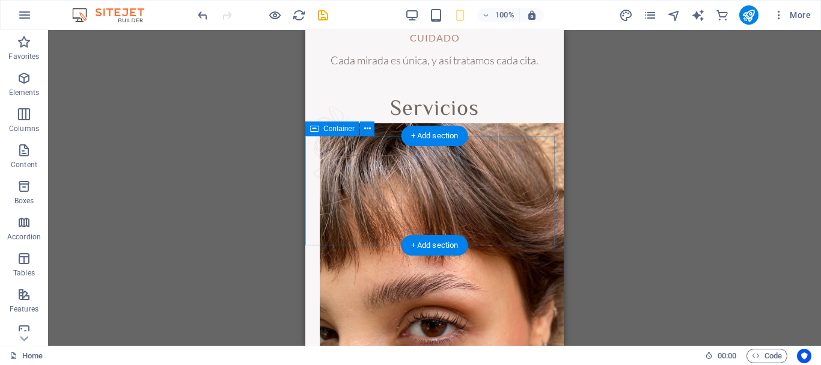
click at [473, 156] on div at bounding box center [434, 149] width 258 height 109
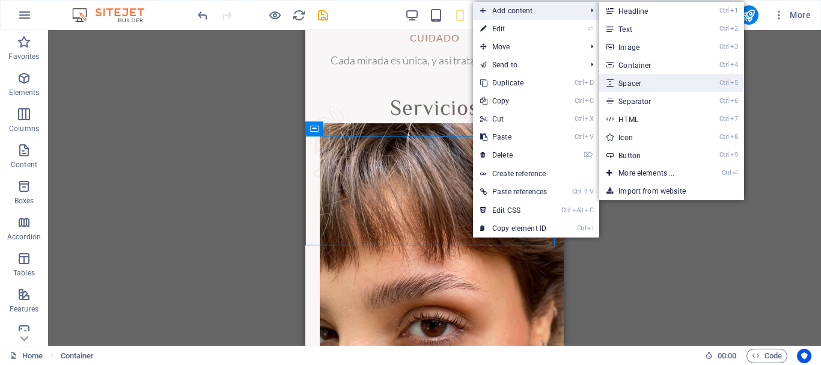
click at [660, 82] on link "Ctrl 5 Spacer" at bounding box center [648, 83] width 99 height 18
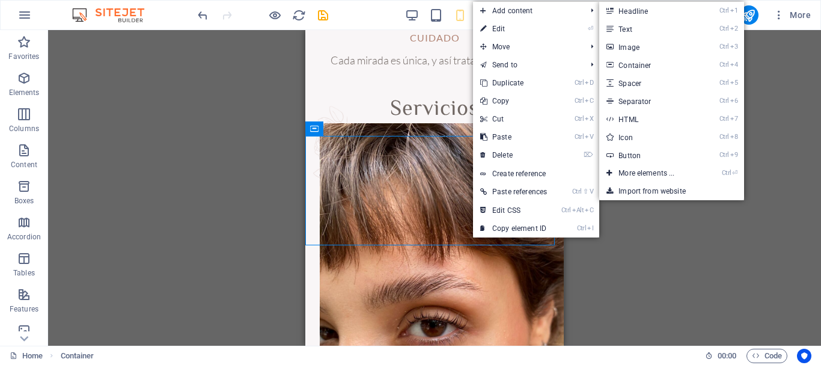
select select "px"
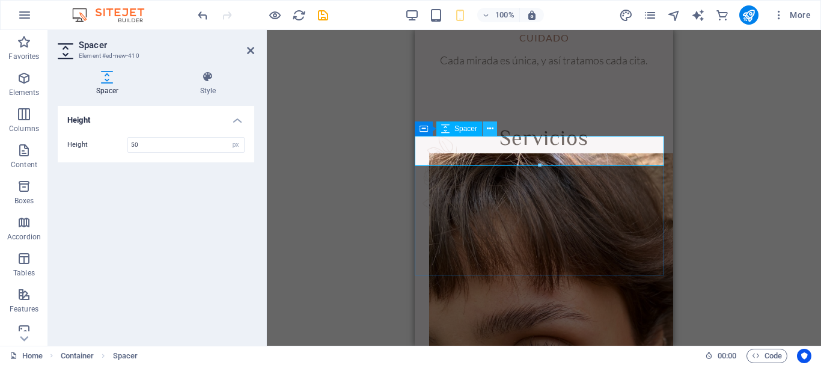
click at [489, 133] on icon at bounding box center [490, 129] width 7 height 13
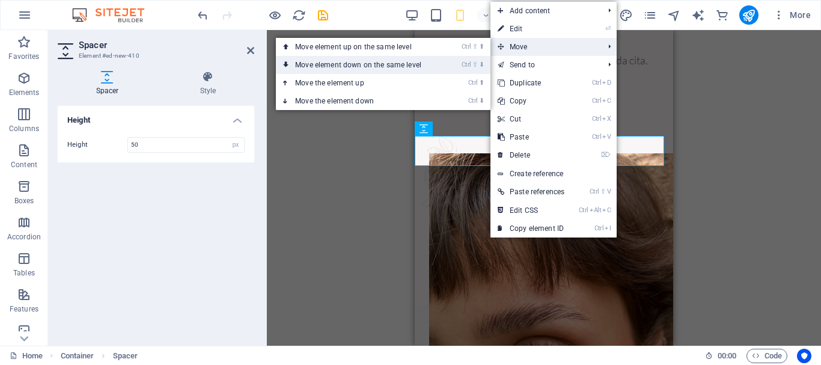
click at [454, 70] on li "Ctrl ⇧ ⬇ Move element down on the same level" at bounding box center [383, 65] width 215 height 18
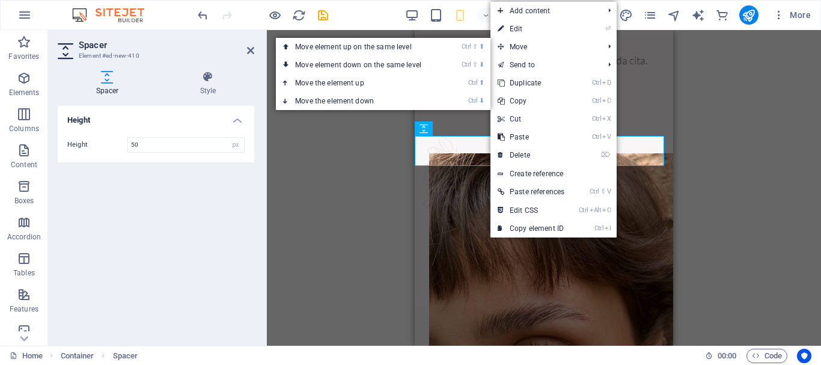
click at [376, 66] on link "Ctrl ⇧ ⬇ Move element down on the same level" at bounding box center [361, 65] width 170 height 18
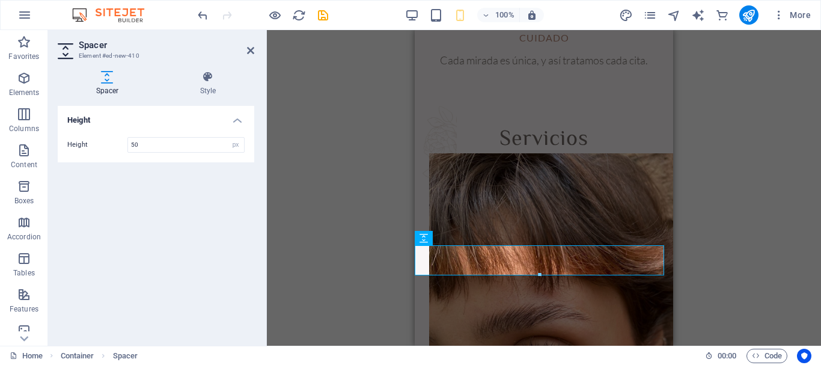
click at [799, 161] on div "H1 2 columns Container Button Container Image Container Menu Bar Menu Text H2 B…" at bounding box center [544, 188] width 554 height 316
click at [575, 175] on div at bounding box center [544, 164] width 258 height 139
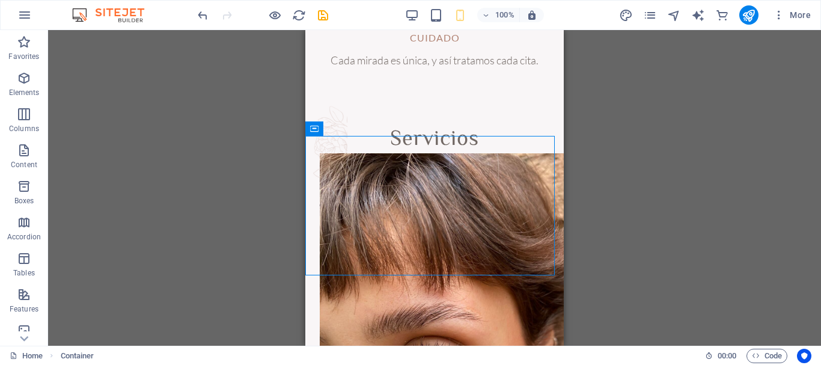
click at [576, 188] on div "H1 2 columns Container Button Container Image Container Menu Bar Menu Text H2 B…" at bounding box center [434, 188] width 773 height 316
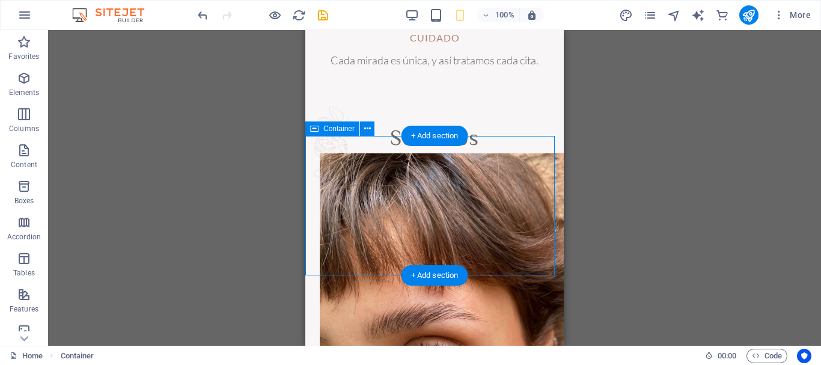
click at [510, 157] on div at bounding box center [434, 164] width 258 height 139
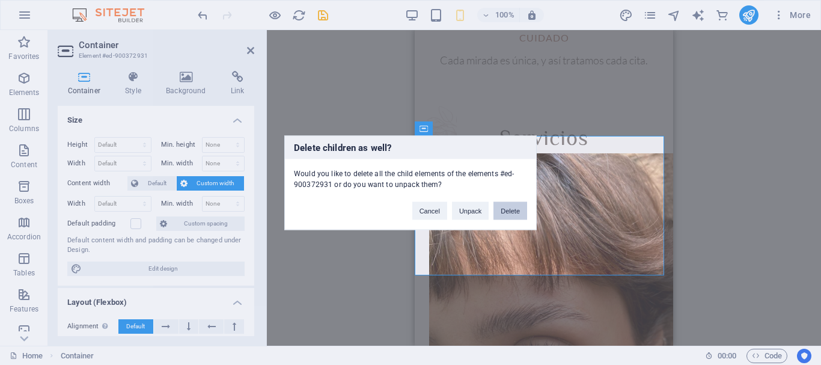
click at [502, 211] on button "Delete" at bounding box center [510, 210] width 34 height 18
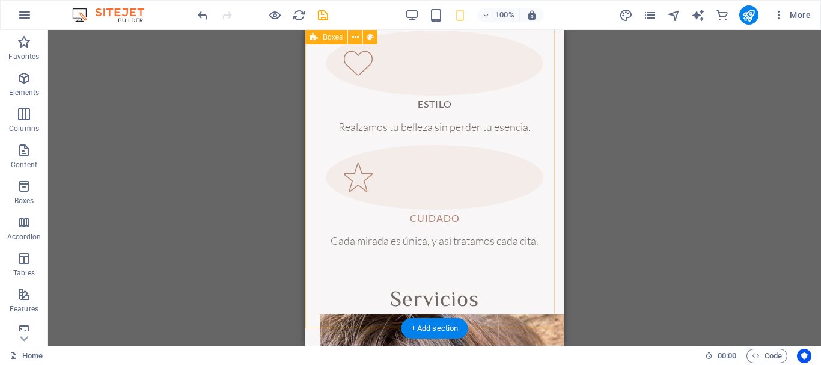
scroll to position [781, 0]
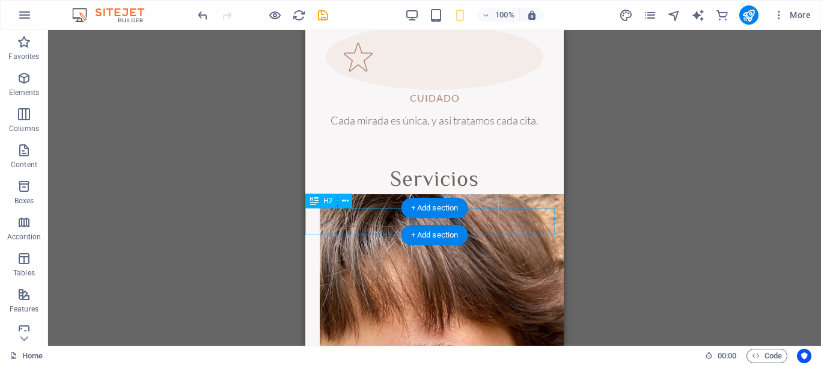
click at [508, 194] on div "Servicios" at bounding box center [434, 180] width 258 height 27
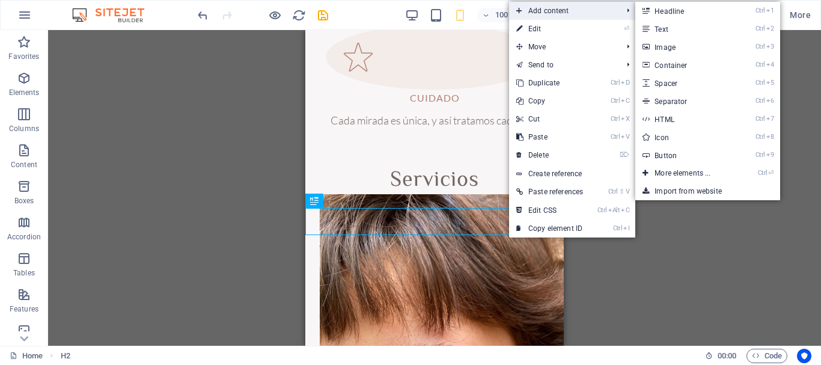
click at [584, 6] on span "Add content" at bounding box center [563, 11] width 108 height 18
click at [701, 84] on link "Ctrl 5 Spacer" at bounding box center [684, 83] width 99 height 18
select select "px"
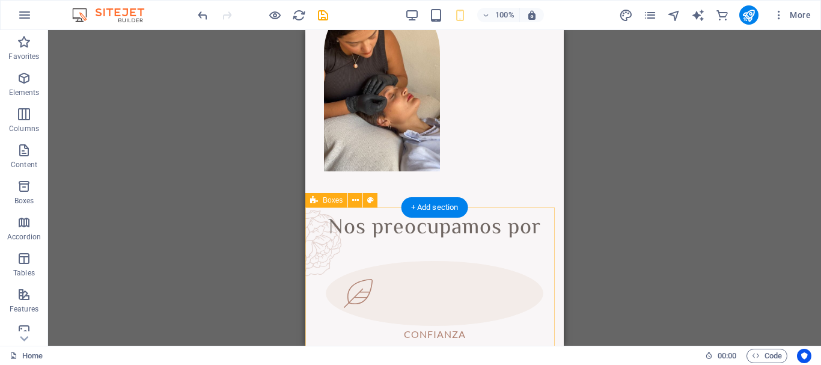
scroll to position [60, 0]
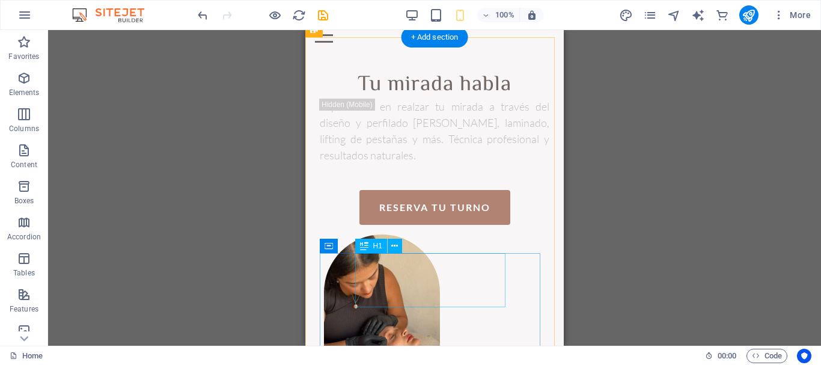
click at [456, 99] on div "Tu mirada habla" at bounding box center [435, 85] width 230 height 27
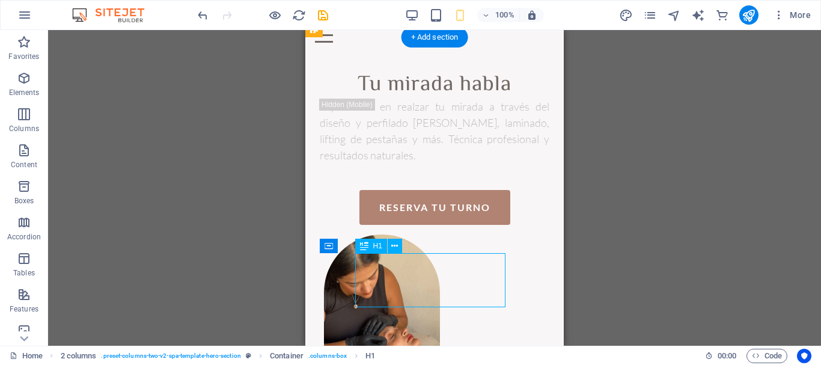
click at [457, 99] on div "Tu mirada habla" at bounding box center [435, 85] width 230 height 27
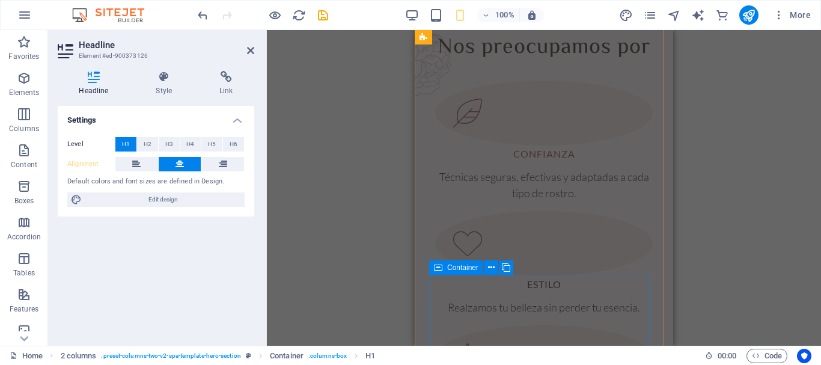
scroll to position [902, 0]
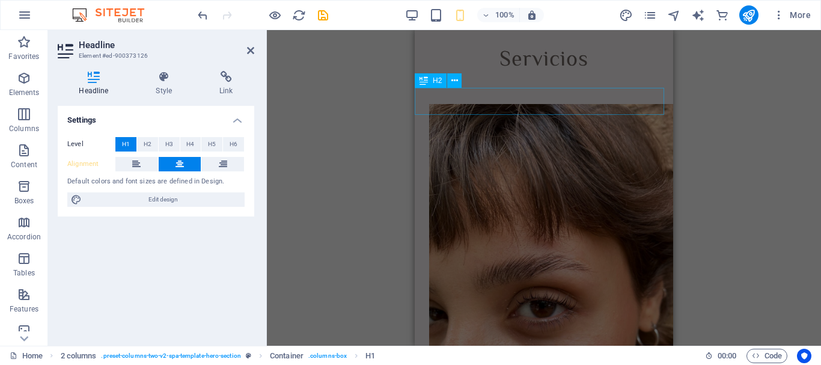
click at [560, 74] on div "Servicios" at bounding box center [544, 60] width 258 height 27
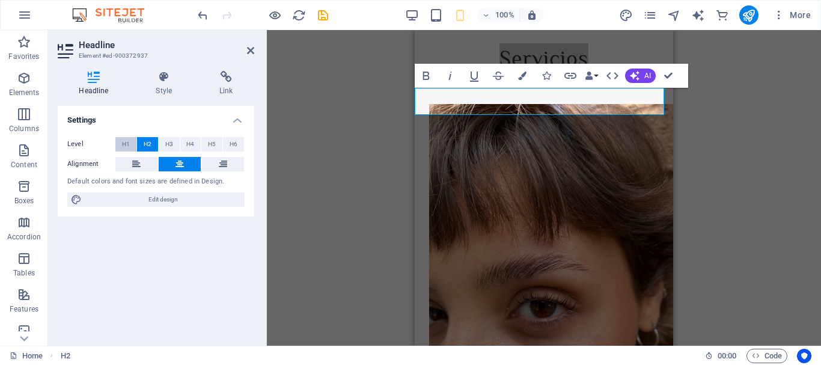
click at [122, 145] on span "H1" at bounding box center [126, 144] width 8 height 14
click at [554, 74] on h1 "Servicios" at bounding box center [544, 60] width 258 height 27
click at [131, 145] on button "H1" at bounding box center [125, 144] width 21 height 14
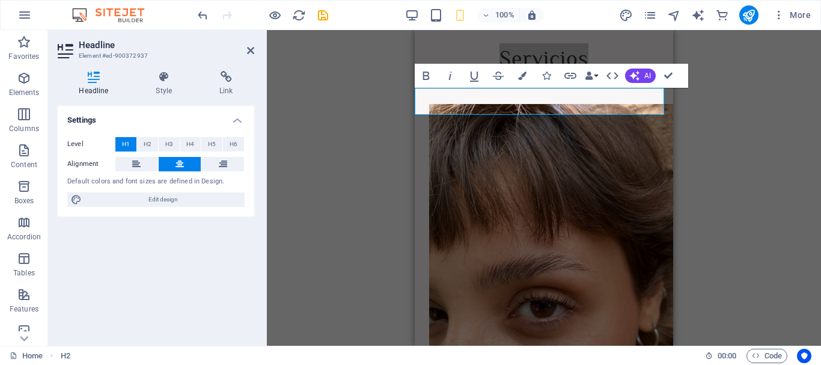
click at [131, 145] on button "H1" at bounding box center [125, 144] width 21 height 14
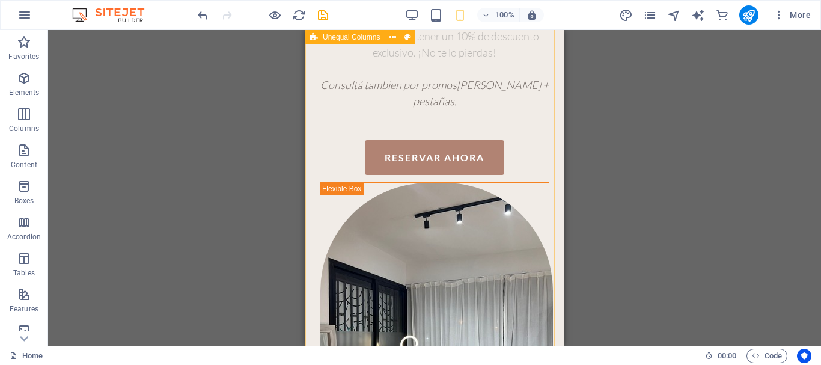
scroll to position [2645, 0]
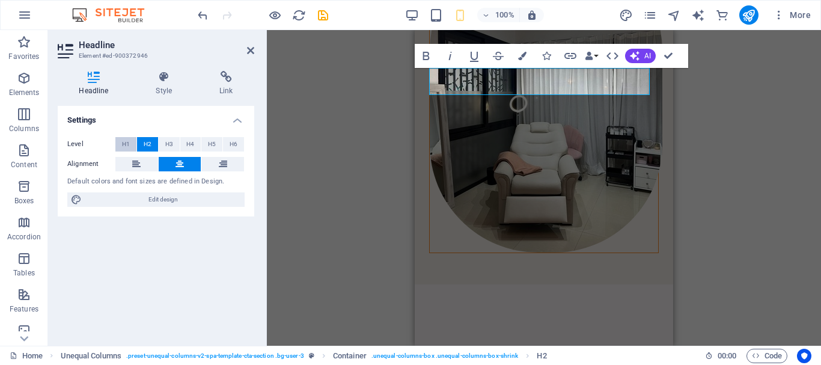
click at [126, 141] on span "H1" at bounding box center [126, 144] width 8 height 14
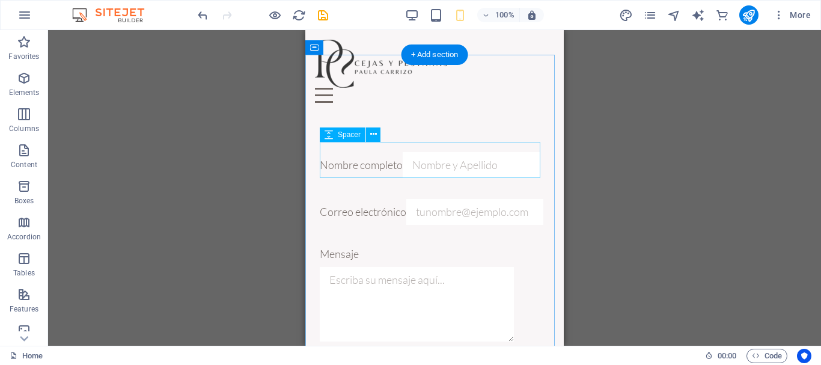
scroll to position [2765, 0]
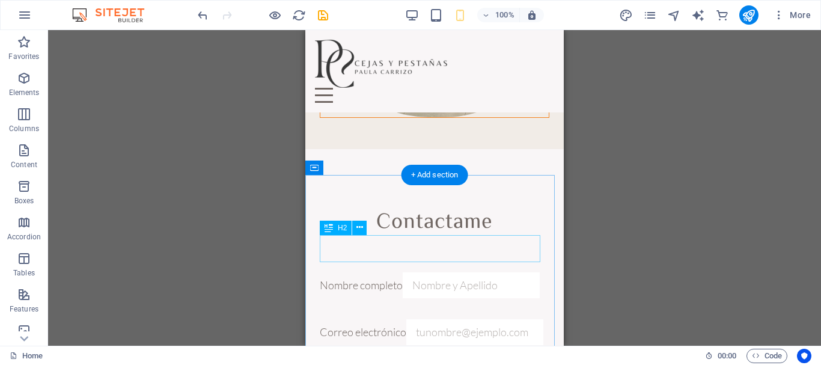
click at [455, 236] on div "Contactame" at bounding box center [435, 222] width 230 height 27
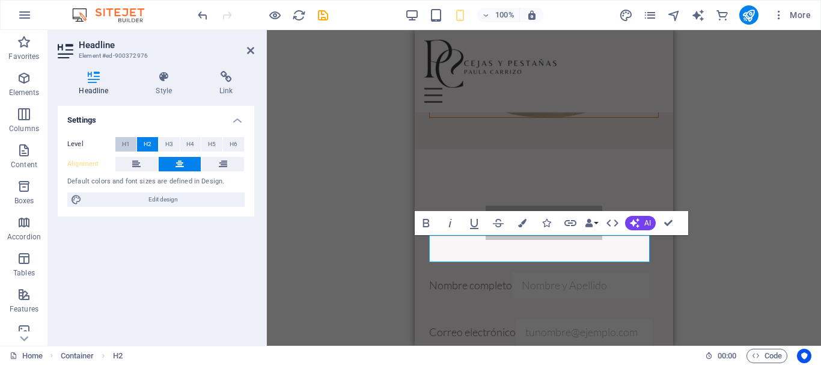
click at [123, 147] on span "H1" at bounding box center [126, 144] width 8 height 14
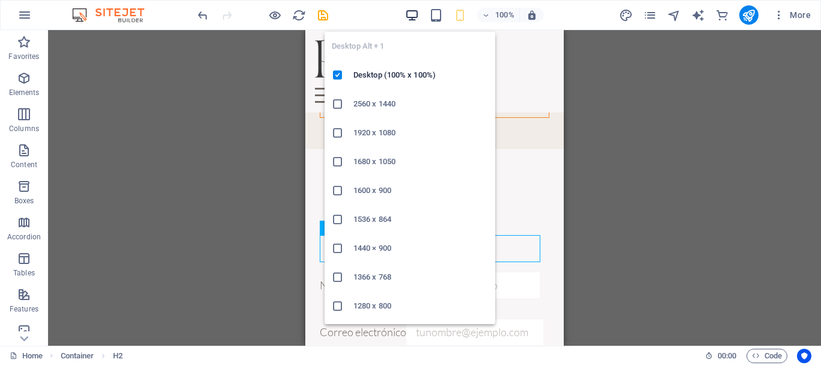
click at [408, 19] on icon "button" at bounding box center [412, 15] width 14 height 14
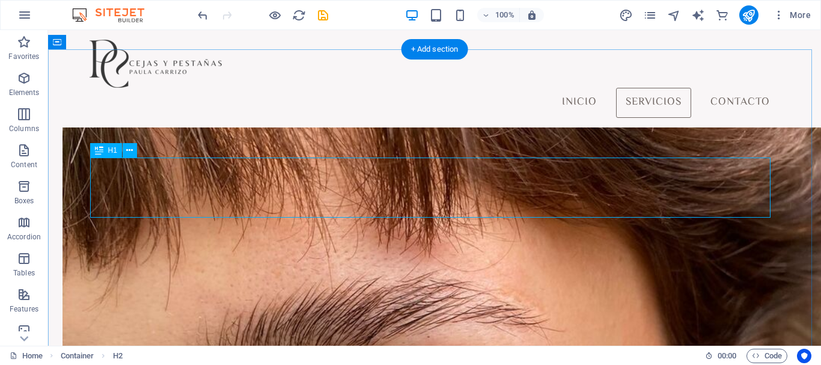
scroll to position [1521, 0]
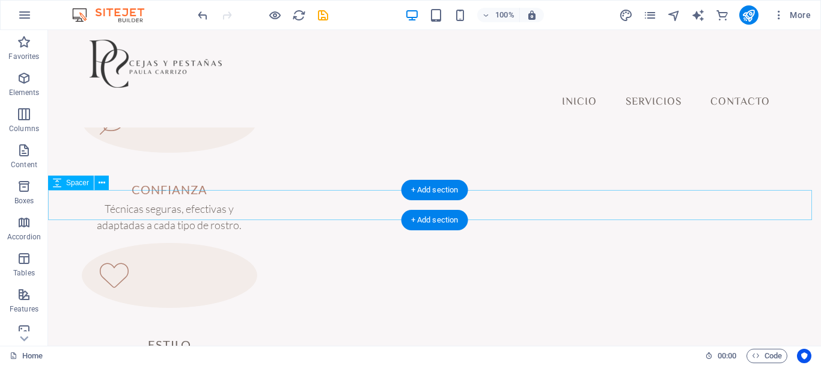
scroll to position [680, 0]
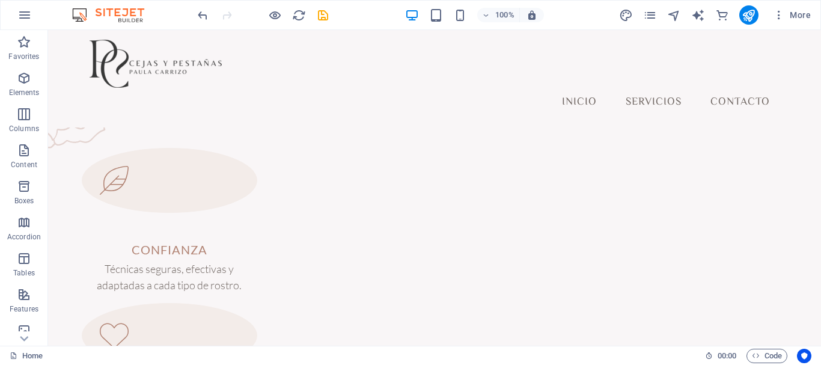
click at [470, 12] on div "100%" at bounding box center [474, 14] width 139 height 19
click at [465, 16] on icon "button" at bounding box center [460, 15] width 14 height 14
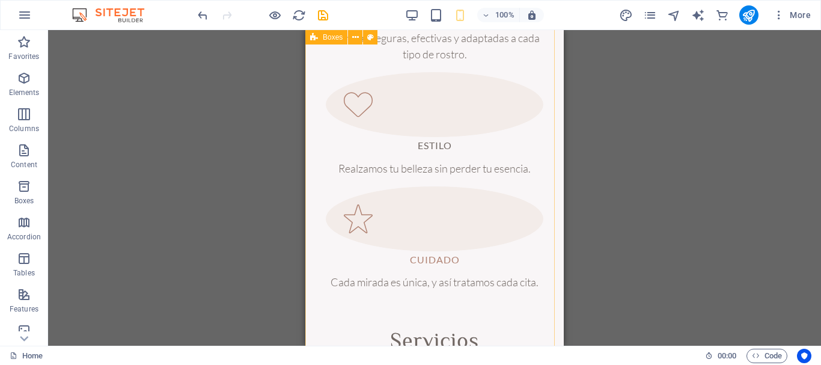
scroll to position [740, 0]
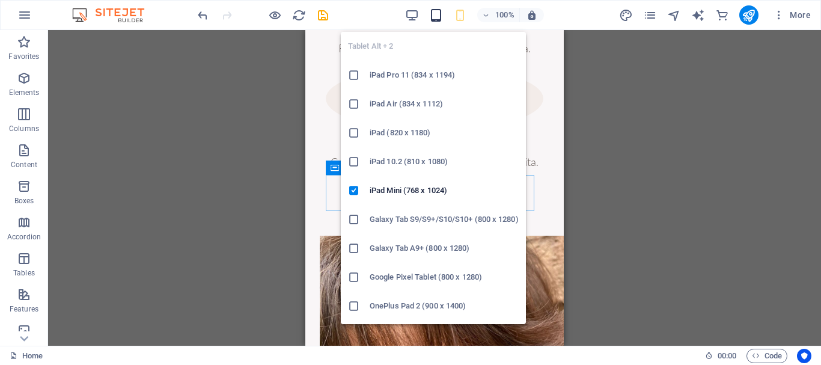
click at [433, 16] on icon "button" at bounding box center [436, 15] width 14 height 14
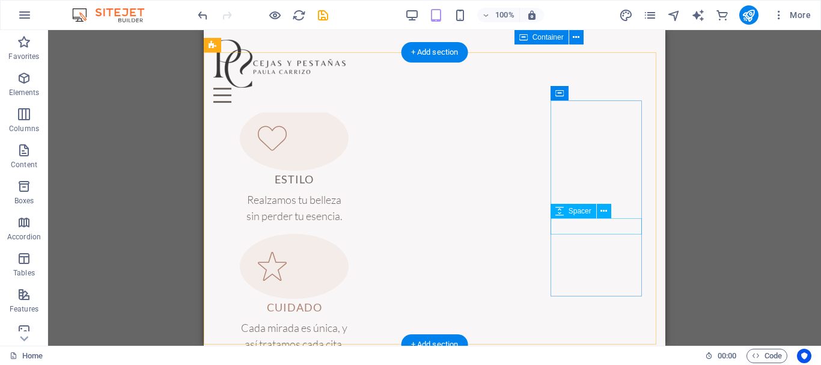
scroll to position [620, 0]
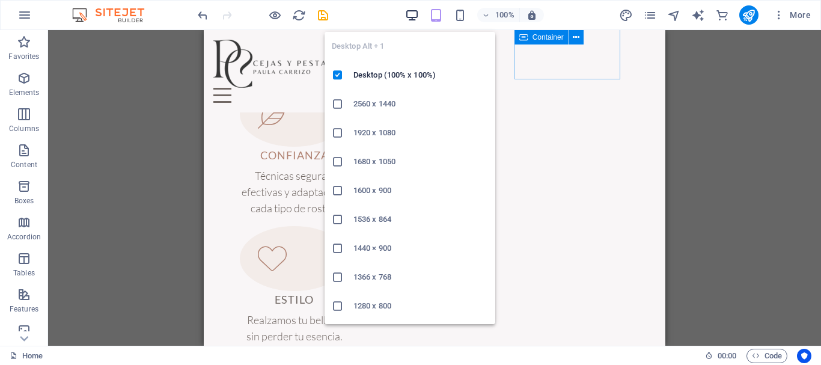
click at [411, 17] on icon "button" at bounding box center [412, 15] width 14 height 14
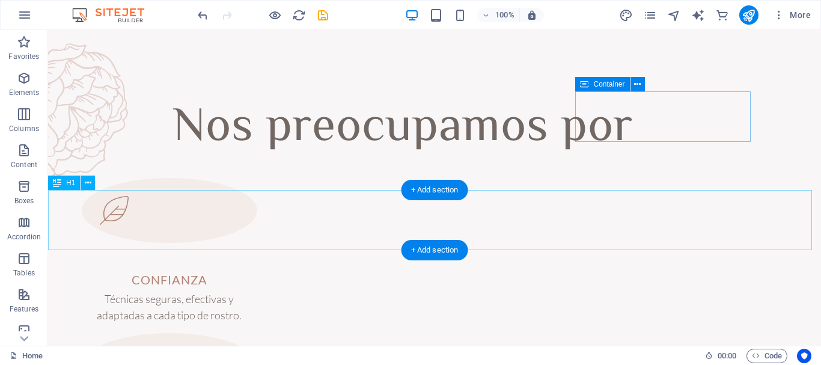
scroll to position [740, 0]
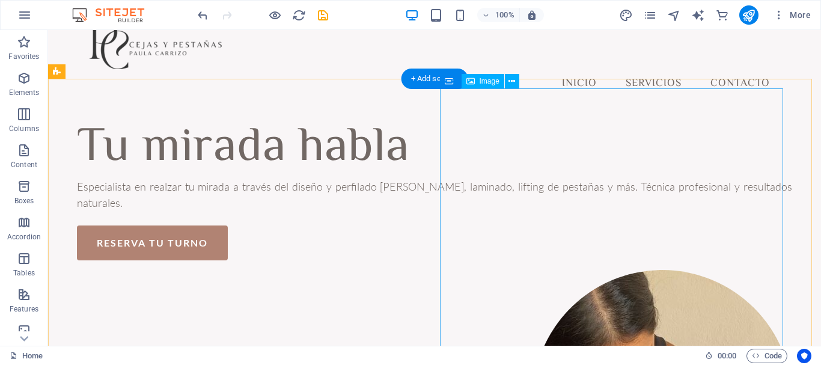
scroll to position [0, 0]
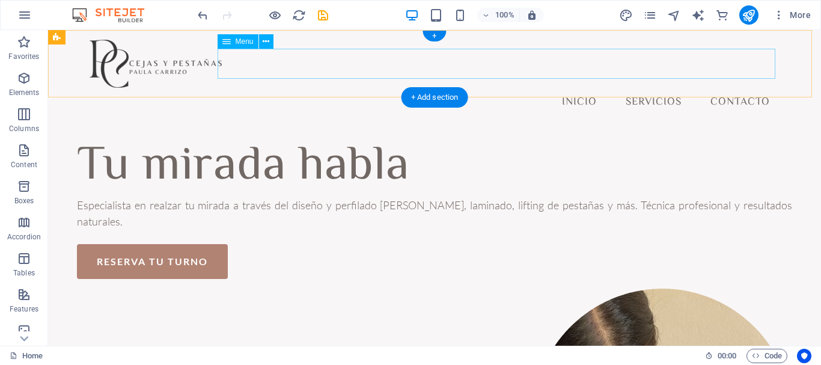
click at [738, 88] on nav "Inicio Servicios Contacto" at bounding box center [435, 103] width 690 height 30
select select
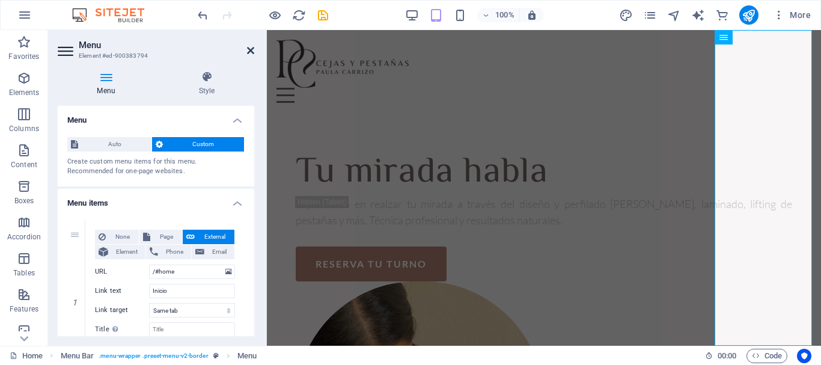
click at [252, 50] on icon at bounding box center [250, 51] width 7 height 10
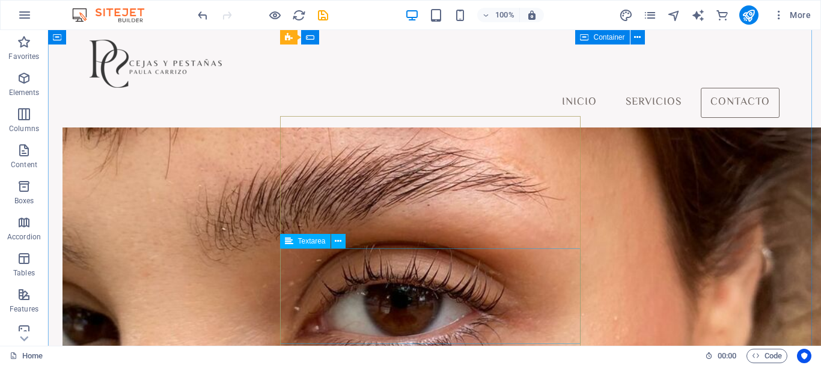
scroll to position [1683, 0]
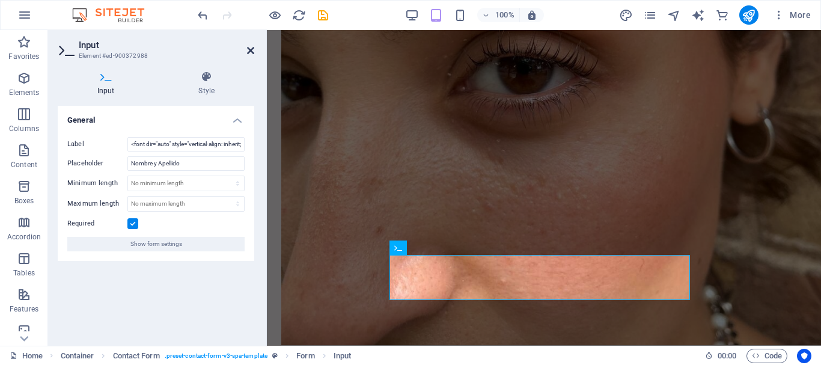
click at [251, 55] on icon at bounding box center [250, 51] width 7 height 10
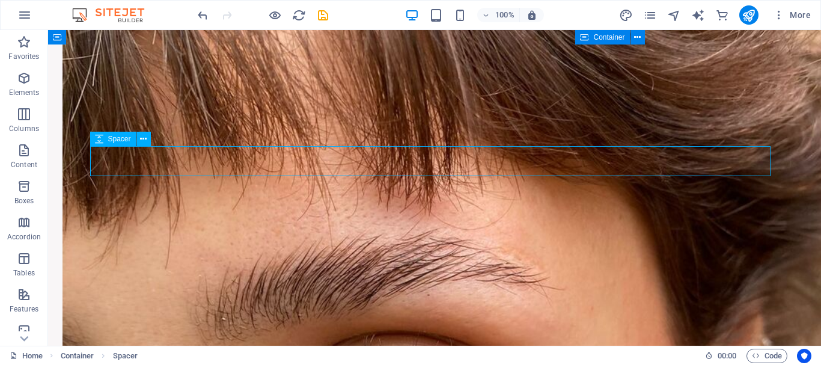
select select "px"
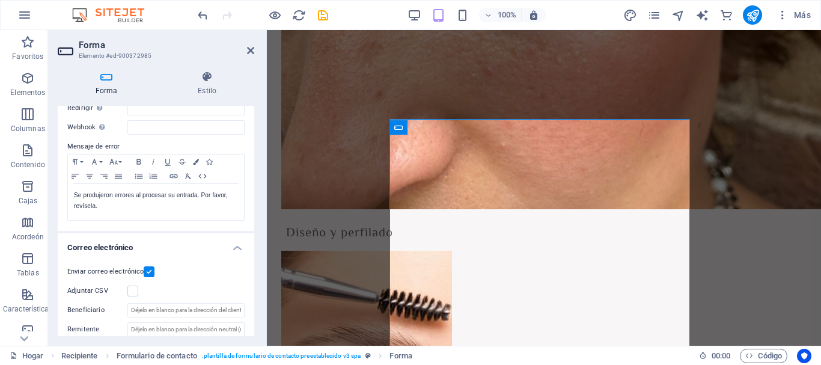
scroll to position [301, 0]
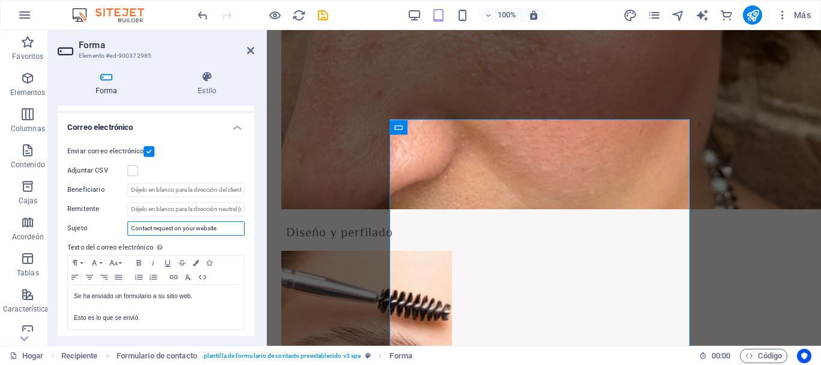
drag, startPoint x: 227, startPoint y: 227, endPoint x: 128, endPoint y: 226, distance: 98.6
click at [128, 226] on input "Contact request on your website" at bounding box center [185, 228] width 117 height 14
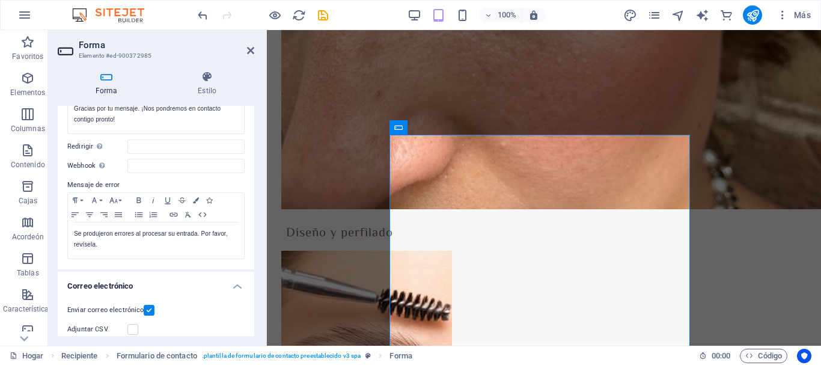
scroll to position [262, 0]
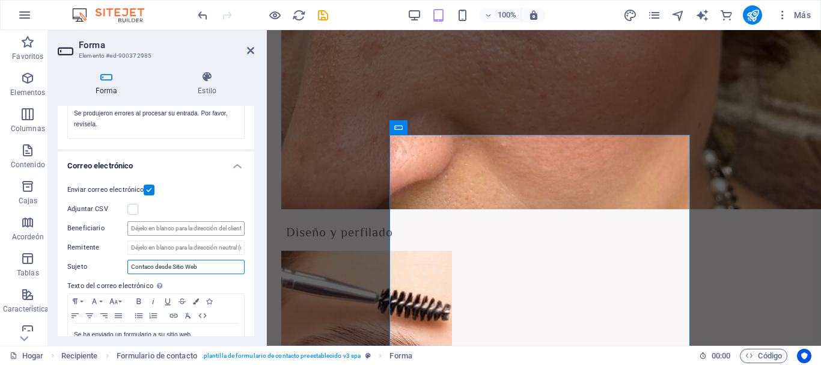
type input "Contaco desde Sitio Web"
click at [231, 230] on input "Beneficiario" at bounding box center [185, 228] width 117 height 14
click at [232, 246] on input "Remitente" at bounding box center [185, 247] width 117 height 14
type input "venusmunoz@gmail.com"
click at [194, 228] on input "Beneficiario" at bounding box center [185, 228] width 117 height 14
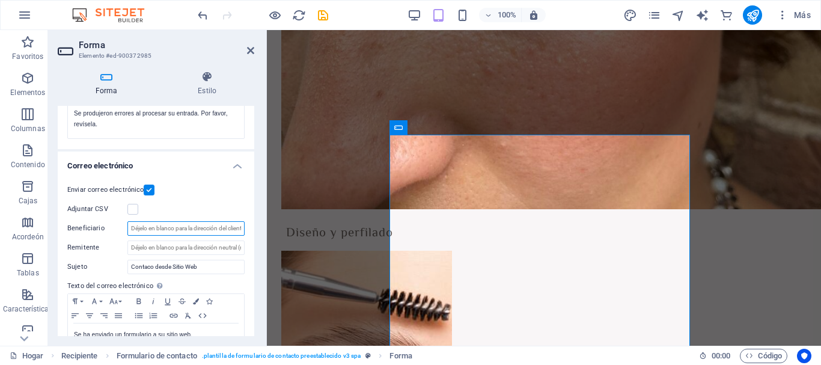
paste input "venusmunoz@gmail.com"
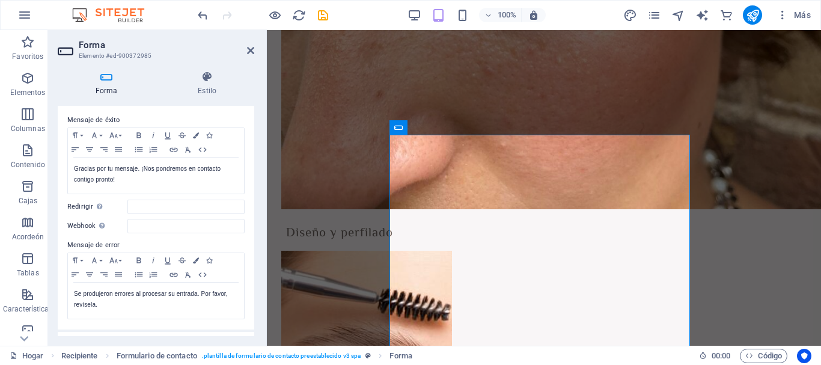
scroll to position [0, 0]
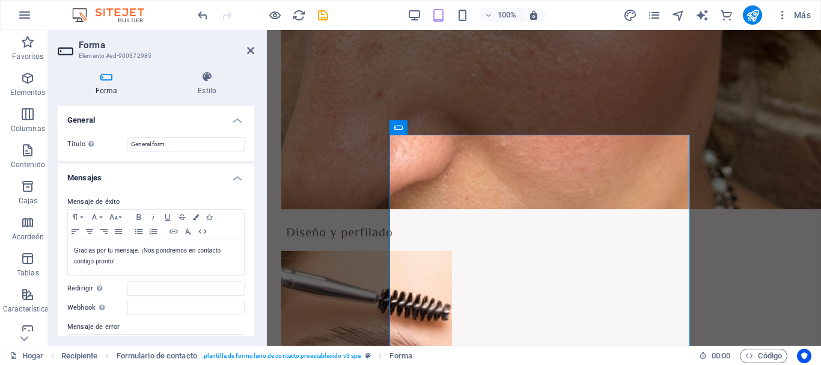
type input "venusmunoz@gmail.com"
click at [238, 118] on h4 "General" at bounding box center [156, 117] width 197 height 22
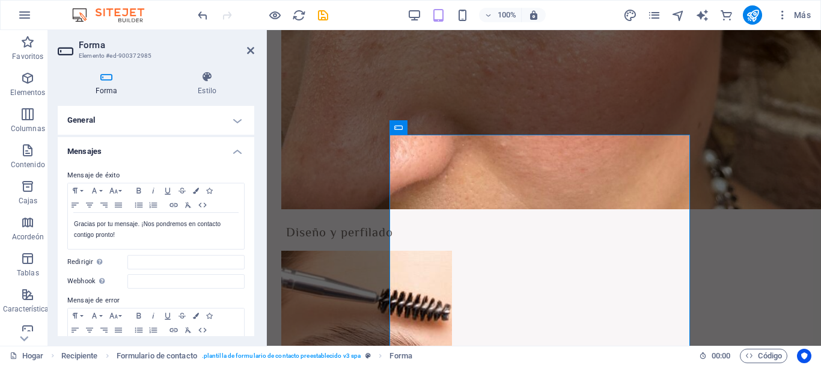
click at [237, 157] on h4 "Mensajes" at bounding box center [156, 148] width 197 height 22
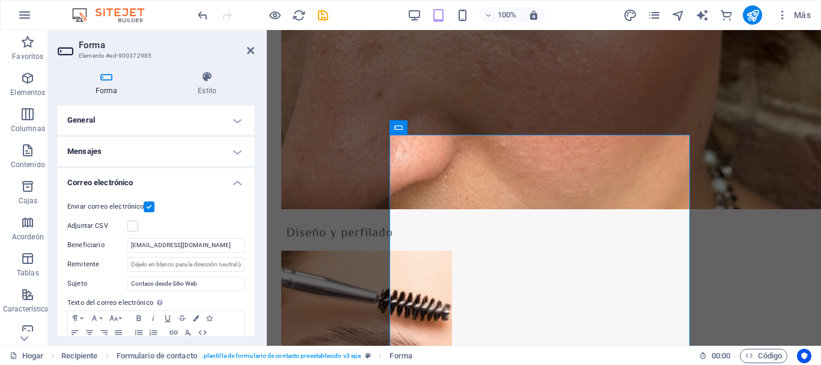
click at [236, 178] on h4 "Correo electrónico" at bounding box center [156, 179] width 197 height 22
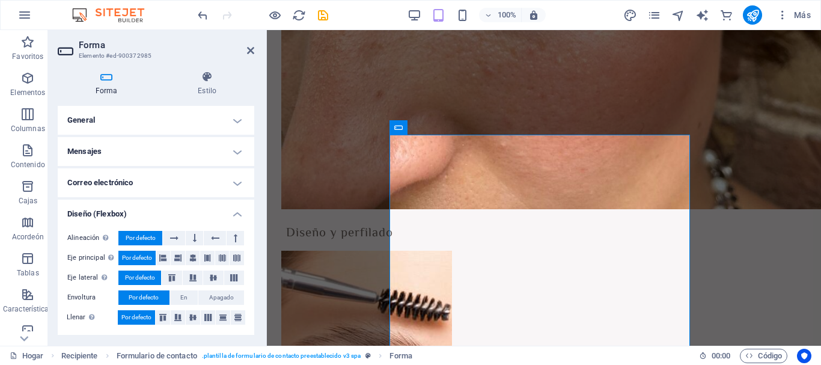
click at [235, 214] on h4 "Diseño (Flexbox)" at bounding box center [156, 211] width 197 height 22
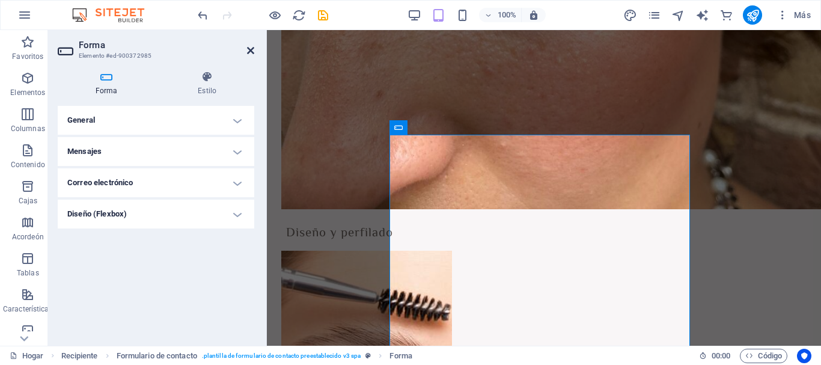
click at [252, 50] on icon at bounding box center [250, 51] width 7 height 10
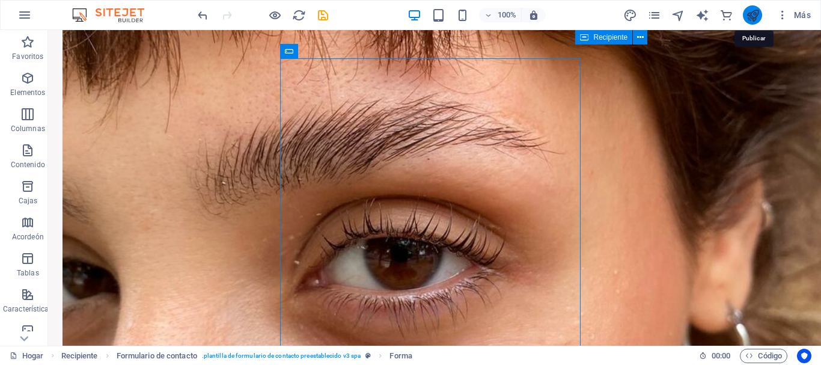
click at [756, 11] on icon "publicar" at bounding box center [753, 15] width 14 height 14
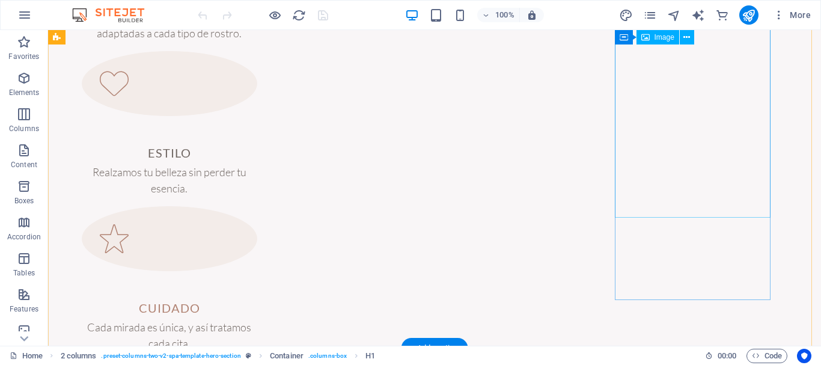
scroll to position [1262, 0]
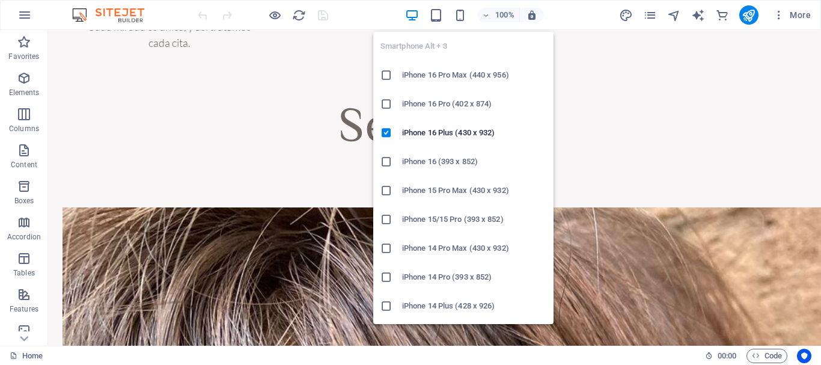
click at [464, 7] on div "100%" at bounding box center [474, 14] width 139 height 19
click at [455, 20] on icon "button" at bounding box center [460, 15] width 14 height 14
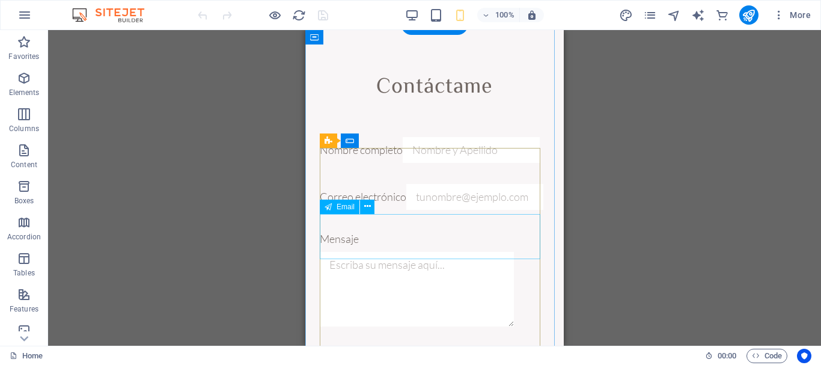
scroll to position [2645, 0]
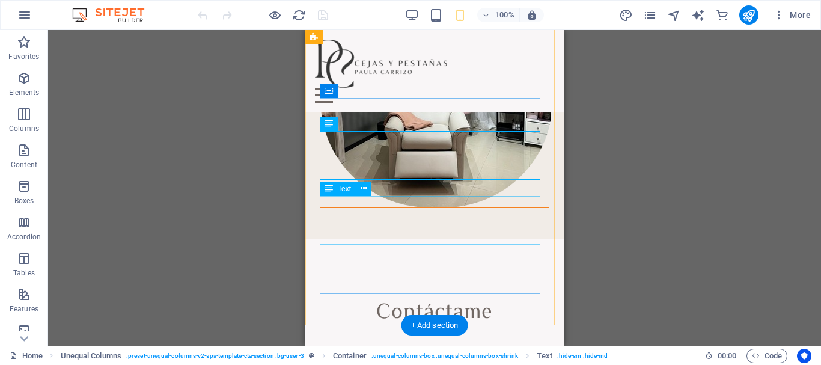
scroll to position [2585, 0]
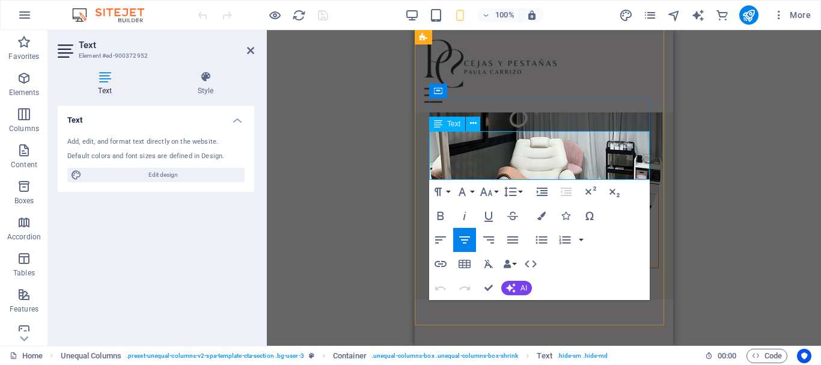
click at [542, 218] on icon "button" at bounding box center [541, 216] width 8 height 8
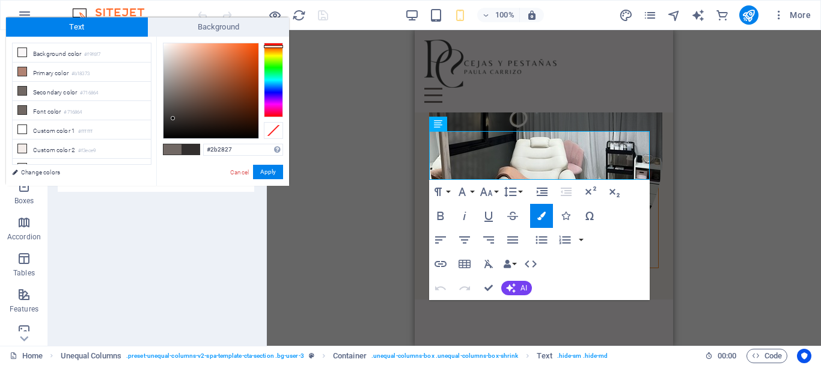
type input "#2a2625"
drag, startPoint x: 173, startPoint y: 96, endPoint x: 173, endPoint y: 122, distance: 26.4
click at [173, 122] on div at bounding box center [173, 122] width 4 height 4
click at [264, 166] on button "Apply" at bounding box center [268, 172] width 30 height 14
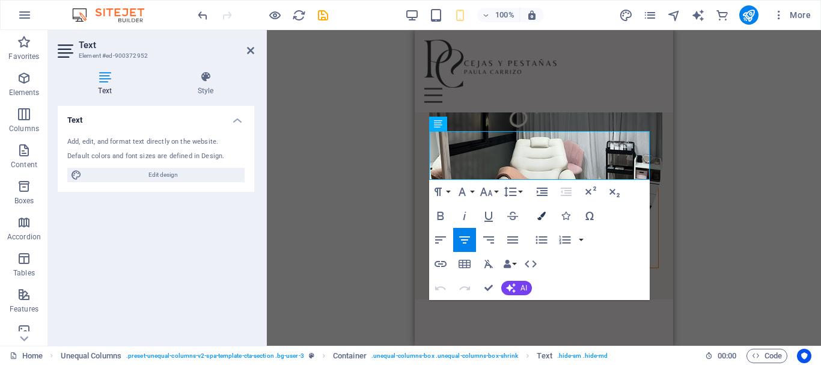
click at [541, 212] on icon "button" at bounding box center [541, 216] width 8 height 8
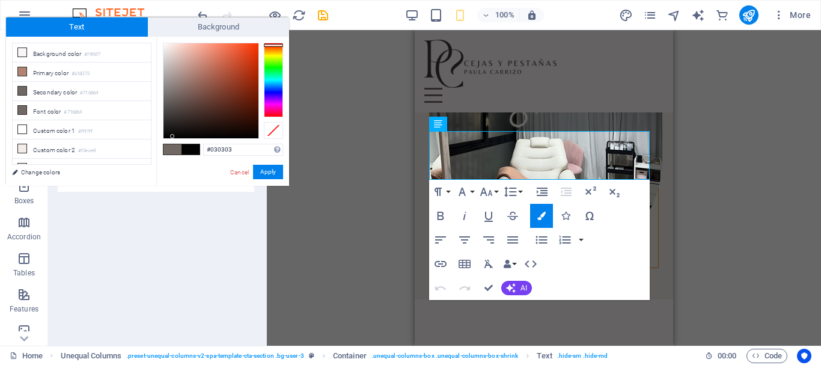
type input "#060605"
drag, startPoint x: 173, startPoint y: 123, endPoint x: 173, endPoint y: 135, distance: 12.6
click at [173, 135] on div at bounding box center [172, 135] width 4 height 4
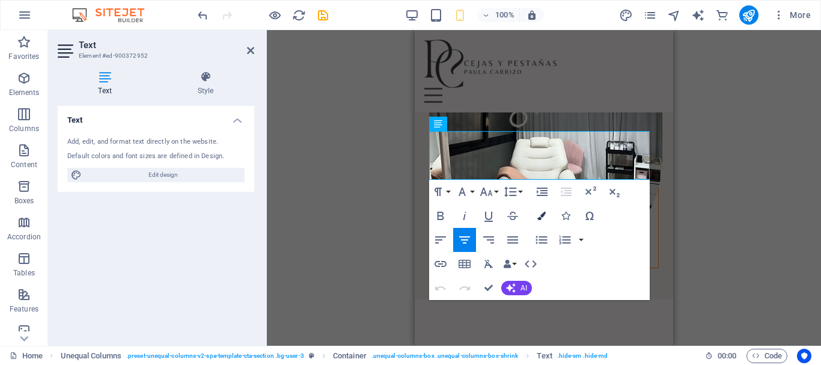
click at [545, 219] on icon "button" at bounding box center [541, 216] width 8 height 8
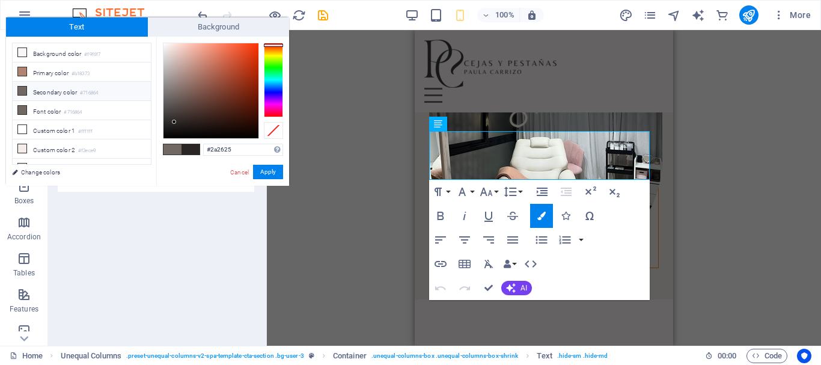
click at [179, 148] on span at bounding box center [172, 149] width 18 height 10
type input "#252322"
drag, startPoint x: 170, startPoint y: 93, endPoint x: 169, endPoint y: 124, distance: 30.7
click at [169, 124] on div at bounding box center [210, 90] width 95 height 95
drag, startPoint x: 266, startPoint y: 169, endPoint x: 335, endPoint y: 185, distance: 70.4
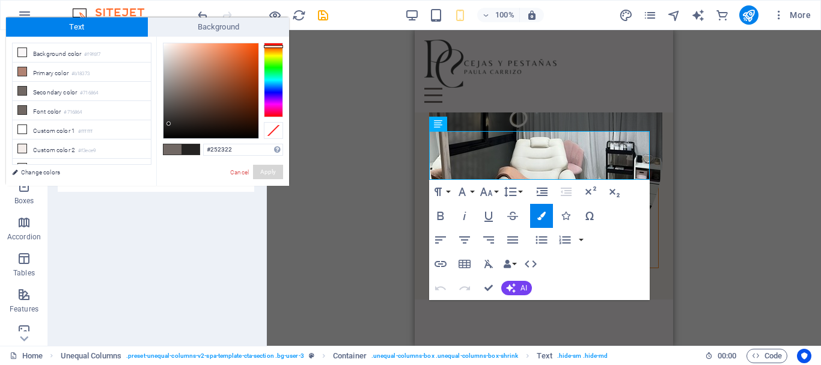
click at [266, 169] on button "Apply" at bounding box center [268, 172] width 30 height 14
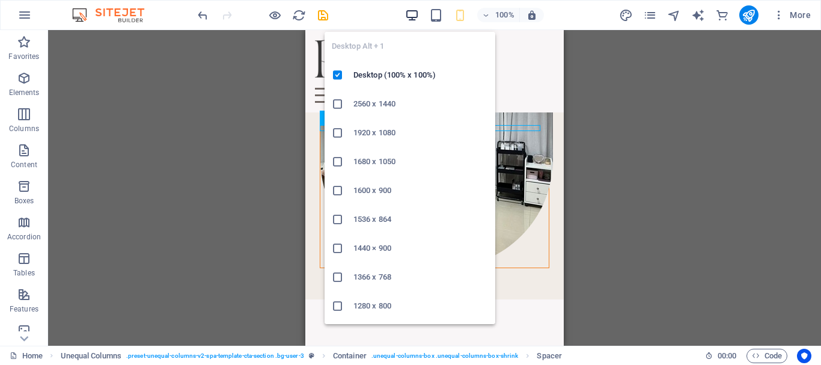
click at [409, 18] on icon "button" at bounding box center [412, 15] width 14 height 14
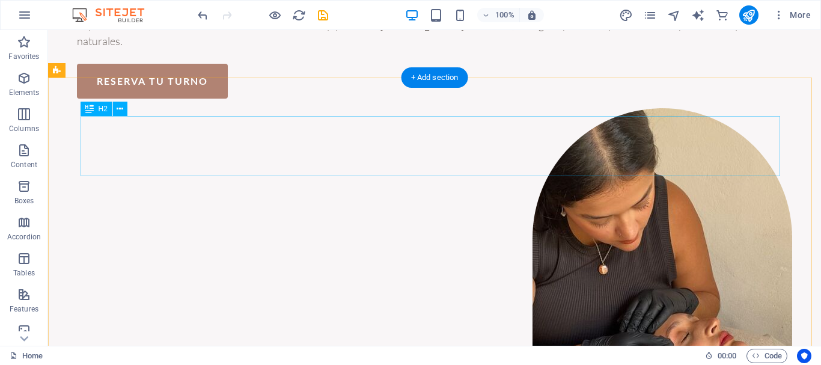
scroll to position [481, 0]
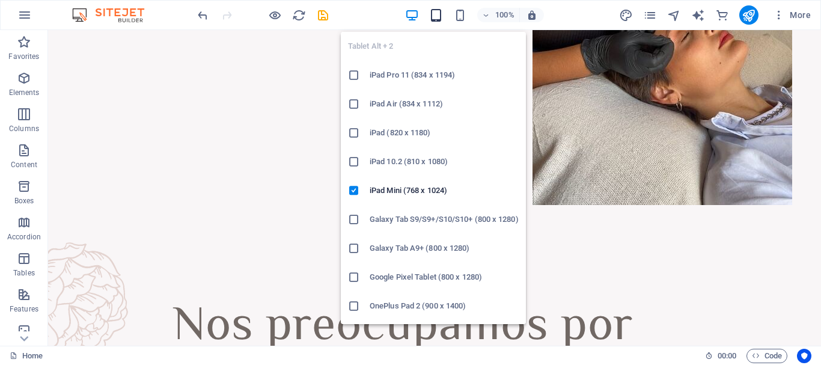
click at [432, 18] on icon "button" at bounding box center [436, 15] width 14 height 14
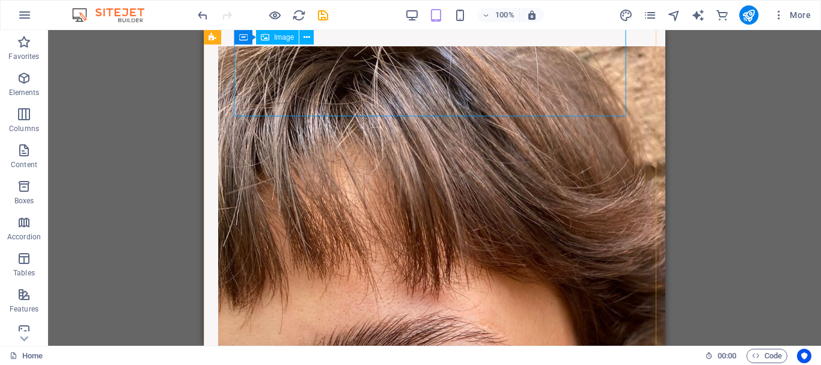
scroll to position [1382, 0]
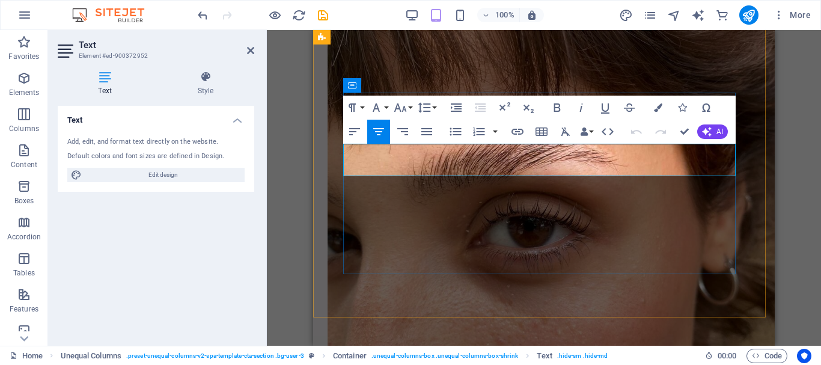
click at [659, 107] on icon "button" at bounding box center [658, 107] width 8 height 8
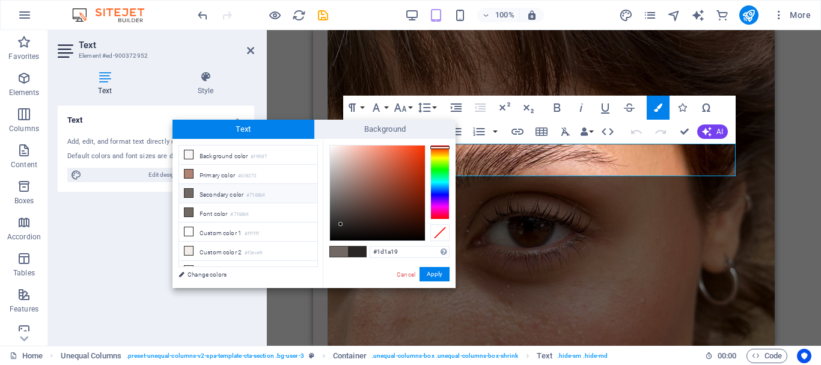
click at [340, 229] on div at bounding box center [377, 192] width 95 height 95
click at [339, 247] on span at bounding box center [339, 251] width 18 height 10
type input "#1e1c1b"
click at [338, 228] on div at bounding box center [377, 192] width 95 height 95
click at [442, 276] on button "Apply" at bounding box center [435, 274] width 30 height 14
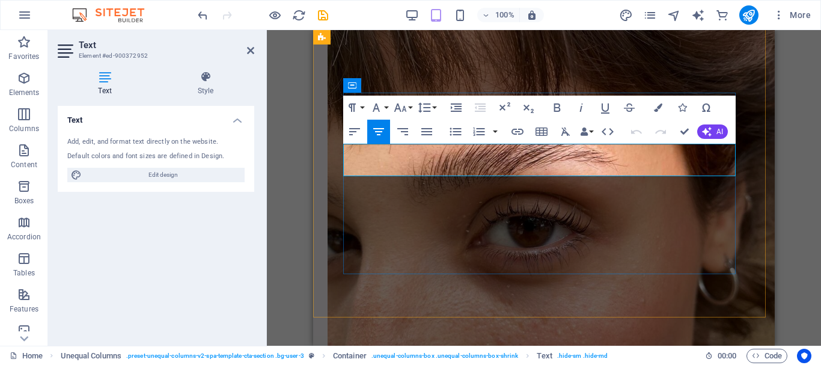
click at [200, 84] on h4 "Style" at bounding box center [205, 83] width 97 height 25
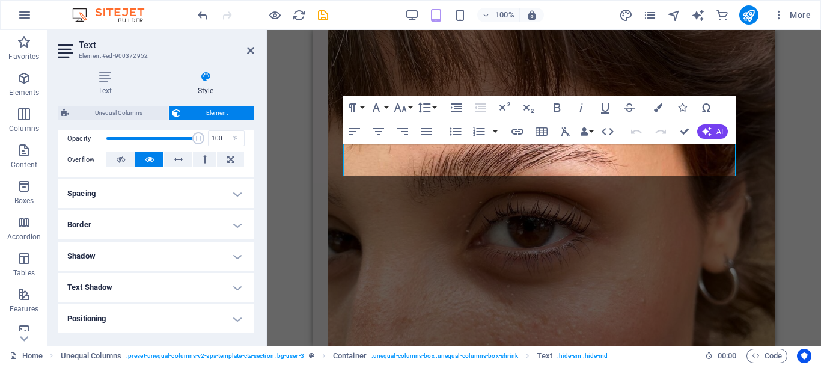
scroll to position [302, 0]
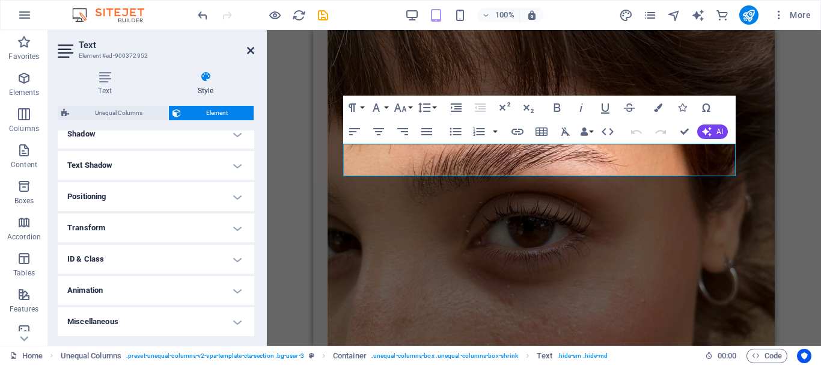
click at [250, 50] on icon at bounding box center [250, 51] width 7 height 10
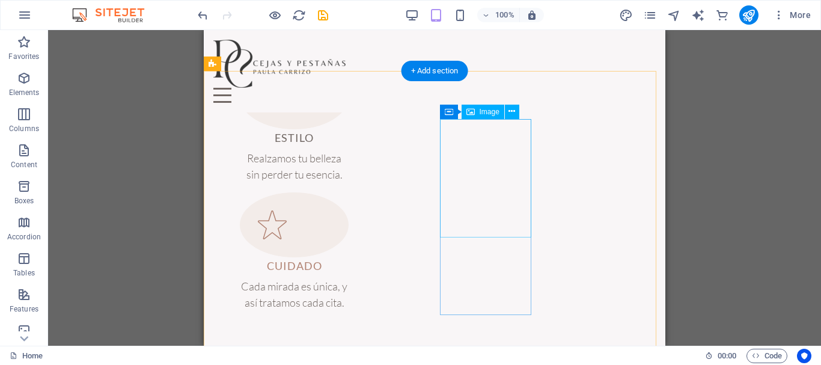
scroll to position [661, 0]
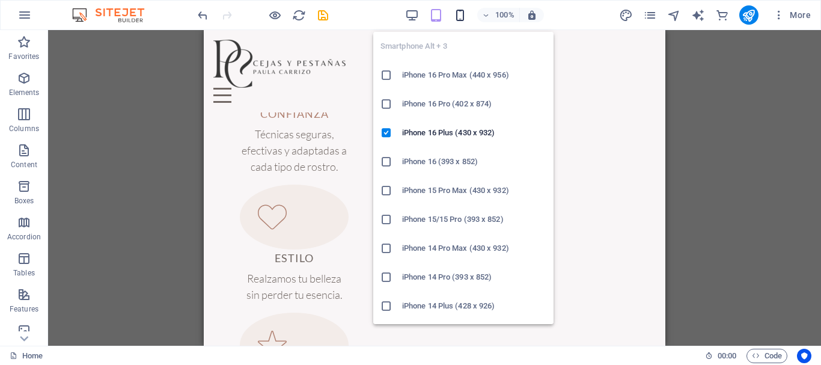
click at [462, 8] on icon "button" at bounding box center [460, 15] width 14 height 14
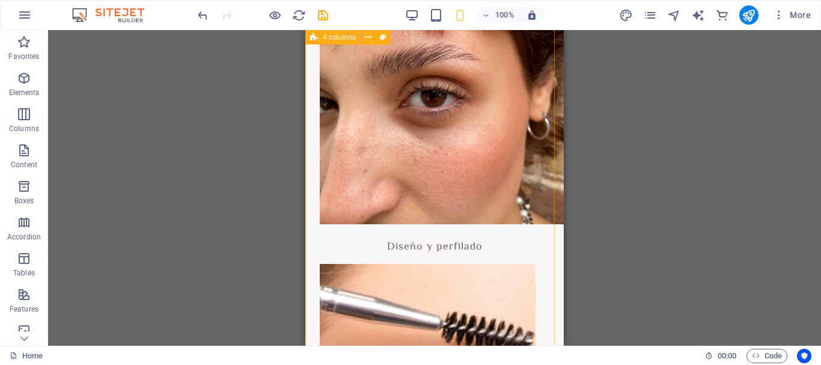
scroll to position [1382, 0]
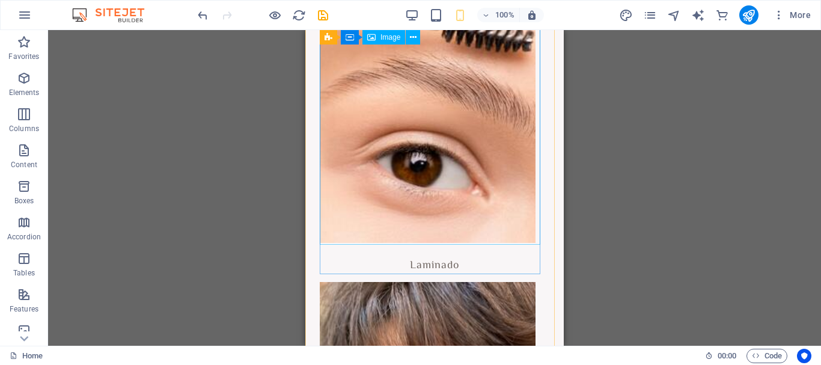
click at [461, 173] on figure at bounding box center [435, 102] width 230 height 279
select select "px"
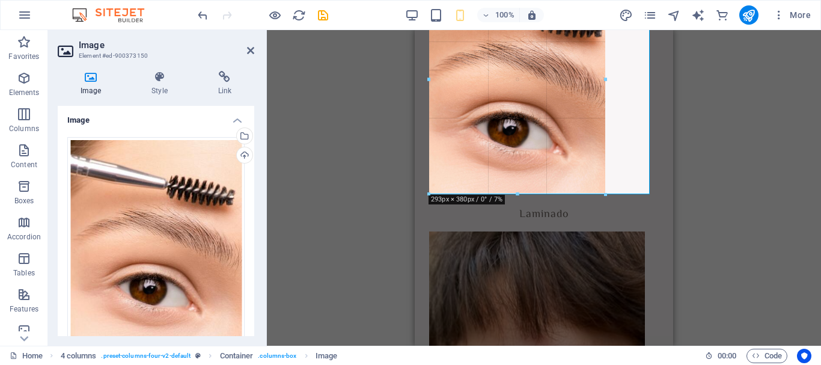
drag, startPoint x: 429, startPoint y: 245, endPoint x: 483, endPoint y: 192, distance: 75.2
type input "293"
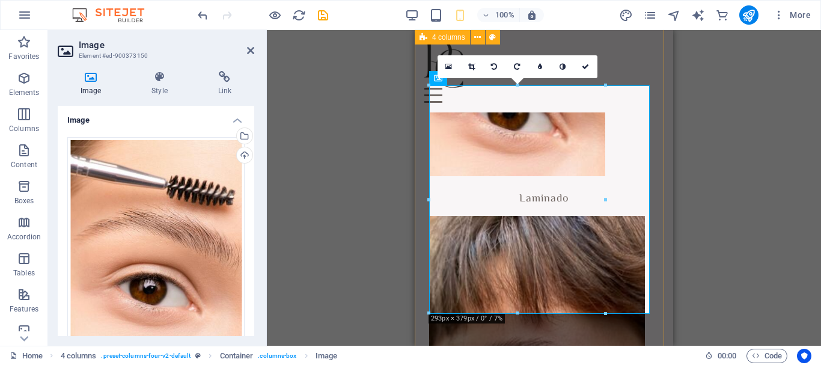
scroll to position [1262, 0]
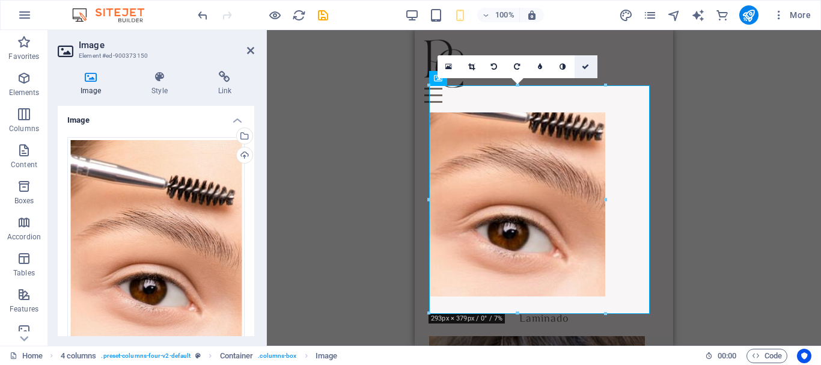
click at [590, 71] on link at bounding box center [586, 66] width 23 height 23
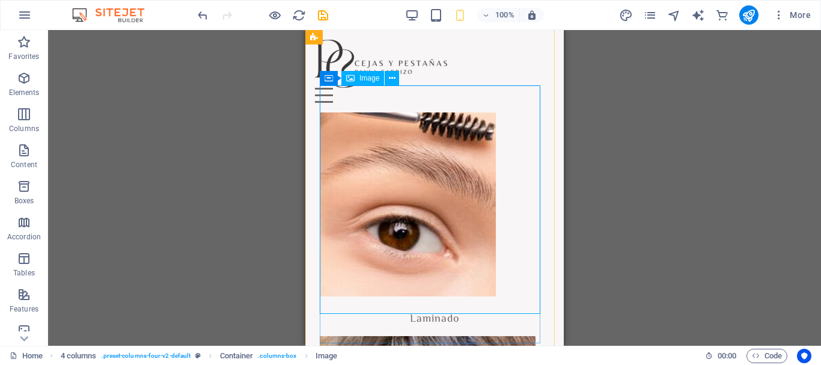
click at [525, 137] on figure at bounding box center [435, 183] width 230 height 228
select select "px"
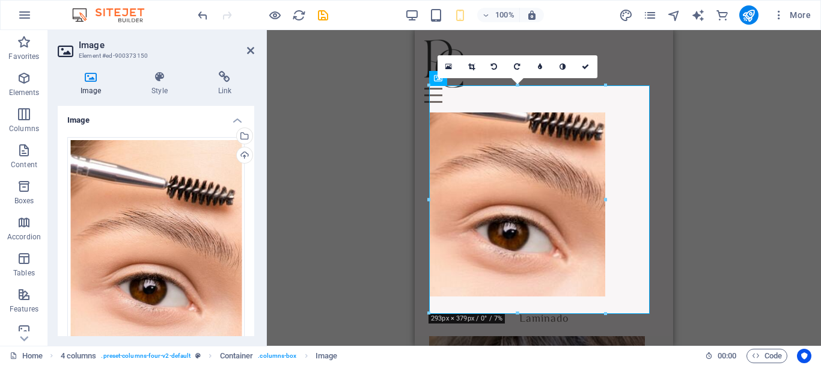
click at [183, 70] on div "Image Style Link Image Drag files here, click to choose files or select files f…" at bounding box center [156, 203] width 216 height 284
click at [161, 78] on icon at bounding box center [159, 77] width 61 height 12
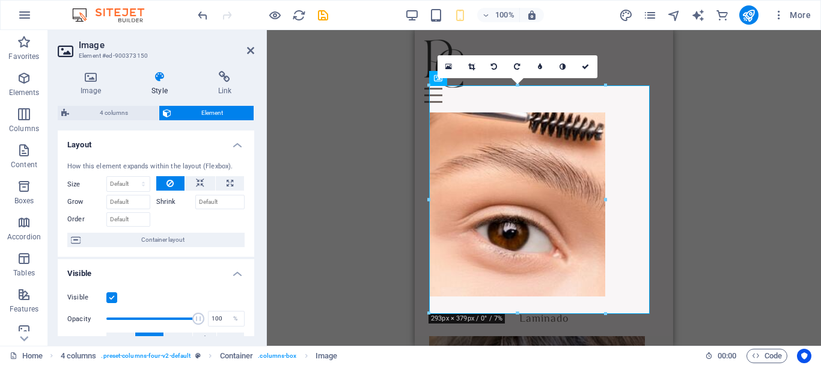
click at [240, 142] on h4 "Layout" at bounding box center [156, 141] width 197 height 22
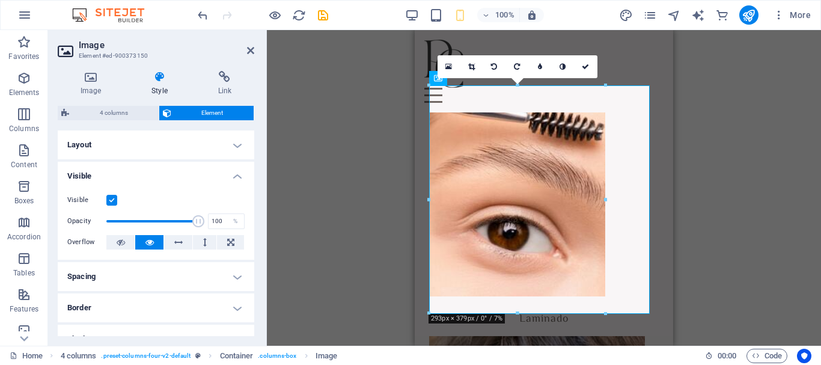
click at [236, 163] on h4 "Visible" at bounding box center [156, 173] width 197 height 22
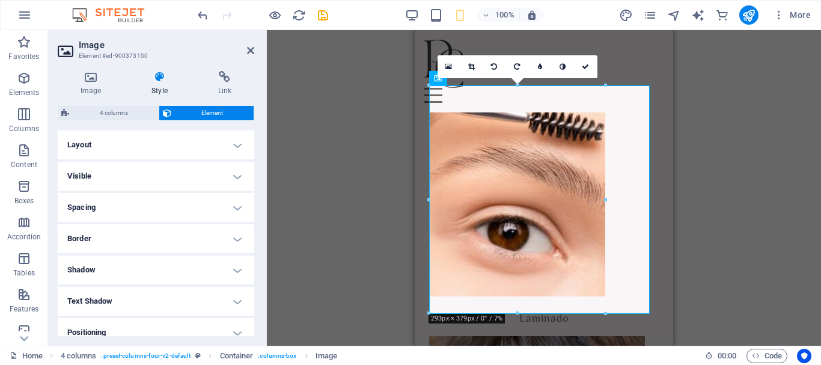
click at [237, 143] on h4 "Layout" at bounding box center [156, 144] width 197 height 29
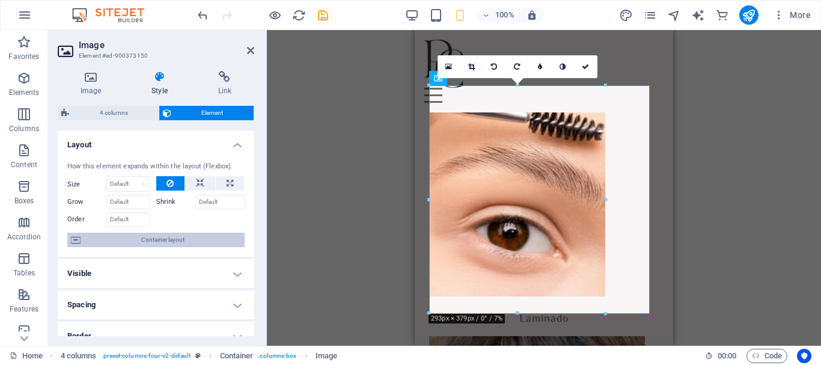
click at [184, 235] on span "Container layout" at bounding box center [162, 240] width 157 height 14
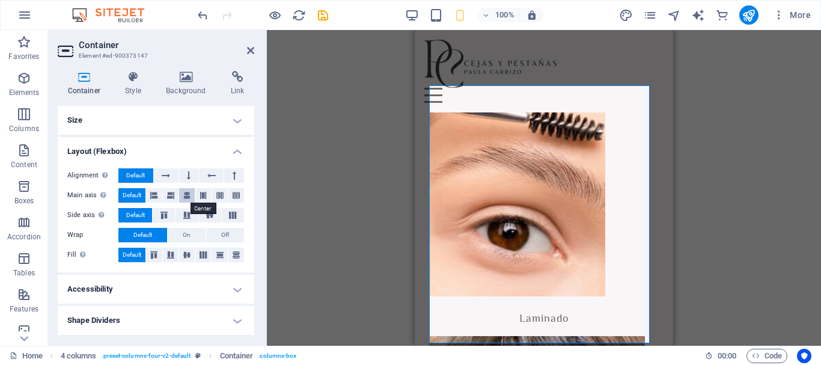
click at [192, 198] on button at bounding box center [187, 195] width 16 height 14
click at [189, 257] on icon at bounding box center [187, 254] width 14 height 7
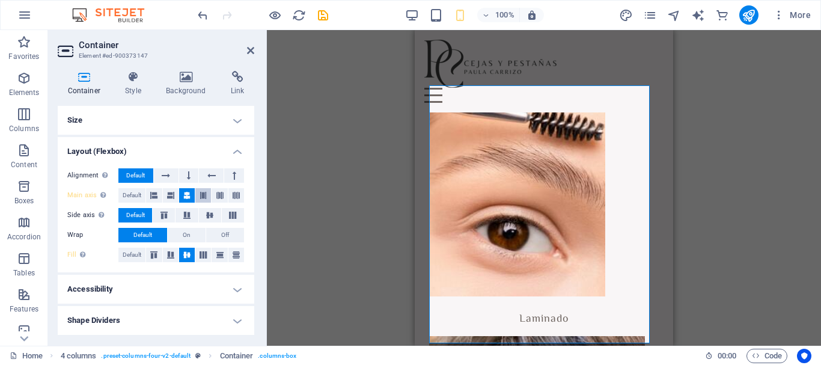
click at [201, 198] on button at bounding box center [203, 195] width 16 height 14
click at [202, 195] on icon at bounding box center [203, 195] width 7 height 14
click at [145, 252] on button "Default" at bounding box center [131, 255] width 27 height 14
click at [136, 198] on span "Default" at bounding box center [132, 195] width 19 height 14
click at [245, 144] on h4 "Layout (Flexbox)" at bounding box center [156, 148] width 197 height 22
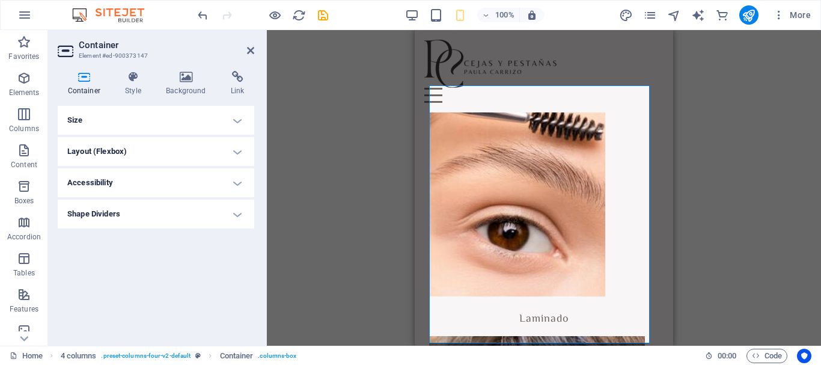
click at [242, 117] on h4 "Size" at bounding box center [156, 120] width 197 height 29
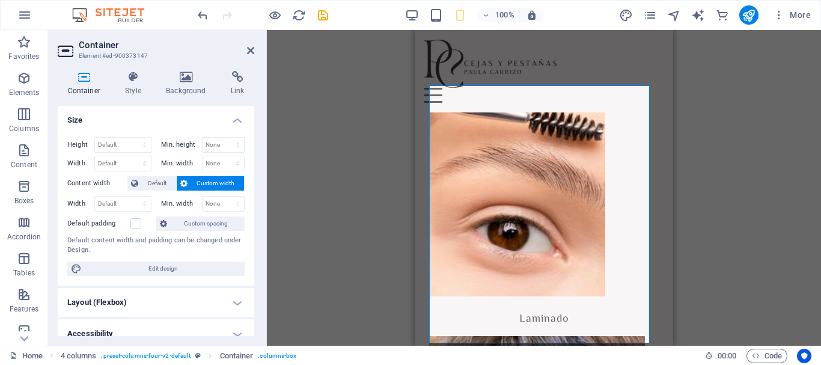
click at [242, 115] on h4 "Size" at bounding box center [156, 117] width 197 height 22
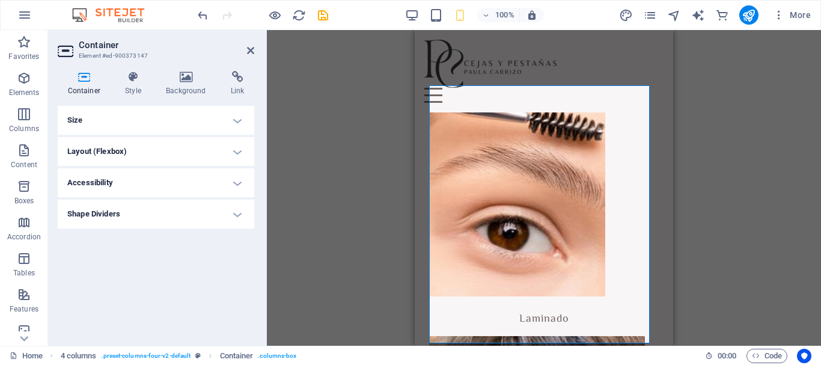
click at [238, 153] on h4 "Layout (Flexbox)" at bounding box center [156, 151] width 197 height 29
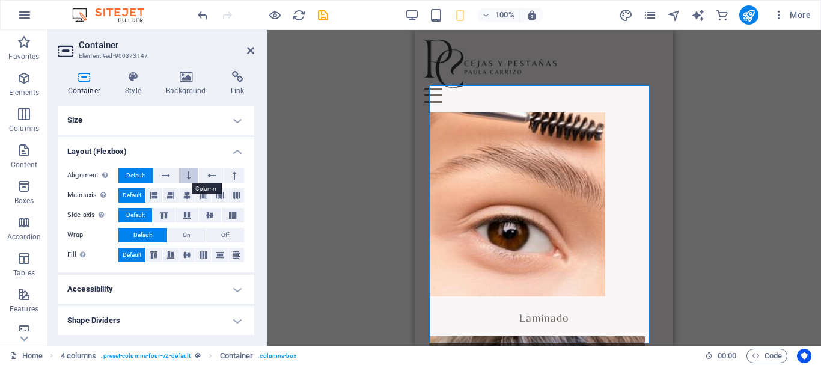
click at [188, 177] on icon at bounding box center [189, 175] width 4 height 14
click at [199, 174] on button at bounding box center [211, 175] width 25 height 14
click at [171, 176] on button at bounding box center [166, 175] width 25 height 14
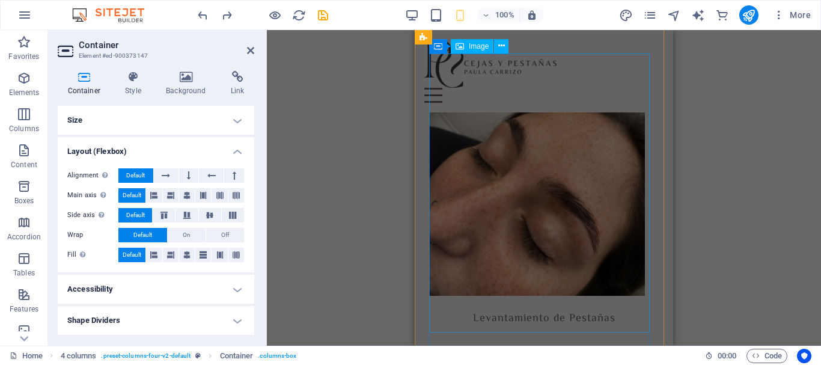
scroll to position [1651, 0]
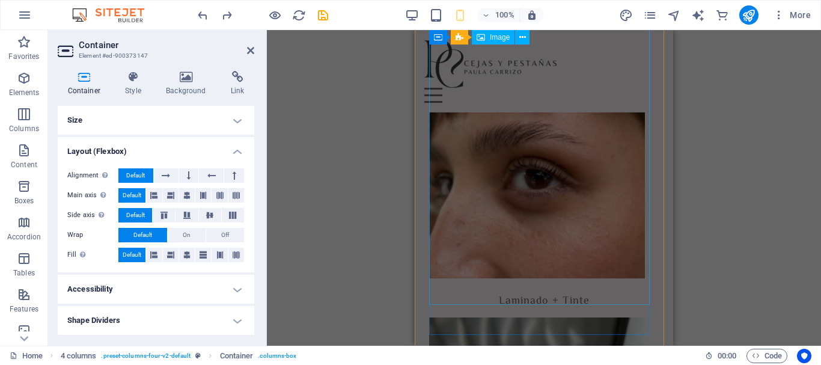
click at [600, 196] on figure at bounding box center [544, 138] width 230 height 279
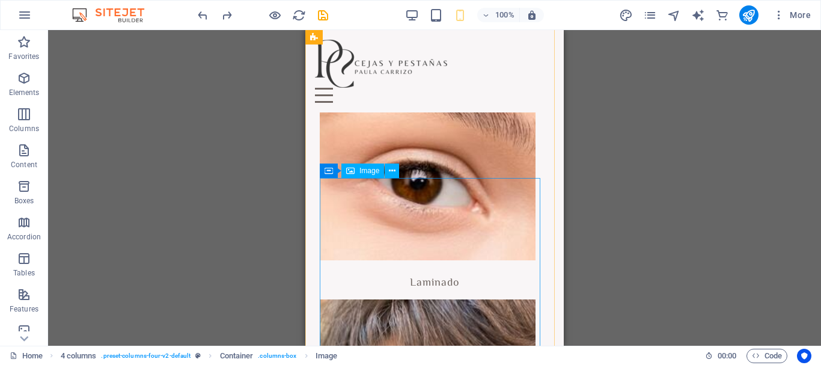
scroll to position [1170, 0]
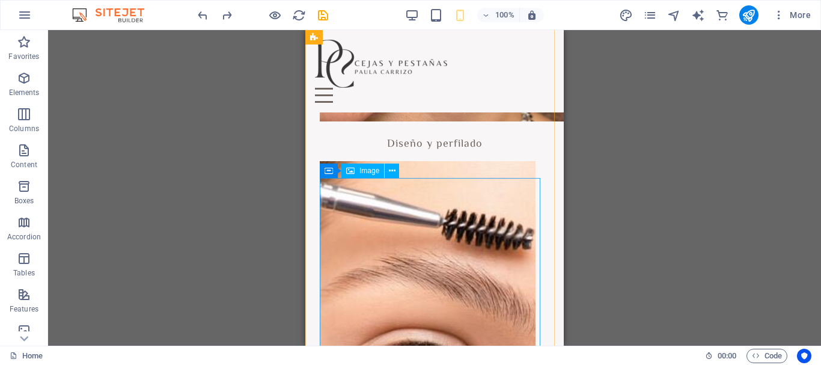
click at [466, 254] on figure at bounding box center [435, 300] width 230 height 279
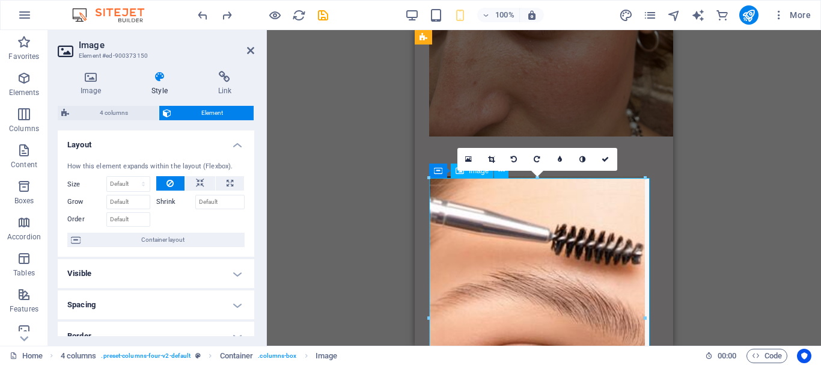
scroll to position [1350, 0]
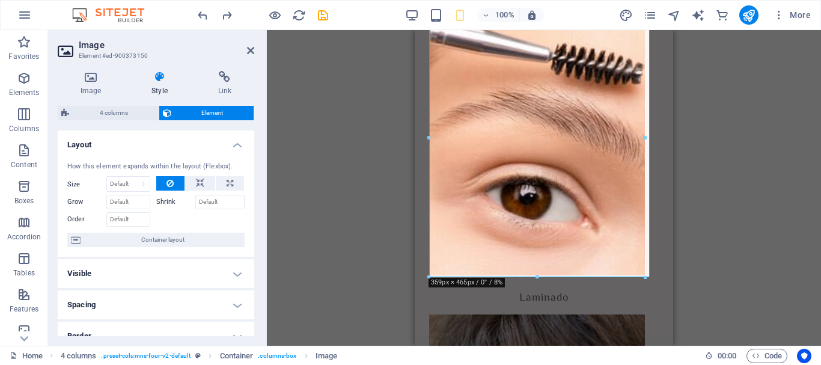
click at [236, 141] on h4 "Layout" at bounding box center [156, 141] width 197 height 22
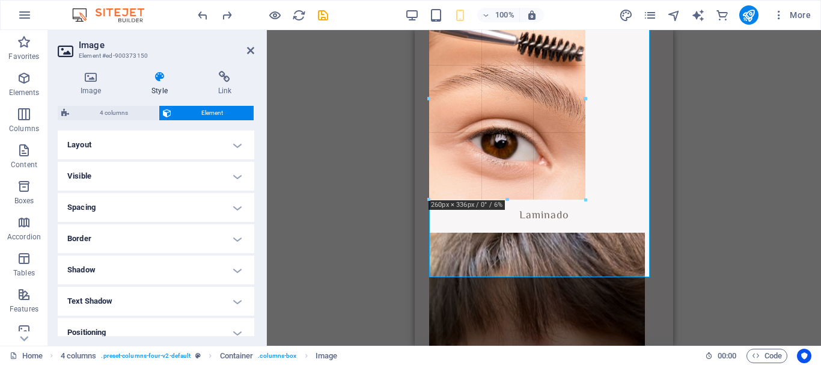
drag, startPoint x: 428, startPoint y: 278, endPoint x: 491, endPoint y: 195, distance: 103.8
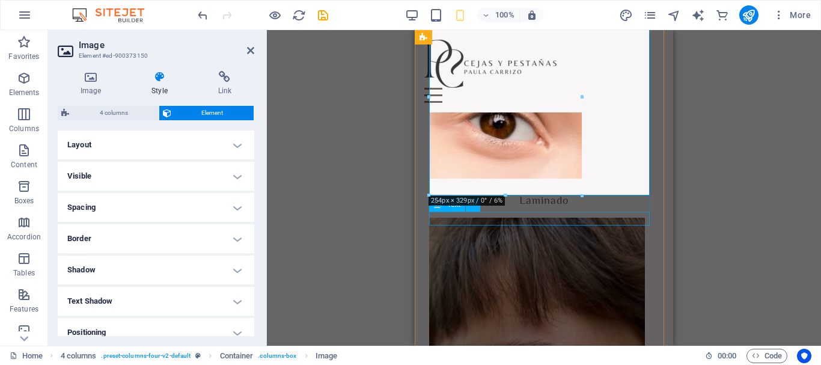
scroll to position [1230, 0]
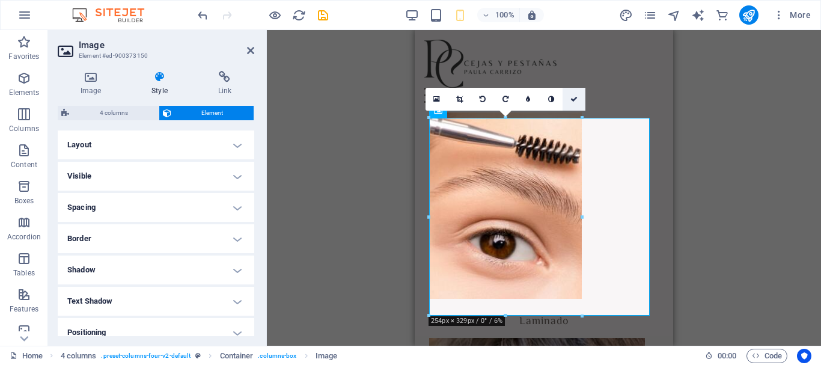
click at [570, 102] on icon at bounding box center [573, 99] width 7 height 7
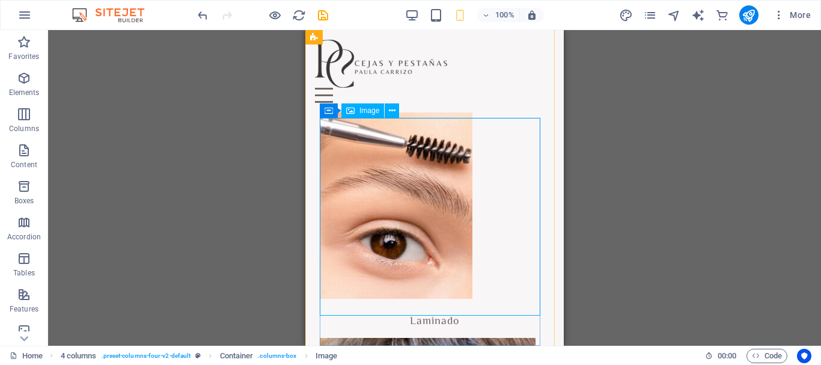
click at [509, 206] on figure at bounding box center [435, 200] width 230 height 198
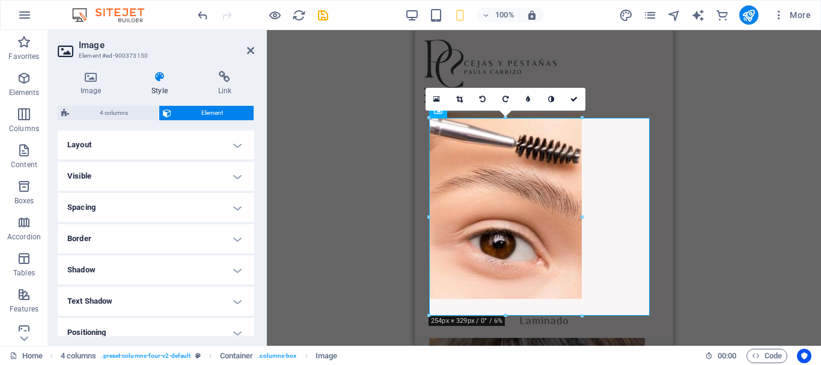
click at [234, 171] on h4 "Visible" at bounding box center [156, 176] width 197 height 29
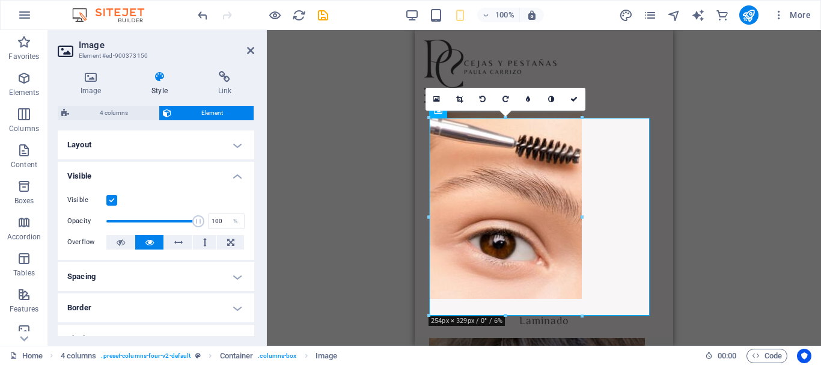
click at [234, 171] on h4 "Visible" at bounding box center [156, 173] width 197 height 22
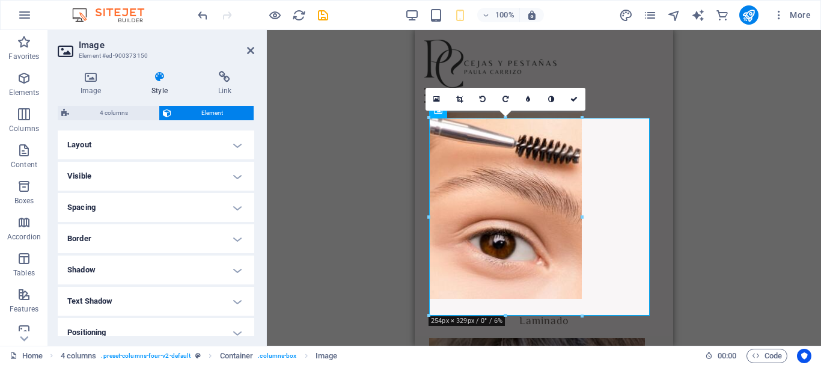
click at [234, 135] on h4 "Layout" at bounding box center [156, 144] width 197 height 29
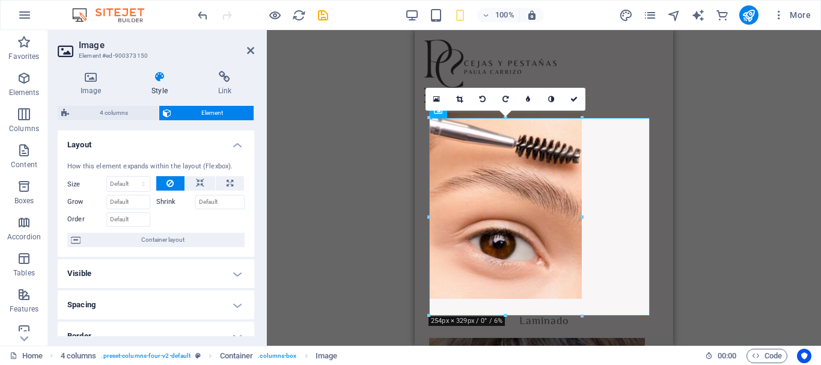
click at [234, 135] on h4 "Layout" at bounding box center [156, 141] width 197 height 22
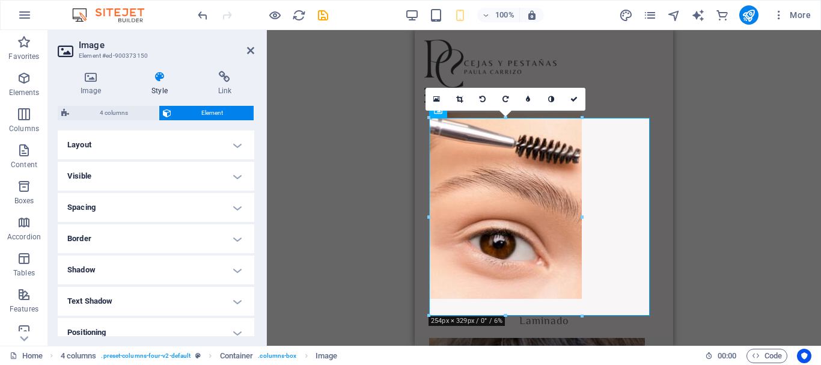
click at [242, 193] on h4 "Spacing" at bounding box center [156, 207] width 197 height 29
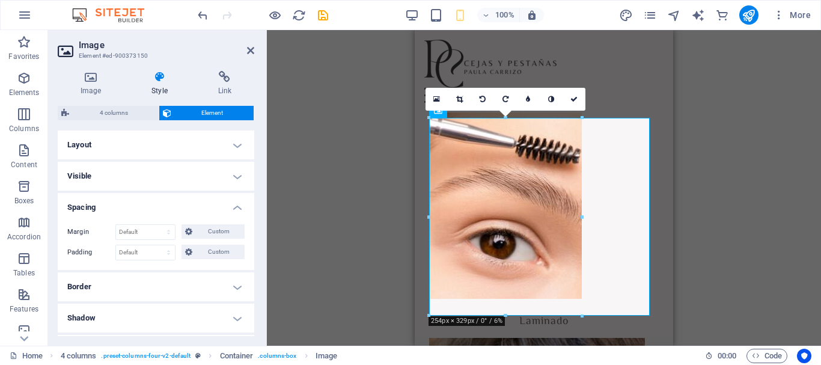
click at [242, 193] on h4 "Spacing" at bounding box center [156, 204] width 197 height 22
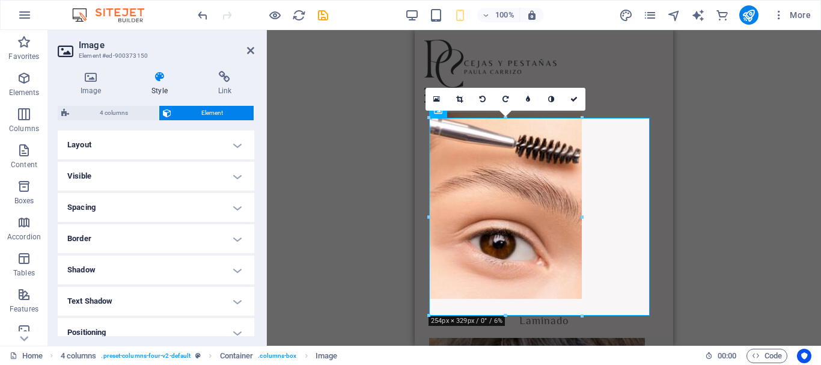
click at [241, 177] on h4 "Visible" at bounding box center [156, 176] width 197 height 29
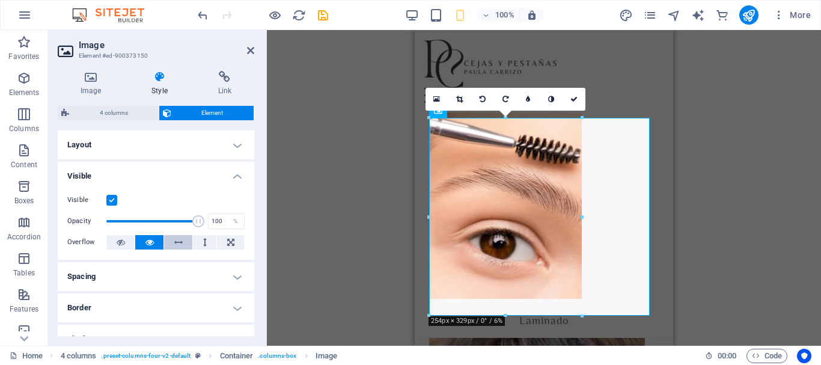
click at [185, 239] on button at bounding box center [178, 242] width 28 height 14
click at [157, 243] on button at bounding box center [149, 242] width 28 height 14
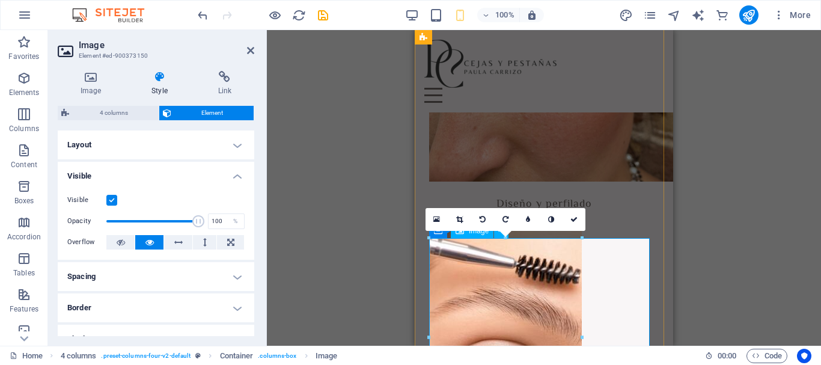
click at [603, 247] on figure at bounding box center [544, 320] width 230 height 198
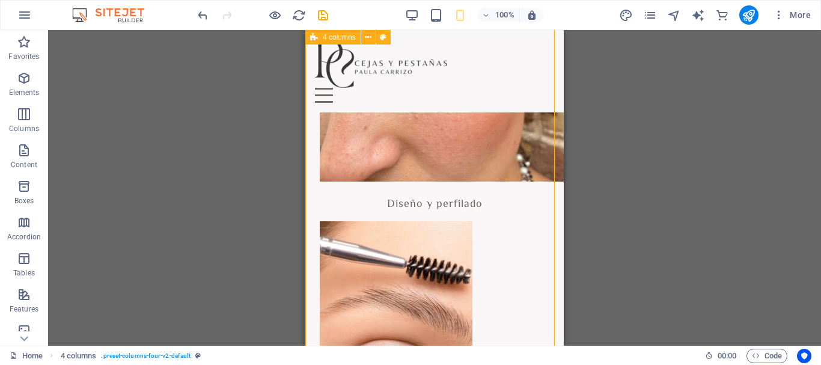
scroll to position [1230, 0]
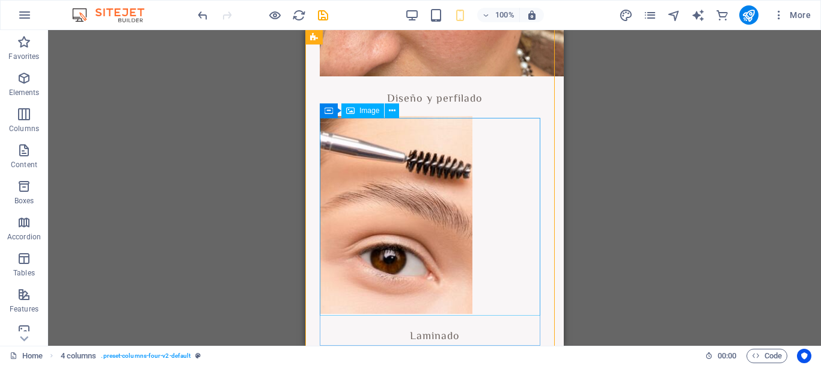
click at [486, 198] on figure at bounding box center [435, 215] width 230 height 198
click at [389, 114] on icon at bounding box center [392, 111] width 7 height 13
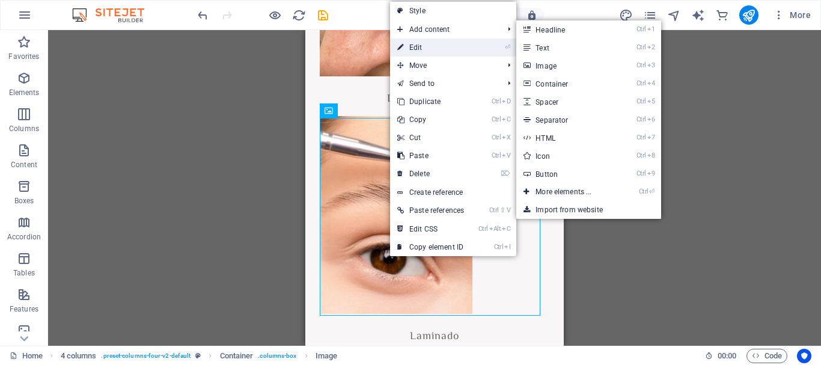
click at [457, 47] on link "⏎ Edit" at bounding box center [430, 47] width 81 height 18
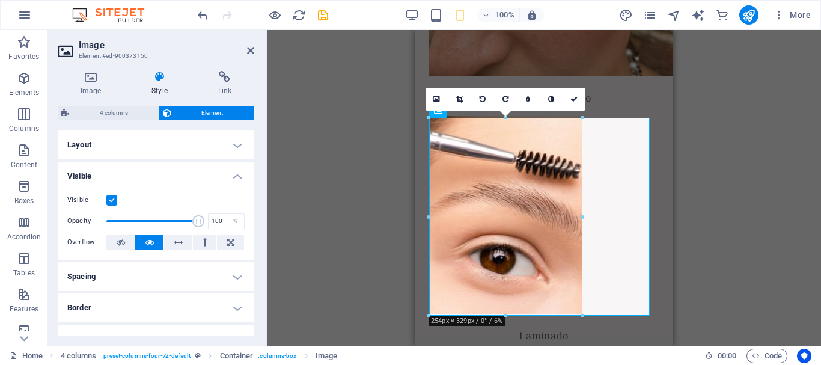
click at [181, 133] on h4 "Layout" at bounding box center [156, 144] width 197 height 29
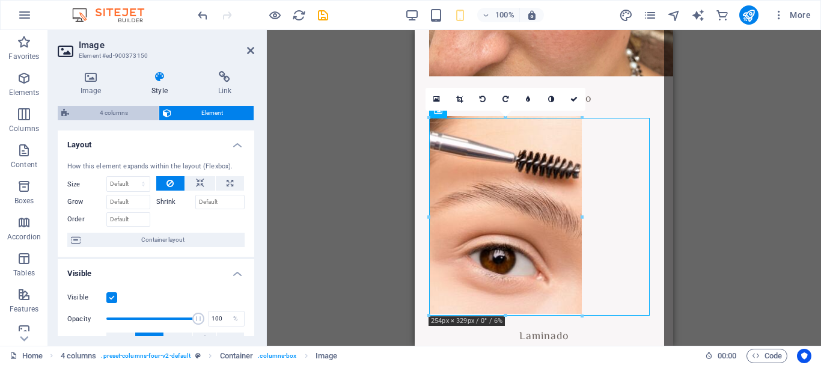
click at [132, 115] on span "4 columns" at bounding box center [114, 113] width 82 height 14
select select "rem"
select select "px"
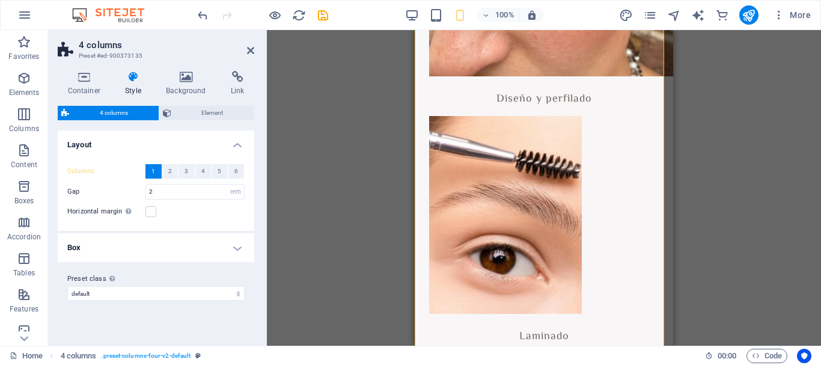
click at [236, 248] on h4 "Box" at bounding box center [156, 247] width 197 height 29
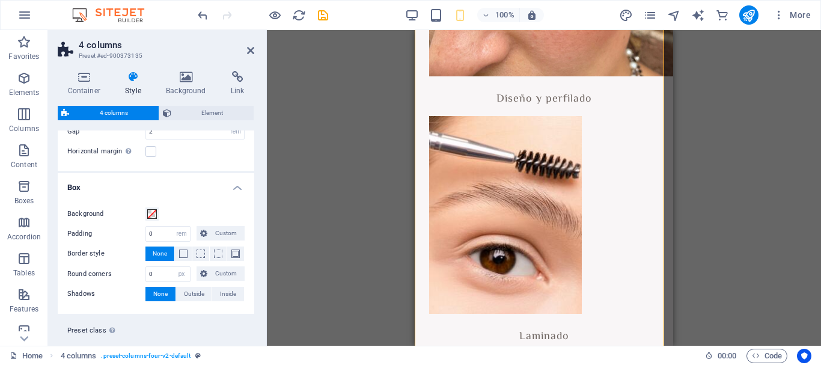
scroll to position [86, 0]
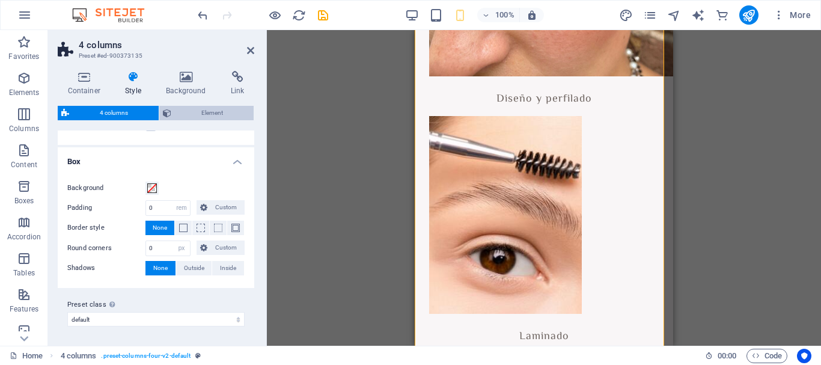
click at [221, 114] on span "Element" at bounding box center [213, 113] width 76 height 14
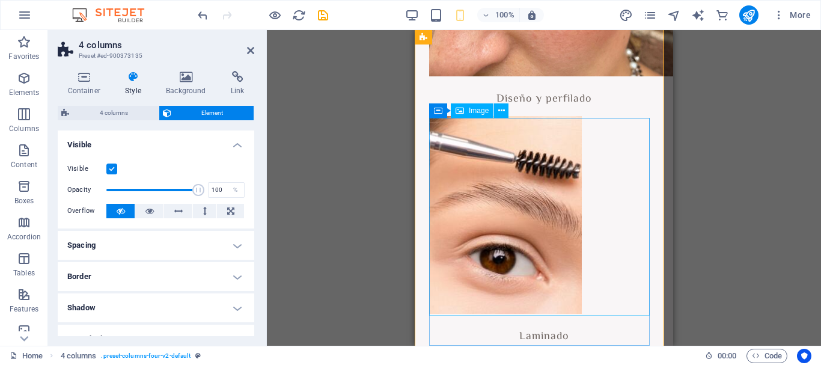
click at [602, 170] on figure at bounding box center [544, 215] width 230 height 198
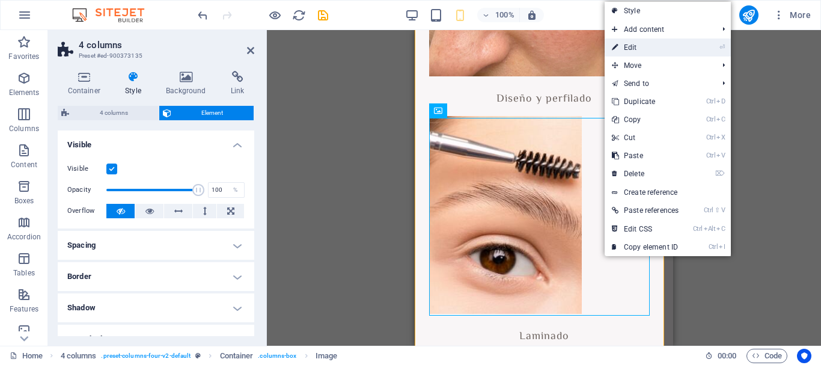
click at [634, 46] on link "⏎ Edit" at bounding box center [645, 47] width 81 height 18
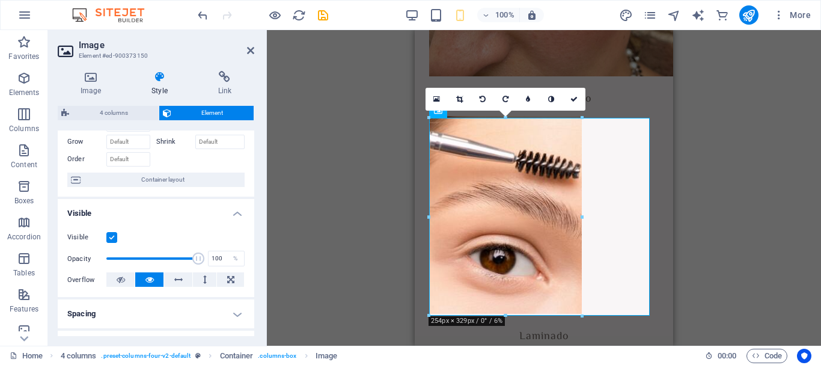
scroll to position [0, 0]
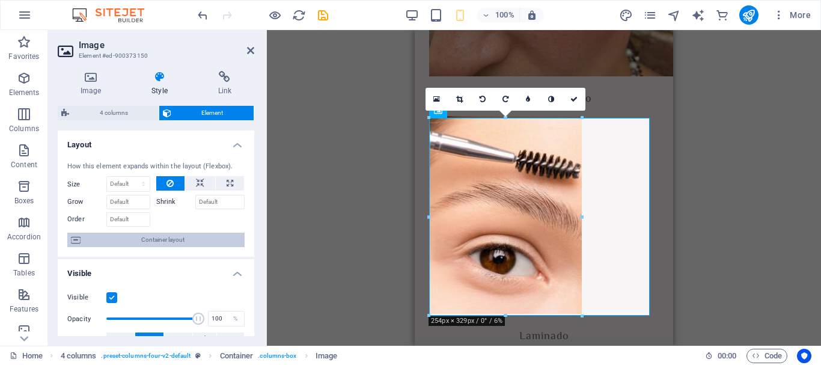
click at [154, 243] on span "Container layout" at bounding box center [162, 240] width 157 height 14
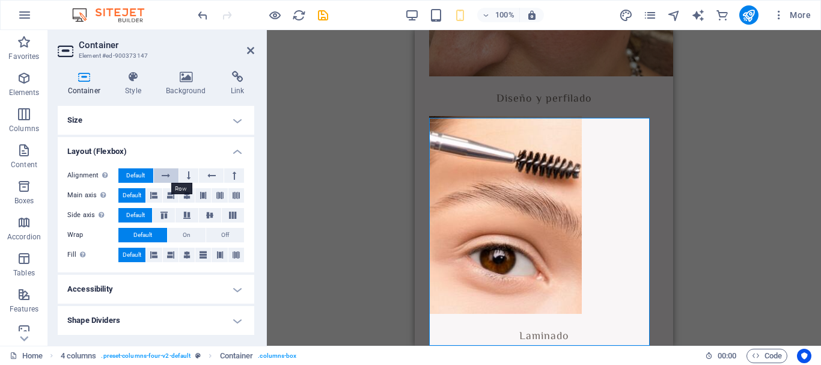
click at [160, 173] on button at bounding box center [166, 175] width 25 height 14
click at [206, 182] on button at bounding box center [211, 175] width 25 height 14
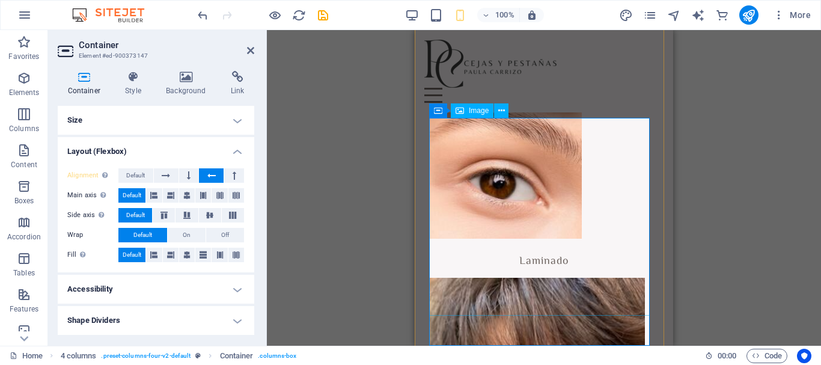
scroll to position [1230, 0]
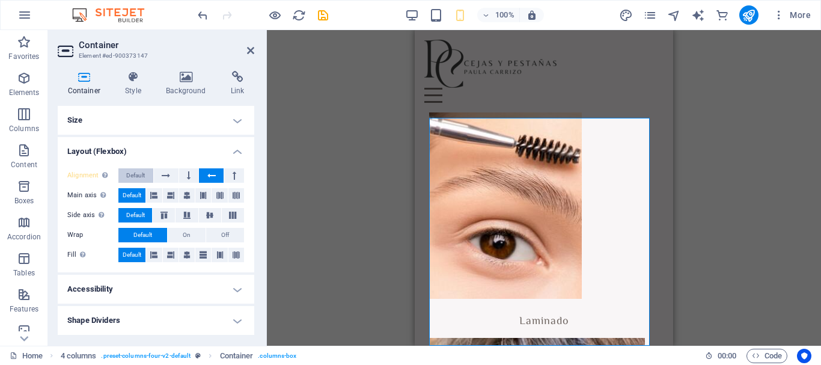
click at [149, 175] on button "Default" at bounding box center [135, 175] width 35 height 14
click at [230, 254] on button at bounding box center [236, 255] width 16 height 14
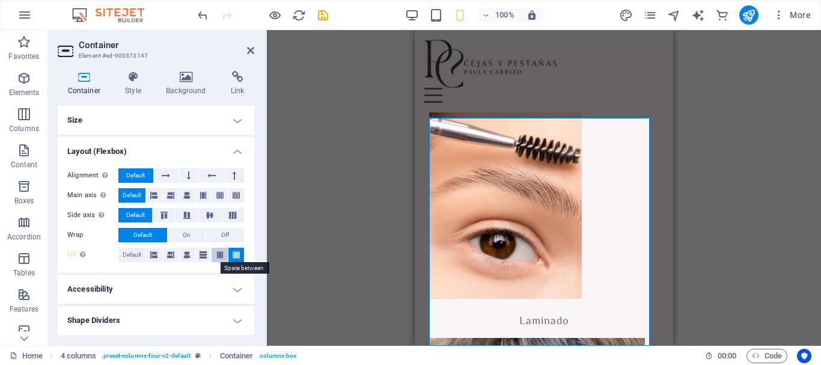
click at [220, 257] on icon at bounding box center [219, 255] width 7 height 14
click at [126, 257] on span "Default" at bounding box center [132, 255] width 19 height 14
click at [243, 153] on h4 "Layout (Flexbox)" at bounding box center [156, 148] width 197 height 22
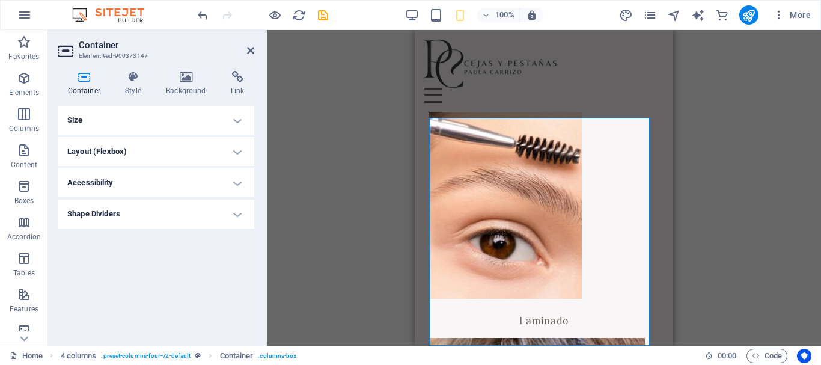
click at [237, 178] on h4 "Accessibility" at bounding box center [156, 182] width 197 height 29
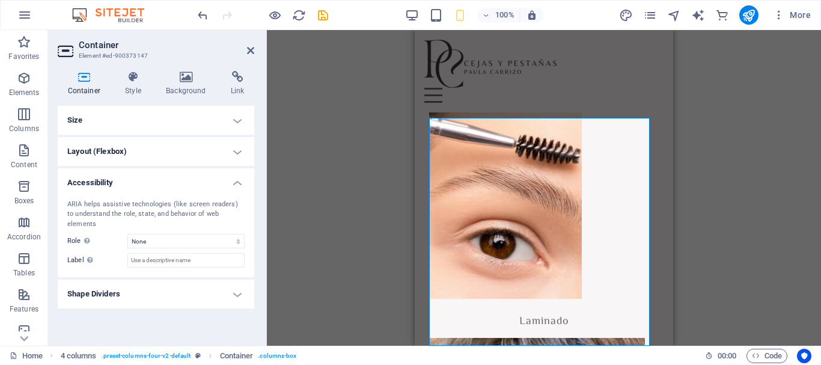
click at [236, 178] on h4 "Accessibility" at bounding box center [156, 179] width 197 height 22
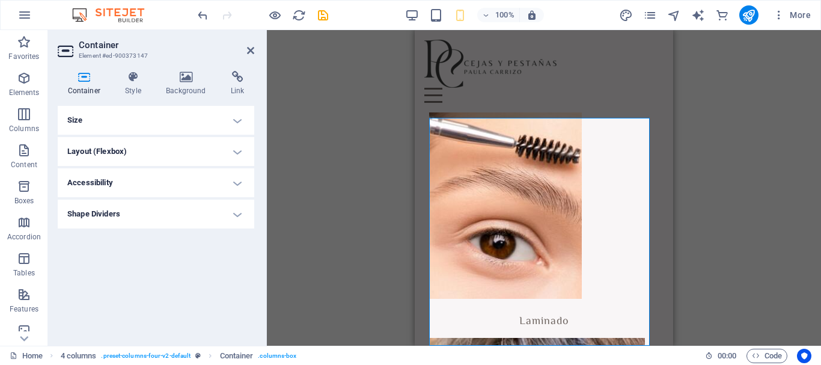
click at [234, 141] on h4 "Layout (Flexbox)" at bounding box center [156, 151] width 197 height 29
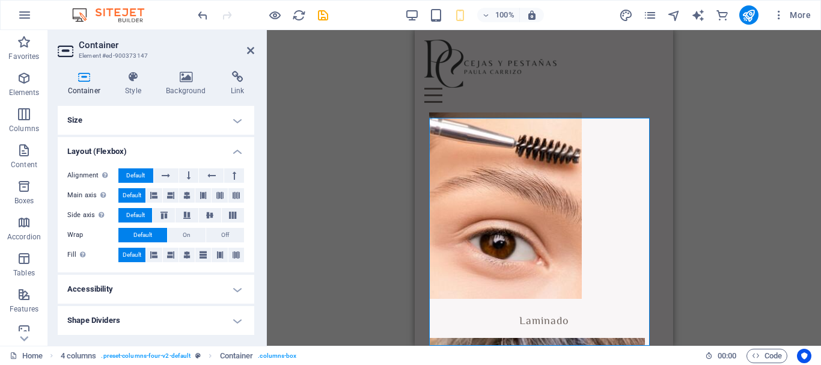
click at [228, 126] on h4 "Size" at bounding box center [156, 120] width 197 height 29
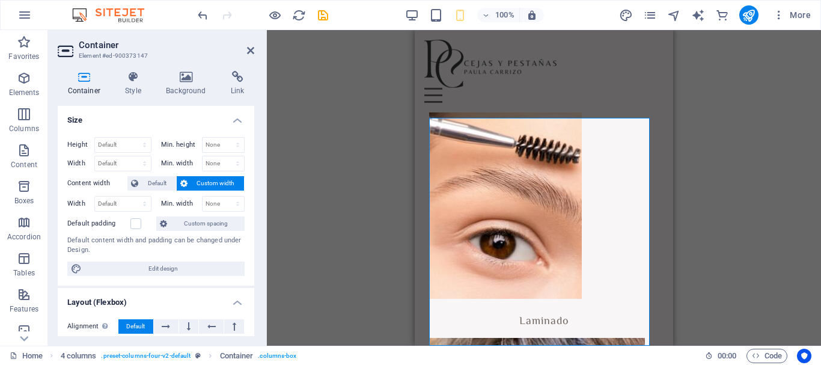
click at [242, 114] on h4 "Size" at bounding box center [156, 117] width 197 height 22
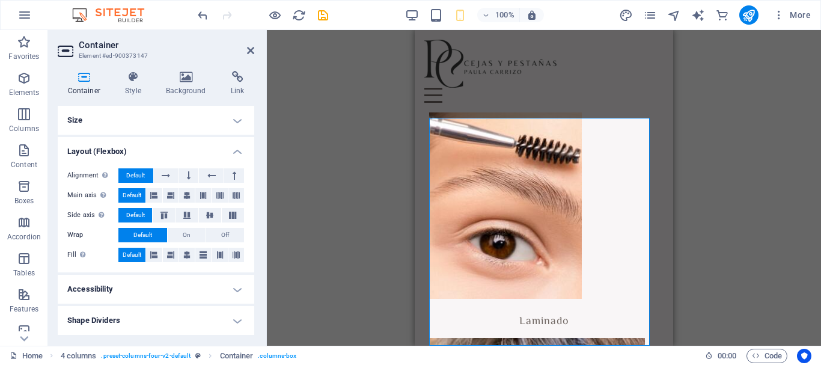
click at [231, 159] on div "Alignment Determines the flex direction. Default Main axis Determine how elemen…" at bounding box center [156, 216] width 197 height 114
click at [232, 154] on h4 "Layout (Flexbox)" at bounding box center [156, 148] width 197 height 22
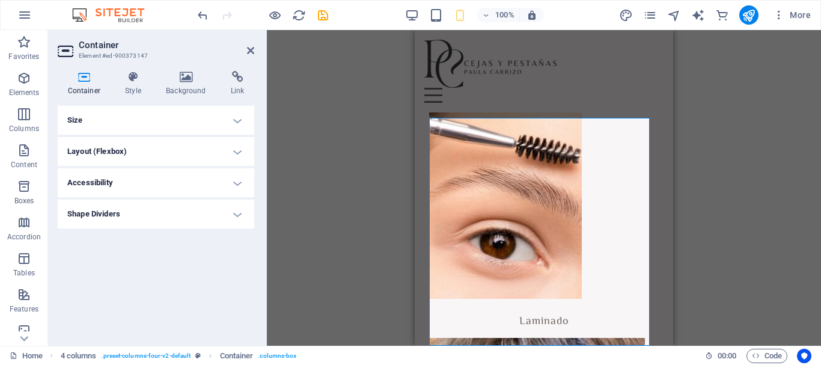
click at [232, 154] on h4 "Layout (Flexbox)" at bounding box center [156, 151] width 197 height 29
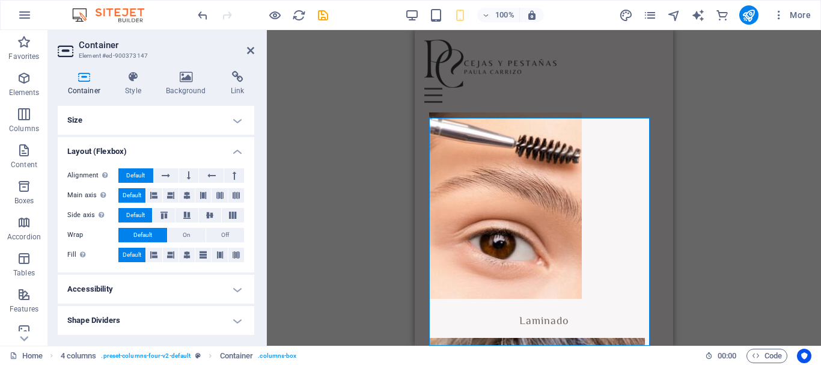
click at [183, 288] on h4 "Accessibility" at bounding box center [156, 289] width 197 height 29
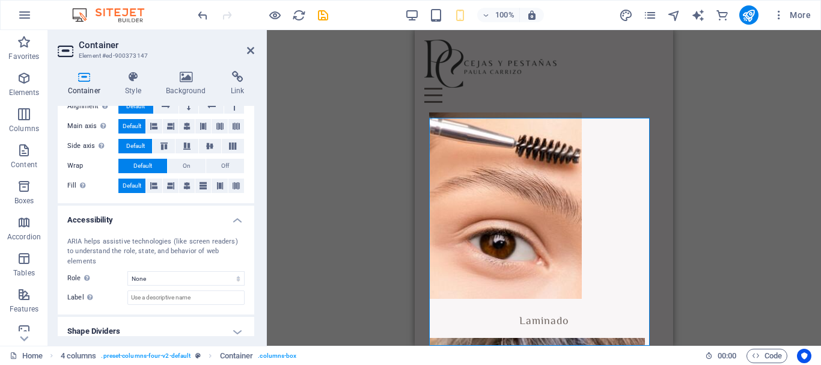
click at [209, 301] on div "ARIA helps assistive technologies (like screen readers) to understand the role,…" at bounding box center [156, 271] width 197 height 88
click at [211, 319] on h4 "Shape Dividers" at bounding box center [156, 331] width 197 height 29
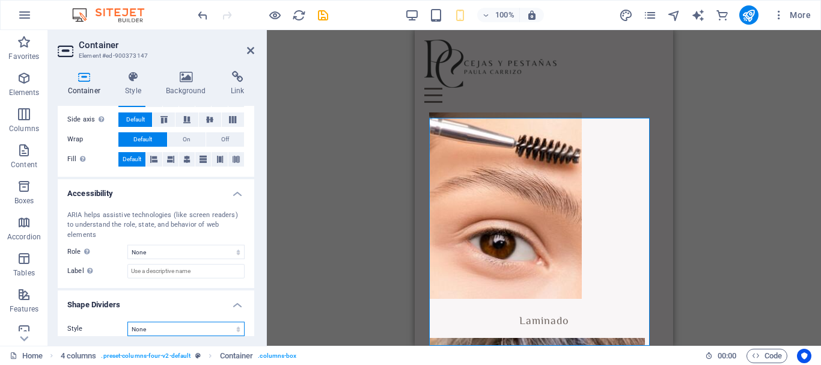
click at [214, 322] on select "None Triangle Square Diagonal Polygon 1 Polygon 2 Zigzag Multiple Zigzags Waves…" at bounding box center [185, 329] width 117 height 14
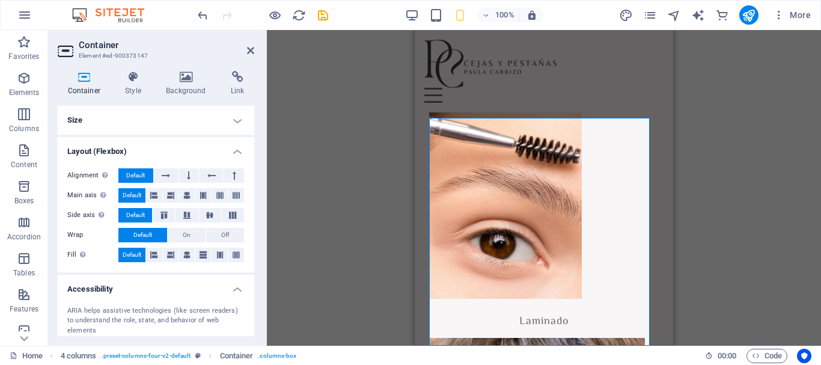
click at [141, 115] on h4 "Size" at bounding box center [156, 120] width 197 height 29
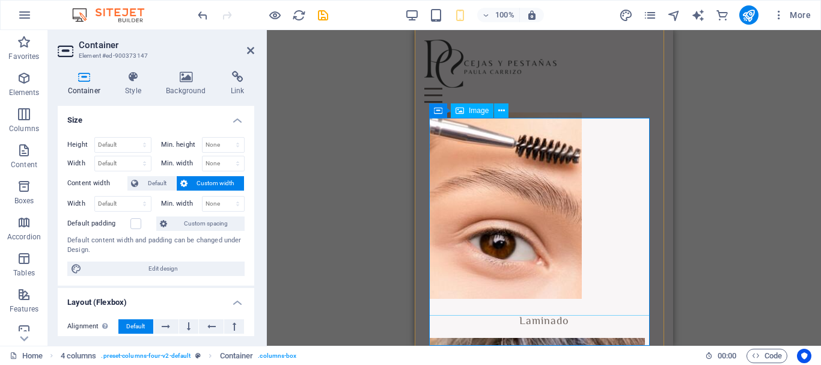
click at [567, 189] on figure at bounding box center [544, 200] width 230 height 198
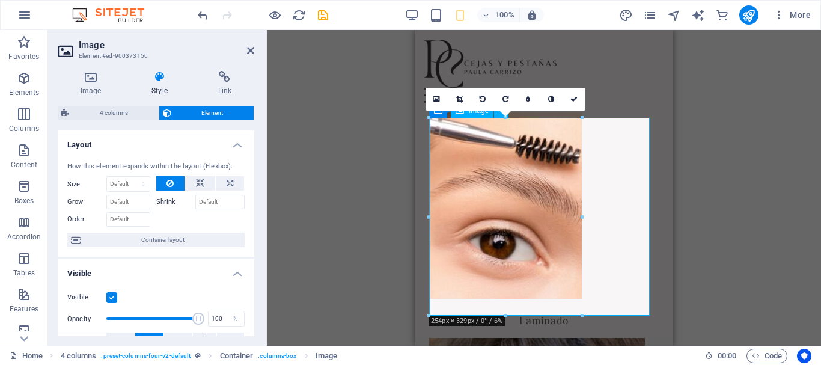
click at [609, 176] on figure at bounding box center [544, 200] width 230 height 198
click at [206, 186] on button at bounding box center [200, 183] width 30 height 14
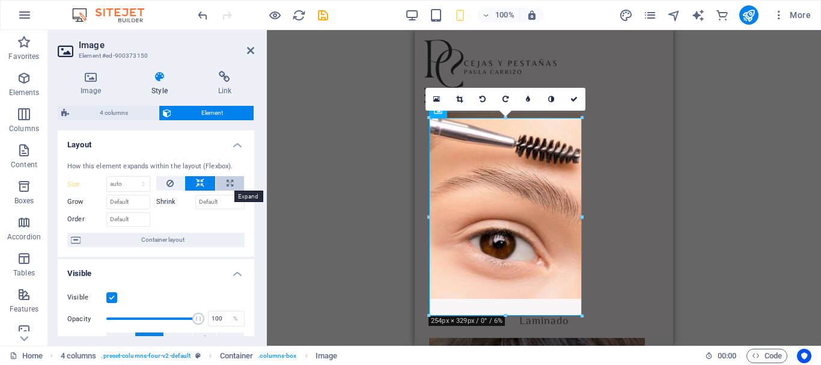
click at [223, 182] on button at bounding box center [230, 183] width 28 height 14
type input "100"
select select "%"
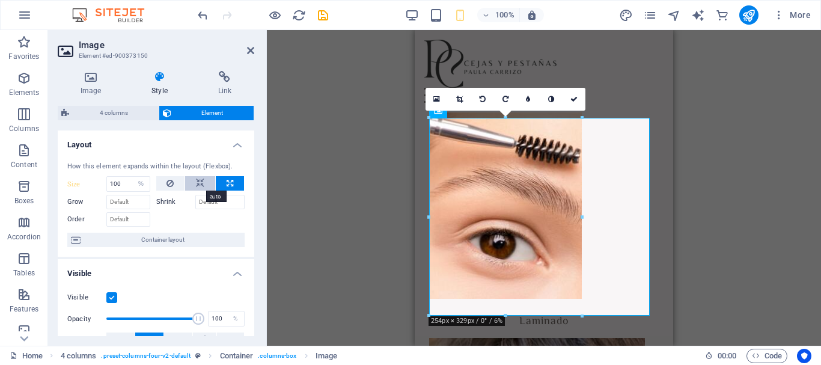
click at [185, 182] on button at bounding box center [200, 183] width 30 height 14
select select "DISABLED_OPTION_VALUE"
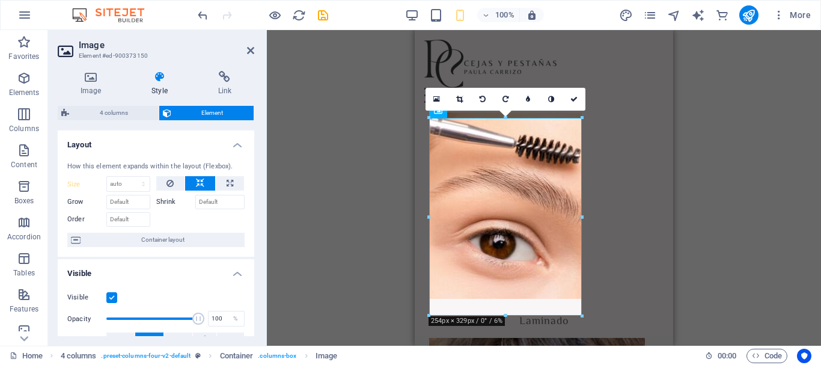
scroll to position [301, 0]
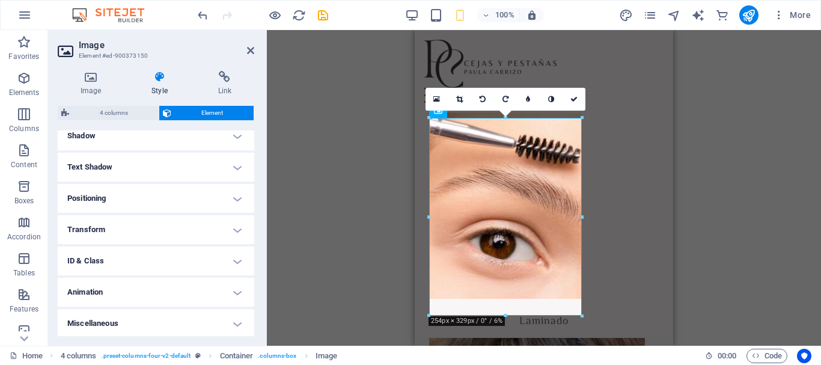
click at [233, 231] on h4 "Transform" at bounding box center [156, 229] width 197 height 29
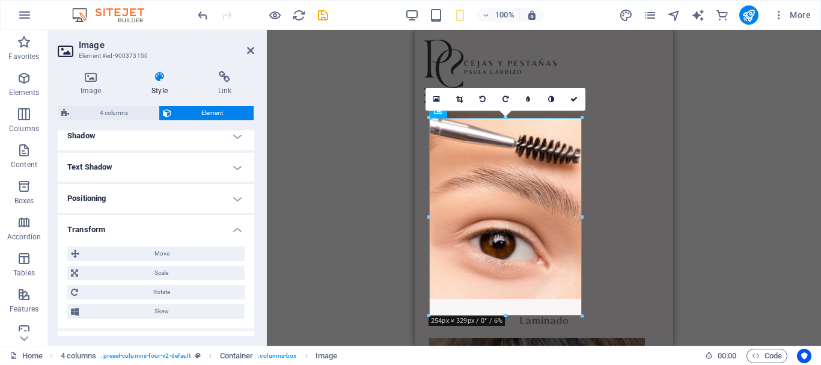
click at [241, 163] on h4 "Text Shadow" at bounding box center [156, 167] width 197 height 29
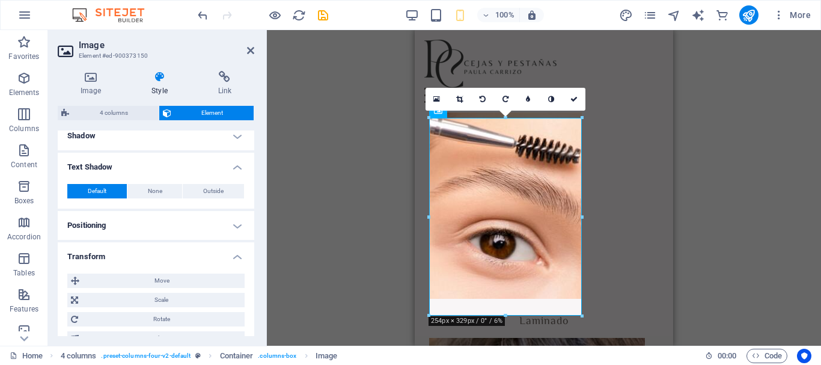
click at [224, 200] on div "Default None Outside Color X offset 0 px rem vh vw Y offset 0 px rem vh vw Blur…" at bounding box center [156, 191] width 197 height 34
click at [224, 185] on button "Outside" at bounding box center [213, 191] width 61 height 14
type input "2"
type input "4"
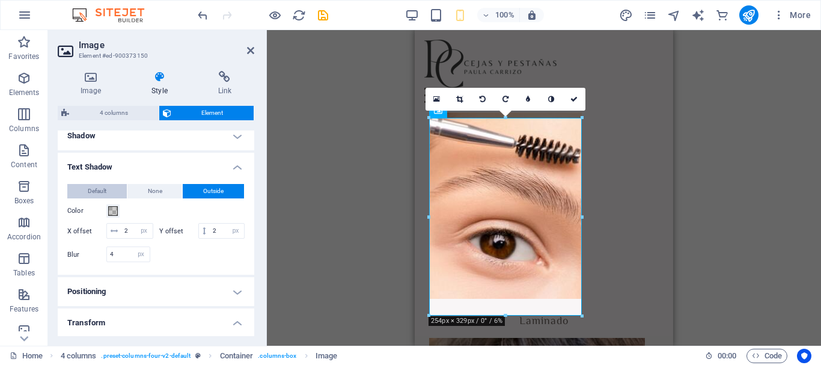
click at [112, 194] on button "Default" at bounding box center [97, 191] width 60 height 14
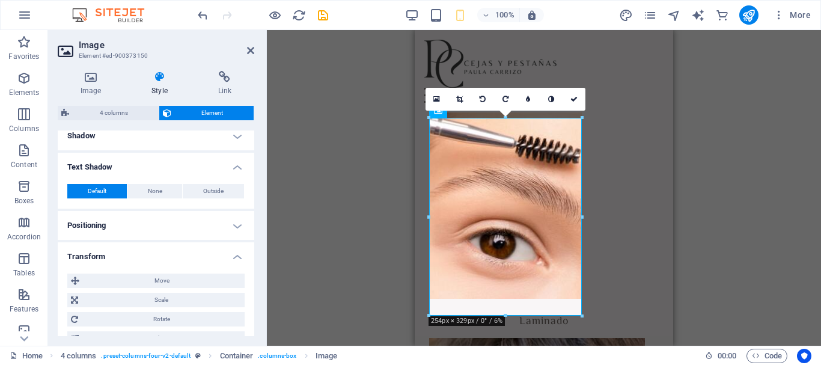
scroll to position [240, 0]
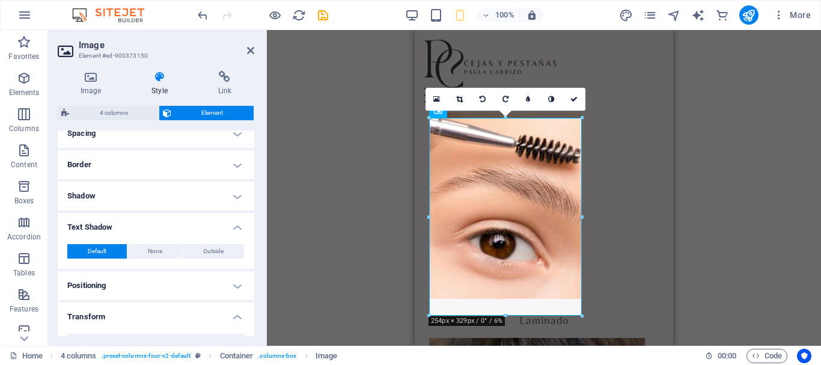
click at [231, 276] on h4 "Positioning" at bounding box center [156, 285] width 197 height 29
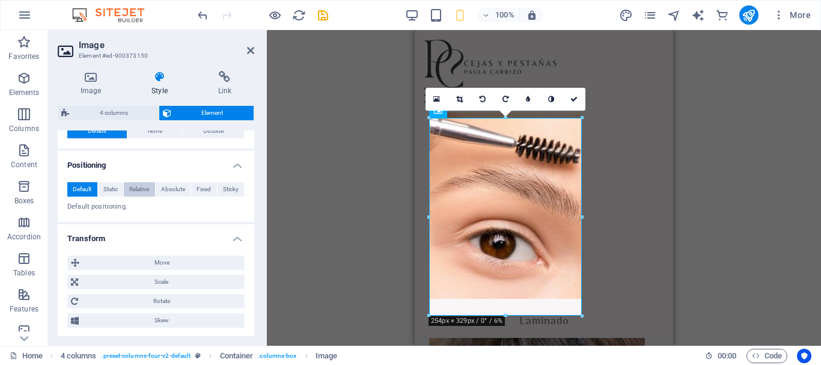
click at [135, 189] on span "Relative" at bounding box center [139, 189] width 20 height 14
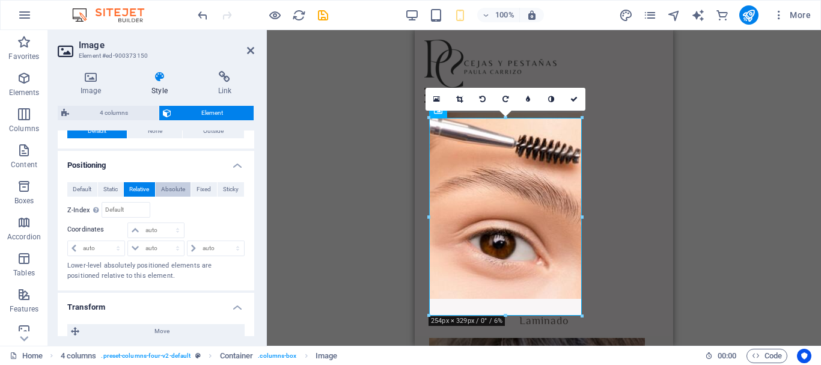
click at [176, 194] on span "Absolute" at bounding box center [173, 189] width 24 height 14
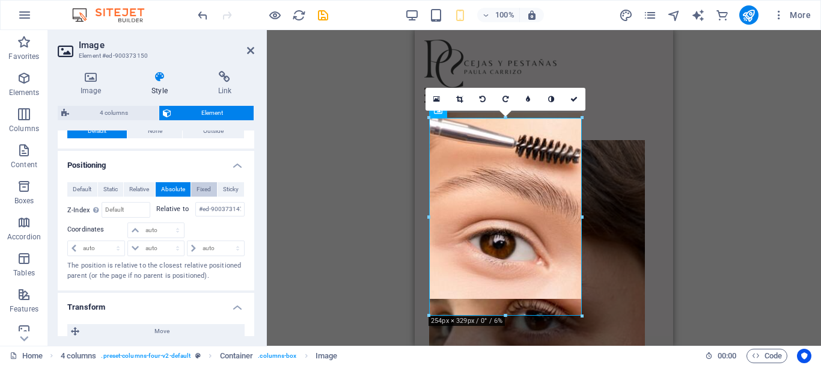
click at [190, 194] on div "Default Static Relative Absolute Fixed Sticky" at bounding box center [155, 189] width 177 height 15
click at [204, 192] on span "Fixed" at bounding box center [204, 189] width 14 height 14
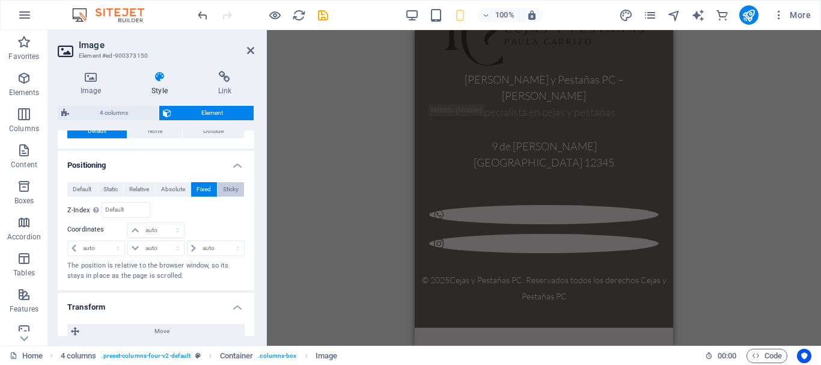
click at [224, 186] on span "Sticky" at bounding box center [231, 189] width 16 height 14
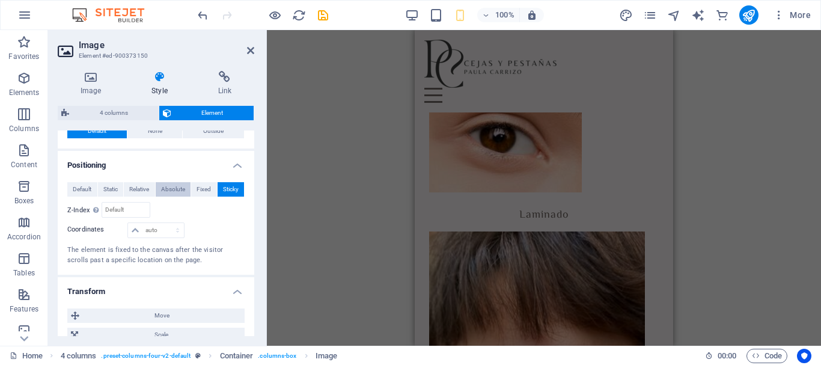
scroll to position [1259, 0]
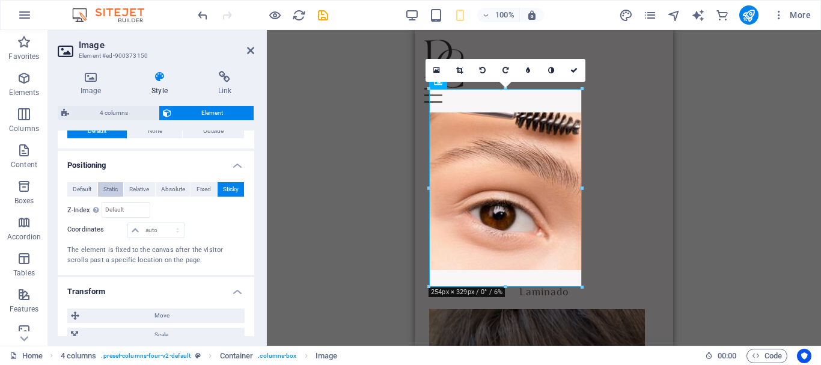
click at [117, 189] on span "Static" at bounding box center [110, 189] width 14 height 14
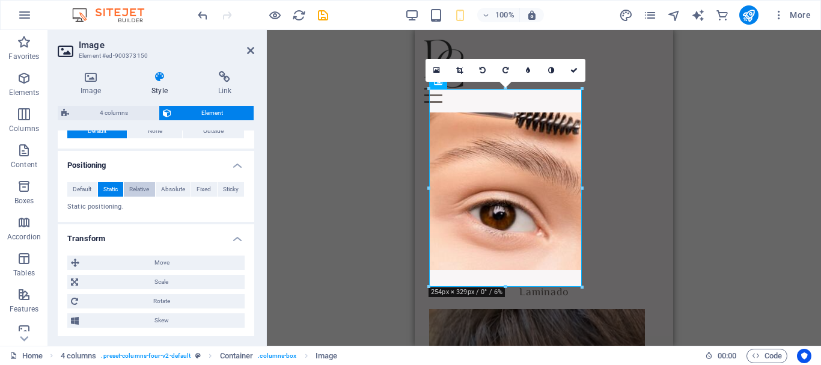
click at [135, 194] on span "Relative" at bounding box center [139, 189] width 20 height 14
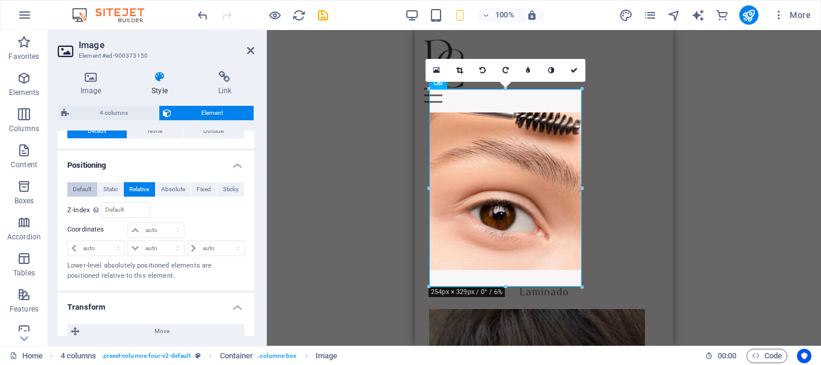
click at [76, 192] on span "Default" at bounding box center [82, 189] width 19 height 14
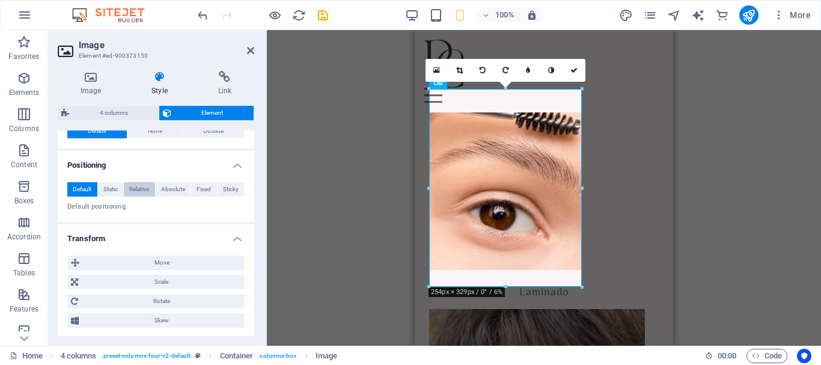
click at [131, 191] on span "Relative" at bounding box center [139, 189] width 20 height 14
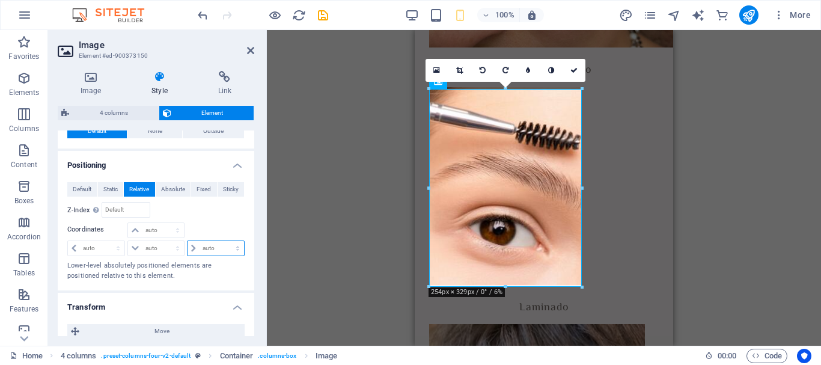
click at [194, 247] on select "auto px rem % em" at bounding box center [216, 248] width 57 height 14
select select "px"
click at [225, 241] on select "auto px rem % em" at bounding box center [216, 248] width 57 height 14
type input "5"
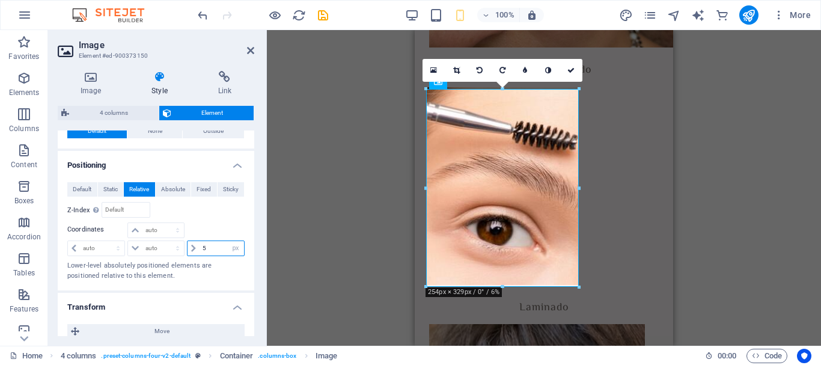
click at [200, 245] on input "5" at bounding box center [222, 248] width 44 height 14
click at [112, 246] on select "auto px rem % em" at bounding box center [96, 248] width 57 height 14
select select "px"
click at [107, 241] on select "auto px rem % em" at bounding box center [96, 248] width 57 height 14
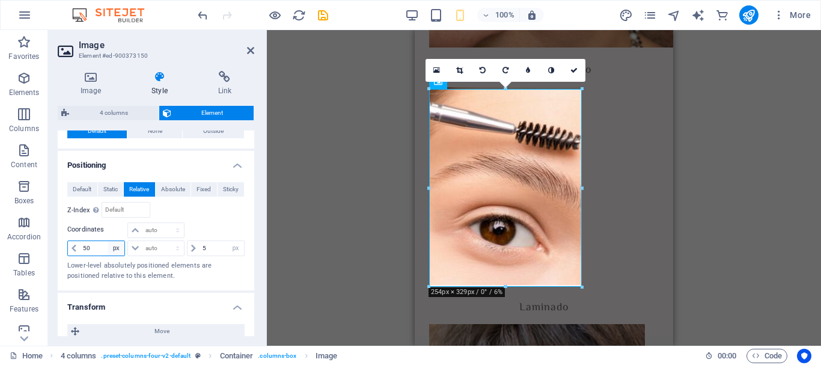
type input "50"
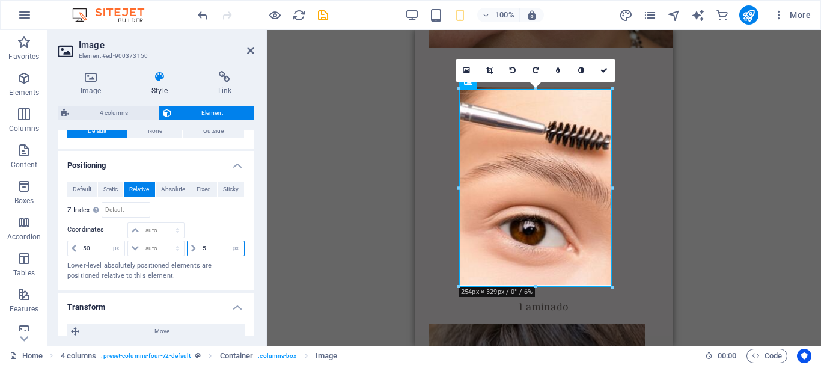
drag, startPoint x: 206, startPoint y: 249, endPoint x: 197, endPoint y: 249, distance: 9.6
click at [197, 249] on div "5 auto px rem % em" at bounding box center [216, 248] width 58 height 16
type input "0"
click at [192, 246] on icon at bounding box center [193, 248] width 5 height 7
click at [218, 254] on input "0" at bounding box center [222, 248] width 44 height 14
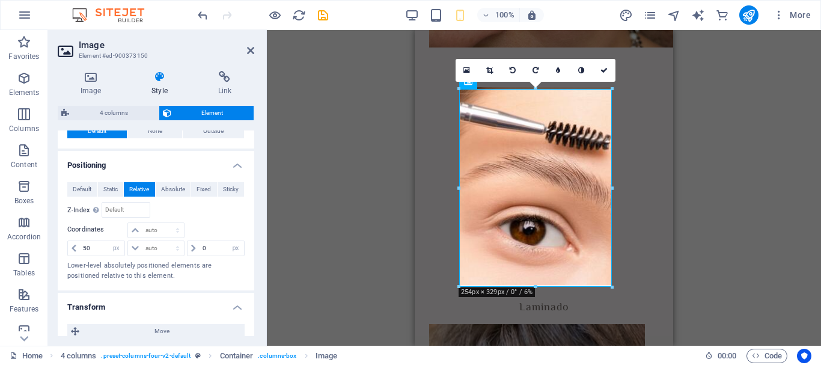
click at [243, 247] on div "Default Static Relative Absolute Fixed Sticky Z-Index Sets the order of the ele…" at bounding box center [156, 232] width 197 height 118
click at [232, 246] on select "auto px rem % em" at bounding box center [235, 248] width 17 height 14
select select "auto"
click at [227, 241] on select "auto px rem % em" at bounding box center [235, 248] width 17 height 14
select select "DISABLED_OPTION_VALUE"
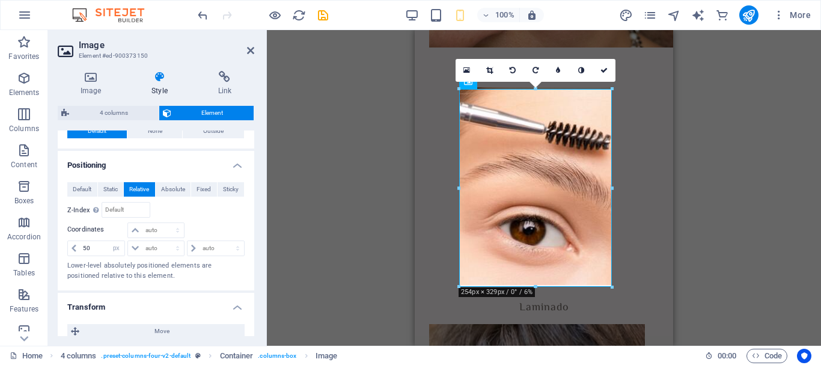
click at [232, 230] on div at bounding box center [215, 230] width 59 height 17
click at [694, 192] on div "H1 2 columns Container Container Image Container Boxes H2 Spacer Container H1 C…" at bounding box center [544, 188] width 554 height 316
click at [640, 200] on div "Laminado" at bounding box center [544, 200] width 230 height 227
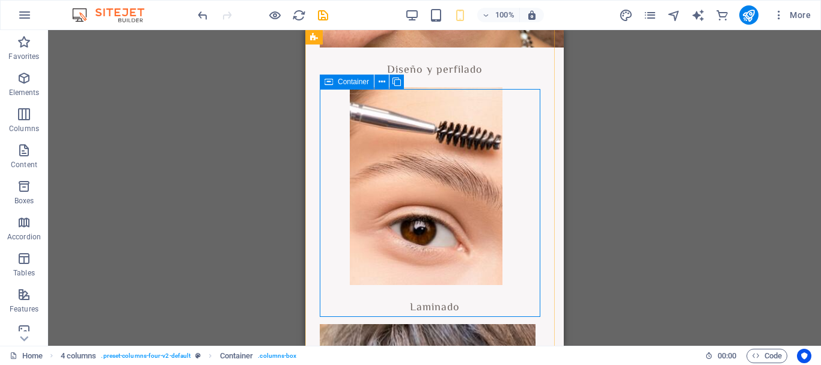
click at [512, 209] on div "Laminado" at bounding box center [435, 200] width 230 height 227
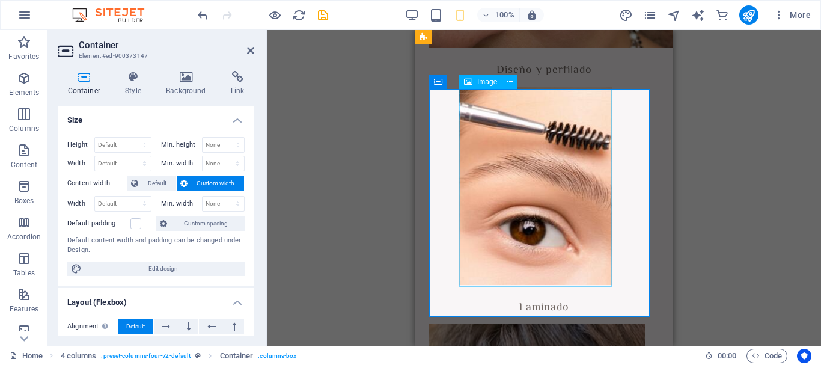
click at [515, 173] on figure at bounding box center [574, 186] width 230 height 198
select select "px"
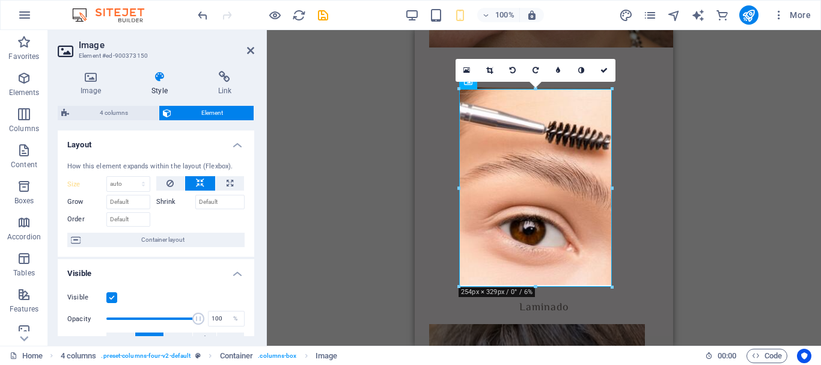
click at [239, 138] on h4 "Layout" at bounding box center [156, 141] width 197 height 22
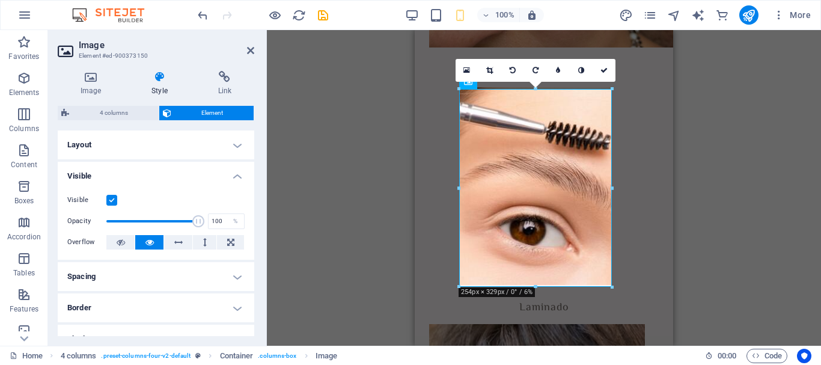
click at [230, 168] on h4 "Visible" at bounding box center [156, 173] width 197 height 22
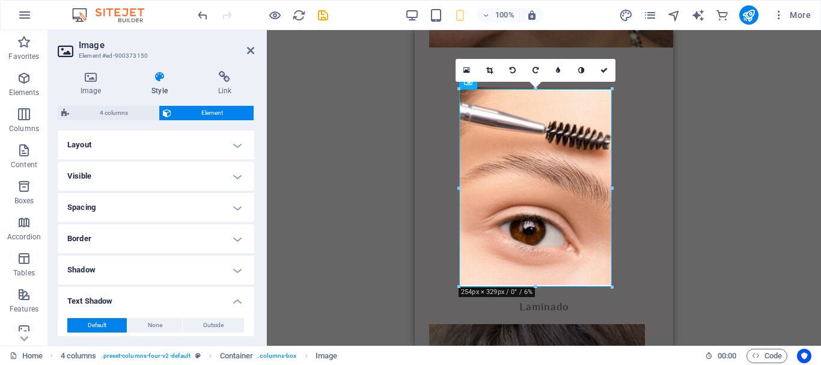
scroll to position [240, 0]
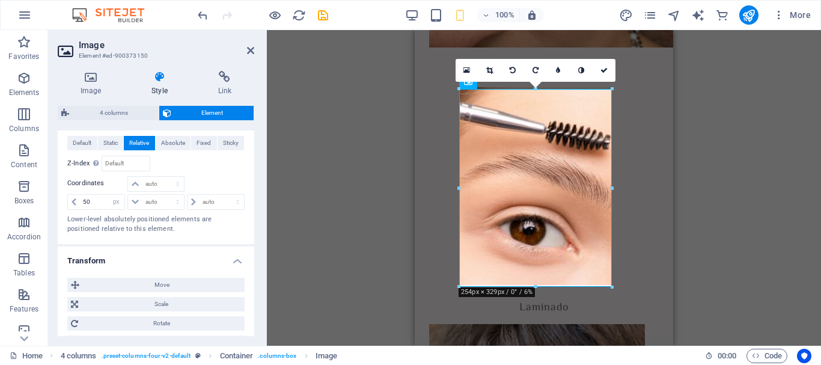
click at [233, 260] on h4 "Transform" at bounding box center [156, 257] width 197 height 22
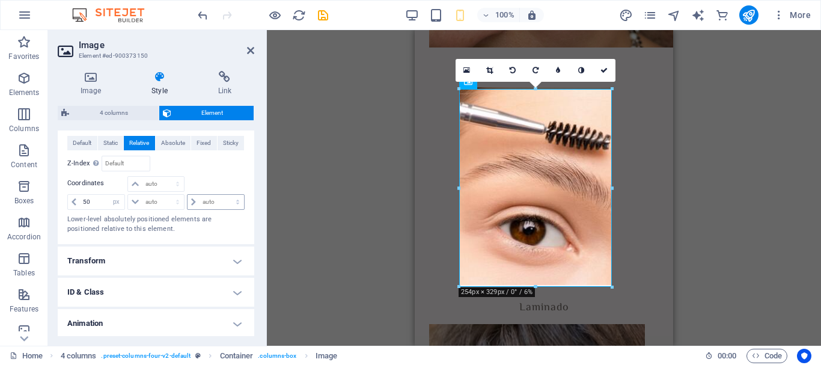
scroll to position [180, 0]
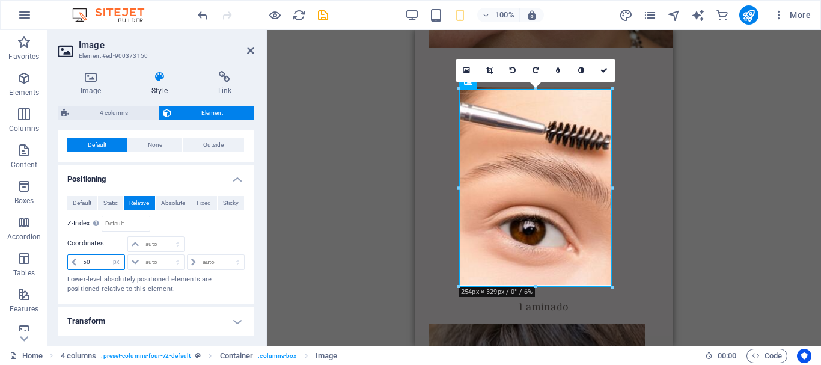
click at [82, 263] on input "50" at bounding box center [102, 262] width 44 height 14
type input "60"
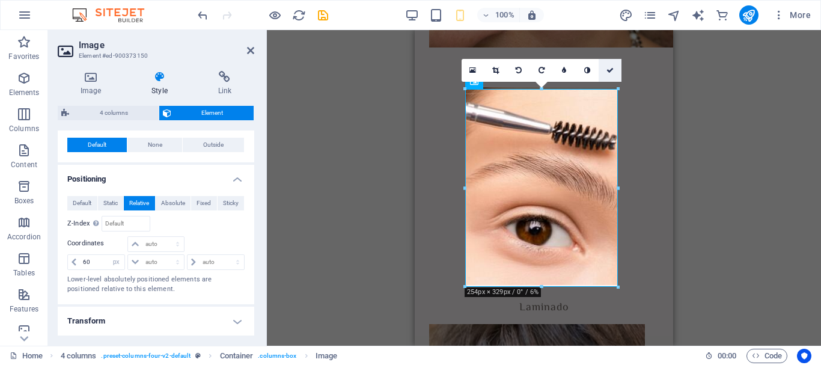
click at [607, 68] on icon at bounding box center [609, 70] width 7 height 7
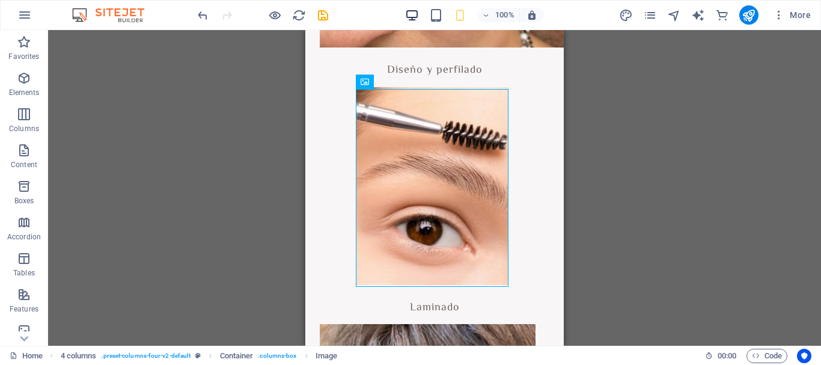
click at [418, 19] on icon "button" at bounding box center [412, 15] width 14 height 14
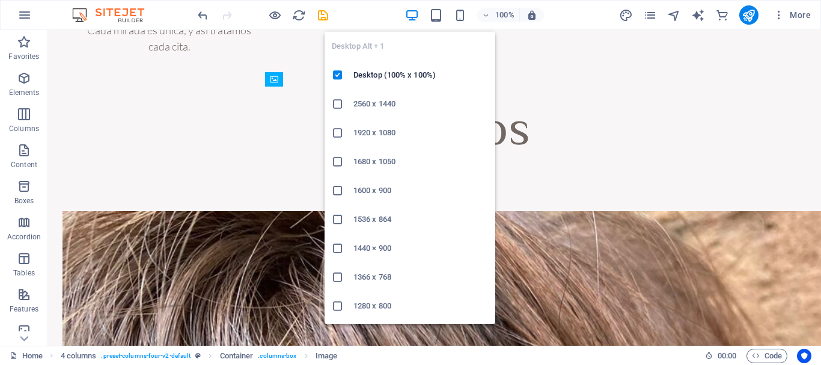
scroll to position [891, 0]
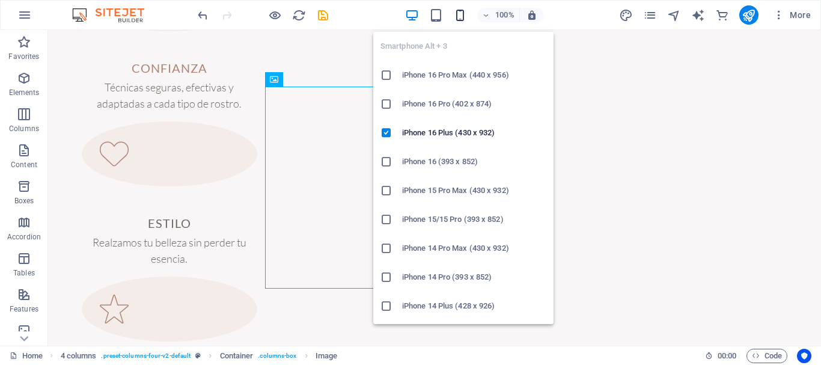
click at [459, 17] on icon "button" at bounding box center [460, 15] width 14 height 14
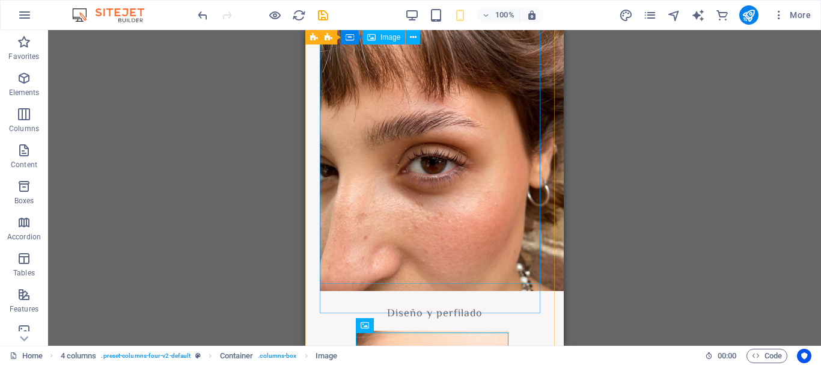
click at [347, 212] on figure at bounding box center [435, 125] width 230 height 331
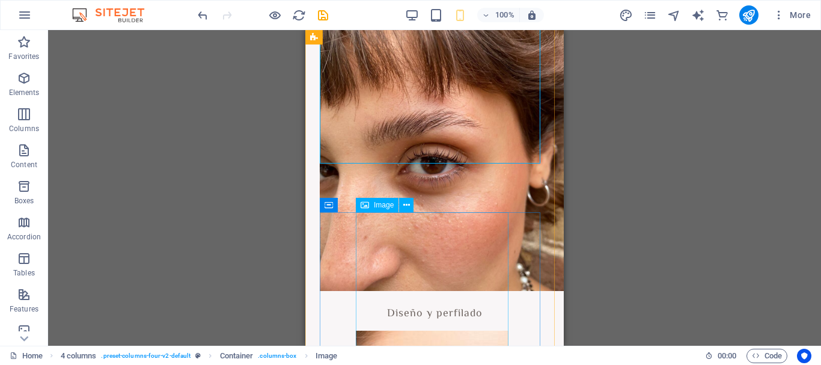
scroll to position [1256, 0]
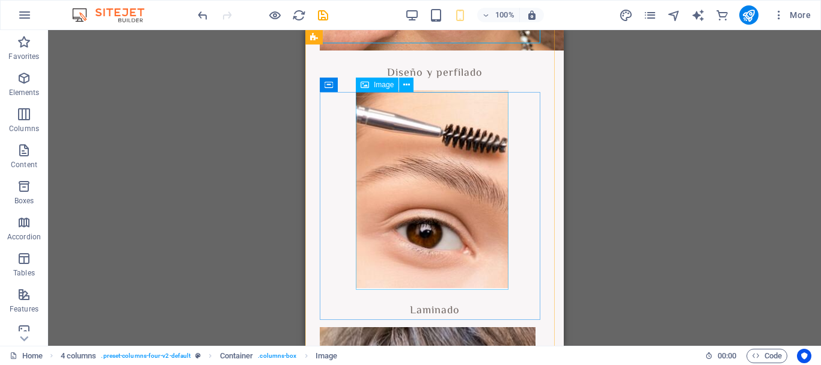
click at [421, 222] on figure at bounding box center [471, 189] width 230 height 198
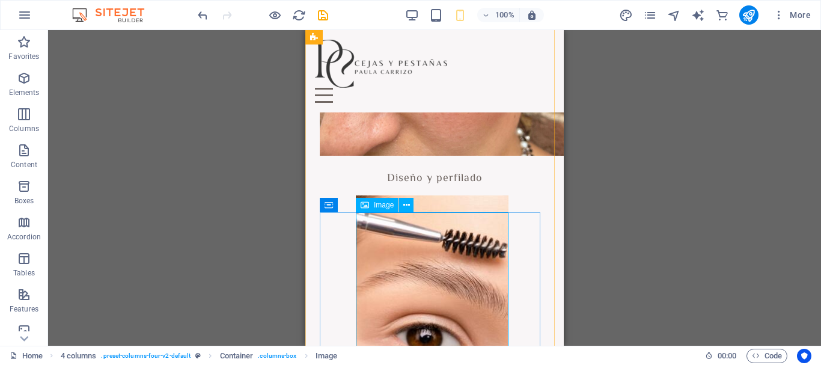
click at [408, 308] on figure at bounding box center [471, 294] width 230 height 198
select select "px"
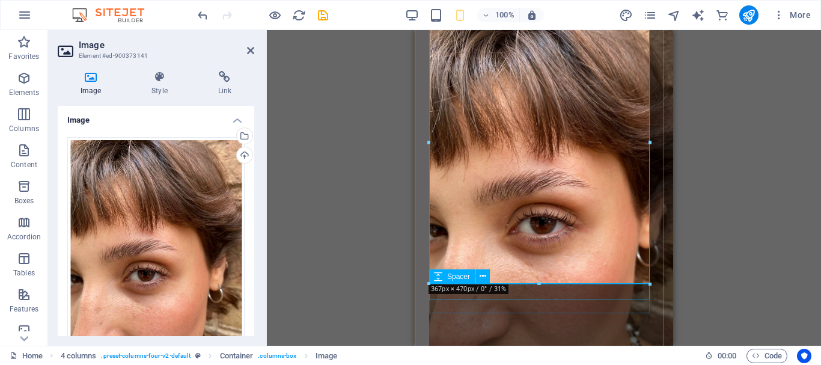
scroll to position [1015, 0]
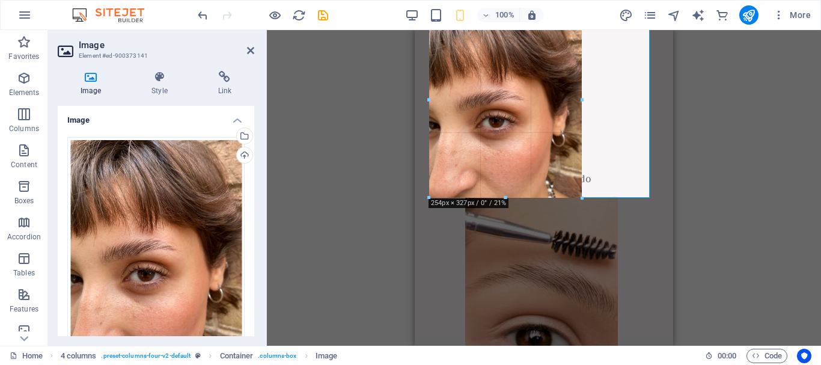
drag, startPoint x: 431, startPoint y: 283, endPoint x: 505, endPoint y: 197, distance: 113.4
type input "253"
select select "px"
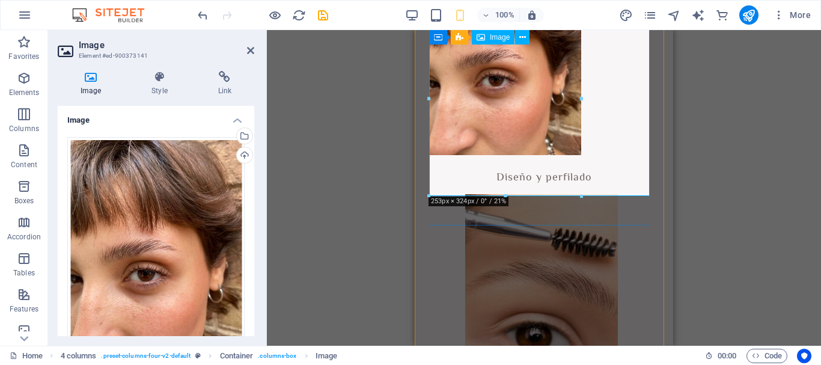
drag, startPoint x: 997, startPoint y: 133, endPoint x: 587, endPoint y: 103, distance: 411.0
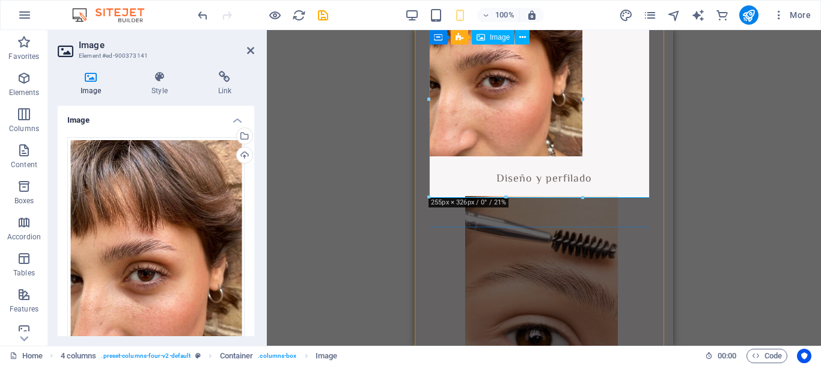
type input "253"
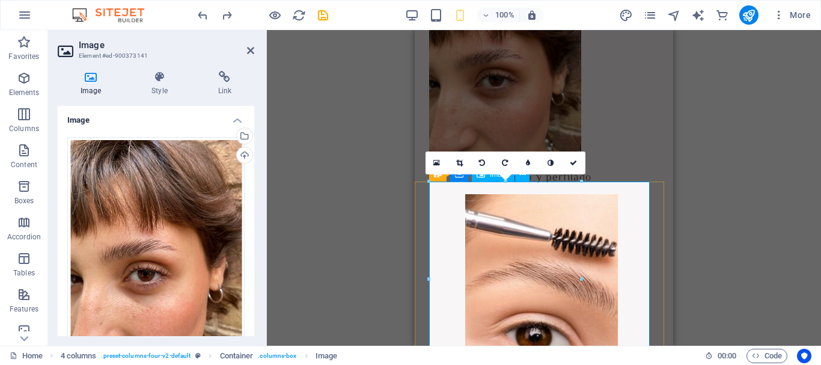
scroll to position [835, 0]
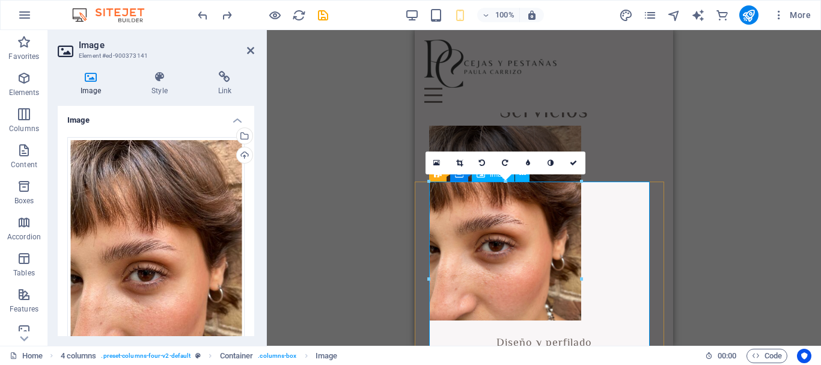
click at [509, 212] on figure at bounding box center [544, 223] width 230 height 195
click at [168, 75] on icon at bounding box center [159, 77] width 61 height 12
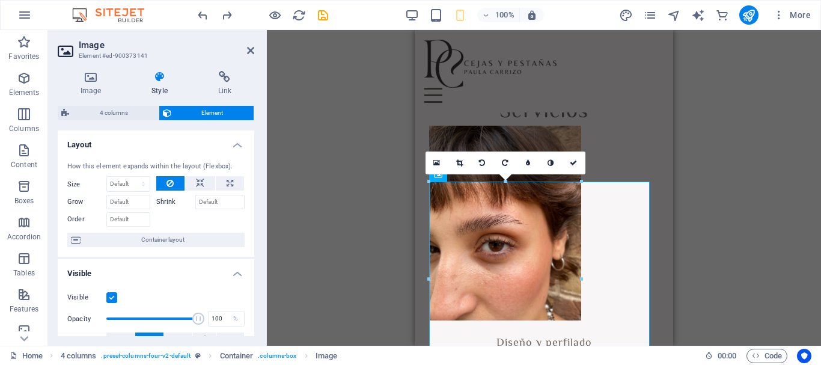
scroll to position [240, 0]
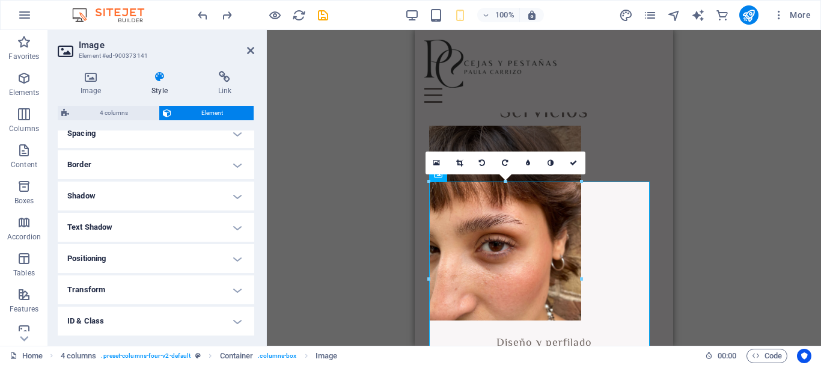
click at [236, 224] on h4 "Text Shadow" at bounding box center [156, 227] width 197 height 29
click at [236, 224] on h4 "Text Shadow" at bounding box center [156, 224] width 197 height 22
click at [232, 256] on h4 "Positioning" at bounding box center [156, 258] width 197 height 29
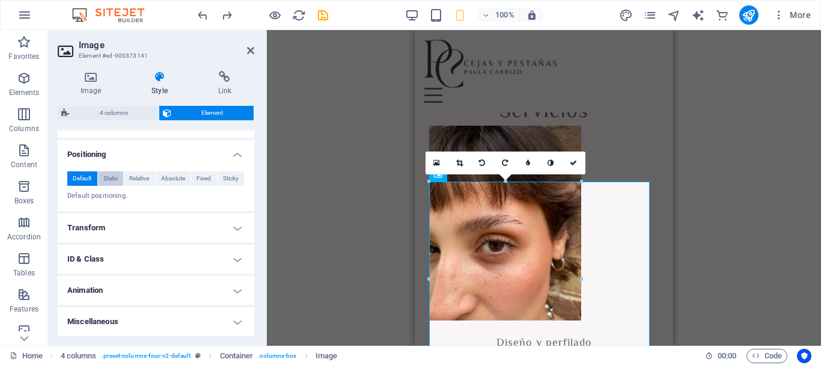
click at [110, 181] on span "Static" at bounding box center [110, 178] width 14 height 14
click at [145, 182] on span "Relative" at bounding box center [139, 178] width 20 height 14
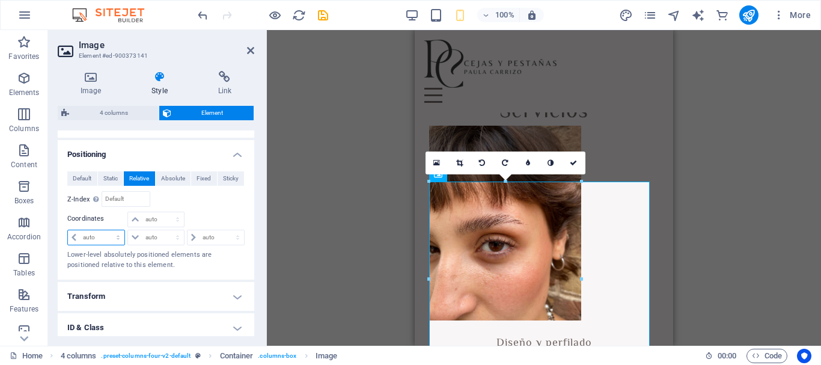
click at [102, 236] on select "auto px rem % em" at bounding box center [96, 237] width 57 height 14
select select "px"
click at [107, 230] on select "auto px rem % em" at bounding box center [96, 237] width 57 height 14
type input "60"
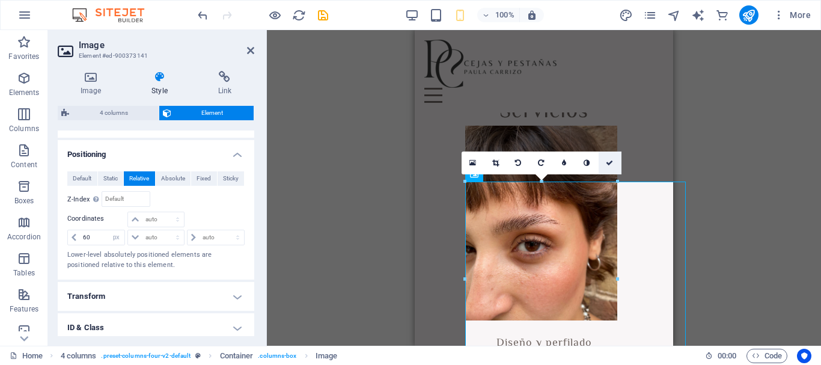
click at [607, 164] on icon at bounding box center [609, 162] width 7 height 7
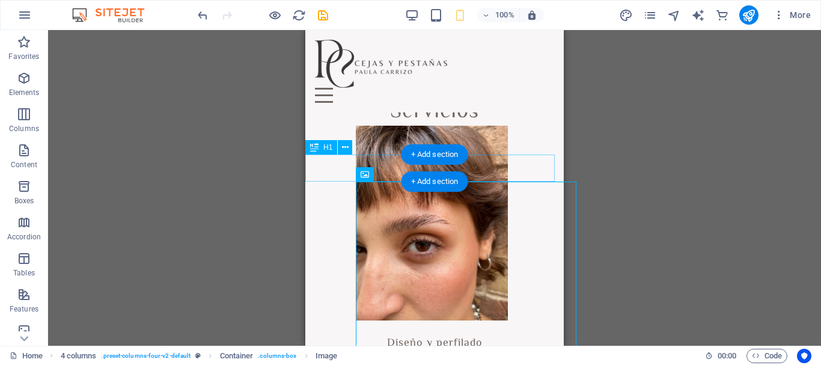
click at [525, 126] on div "Servicios" at bounding box center [434, 112] width 258 height 27
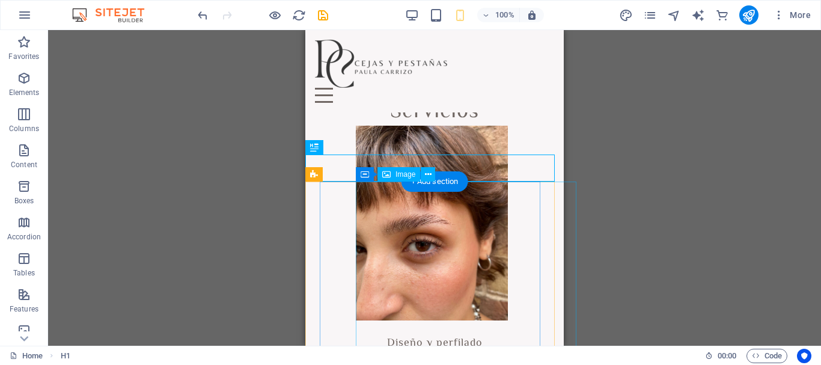
click at [525, 194] on figure at bounding box center [471, 223] width 230 height 195
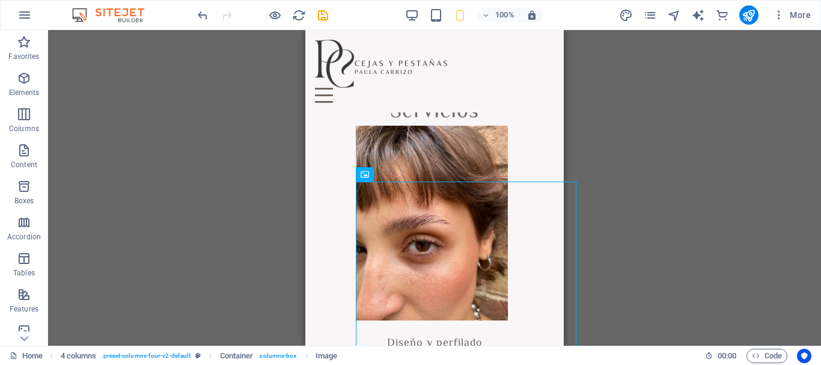
click at [756, 206] on div "H1 2 columns Container Container Image Container Boxes H2 Spacer Container H1 C…" at bounding box center [434, 188] width 773 height 316
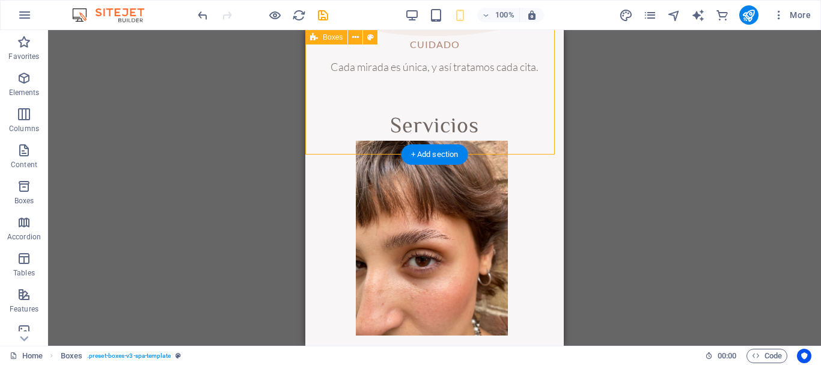
scroll to position [1015, 0]
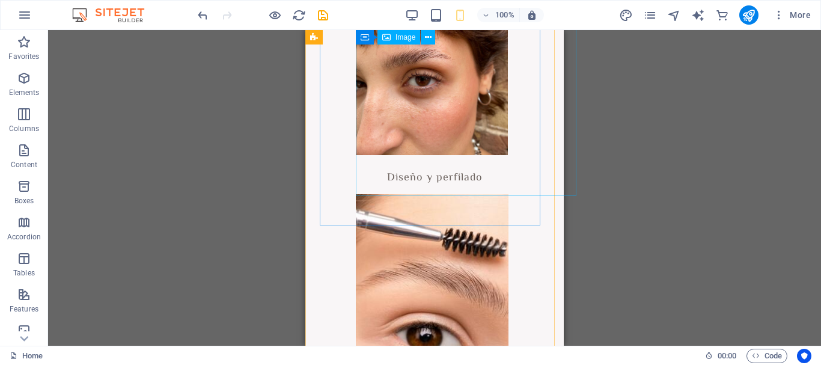
click at [519, 155] on figure at bounding box center [471, 57] width 230 height 195
select select "px"
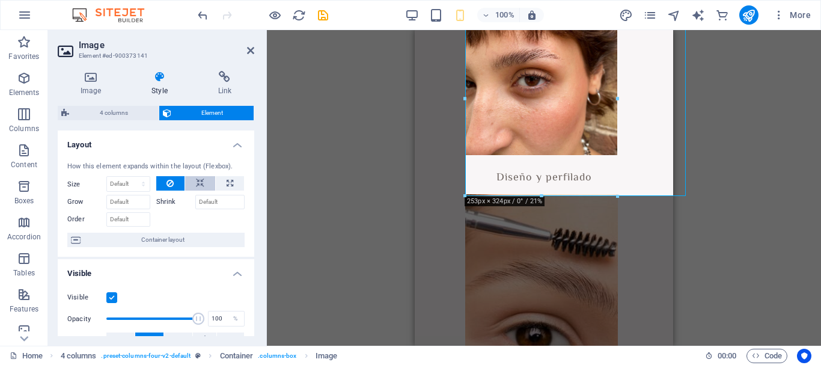
click at [200, 183] on icon at bounding box center [200, 183] width 8 height 14
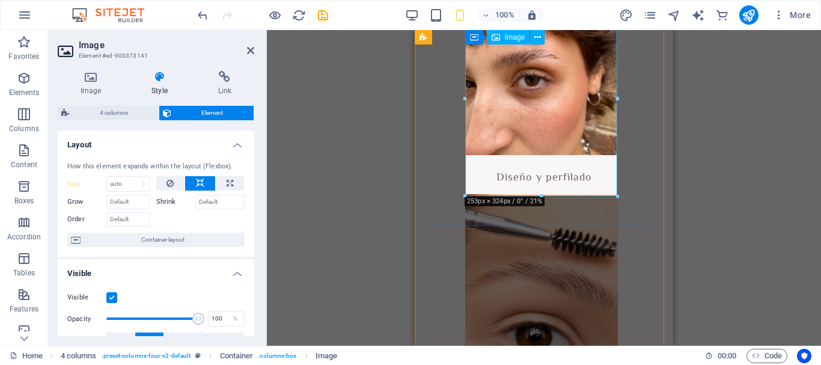
scroll to position [835, 0]
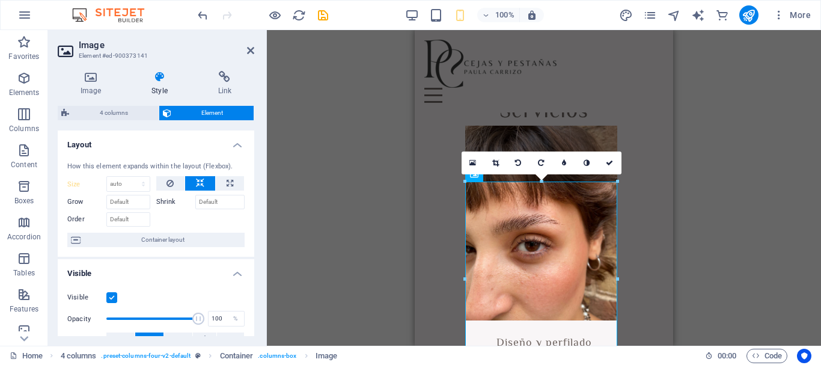
click at [607, 160] on icon at bounding box center [609, 162] width 7 height 7
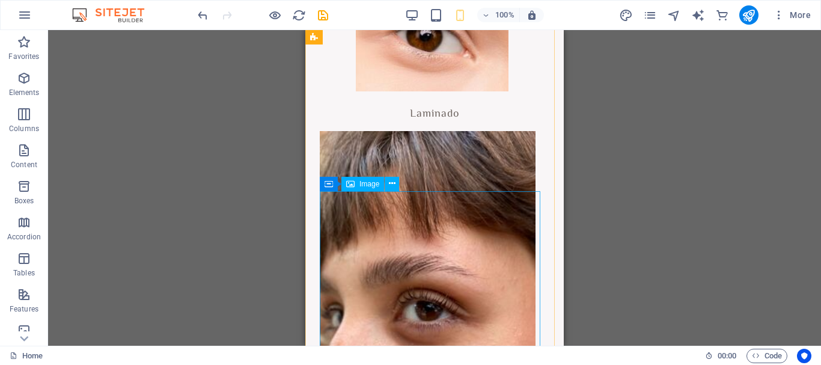
scroll to position [1436, 0]
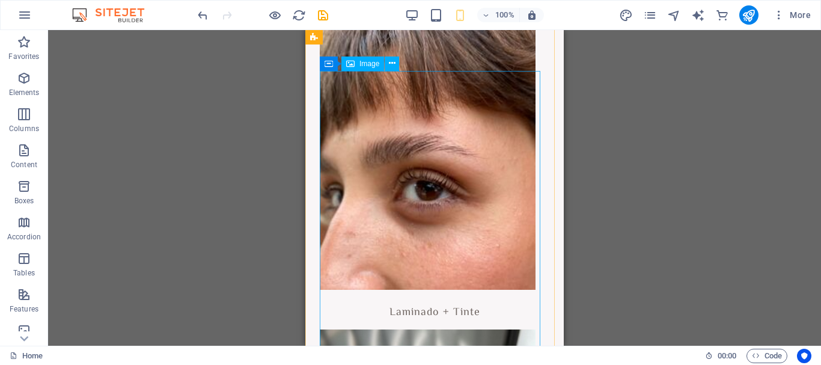
click at [423, 202] on figure at bounding box center [435, 150] width 230 height 279
select select "px"
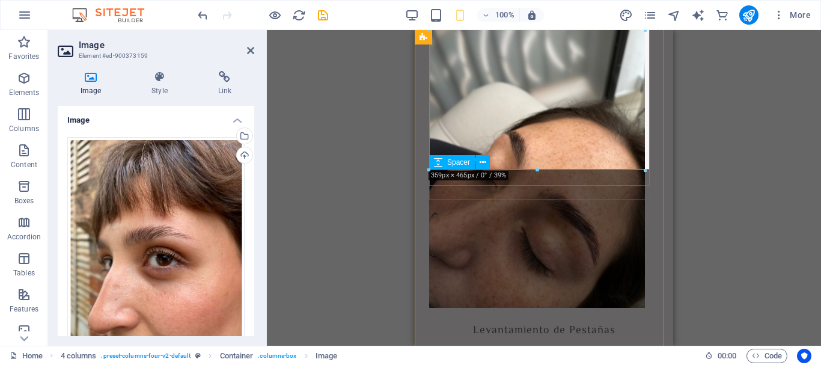
scroll to position [1556, 0]
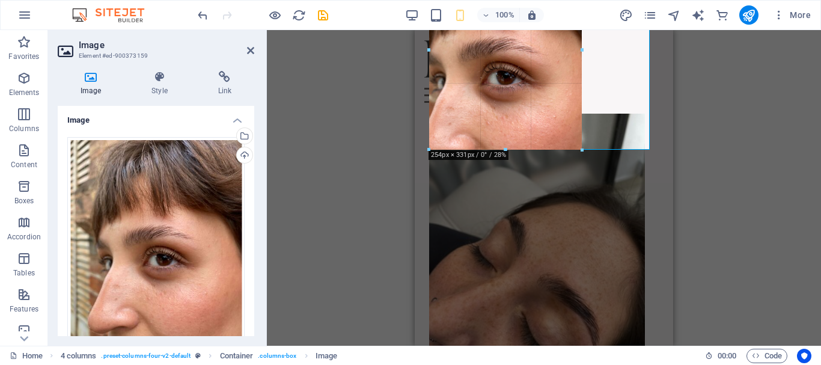
drag, startPoint x: 429, startPoint y: 230, endPoint x: 509, endPoint y: 150, distance: 113.5
type input "253"
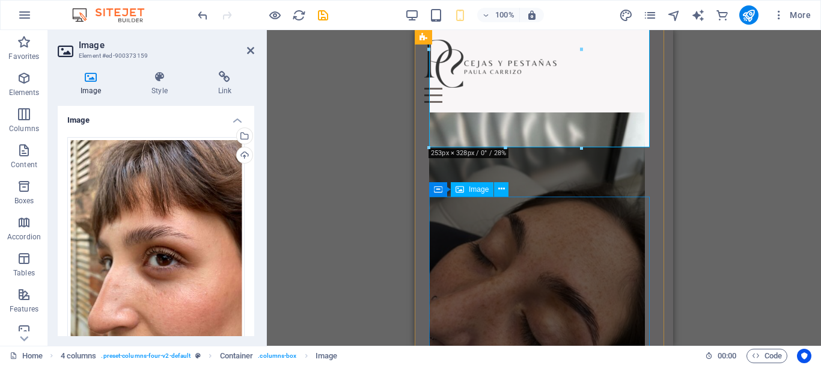
scroll to position [1376, 0]
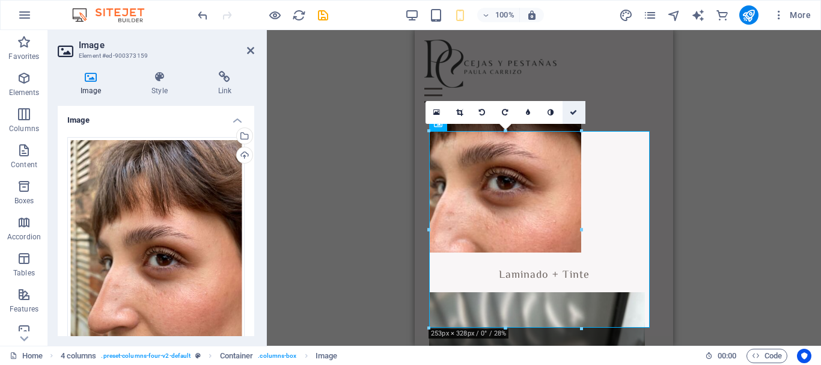
click at [576, 110] on icon at bounding box center [573, 112] width 7 height 7
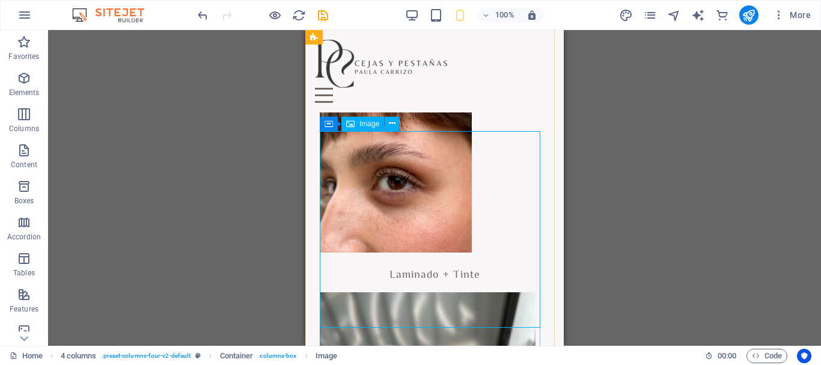
click at [482, 174] on figure at bounding box center [435, 154] width 230 height 197
select select "px"
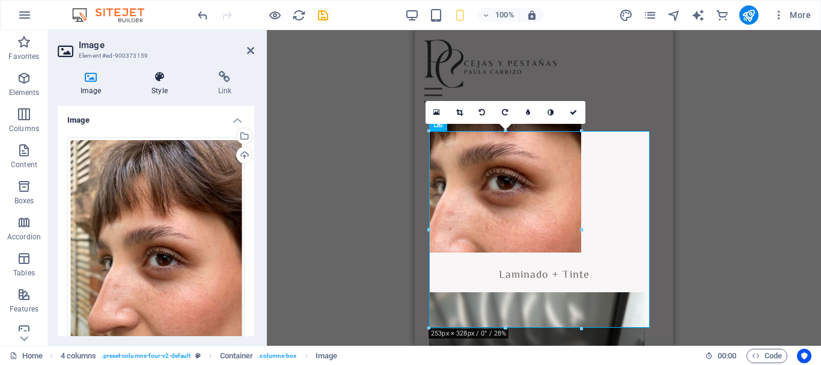
click at [180, 93] on h4 "Style" at bounding box center [162, 83] width 66 height 25
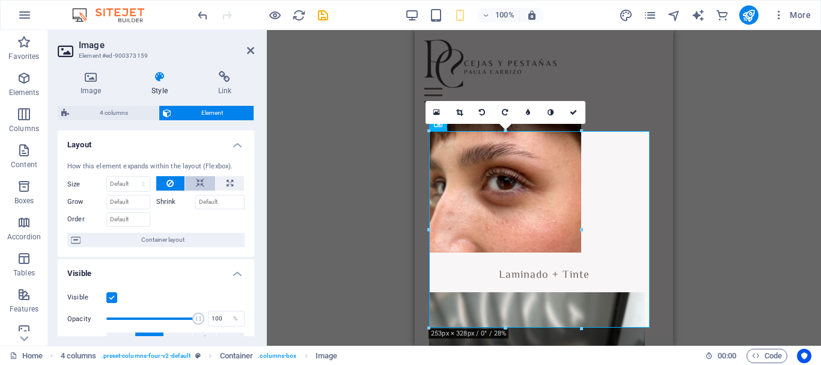
drag, startPoint x: 197, startPoint y: 179, endPoint x: 185, endPoint y: 251, distance: 72.6
click at [198, 179] on icon at bounding box center [200, 183] width 8 height 14
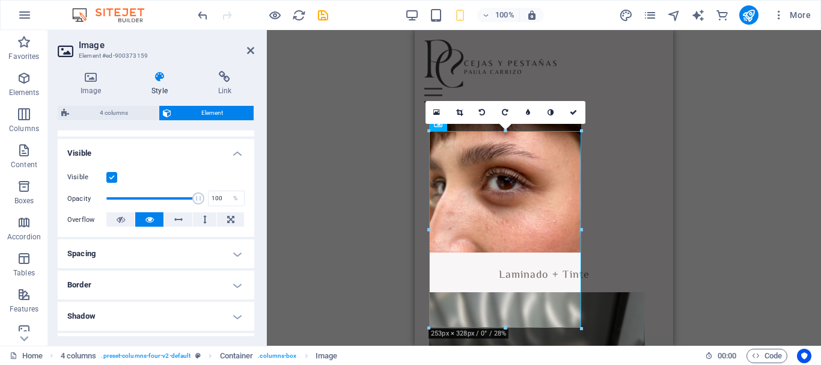
scroll to position [240, 0]
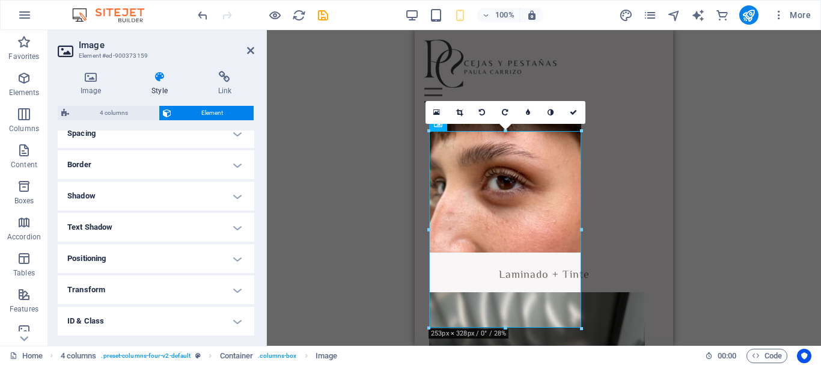
click at [239, 260] on h4 "Positioning" at bounding box center [156, 258] width 197 height 29
click at [103, 279] on span "Static" at bounding box center [110, 282] width 14 height 14
click at [142, 290] on span "Relative" at bounding box center [139, 282] width 20 height 14
click at [142, 288] on span "Relative" at bounding box center [139, 282] width 20 height 14
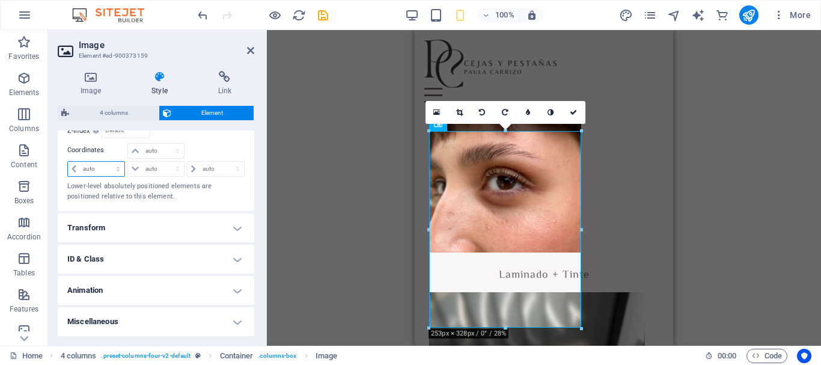
click at [114, 163] on select "auto px rem % em" at bounding box center [96, 169] width 57 height 14
select select "px"
click at [107, 162] on select "auto px rem % em" at bounding box center [96, 169] width 57 height 14
type input "60"
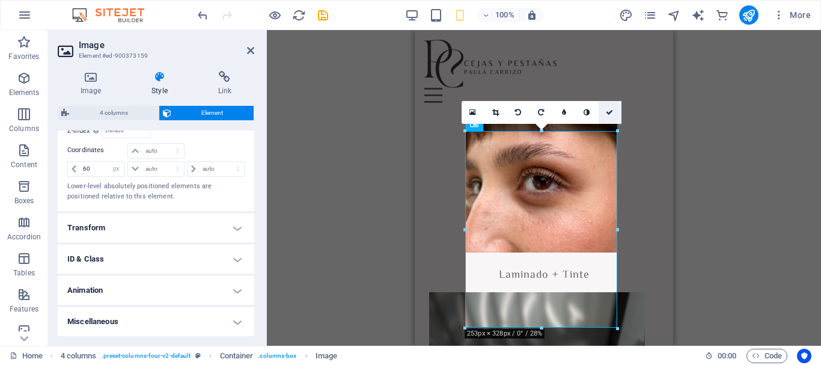
click at [603, 112] on link at bounding box center [610, 112] width 23 height 23
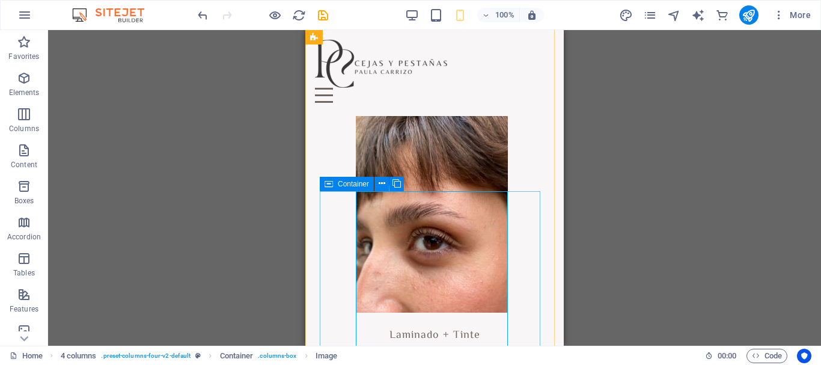
scroll to position [1676, 0]
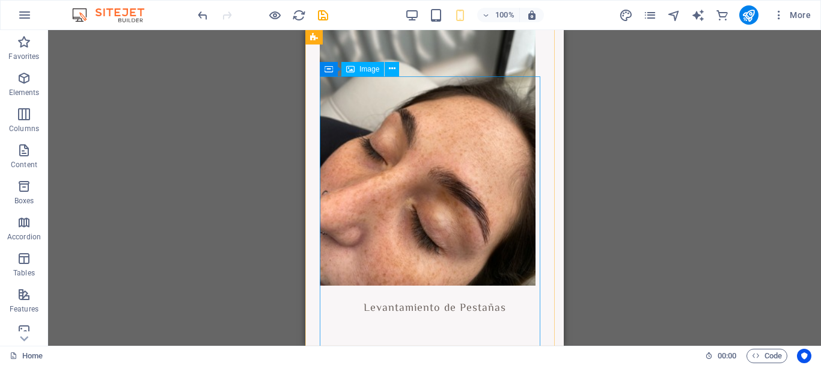
click at [499, 222] on figure at bounding box center [435, 146] width 230 height 279
select select "px"
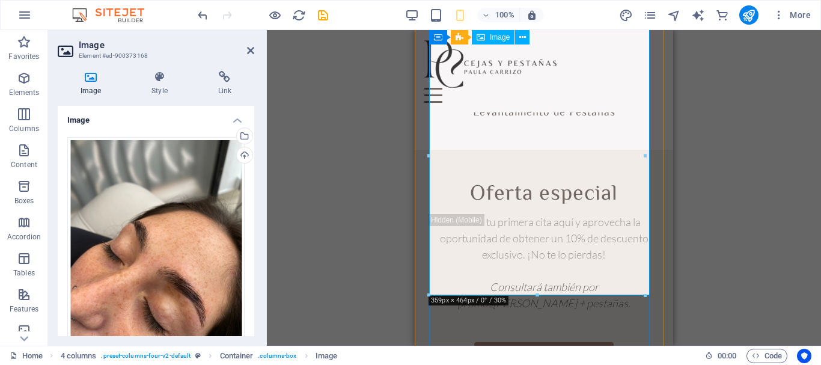
scroll to position [1737, 0]
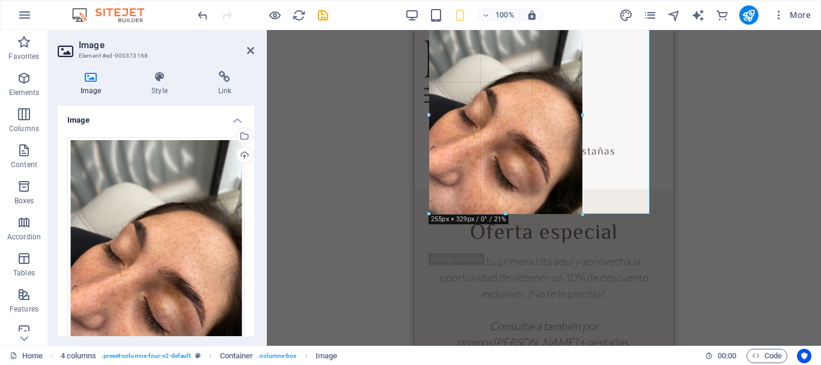
drag, startPoint x: 429, startPoint y: 295, endPoint x: 486, endPoint y: 213, distance: 99.6
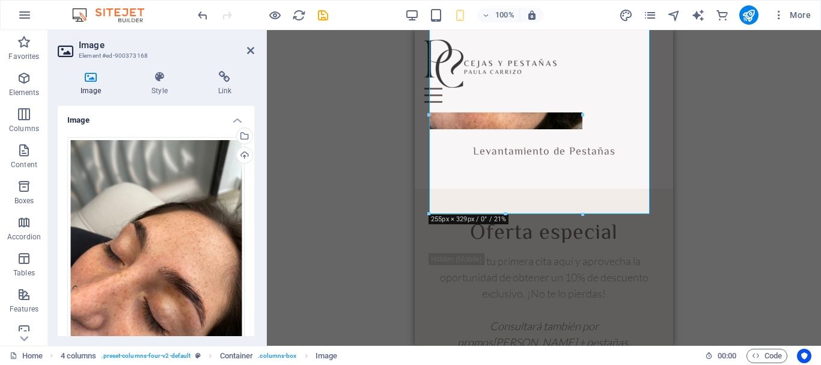
type input "254"
click at [162, 85] on h4 "Style" at bounding box center [162, 83] width 66 height 25
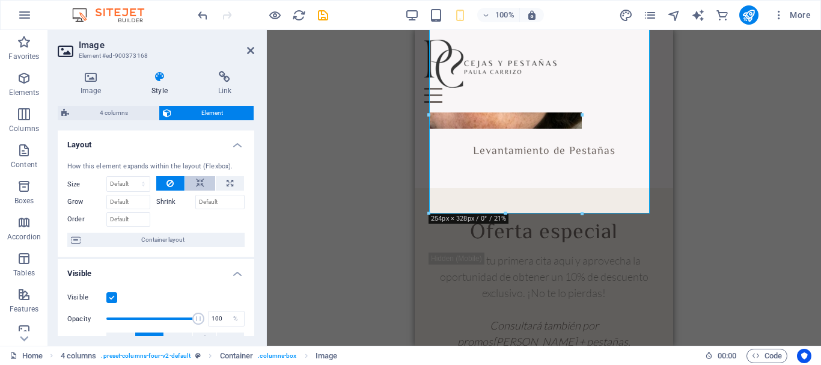
click at [196, 185] on icon at bounding box center [200, 183] width 8 height 14
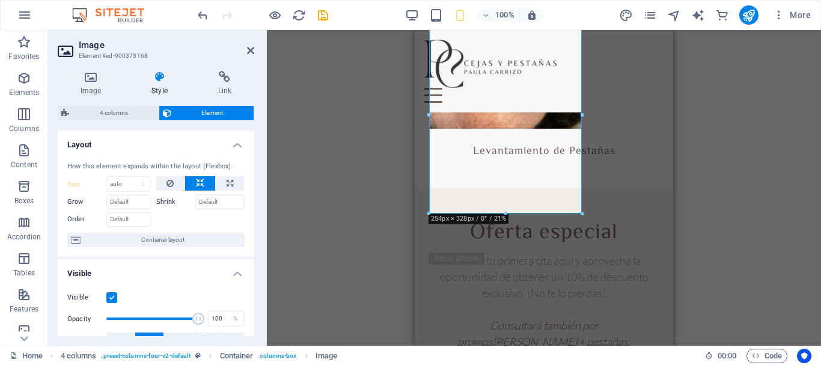
scroll to position [301, 0]
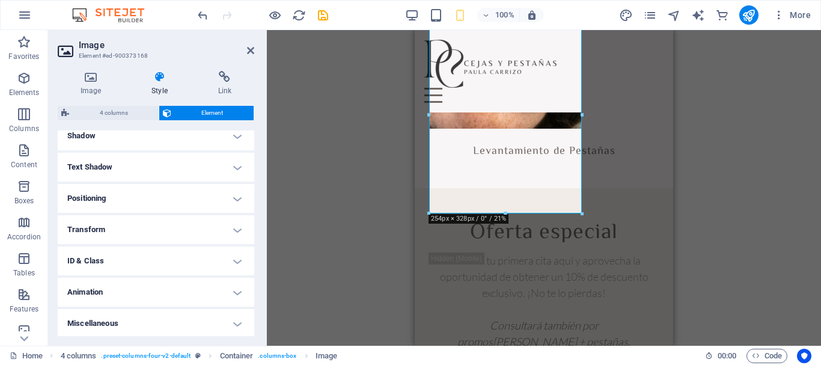
click at [235, 194] on h4 "Positioning" at bounding box center [156, 198] width 197 height 29
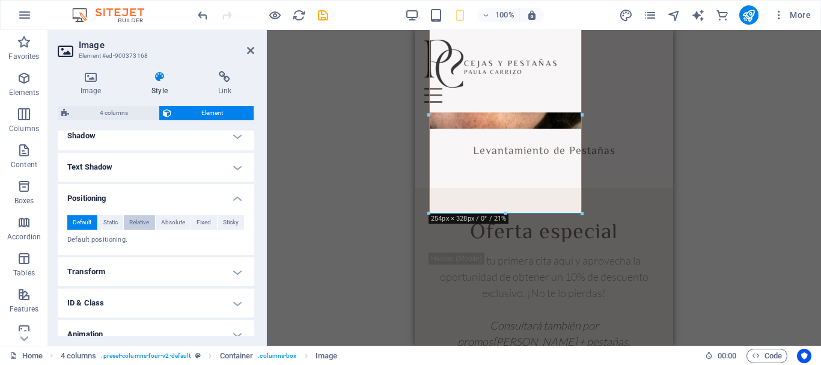
click at [145, 222] on span "Relative" at bounding box center [139, 222] width 20 height 14
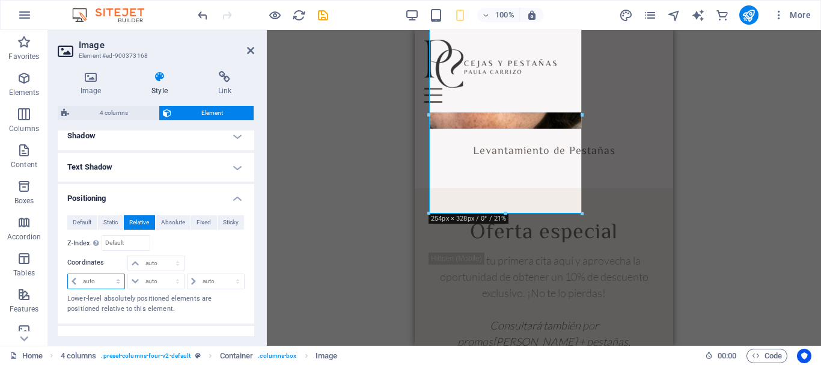
click at [105, 279] on select "auto px rem % em" at bounding box center [96, 281] width 57 height 14
select select "px"
click at [107, 274] on select "auto px rem % em" at bounding box center [96, 281] width 57 height 14
type input "60"
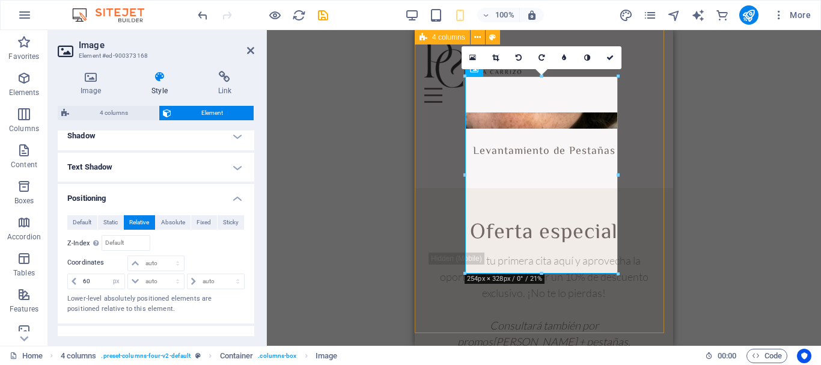
scroll to position [1496, 0]
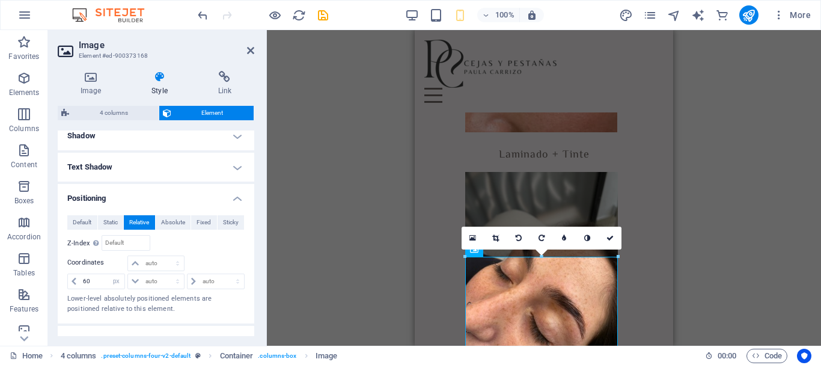
click at [686, 182] on div "H1 2 columns Container Container Image Container Boxes H2 Spacer Container H1 C…" at bounding box center [544, 188] width 554 height 316
click at [636, 149] on div "Laminado + Tinte" at bounding box center [544, 49] width 230 height 227
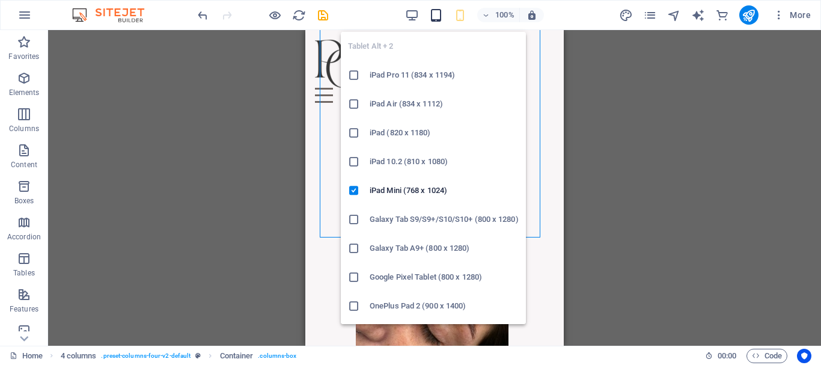
click at [437, 17] on icon "button" at bounding box center [436, 15] width 14 height 14
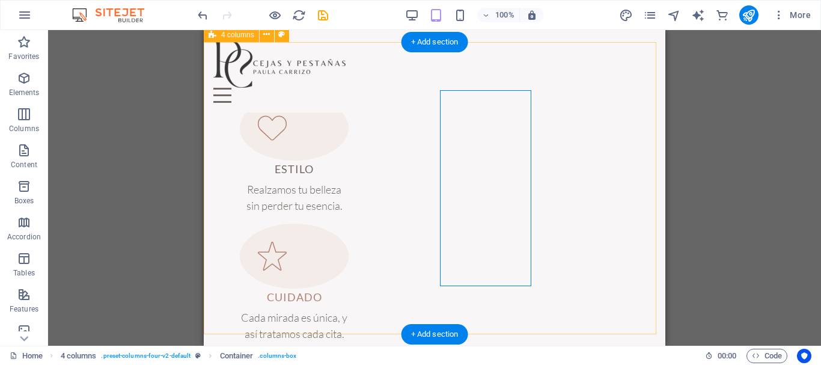
scroll to position [690, 0]
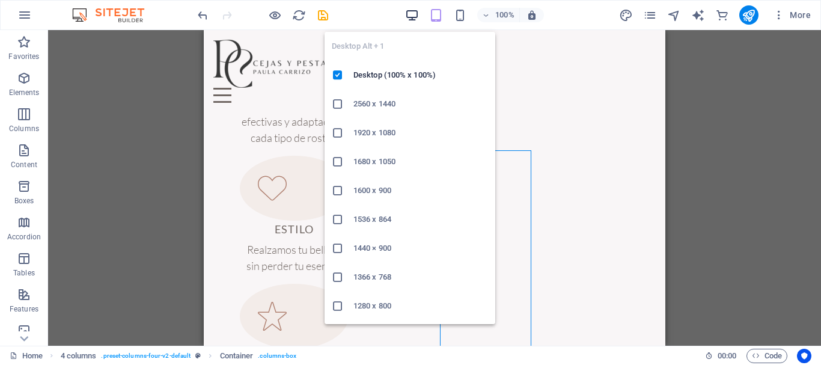
click at [412, 8] on icon "button" at bounding box center [412, 15] width 14 height 14
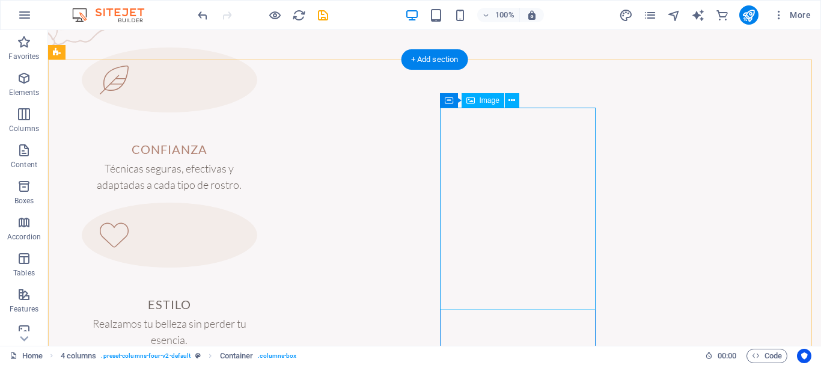
scroll to position [930, 0]
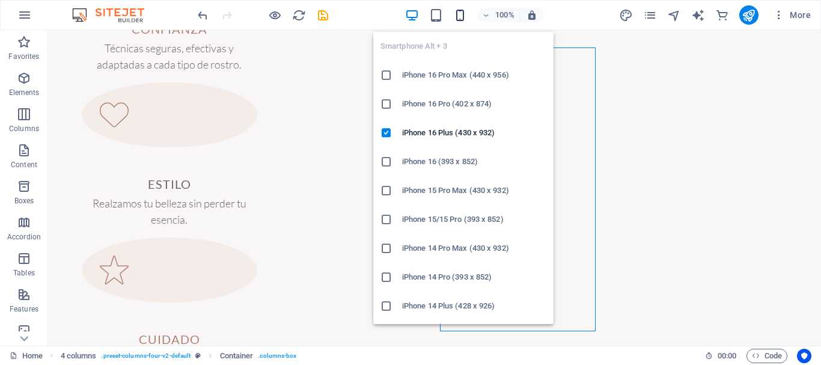
click at [456, 14] on icon "button" at bounding box center [460, 15] width 14 height 14
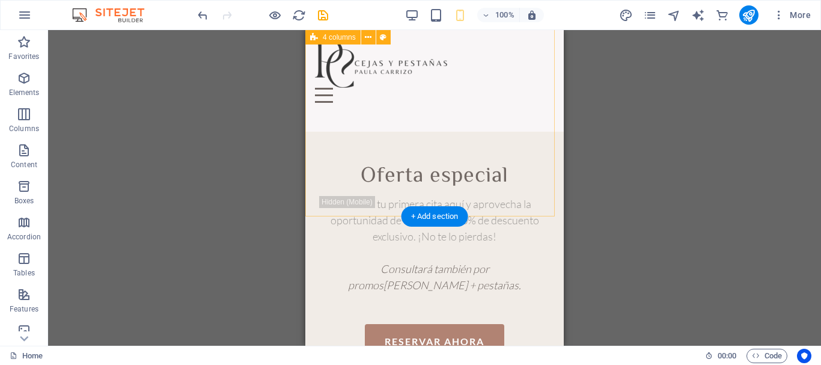
scroll to position [1673, 0]
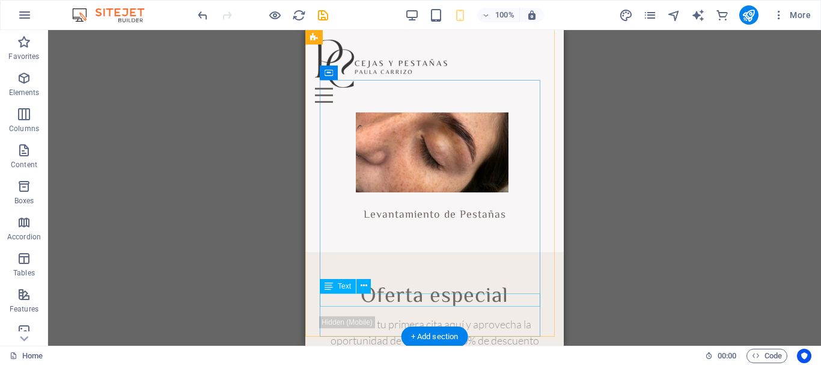
click at [400, 222] on div "Levantamiento de Pestañas" at bounding box center [435, 216] width 230 height 14
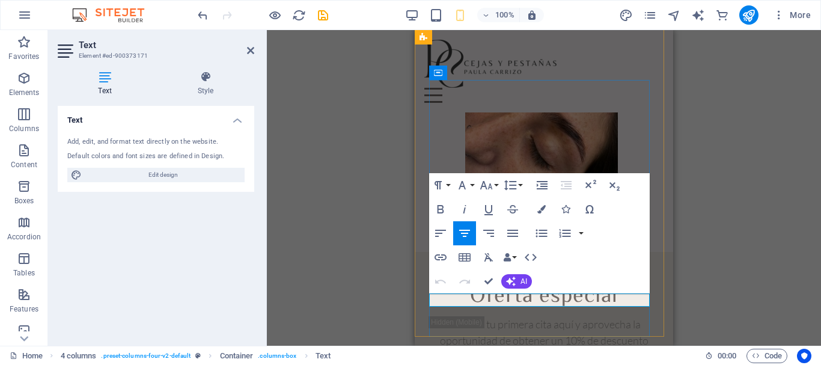
click at [497, 222] on h4 "Levantamiento de Pestañas" at bounding box center [544, 216] width 230 height 14
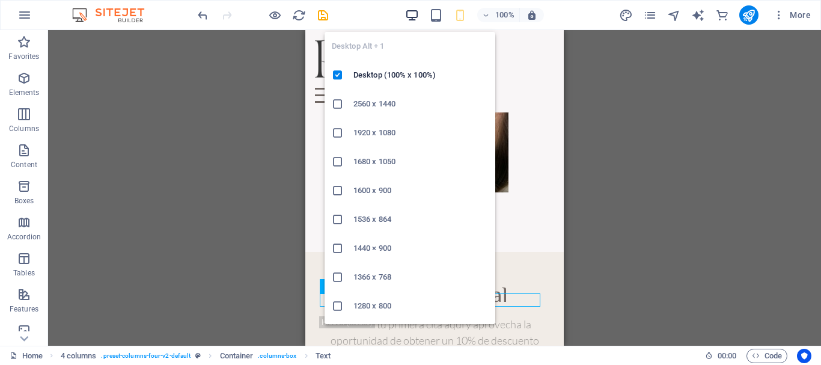
click at [418, 13] on icon "button" at bounding box center [412, 15] width 14 height 14
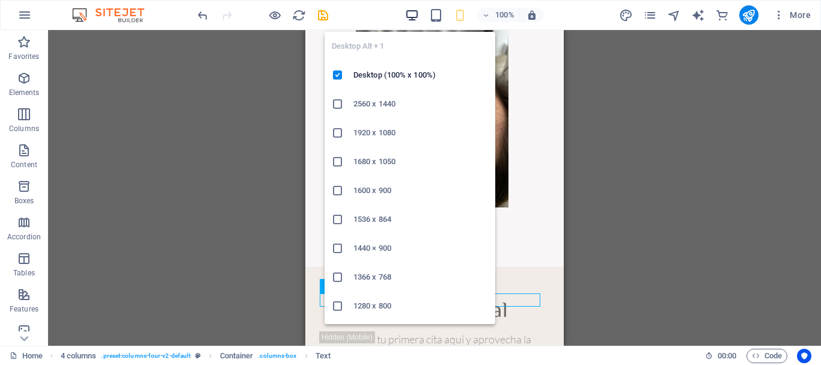
scroll to position [1017, 0]
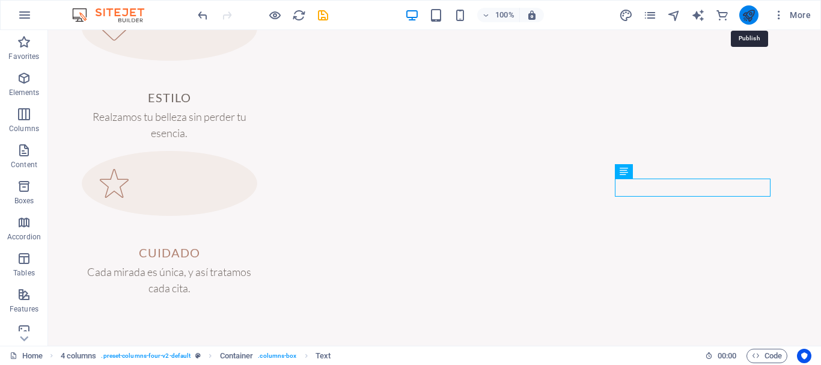
click at [755, 16] on icon "publish" at bounding box center [749, 15] width 14 height 14
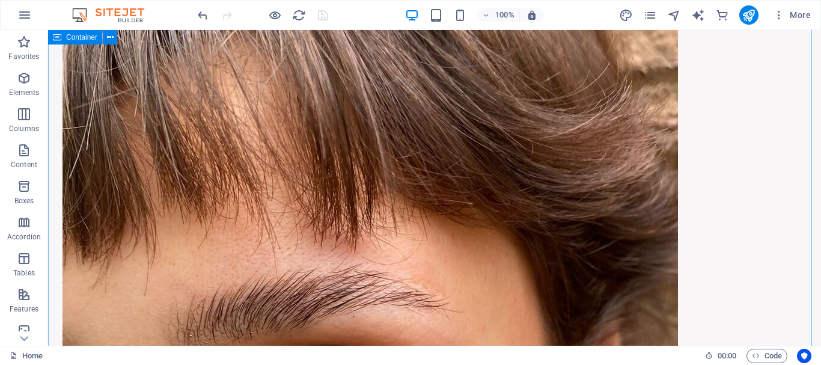
scroll to position [1678, 0]
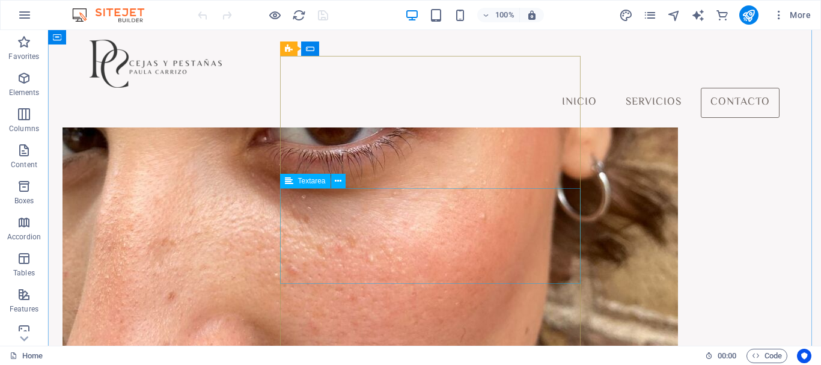
scroll to position [1683, 0]
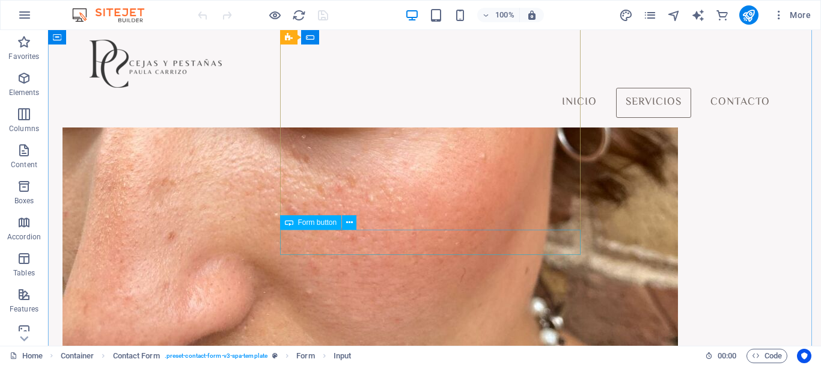
scroll to position [1923, 0]
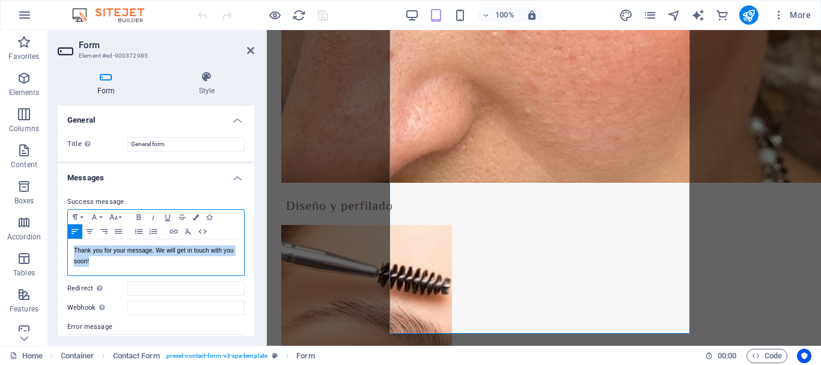
drag, startPoint x: 113, startPoint y: 264, endPoint x: 63, endPoint y: 255, distance: 51.2
click at [63, 255] on div "Success message Paragraph Format Normal Heading 1 Heading 2 Heading 3 Heading 4…" at bounding box center [156, 298] width 197 height 226
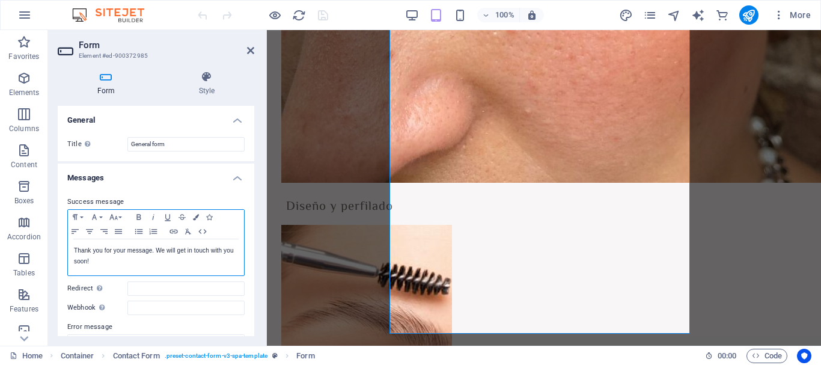
click at [151, 270] on div "Thank you for your message. We will get in touch with you soon!" at bounding box center [156, 257] width 176 height 36
click at [151, 269] on div "Thank you for your message. We will get in touch with you soon!" at bounding box center [156, 257] width 176 height 36
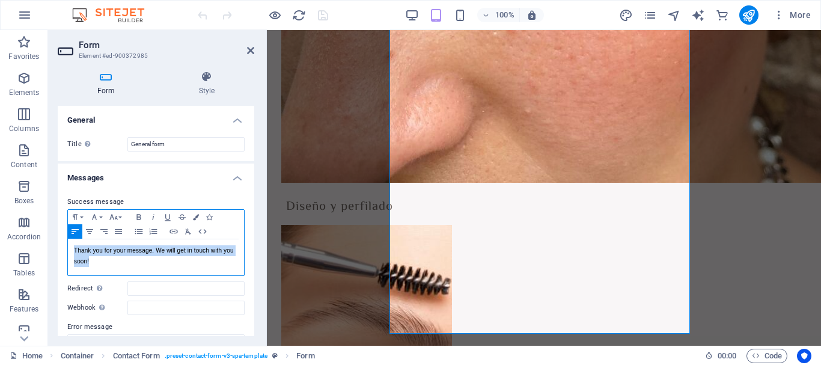
click at [151, 269] on div "Thank you for your message. We will get in touch with you soon!" at bounding box center [156, 257] width 176 height 36
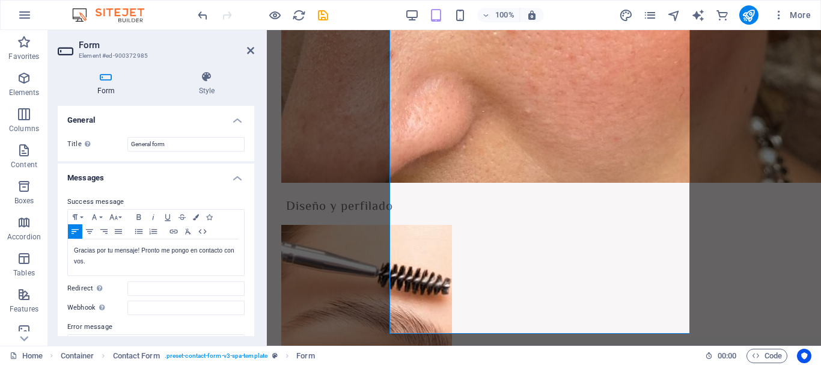
click at [238, 177] on h4 "Messages" at bounding box center [156, 174] width 197 height 22
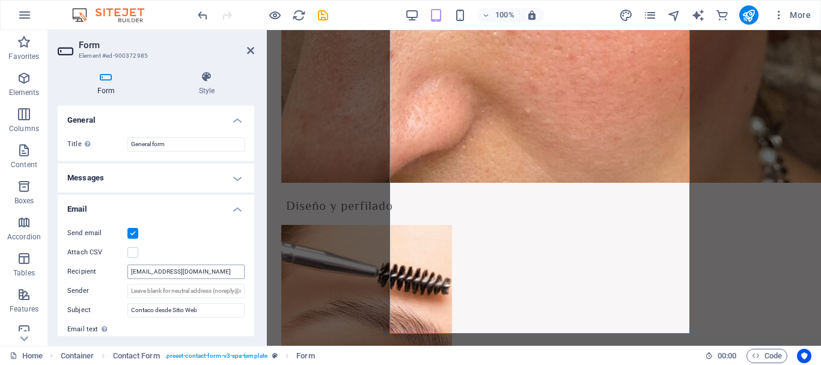
scroll to position [60, 0]
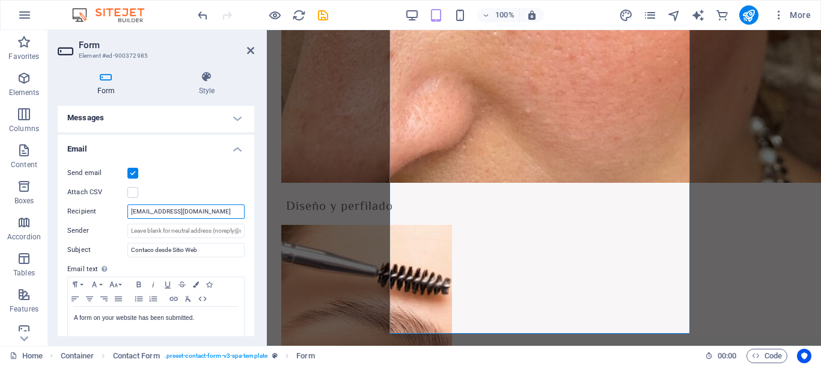
drag, startPoint x: 201, startPoint y: 208, endPoint x: 125, endPoint y: 210, distance: 75.8
click at [125, 210] on div "Recipient [EMAIL_ADDRESS][DOMAIN_NAME]" at bounding box center [155, 211] width 177 height 14
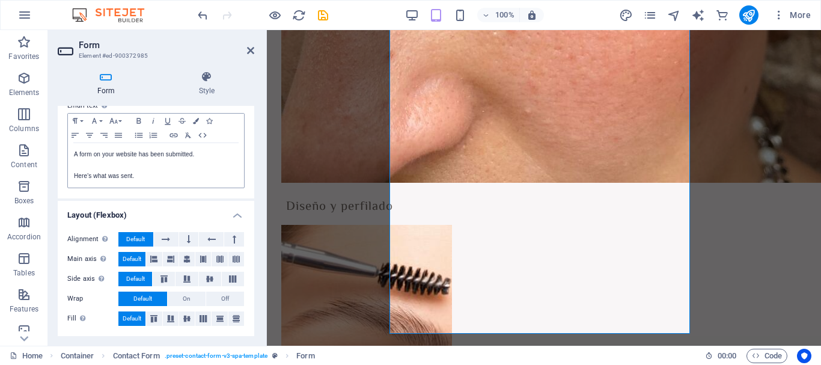
scroll to position [43, 0]
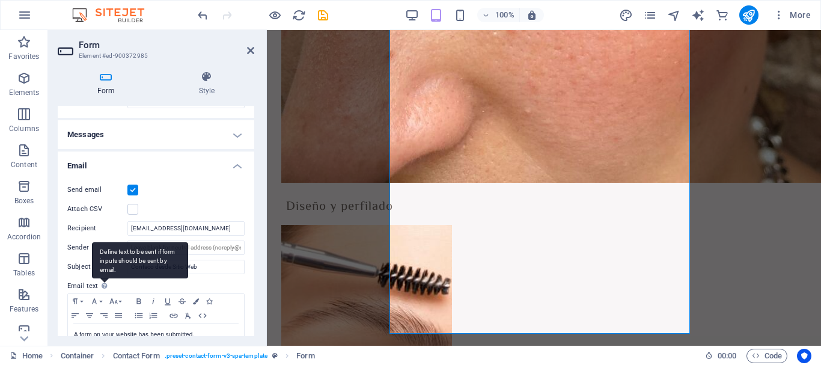
click at [102, 278] on div "Define text to be sent if form inputs should be sent by email." at bounding box center [140, 260] width 96 height 36
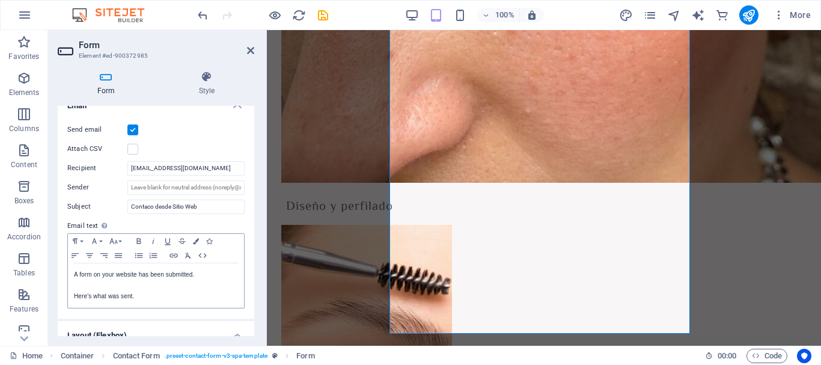
scroll to position [0, 0]
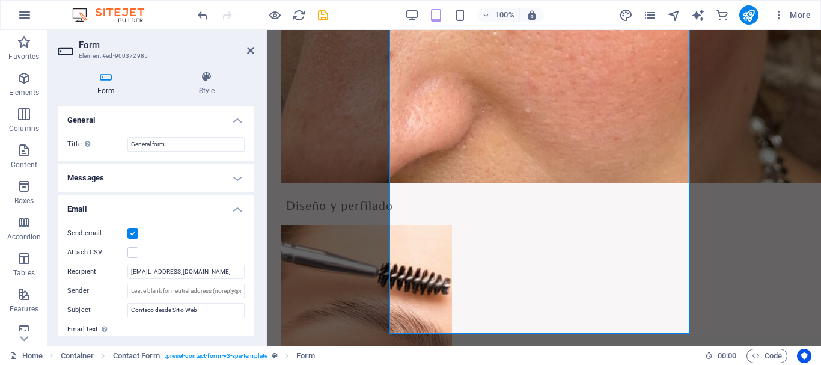
click at [211, 178] on h4 "Messages" at bounding box center [156, 177] width 197 height 29
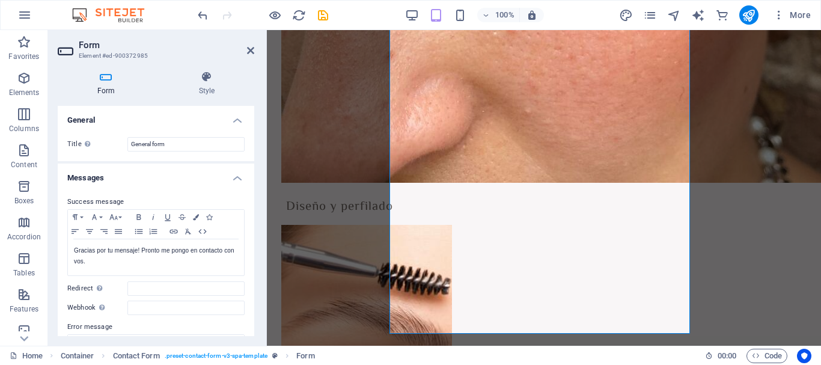
click at [211, 178] on h4 "Messages" at bounding box center [156, 174] width 197 height 22
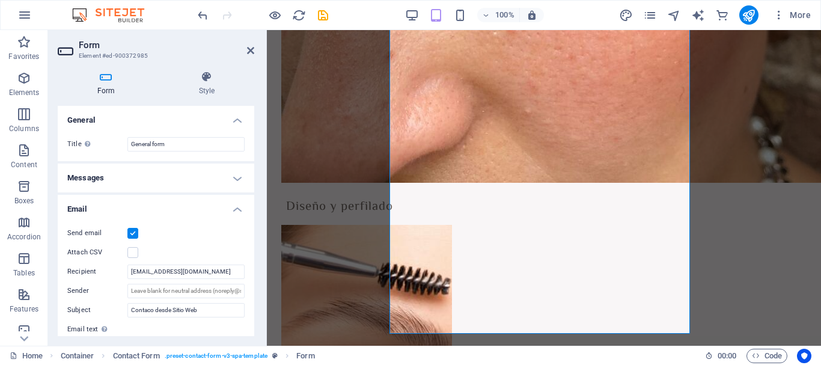
click at [229, 118] on h4 "General" at bounding box center [156, 117] width 197 height 22
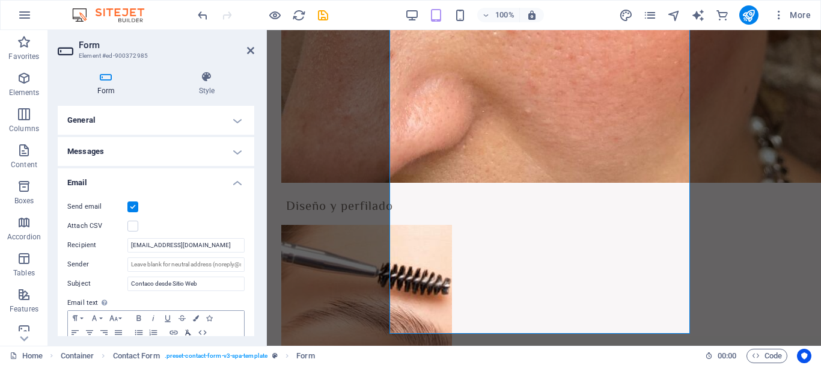
scroll to position [120, 0]
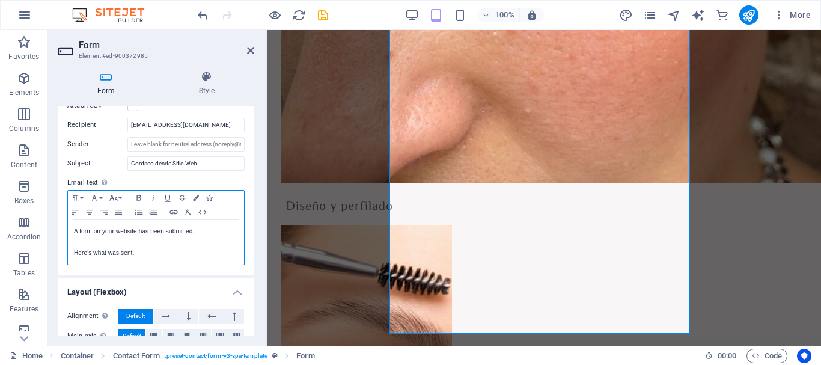
click at [104, 243] on p at bounding box center [156, 242] width 164 height 11
click at [174, 251] on p "Here's what was sent." at bounding box center [156, 253] width 164 height 11
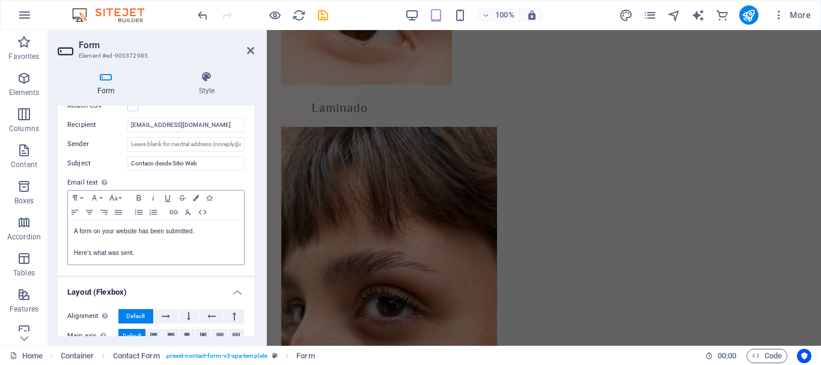
scroll to position [60, 0]
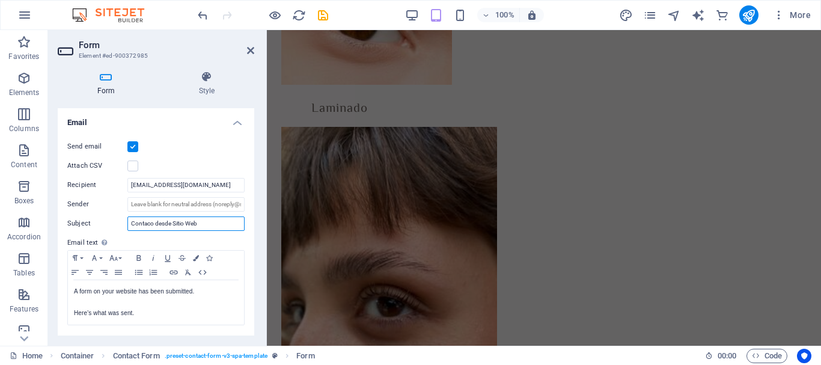
click at [150, 221] on input "Contaco desde Sitio Web" at bounding box center [185, 223] width 117 height 14
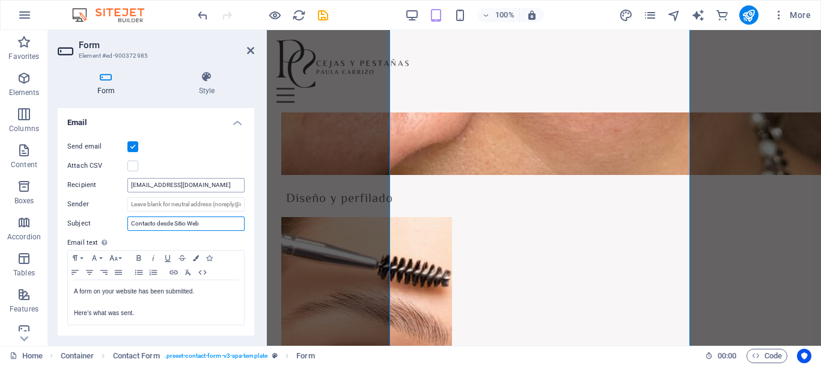
scroll to position [1910, 0]
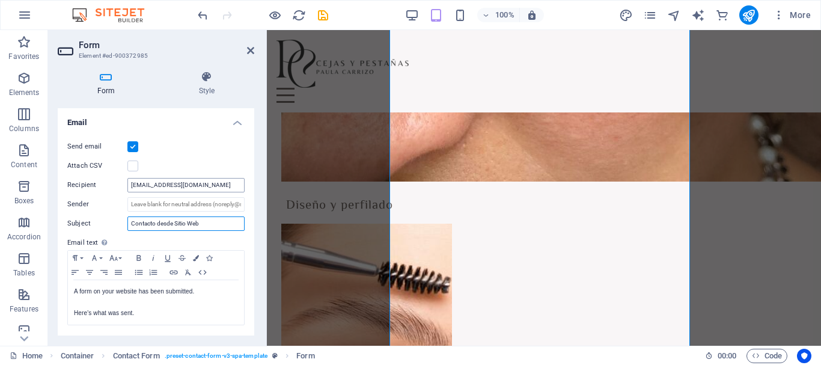
type input "Contacto desde Sitio Web"
drag, startPoint x: 215, startPoint y: 186, endPoint x: 123, endPoint y: 170, distance: 94.0
click at [123, 170] on div "Send email Attach CSV Recipient [EMAIL_ADDRESS][DOMAIN_NAME] Sender Subject Con…" at bounding box center [156, 233] width 197 height 206
click at [211, 164] on div "Attach CSV" at bounding box center [155, 166] width 177 height 14
click at [198, 76] on icon at bounding box center [206, 77] width 95 height 12
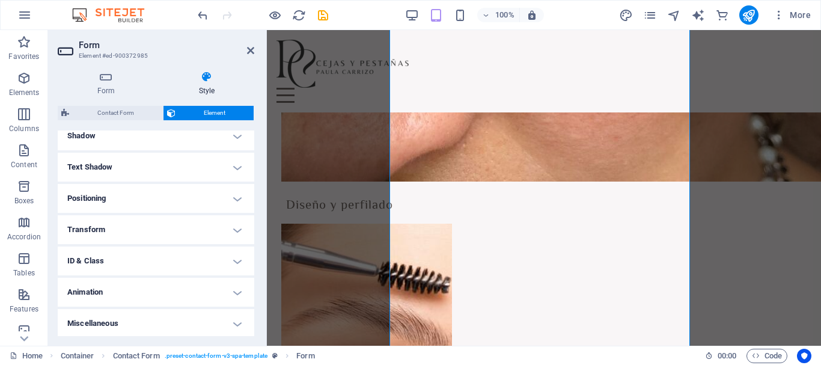
scroll to position [0, 0]
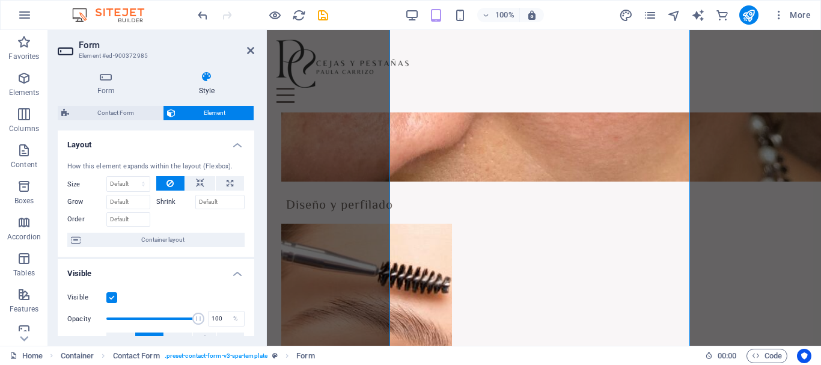
click at [236, 148] on h4 "Layout" at bounding box center [156, 141] width 197 height 22
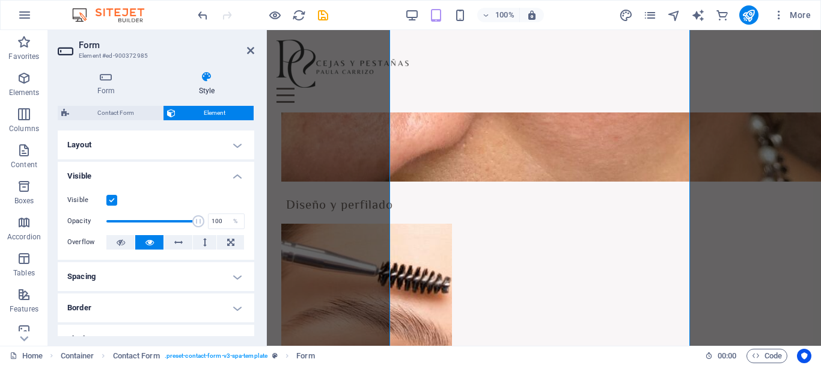
click at [226, 175] on h4 "Visible" at bounding box center [156, 173] width 197 height 22
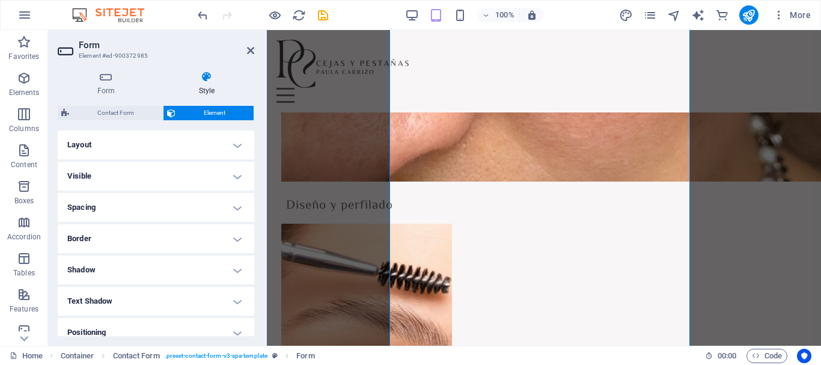
scroll to position [136, 0]
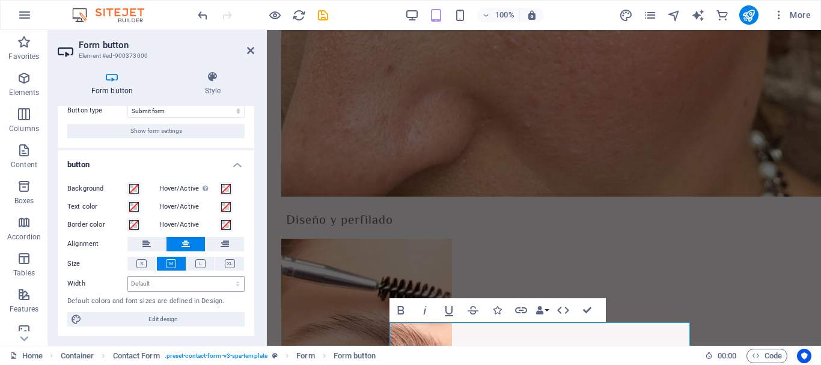
scroll to position [0, 0]
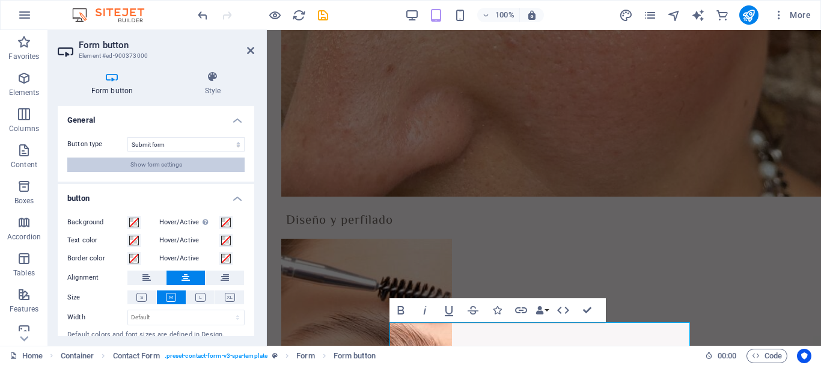
click at [240, 161] on button "Show form settings" at bounding box center [155, 164] width 177 height 14
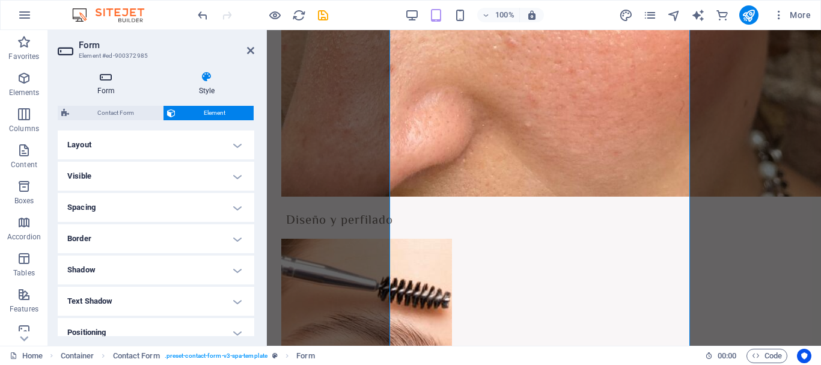
click at [111, 87] on h4 "Form" at bounding box center [109, 83] width 102 height 25
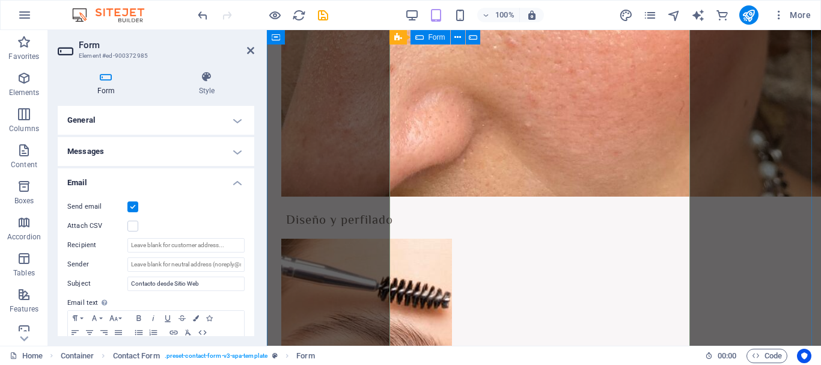
scroll to position [2150, 0]
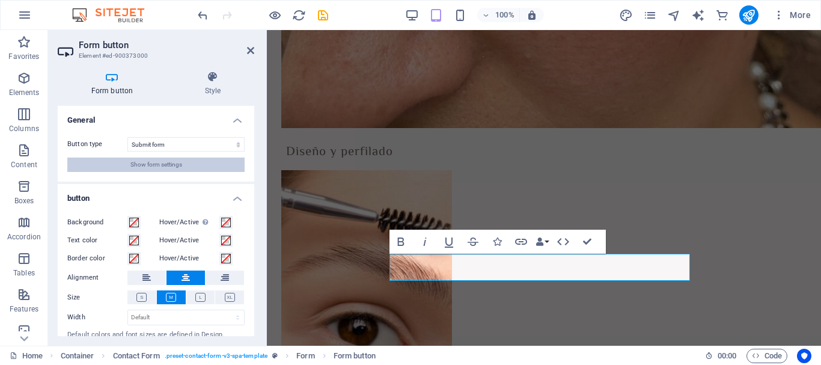
click at [179, 165] on span "Show form settings" at bounding box center [156, 164] width 52 height 14
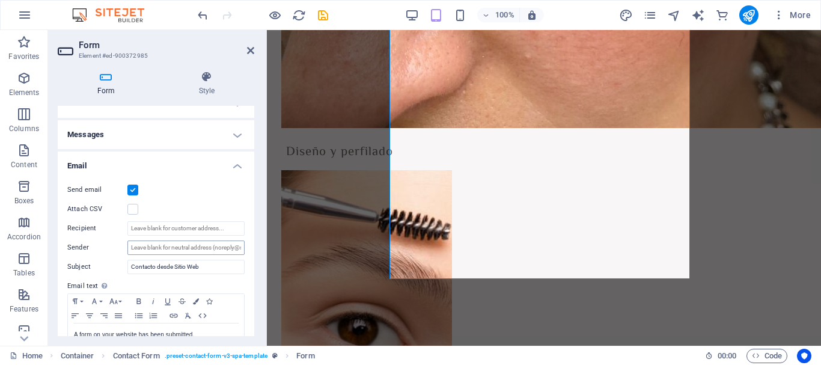
scroll to position [0, 0]
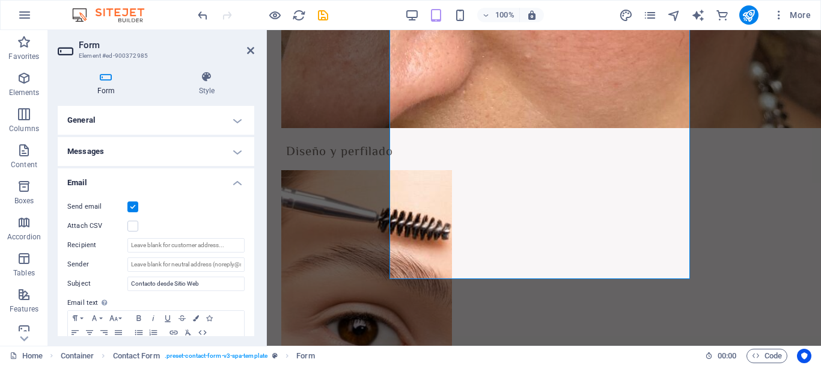
click at [132, 206] on label at bounding box center [132, 206] width 11 height 11
click at [0, 0] on input "Send email" at bounding box center [0, 0] width 0 height 0
click at [132, 206] on label at bounding box center [132, 206] width 11 height 11
click at [0, 0] on input "Send email" at bounding box center [0, 0] width 0 height 0
click at [132, 206] on label at bounding box center [132, 206] width 11 height 11
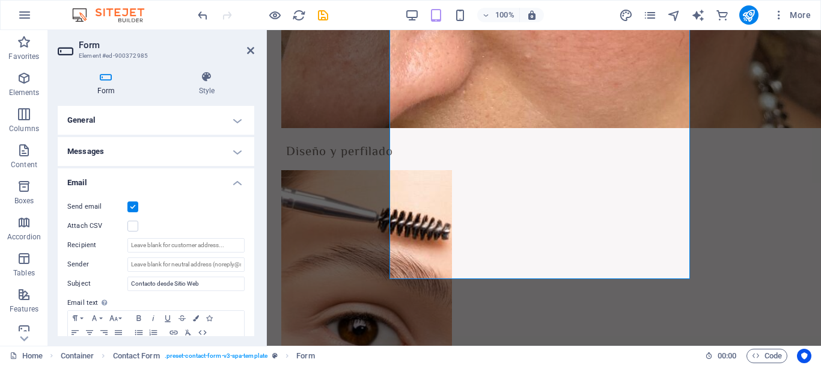
click at [0, 0] on input "Send email" at bounding box center [0, 0] width 0 height 0
click at [132, 206] on label at bounding box center [132, 206] width 11 height 11
click at [0, 0] on input "Send email" at bounding box center [0, 0] width 0 height 0
click at [230, 112] on h4 "General" at bounding box center [156, 120] width 197 height 29
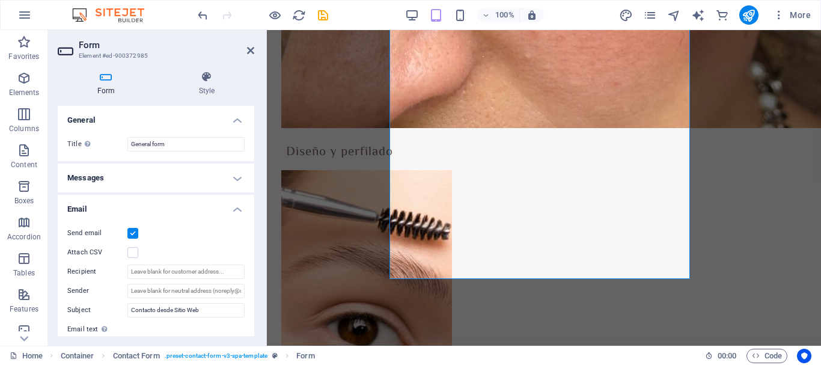
click at [228, 172] on h4 "Messages" at bounding box center [156, 177] width 197 height 29
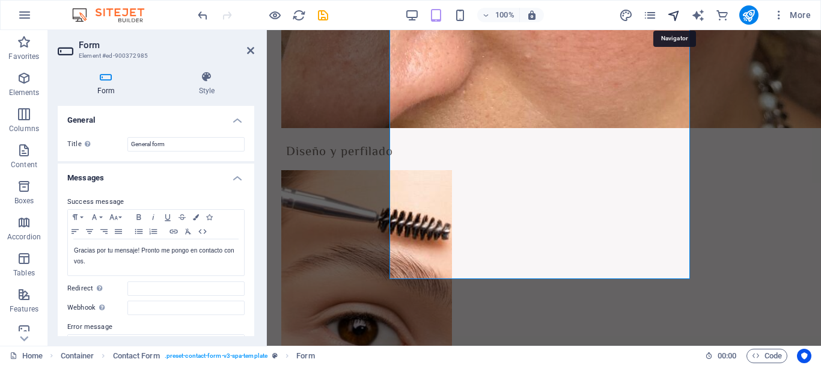
click at [674, 14] on icon "navigator" at bounding box center [674, 15] width 14 height 14
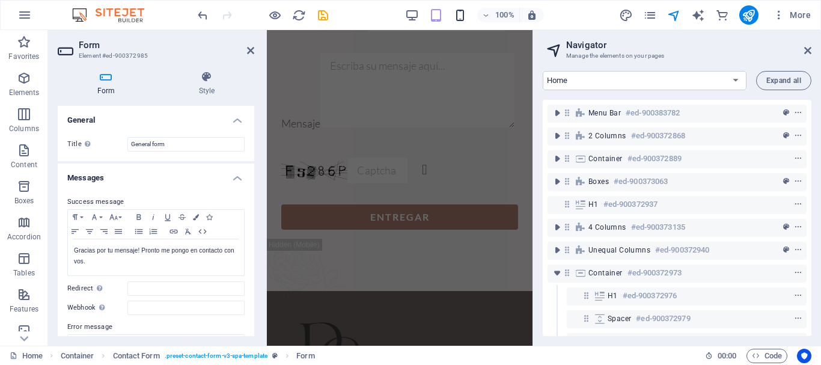
scroll to position [97, 0]
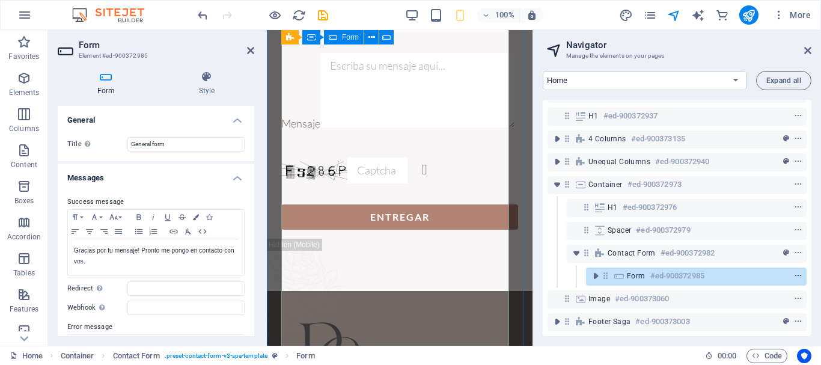
click at [798, 272] on icon "context-menu" at bounding box center [798, 276] width 8 height 8
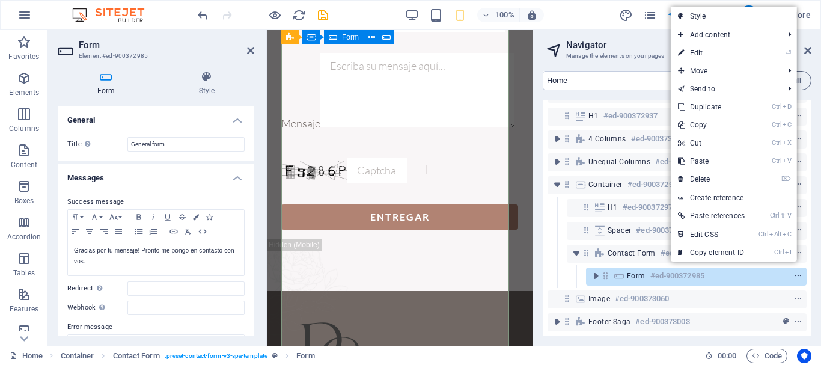
click at [798, 272] on icon "context-menu" at bounding box center [798, 276] width 8 height 8
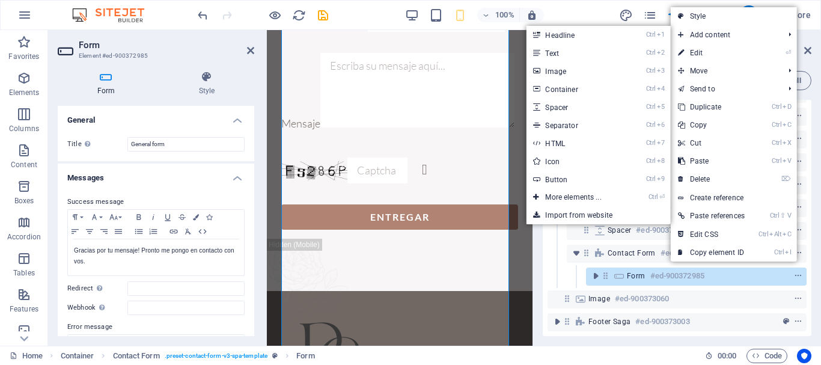
click at [819, 25] on div "100% More" at bounding box center [411, 15] width 820 height 29
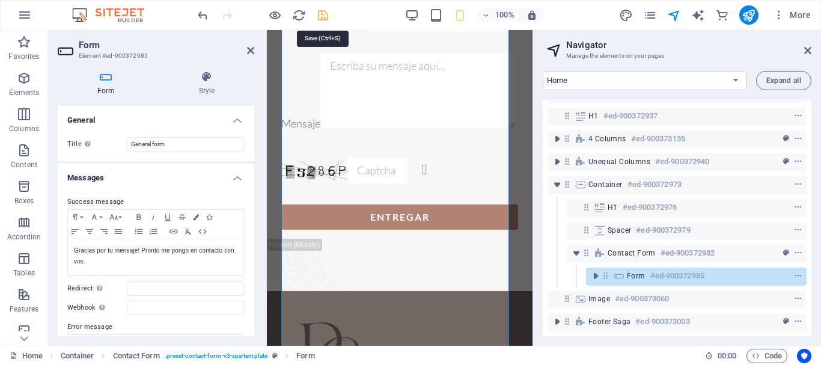
click at [320, 15] on icon "save" at bounding box center [323, 15] width 14 height 14
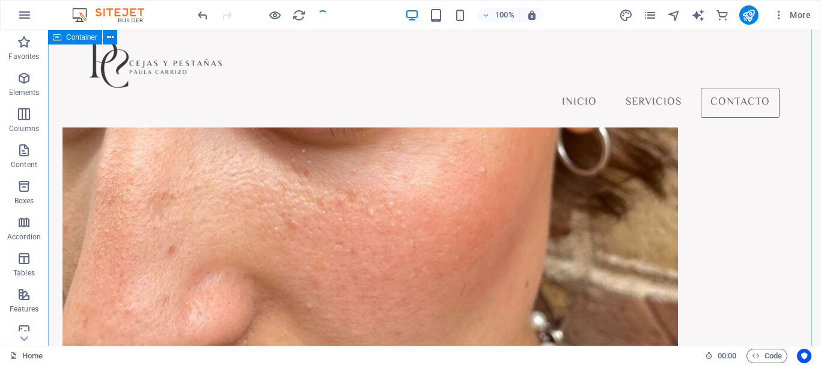
scroll to position [1729, 0]
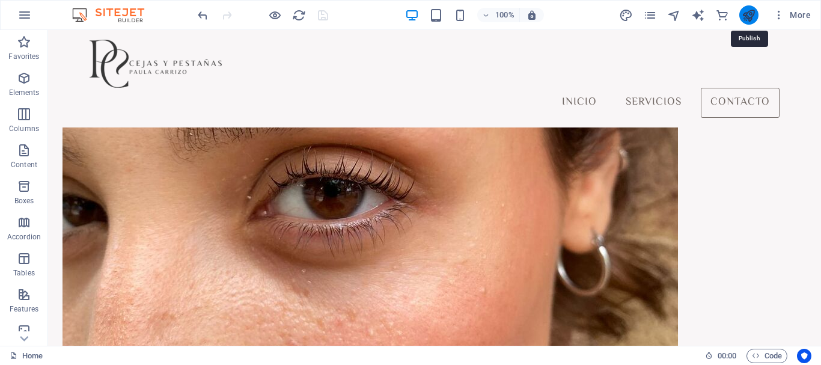
click at [745, 21] on icon "publish" at bounding box center [749, 15] width 14 height 14
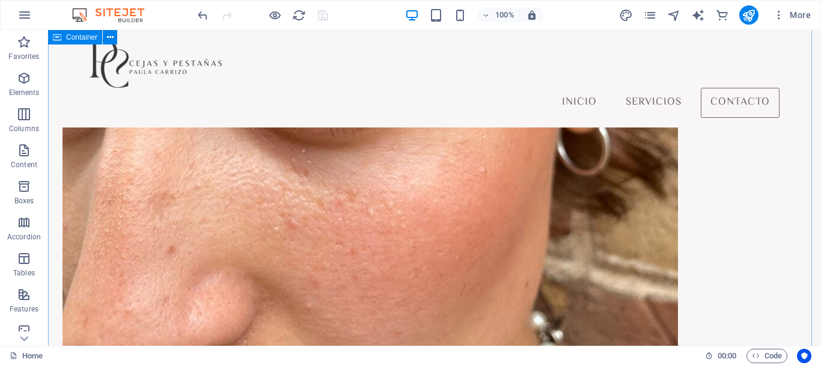
scroll to position [1669, 0]
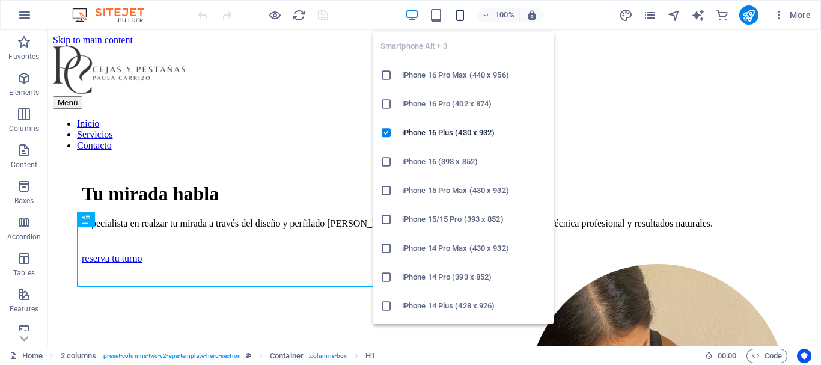
click at [460, 19] on icon "button" at bounding box center [460, 15] width 14 height 14
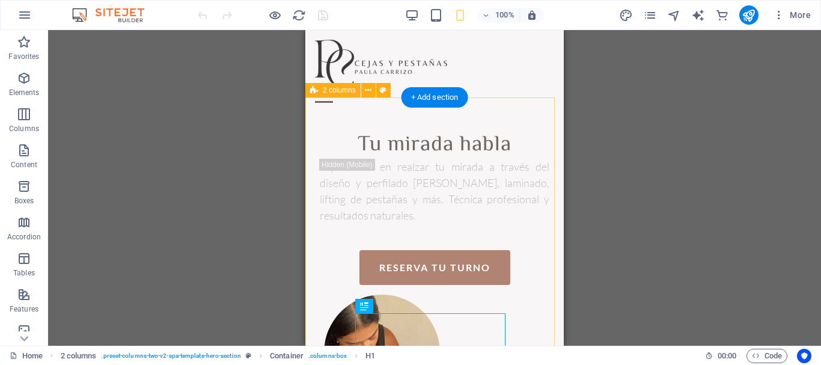
click at [316, 157] on div "Tu mirada habla Especialista en realzar tu mirada a través del diseño y perfila…" at bounding box center [434, 311] width 258 height 398
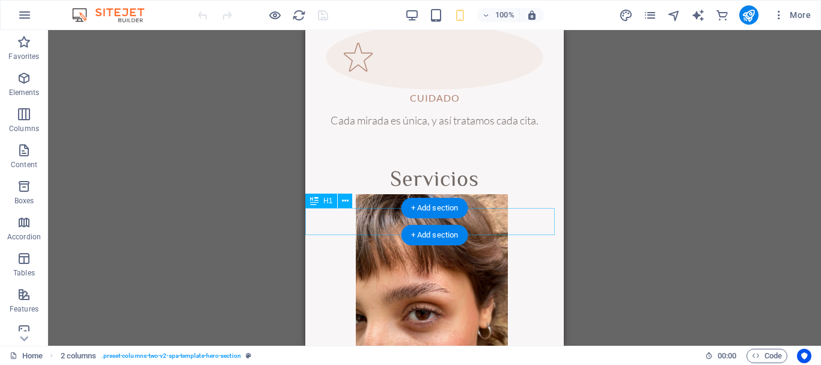
scroll to position [1262, 0]
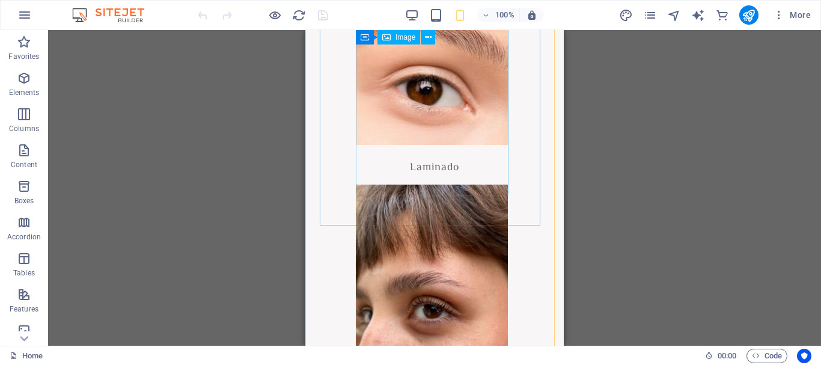
click at [456, 99] on figure at bounding box center [471, 46] width 230 height 198
select select "px"
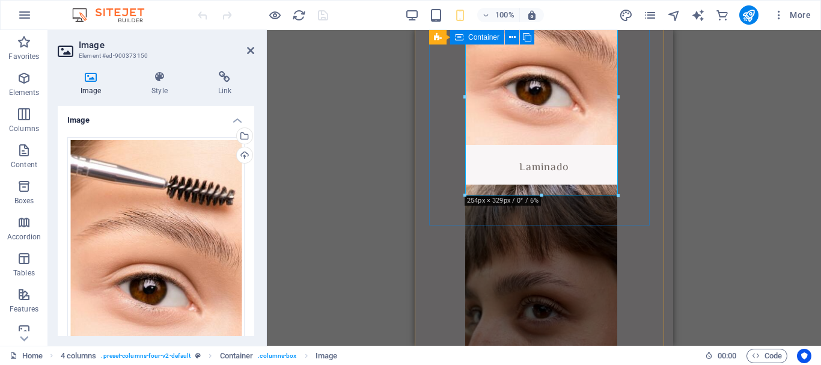
select select "px"
click at [155, 79] on icon at bounding box center [159, 77] width 61 height 12
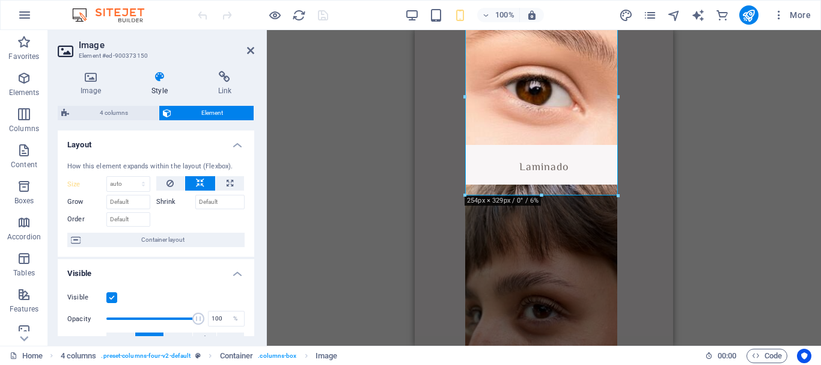
scroll to position [180, 0]
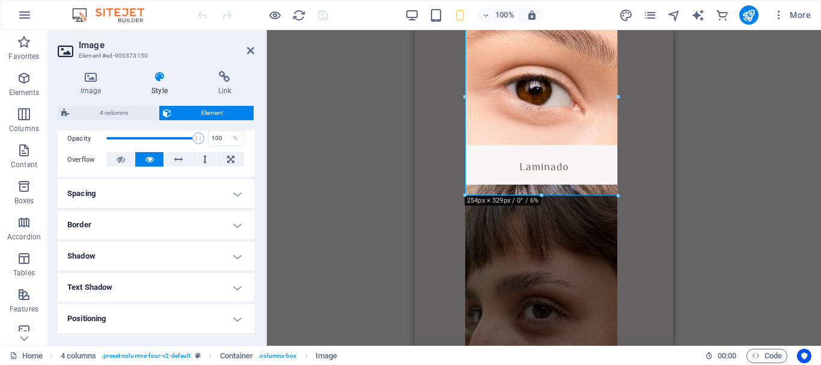
click at [215, 314] on h4 "Positioning" at bounding box center [156, 318] width 197 height 29
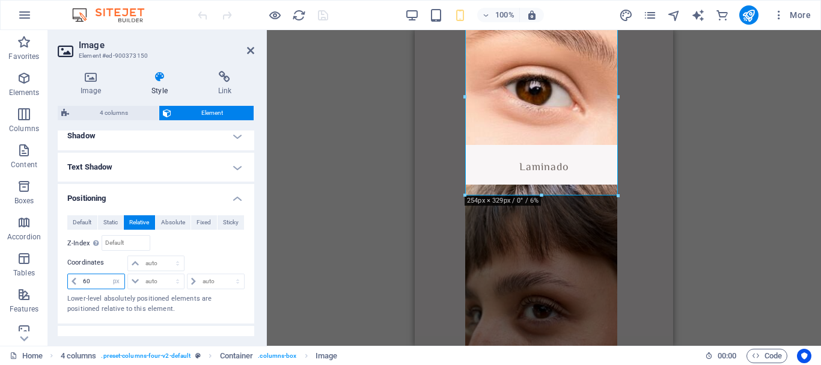
drag, startPoint x: 87, startPoint y: 277, endPoint x: 80, endPoint y: 275, distance: 7.0
click at [80, 275] on input "60" at bounding box center [102, 281] width 44 height 14
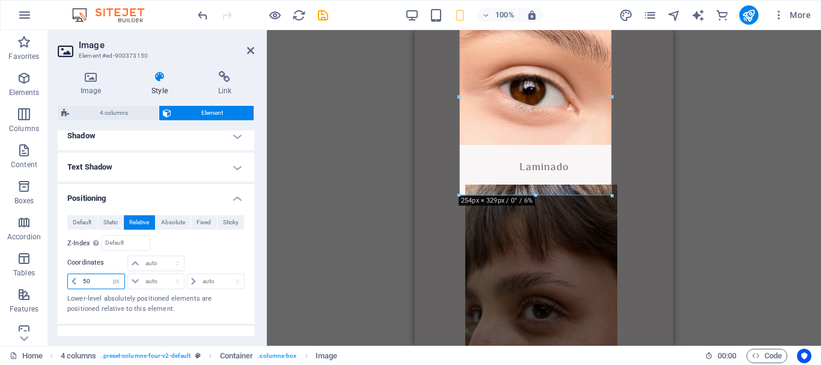
type input "50"
click at [611, 278] on figure at bounding box center [580, 283] width 230 height 197
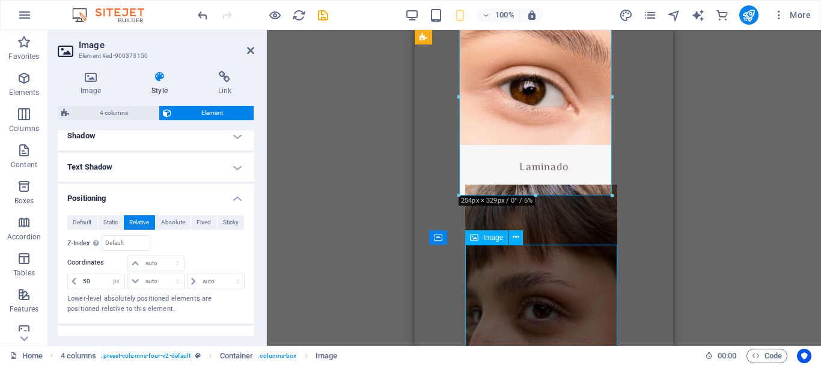
click at [611, 278] on figure at bounding box center [580, 283] width 230 height 197
select select "px"
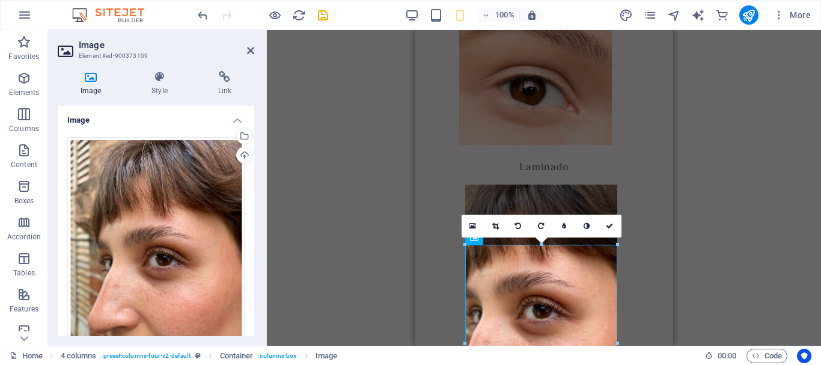
scroll to position [188, 0]
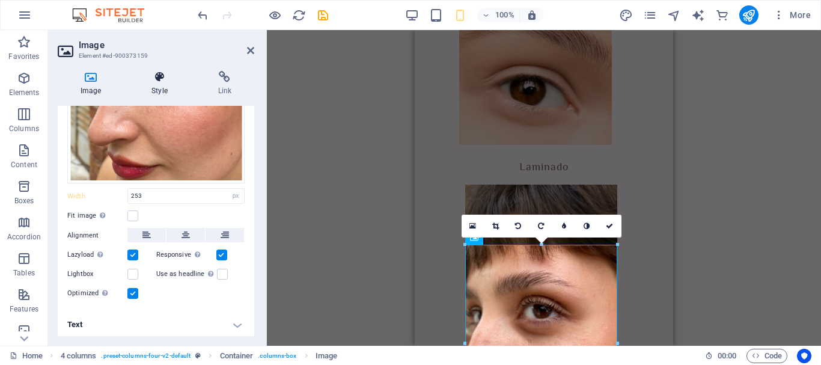
click at [167, 88] on h4 "Style" at bounding box center [162, 83] width 66 height 25
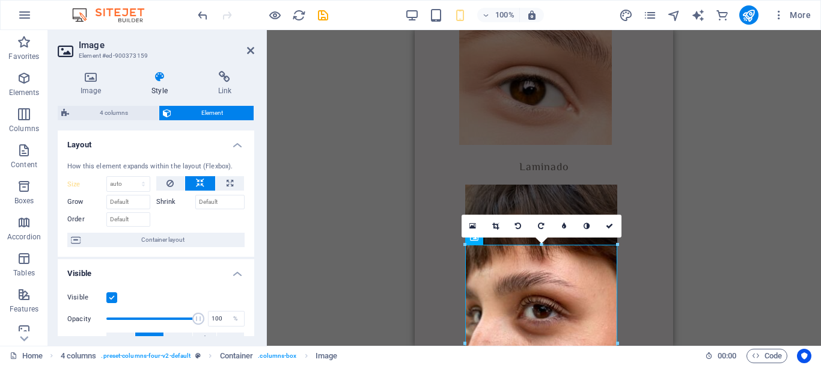
scroll to position [302, 0]
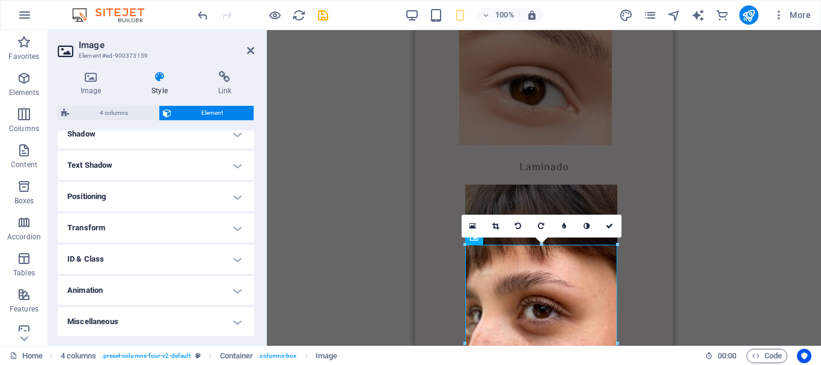
click at [118, 203] on h4 "Positioning" at bounding box center [156, 196] width 197 height 29
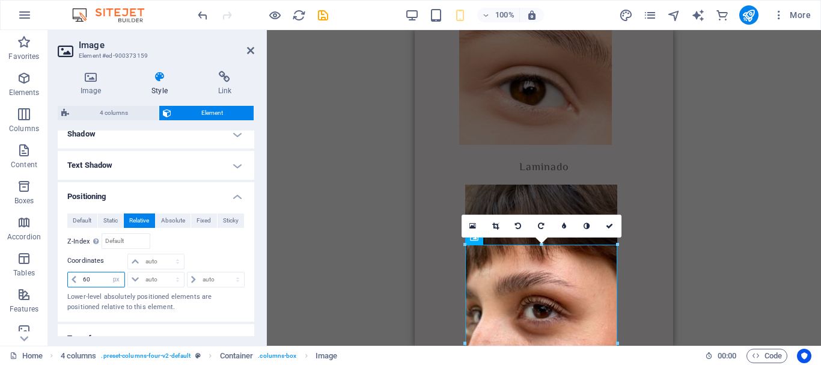
click at [81, 277] on input "60" at bounding box center [102, 279] width 44 height 14
drag, startPoint x: 81, startPoint y: 278, endPoint x: 90, endPoint y: 278, distance: 9.0
click at [90, 278] on input "460" at bounding box center [102, 279] width 44 height 14
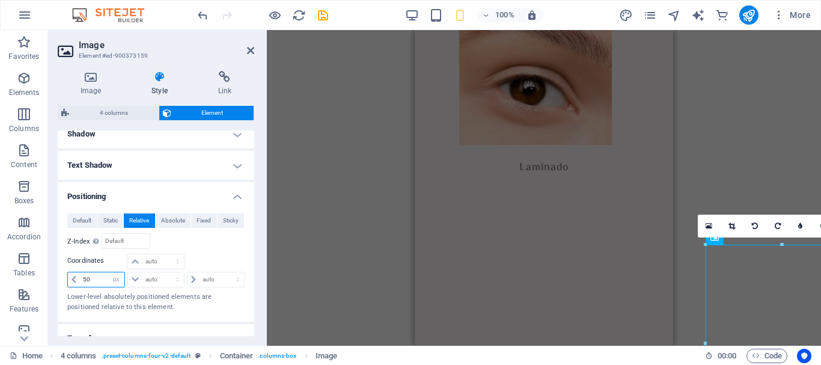
type input "50"
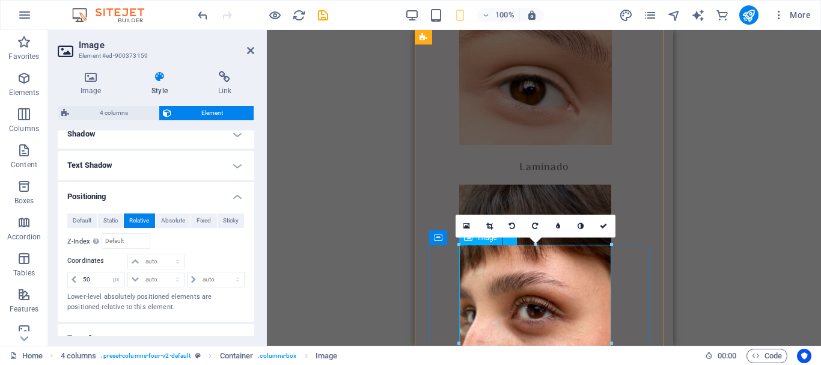
scroll to position [1623, 0]
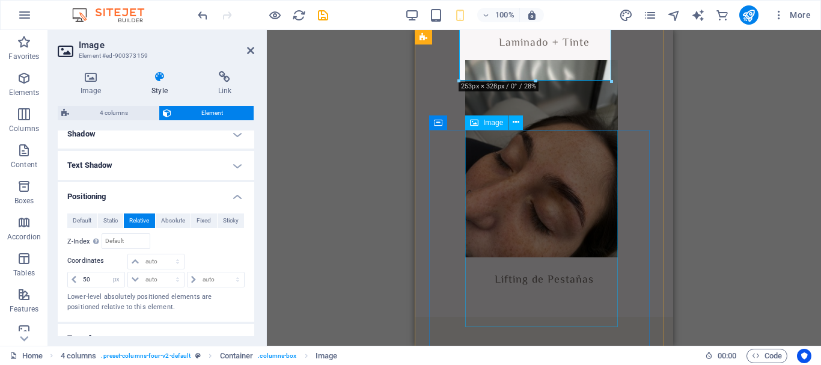
click at [583, 252] on figure at bounding box center [580, 158] width 230 height 197
select select "px"
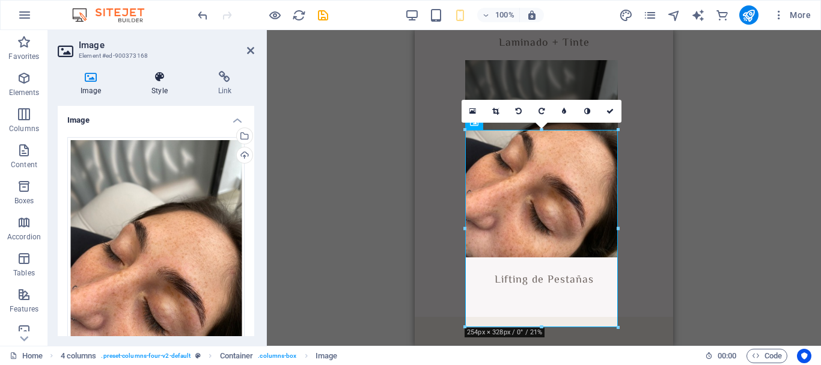
click at [148, 77] on icon at bounding box center [159, 77] width 61 height 12
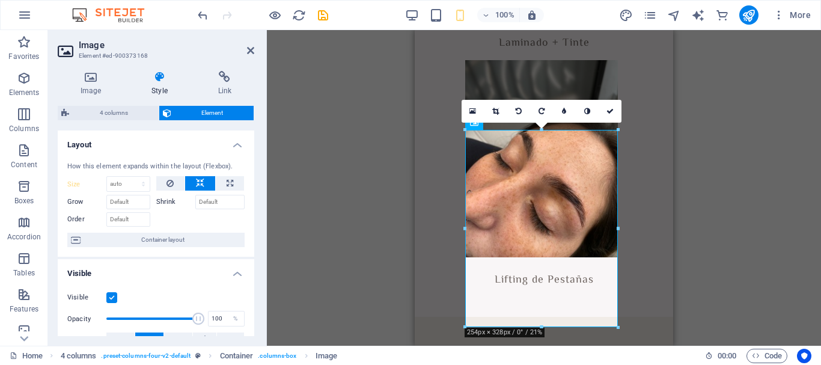
scroll to position [240, 0]
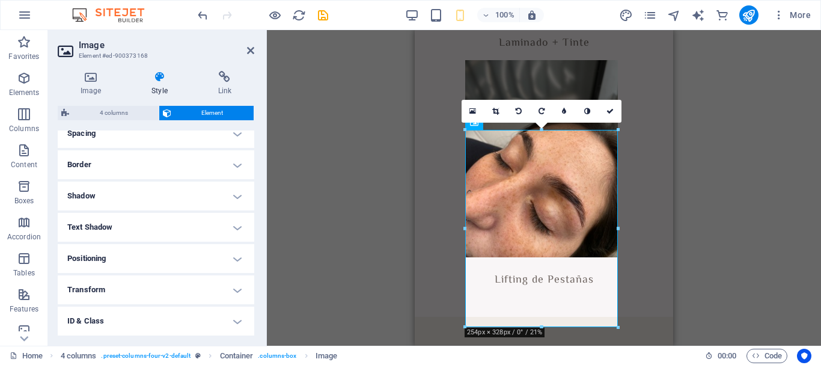
click at [228, 249] on h4 "Positioning" at bounding box center [156, 258] width 197 height 29
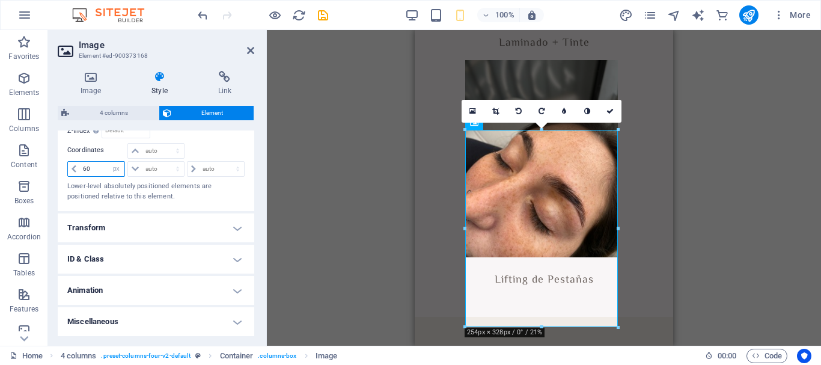
drag, startPoint x: 86, startPoint y: 171, endPoint x: 79, endPoint y: 171, distance: 7.2
click at [79, 171] on div "60 auto px rem % em" at bounding box center [96, 169] width 58 height 16
type input "50"
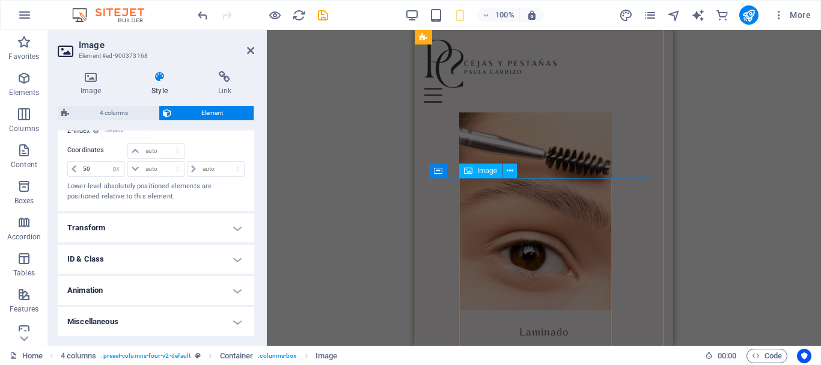
scroll to position [902, 0]
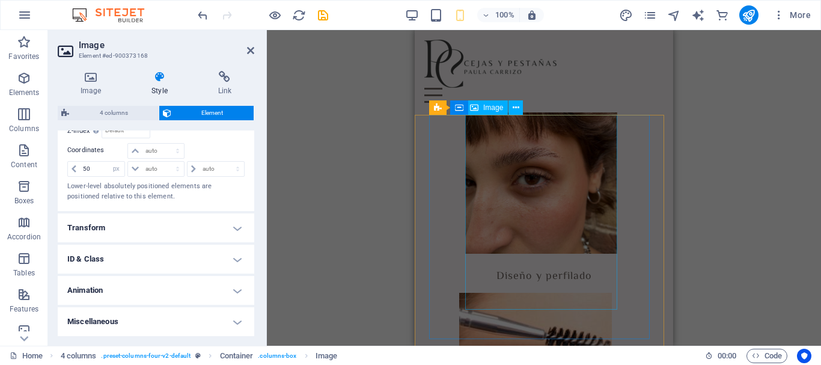
click at [573, 222] on figure at bounding box center [580, 156] width 230 height 195
select select "px"
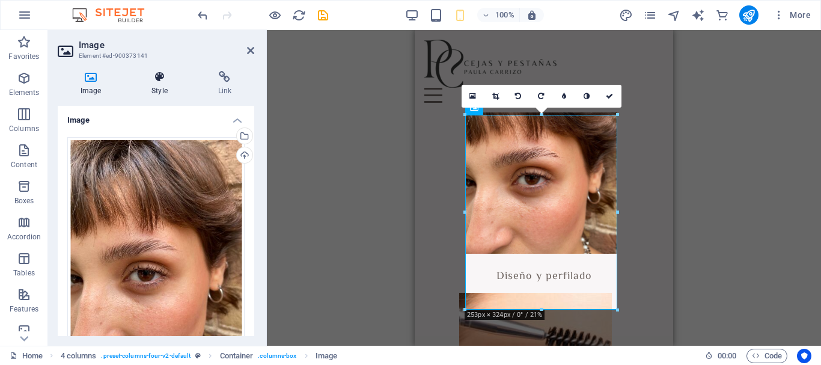
click at [168, 80] on icon at bounding box center [159, 77] width 61 height 12
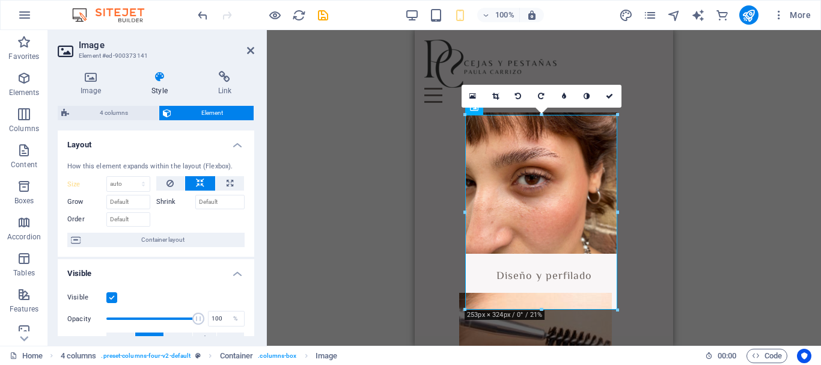
scroll to position [302, 0]
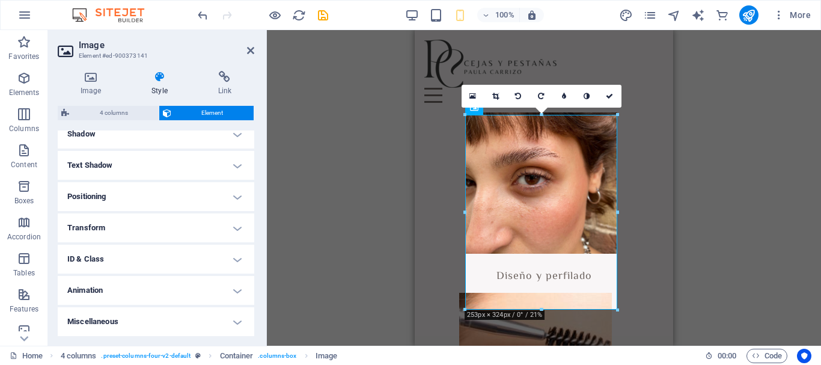
click at [111, 200] on h4 "Positioning" at bounding box center [156, 196] width 197 height 29
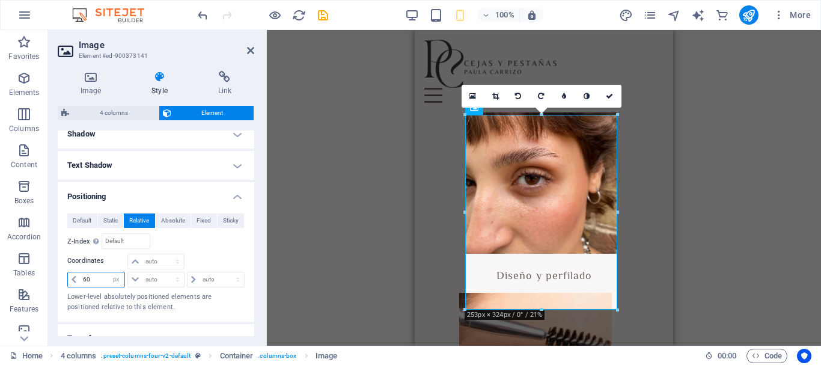
click at [80, 277] on input "60" at bounding box center [102, 279] width 44 height 14
type input "50"
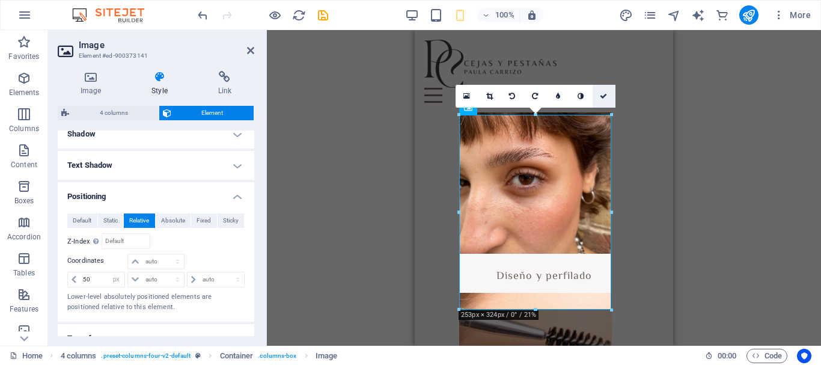
click at [600, 97] on icon at bounding box center [603, 96] width 7 height 7
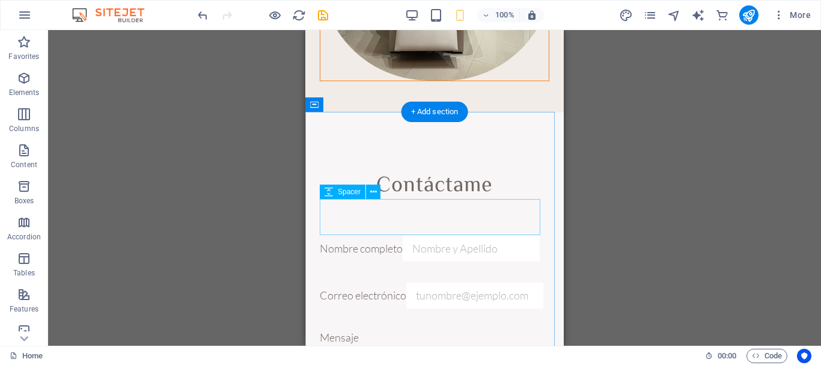
scroll to position [2464, 0]
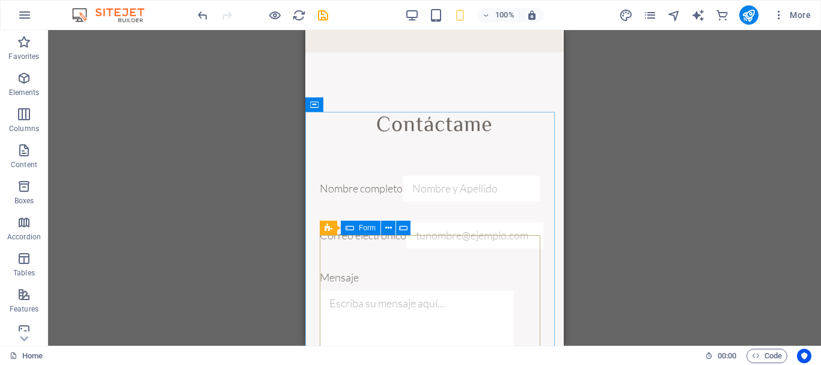
click at [350, 230] on icon at bounding box center [350, 228] width 8 height 14
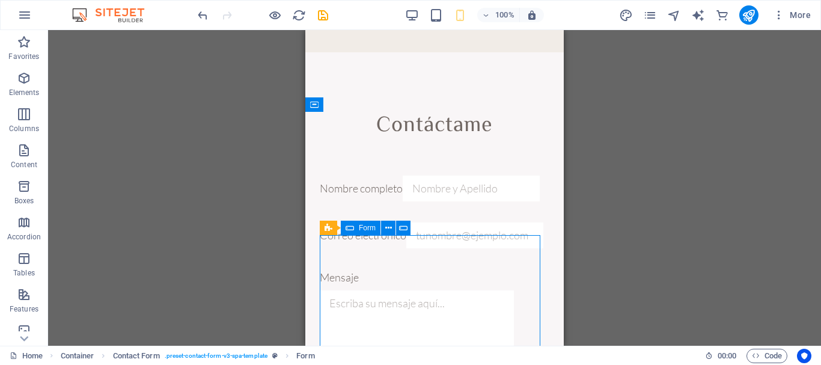
click at [365, 226] on span "Form" at bounding box center [367, 227] width 17 height 7
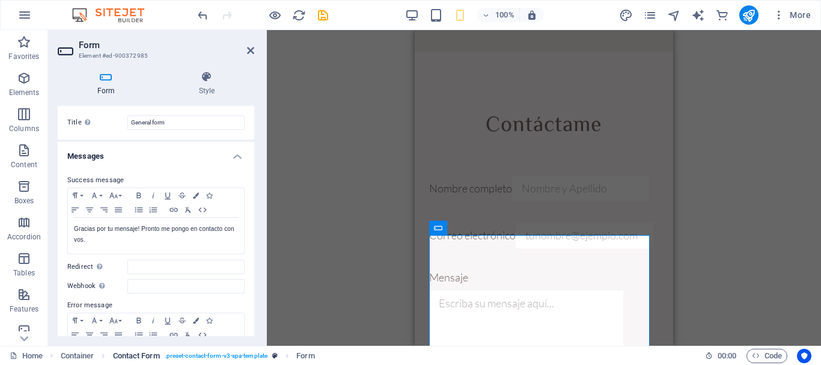
scroll to position [0, 0]
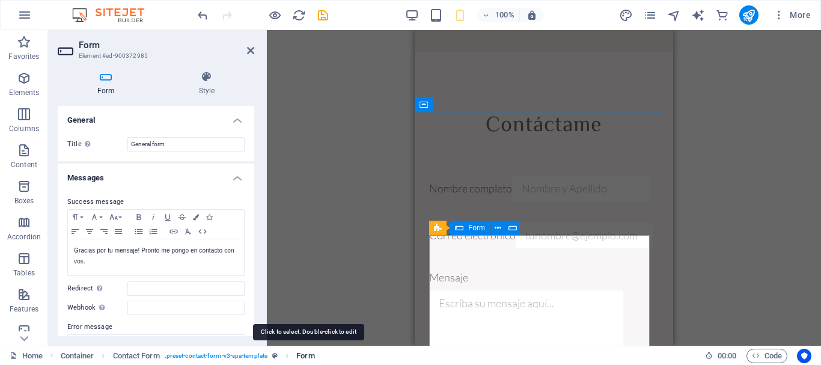
click at [305, 351] on span "Form" at bounding box center [305, 356] width 18 height 14
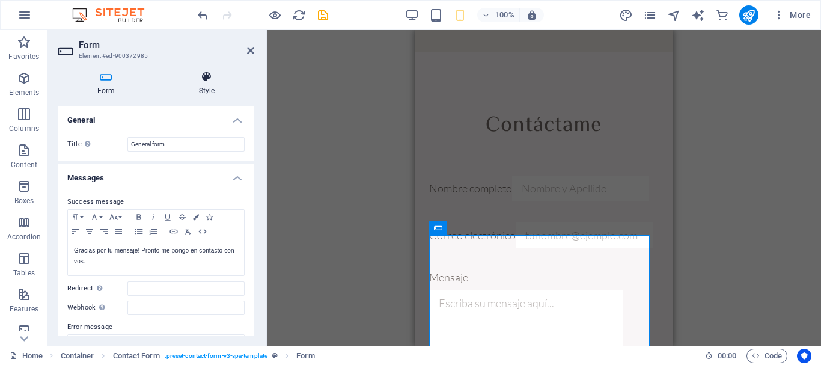
click at [212, 89] on h4 "Style" at bounding box center [206, 83] width 95 height 25
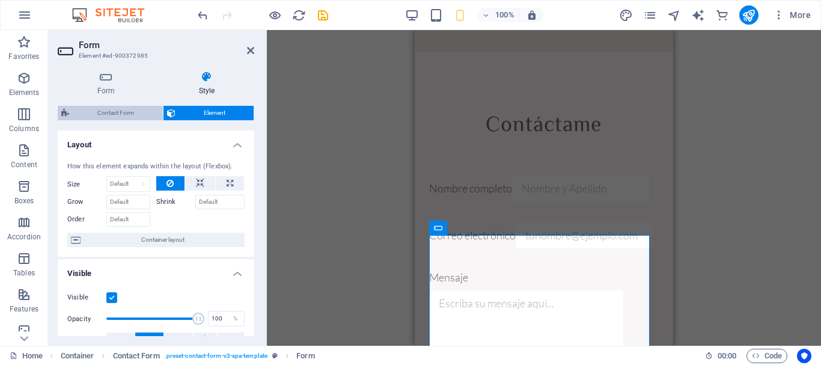
click at [129, 114] on span "Contact Form" at bounding box center [116, 113] width 87 height 14
select select "px"
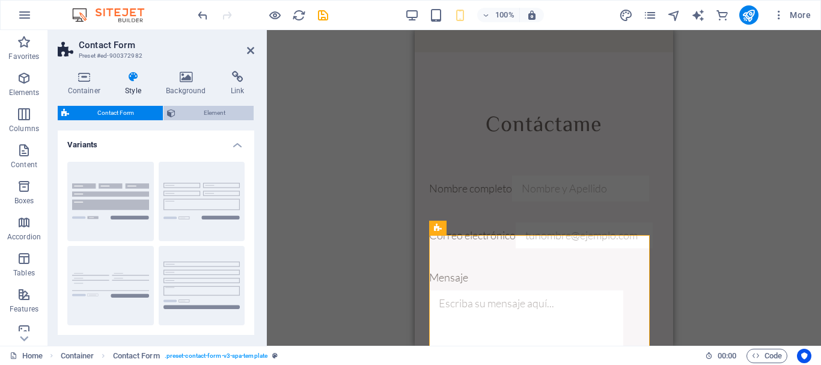
click at [202, 115] on span "Element" at bounding box center [215, 113] width 72 height 14
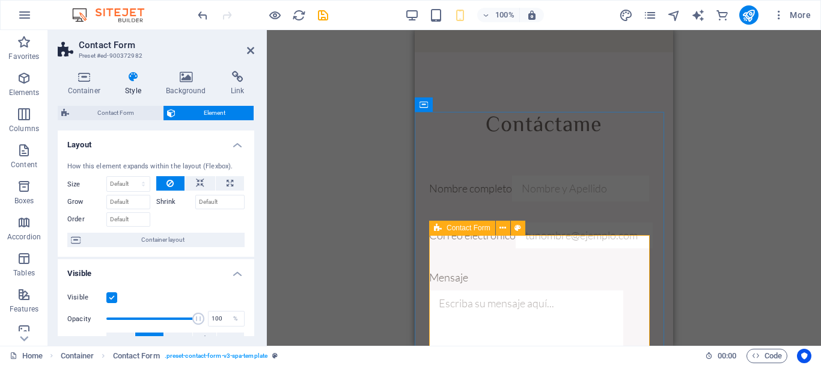
click at [459, 230] on span "Contact Form" at bounding box center [469, 227] width 44 height 7
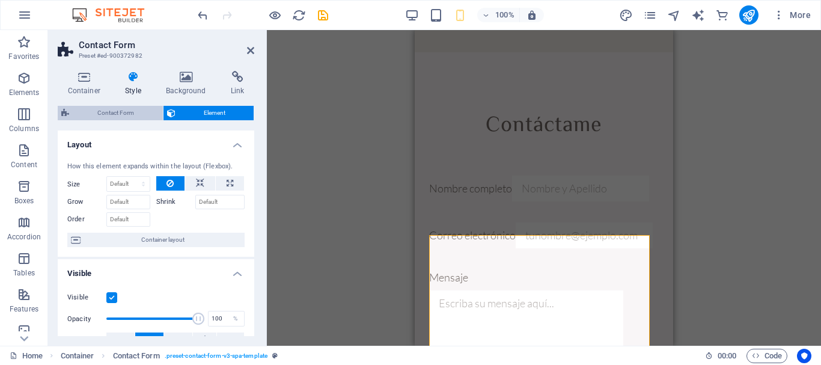
click at [133, 112] on span "Contact Form" at bounding box center [116, 113] width 87 height 14
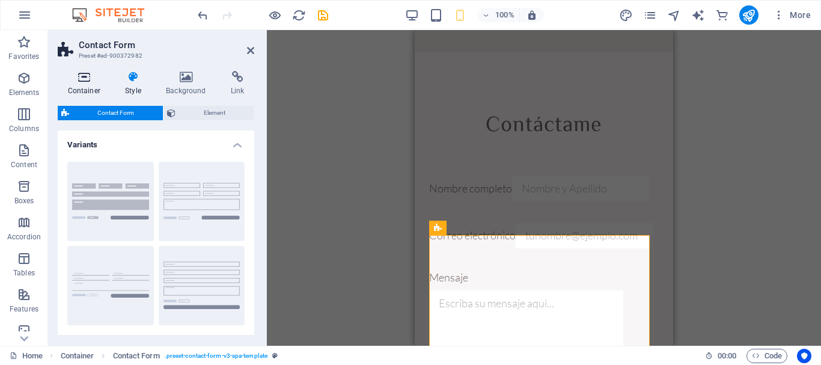
click at [94, 82] on icon at bounding box center [84, 77] width 53 height 12
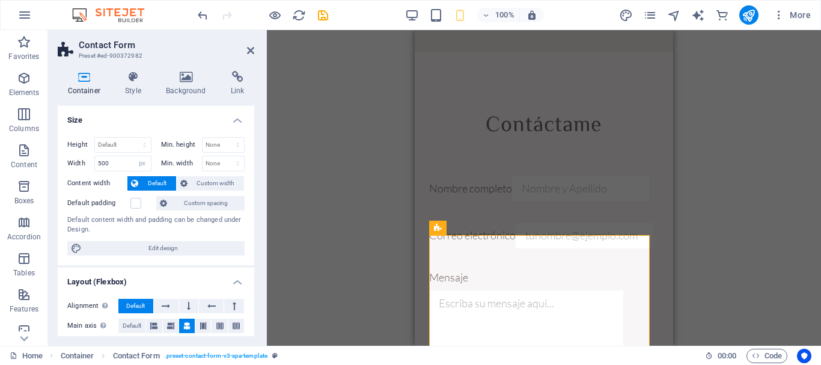
click at [234, 118] on h4 "Size" at bounding box center [156, 117] width 197 height 22
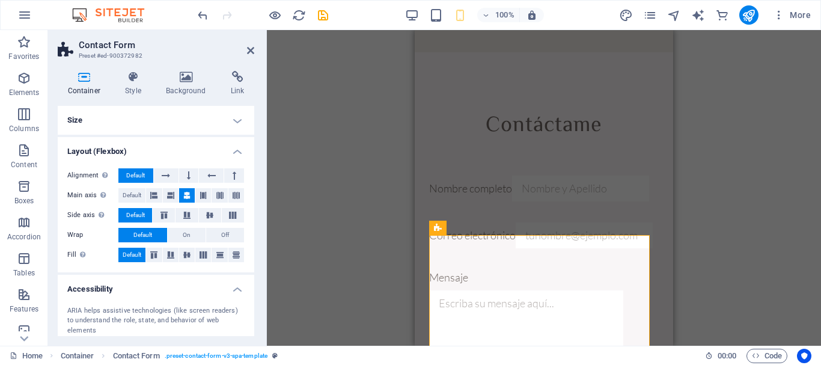
click at [230, 143] on h4 "Layout (Flexbox)" at bounding box center [156, 148] width 197 height 22
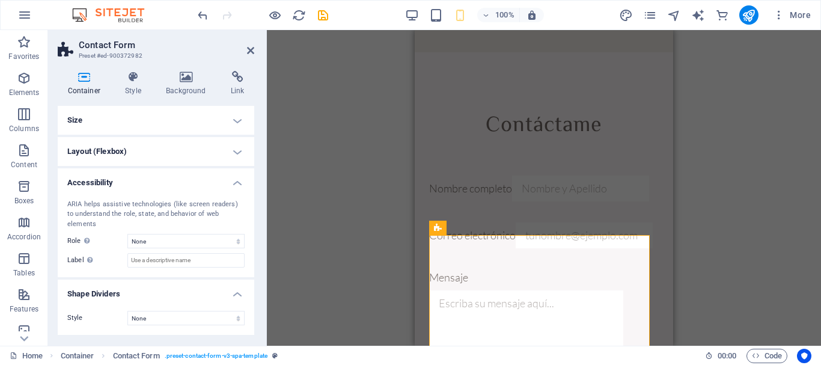
click at [238, 174] on h4 "Accessibility" at bounding box center [156, 179] width 197 height 22
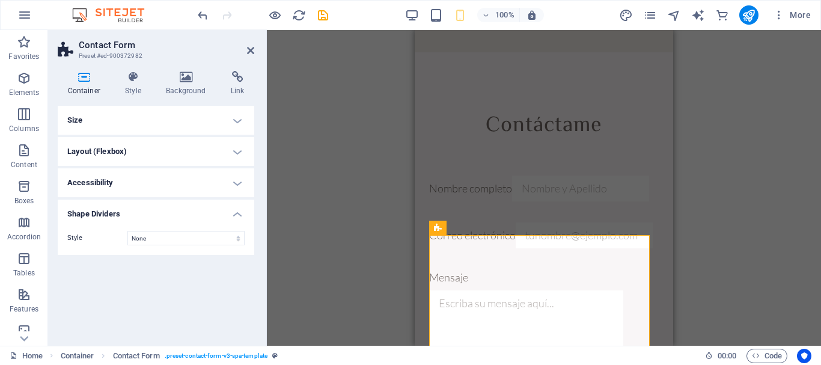
click at [234, 209] on h4 "Shape Dividers" at bounding box center [156, 211] width 197 height 22
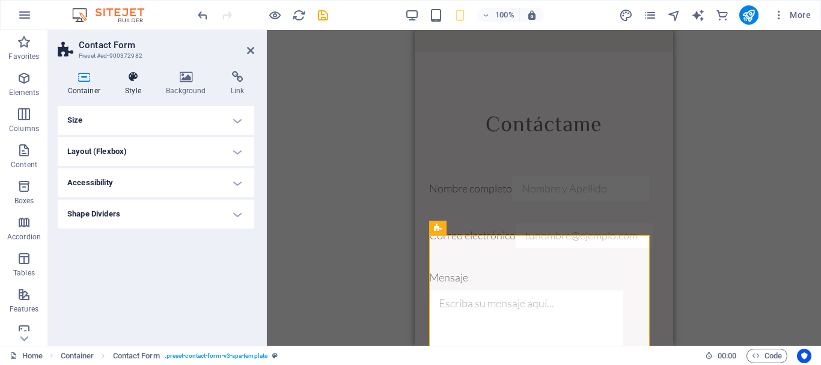
click at [137, 86] on h4 "Style" at bounding box center [135, 83] width 41 height 25
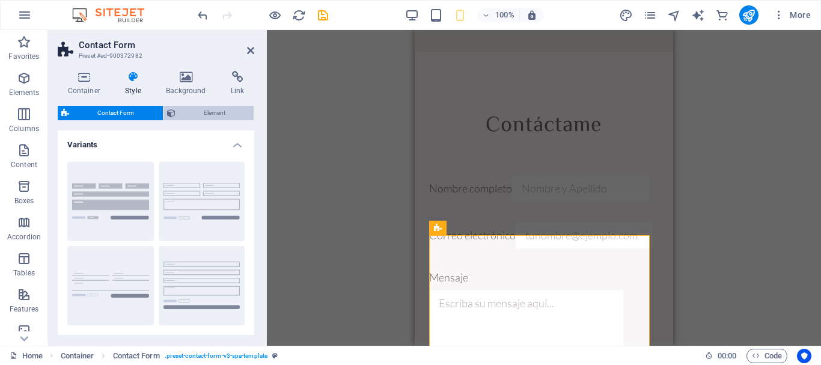
click at [203, 117] on span "Element" at bounding box center [215, 113] width 72 height 14
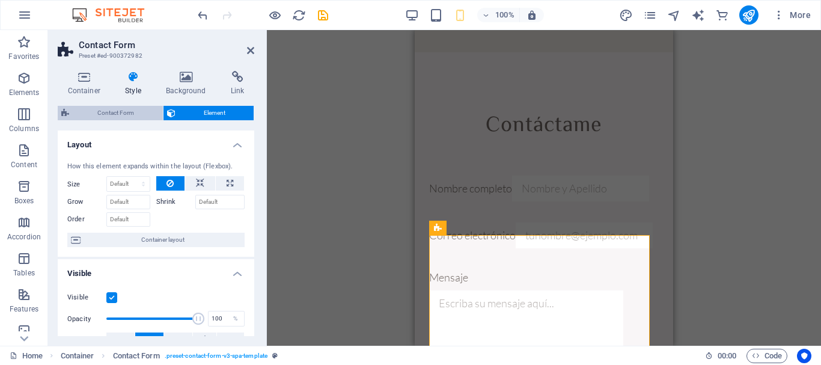
click at [147, 117] on span "Contact Form" at bounding box center [116, 113] width 87 height 14
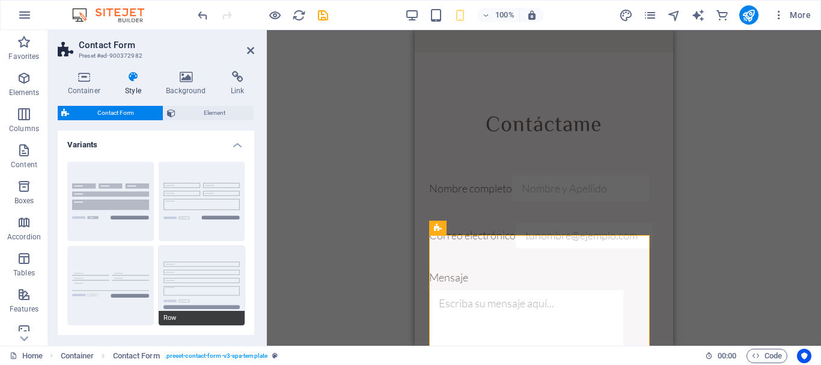
scroll to position [251, 0]
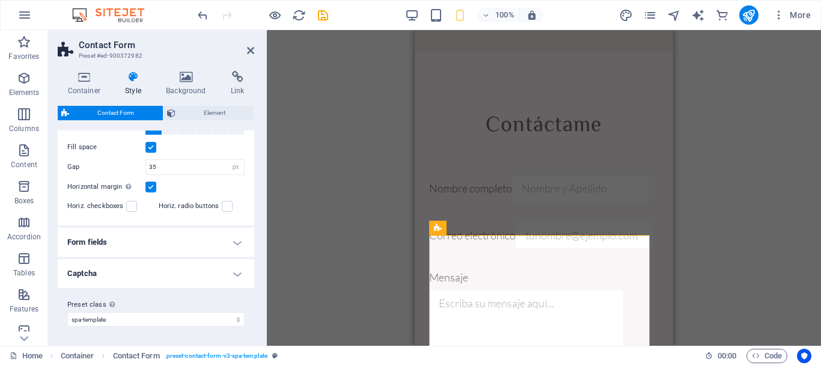
click at [222, 268] on h4 "Captcha" at bounding box center [156, 273] width 197 height 29
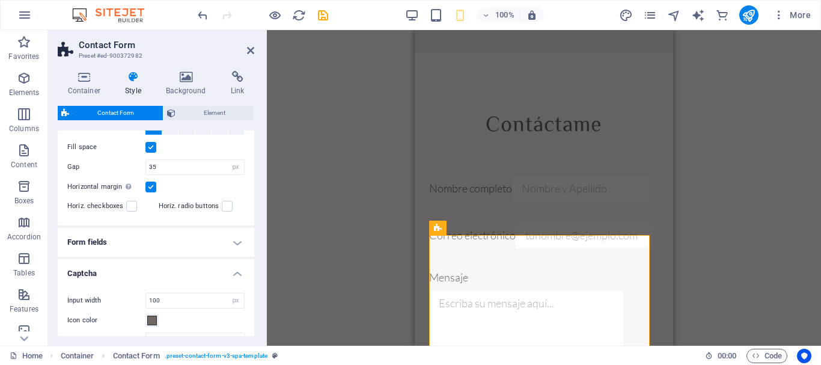
scroll to position [323, 0]
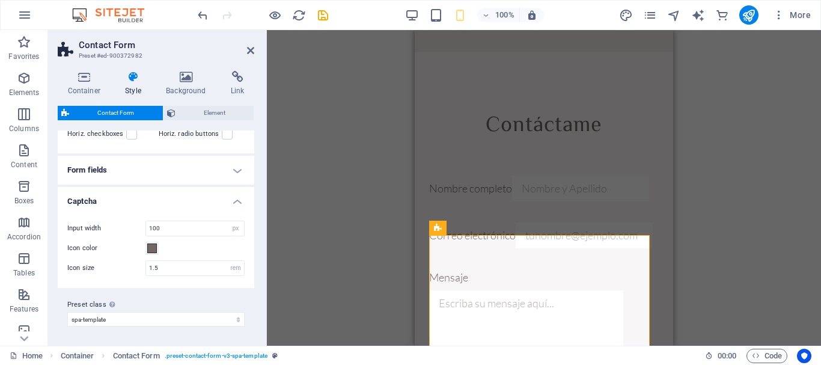
click at [233, 175] on h4 "Form fields" at bounding box center [156, 170] width 197 height 29
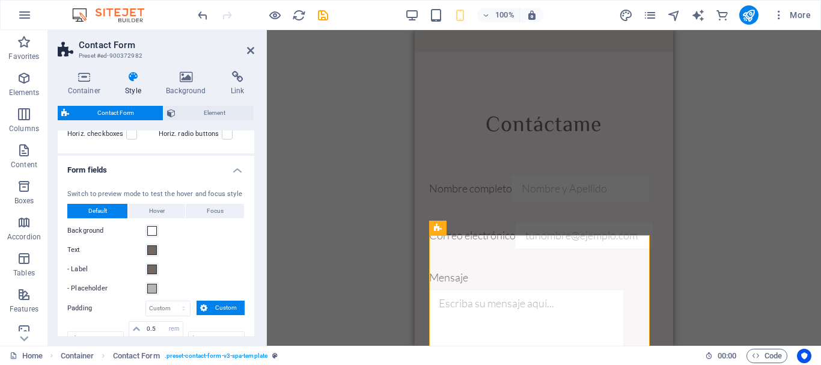
click at [233, 170] on h4 "Form fields" at bounding box center [156, 167] width 197 height 22
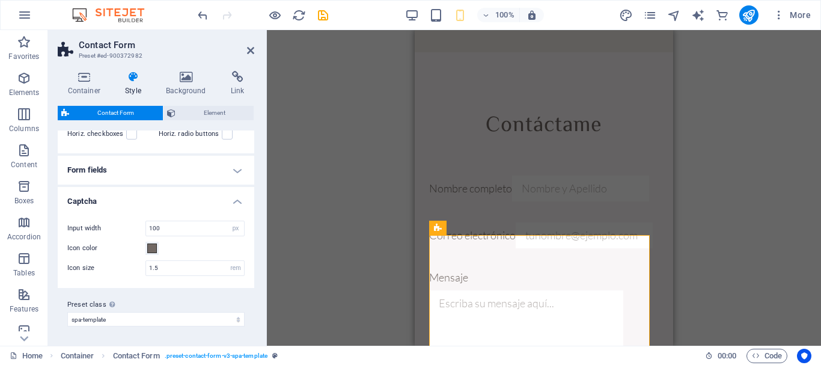
click at [233, 198] on h4 "Captcha" at bounding box center [156, 198] width 197 height 22
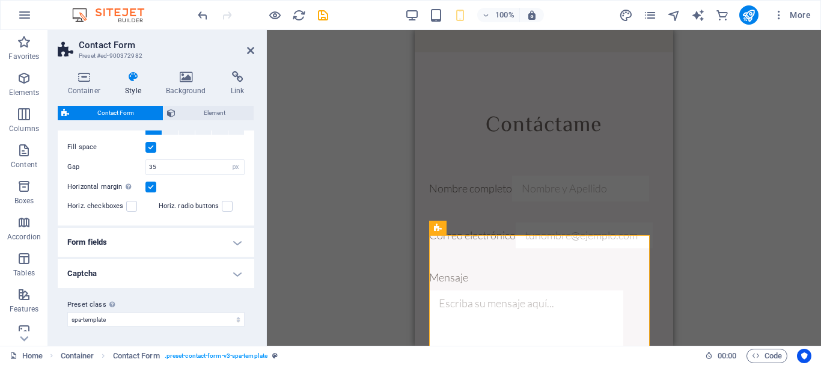
scroll to position [0, 0]
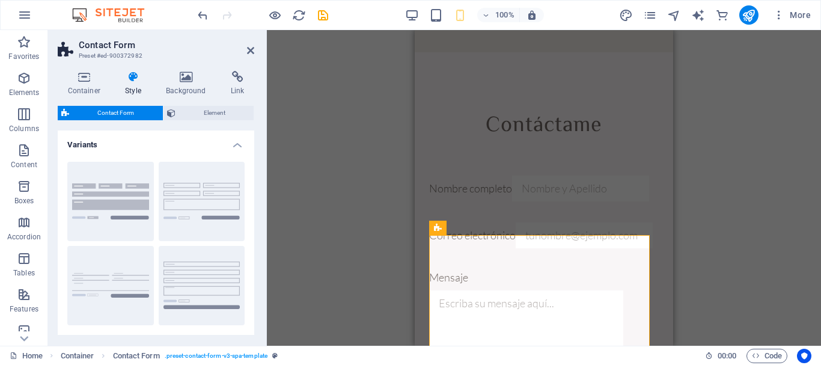
click at [231, 135] on h4 "Variants" at bounding box center [156, 141] width 197 height 22
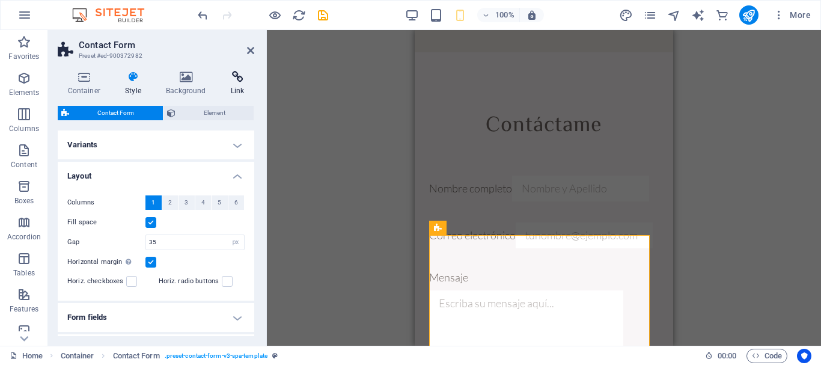
click at [233, 85] on h4 "Link" at bounding box center [238, 83] width 34 height 25
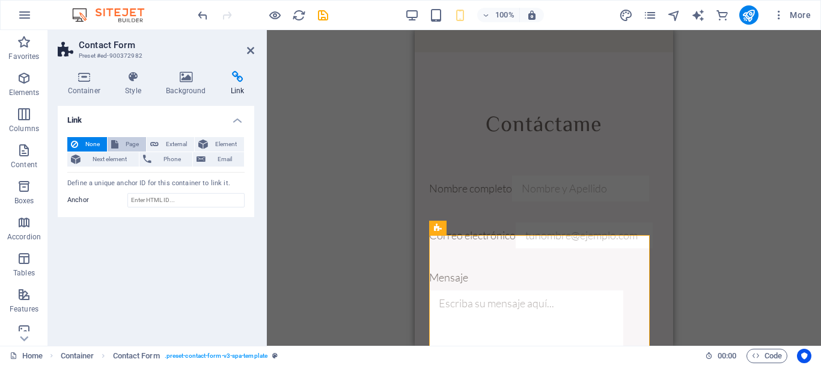
click at [136, 148] on span "Page" at bounding box center [132, 144] width 20 height 14
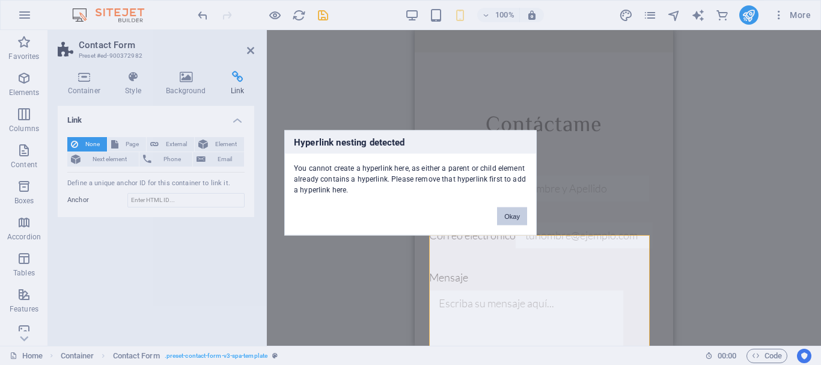
click at [518, 223] on button "Okay" at bounding box center [512, 216] width 30 height 18
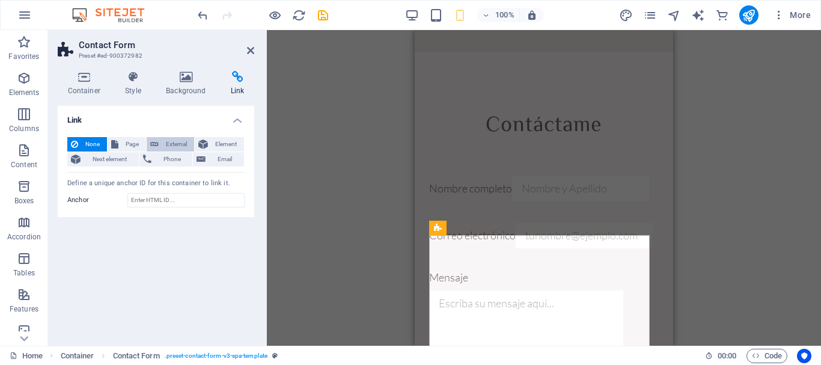
click at [161, 144] on button "External" at bounding box center [170, 144] width 47 height 14
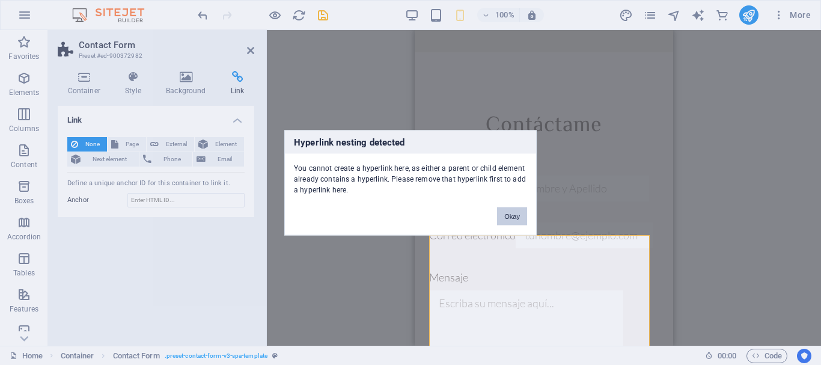
click at [499, 212] on button "Okay" at bounding box center [512, 216] width 30 height 18
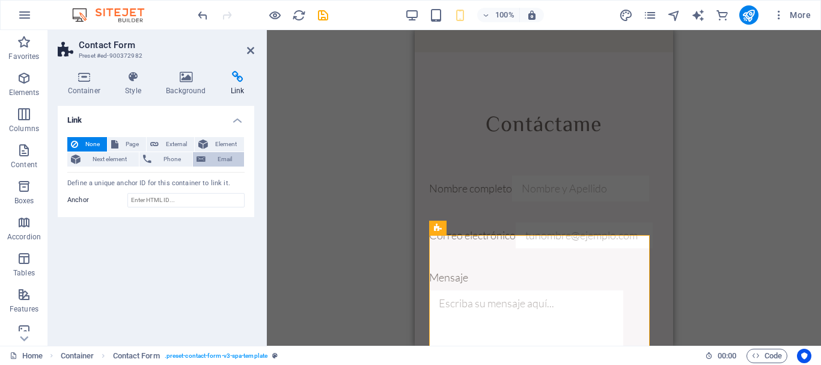
click at [216, 160] on span "Email" at bounding box center [224, 159] width 31 height 14
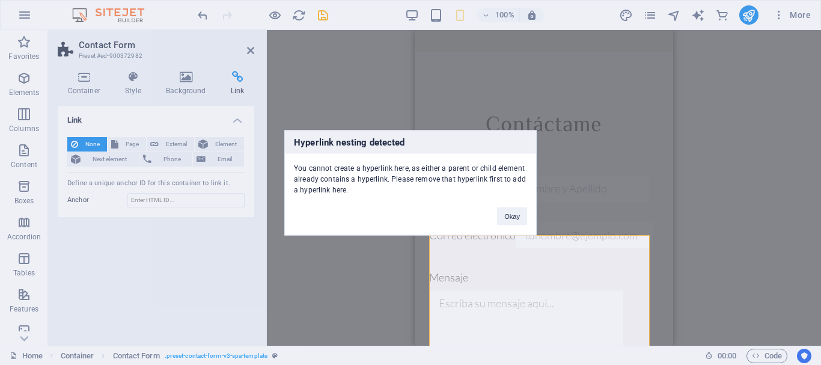
drag, startPoint x: 468, startPoint y: 204, endPoint x: 366, endPoint y: 171, distance: 107.4
click at [366, 171] on div "You cannot create a hyperlink here, as either a parent or child element already…" at bounding box center [410, 173] width 251 height 41
click at [366, 172] on div "You cannot create a hyperlink here, as either a parent or child element already…" at bounding box center [410, 173] width 251 height 41
click at [189, 166] on div "Hyperlink nesting detected You cannot create a hyperlink here, as either a pare…" at bounding box center [410, 182] width 821 height 365
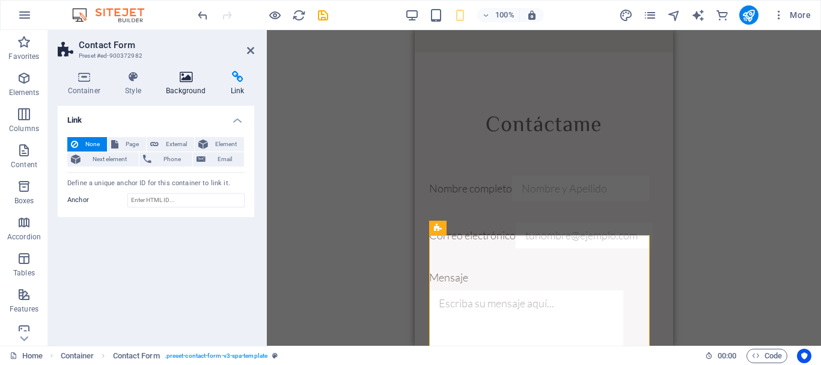
click at [171, 91] on h4 "Background" at bounding box center [188, 83] width 65 height 25
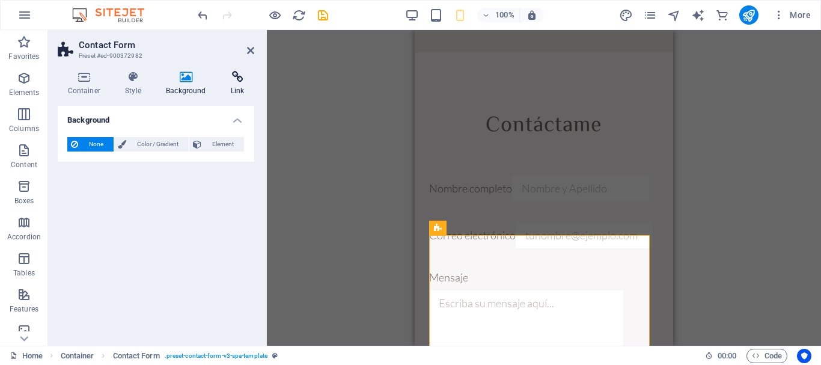
drag, startPoint x: 257, startPoint y: 82, endPoint x: 240, endPoint y: 83, distance: 17.4
click at [257, 83] on div "Container Style Background Link Size Height Default px rem % vh vw Min. height …" at bounding box center [156, 203] width 216 height 284
click at [237, 83] on h4 "Link" at bounding box center [238, 83] width 34 height 25
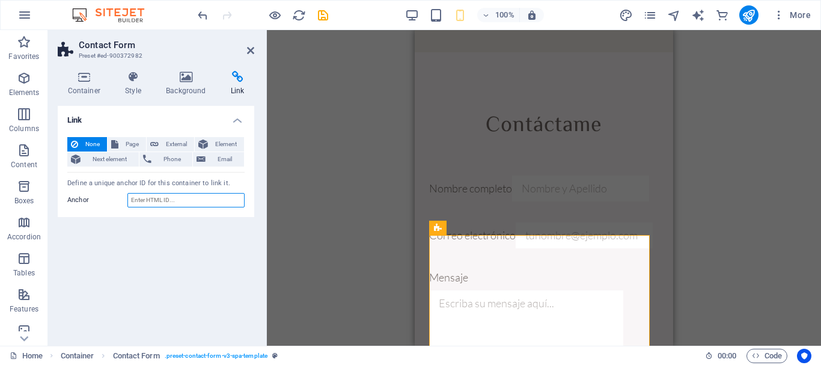
click at [197, 194] on input "Anchor" at bounding box center [185, 200] width 117 height 14
click at [143, 77] on icon at bounding box center [133, 77] width 36 height 12
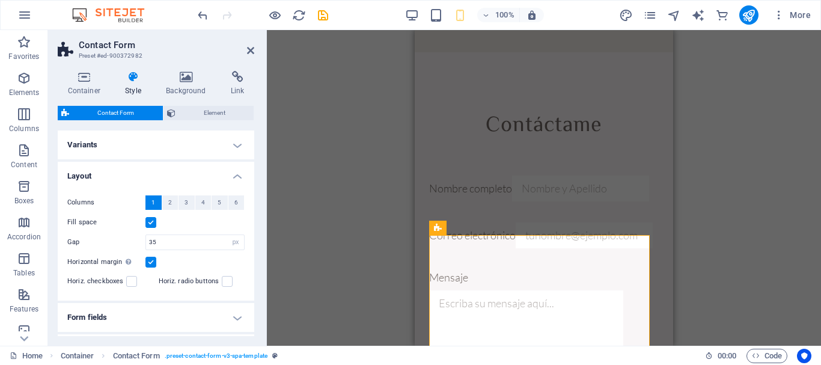
click at [233, 171] on h4 "Layout" at bounding box center [156, 173] width 197 height 22
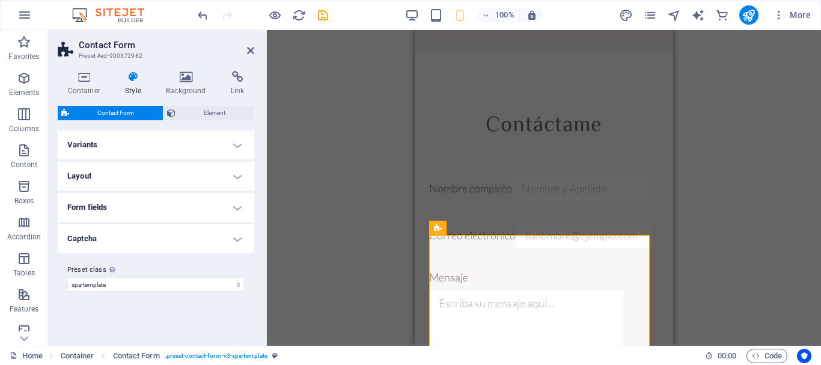
click at [232, 198] on h4 "Form fields" at bounding box center [156, 207] width 197 height 29
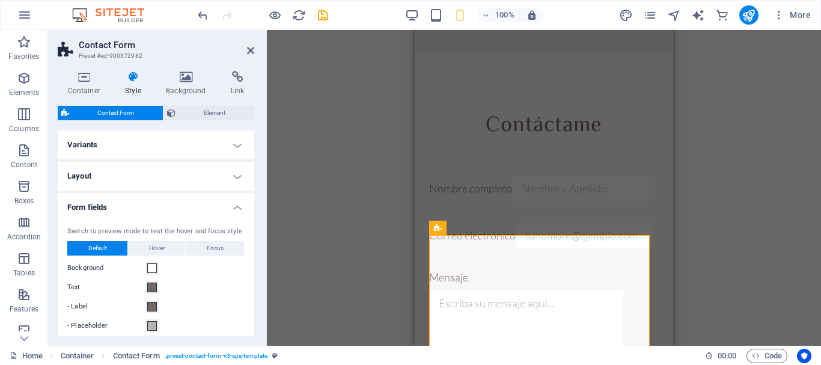
click at [232, 198] on h4 "Form fields" at bounding box center [156, 204] width 197 height 22
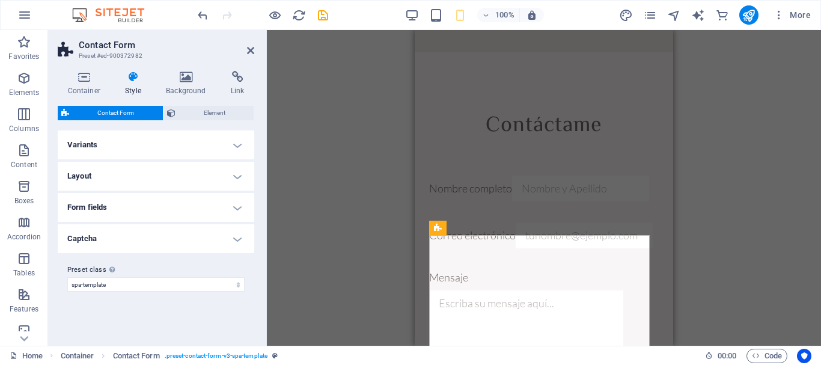
click at [243, 230] on h4 "Captcha" at bounding box center [156, 238] width 197 height 29
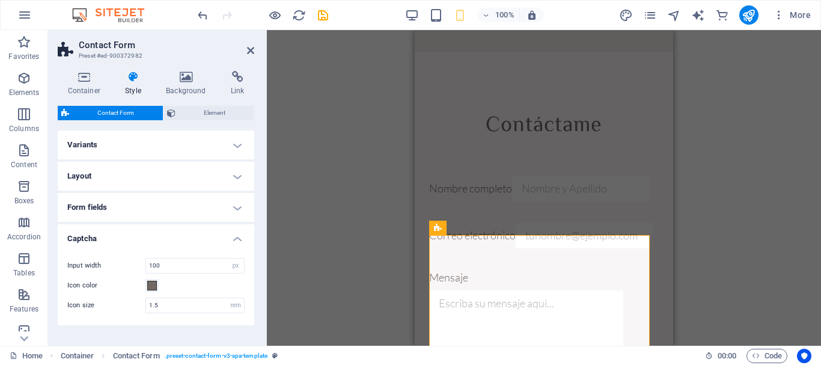
scroll to position [37, 0]
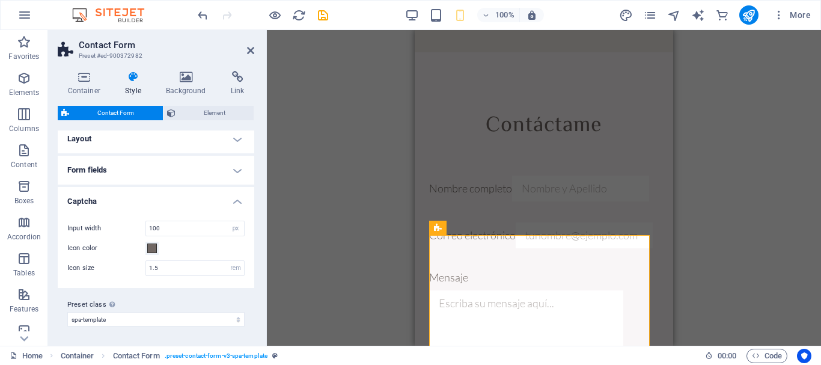
click at [241, 201] on h4 "Captcha" at bounding box center [156, 198] width 197 height 22
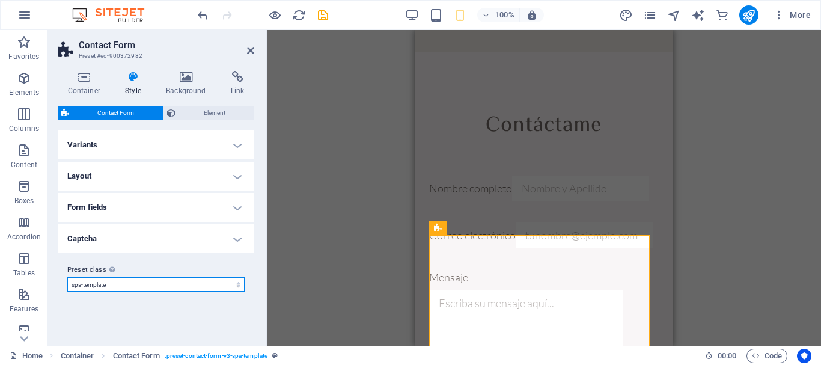
click at [218, 280] on select "spa-template Add preset class" at bounding box center [155, 284] width 177 height 14
click at [160, 289] on select "spa-template Add preset class" at bounding box center [155, 284] width 177 height 14
click at [162, 289] on select "spa-template Add preset class" at bounding box center [155, 284] width 177 height 14
click at [99, 98] on div "Container Style Background Link Size Height Default px rem % vh vw Min. height …" at bounding box center [156, 203] width 197 height 265
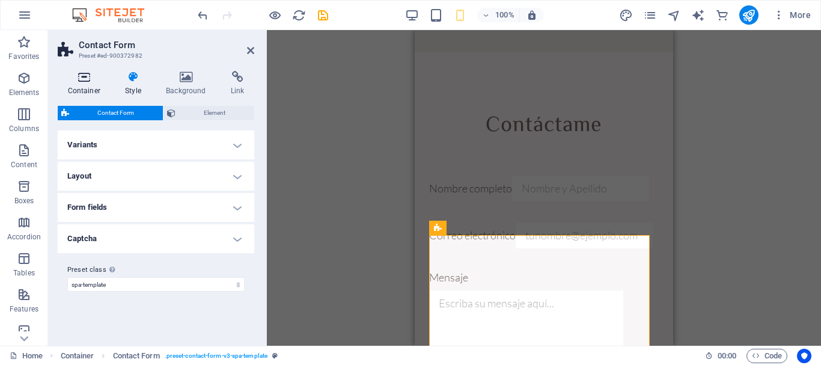
click at [92, 76] on icon at bounding box center [84, 77] width 53 height 12
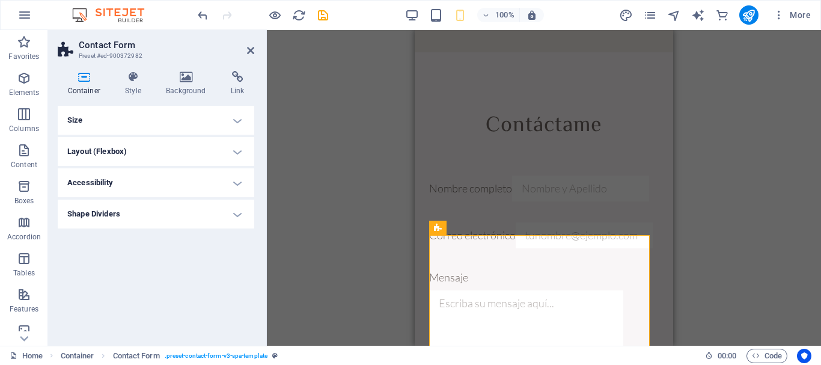
click at [203, 220] on h4 "Shape Dividers" at bounding box center [156, 214] width 197 height 29
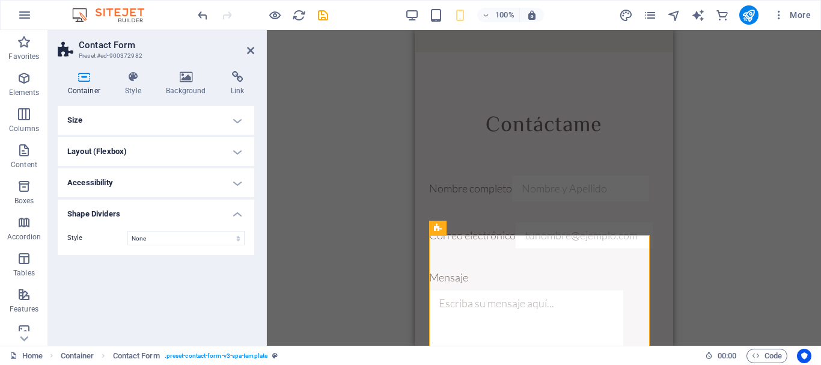
click at [200, 216] on h4 "Shape Dividers" at bounding box center [156, 211] width 197 height 22
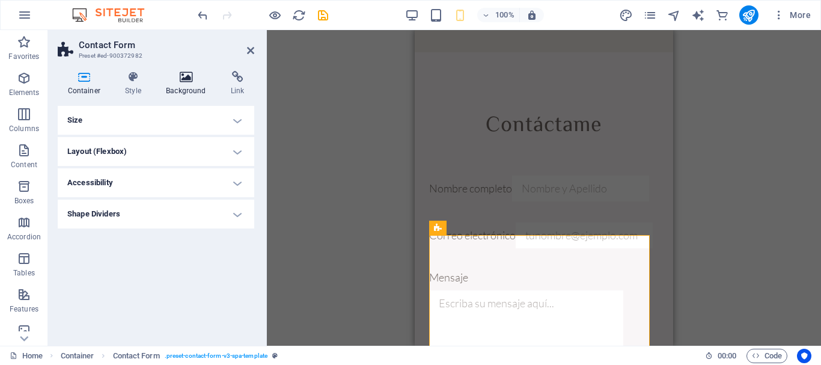
click at [206, 80] on icon at bounding box center [186, 77] width 60 height 12
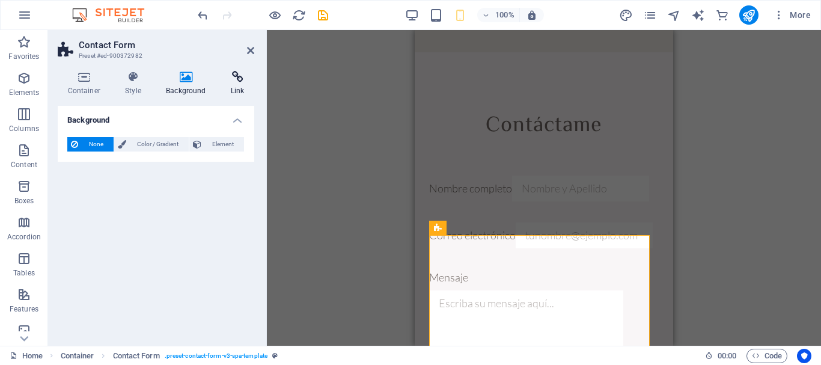
click at [240, 80] on icon at bounding box center [238, 77] width 34 height 12
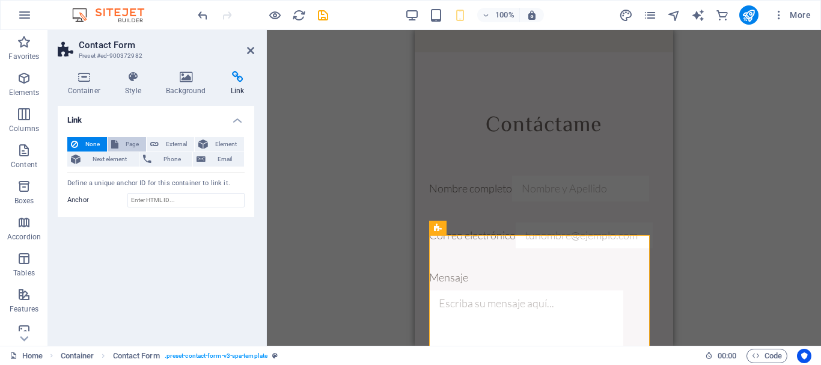
click at [112, 148] on icon at bounding box center [114, 144] width 7 height 14
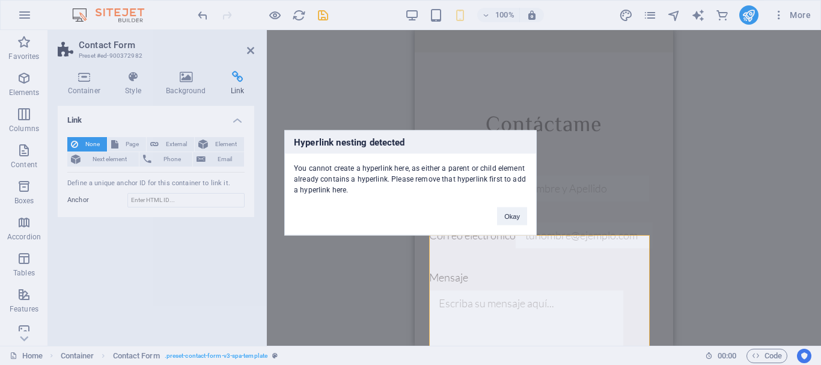
click button "Okay" at bounding box center [512, 216] width 30 height 18
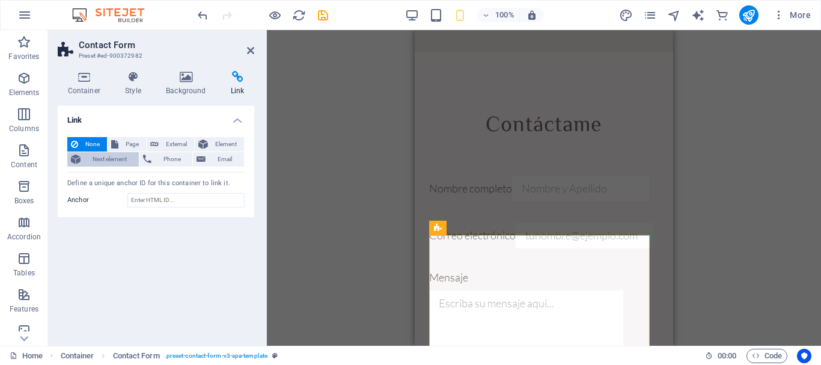
click at [136, 157] on button "Next element" at bounding box center [103, 159] width 72 height 14
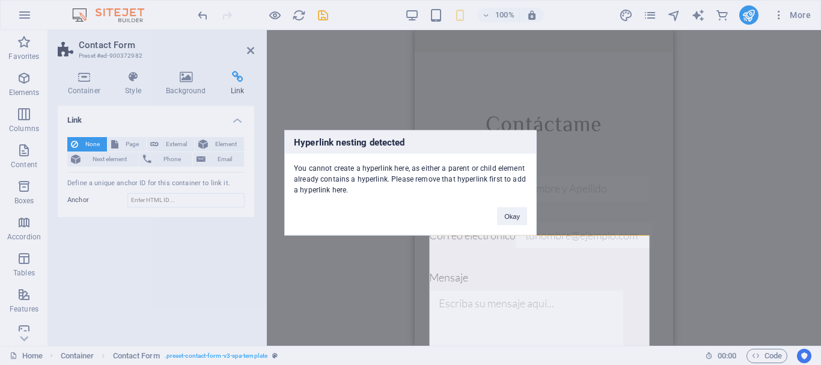
click button "Okay" at bounding box center [512, 216] width 30 height 18
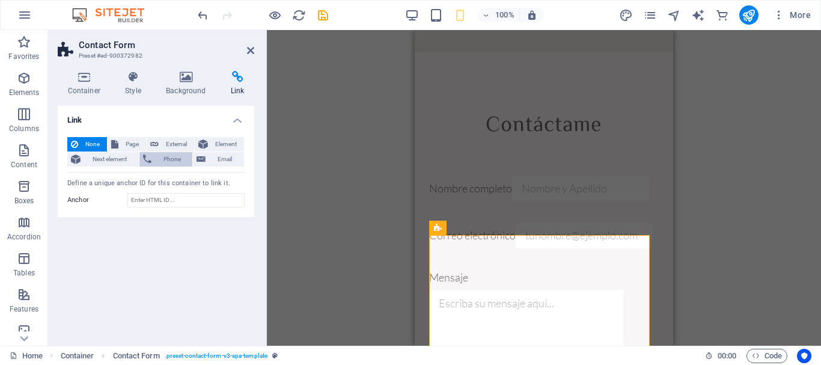
click at [162, 163] on span "Phone" at bounding box center [172, 159] width 34 height 14
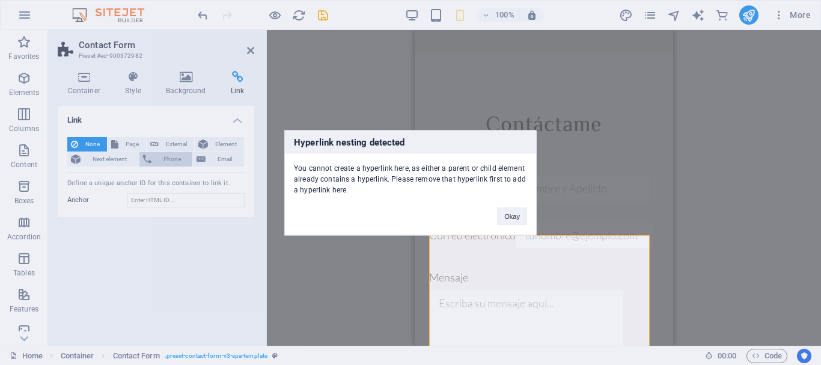
click button "Okay" at bounding box center [512, 216] width 30 height 18
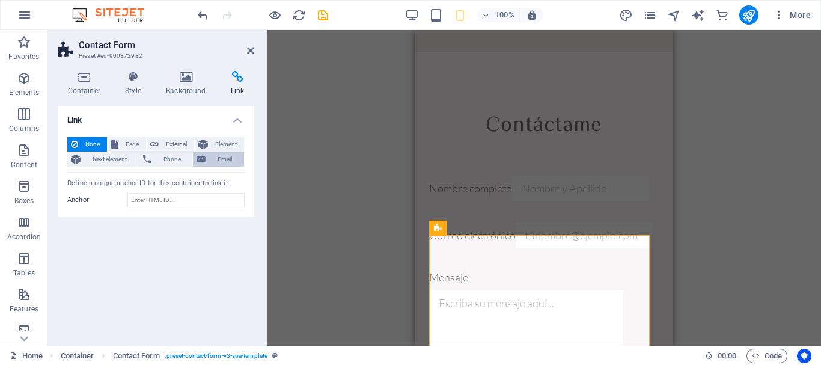
click at [218, 160] on span "Email" at bounding box center [224, 159] width 31 height 14
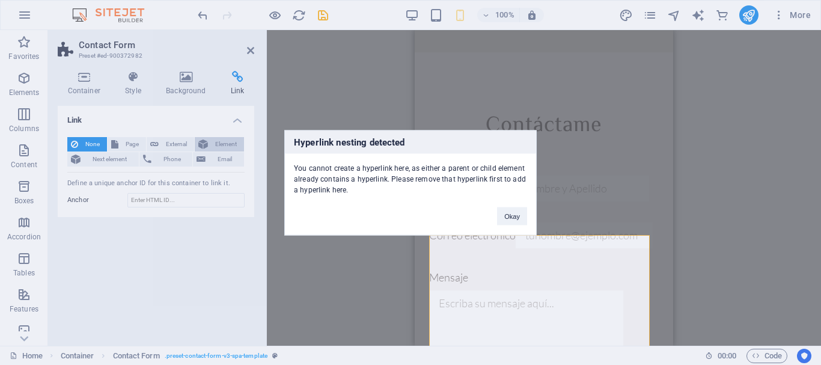
click button "Okay" at bounding box center [512, 216] width 30 height 18
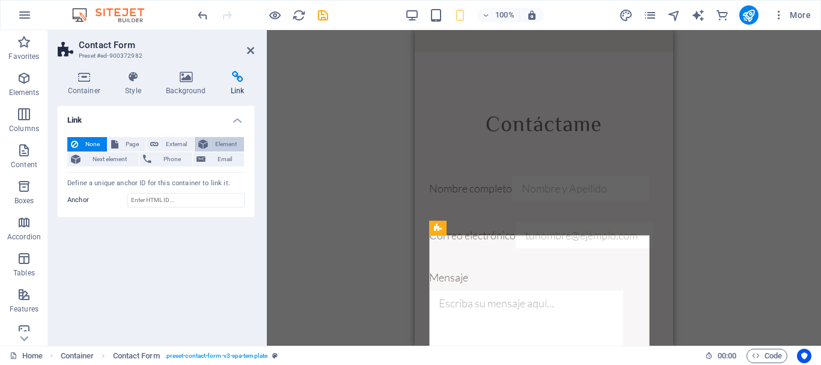
click at [213, 145] on span "Element" at bounding box center [226, 144] width 29 height 14
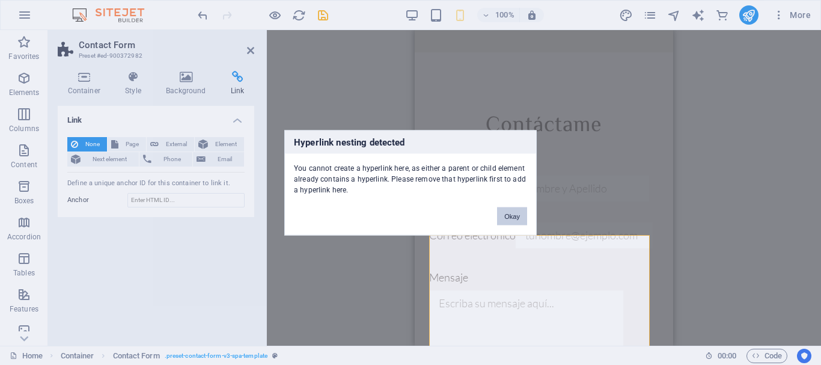
click button "Okay" at bounding box center [512, 216] width 30 height 18
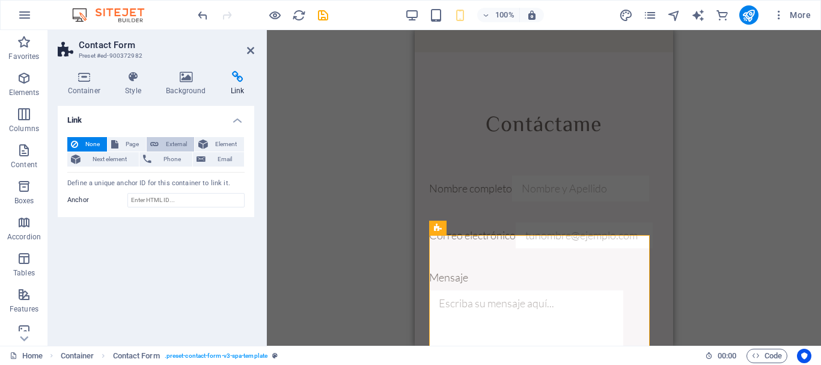
click at [180, 147] on span "External" at bounding box center [176, 144] width 28 height 14
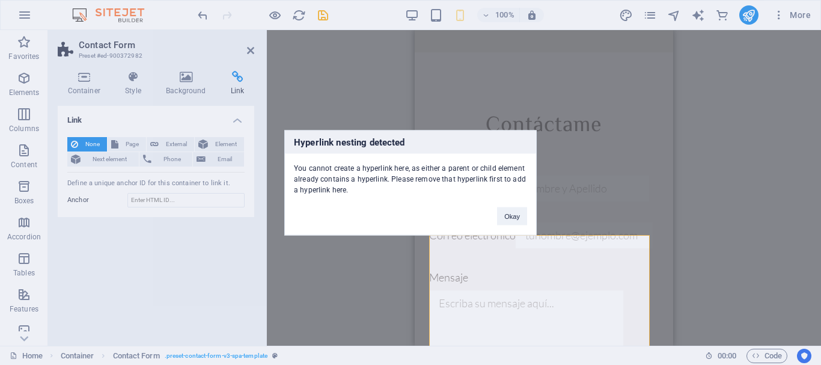
click button "Okay" at bounding box center [512, 216] width 30 height 18
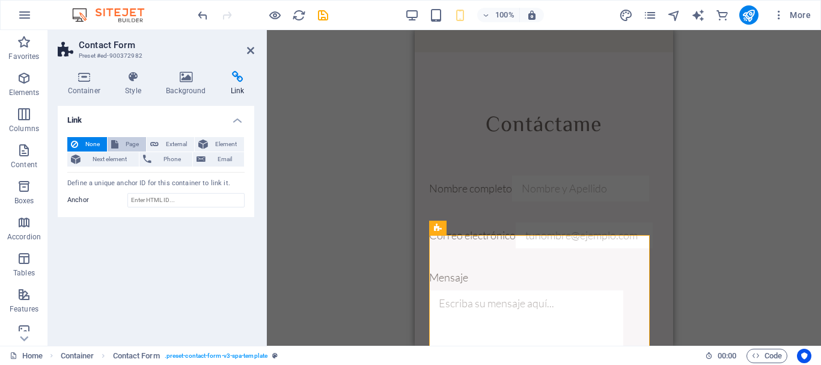
click at [131, 144] on span "Page" at bounding box center [132, 144] width 20 height 14
click at [108, 137] on button "Page" at bounding box center [127, 144] width 38 height 14
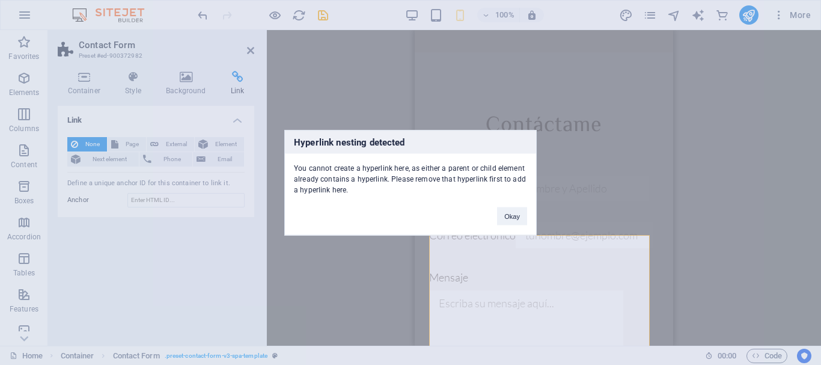
click button "Okay" at bounding box center [512, 216] width 30 height 18
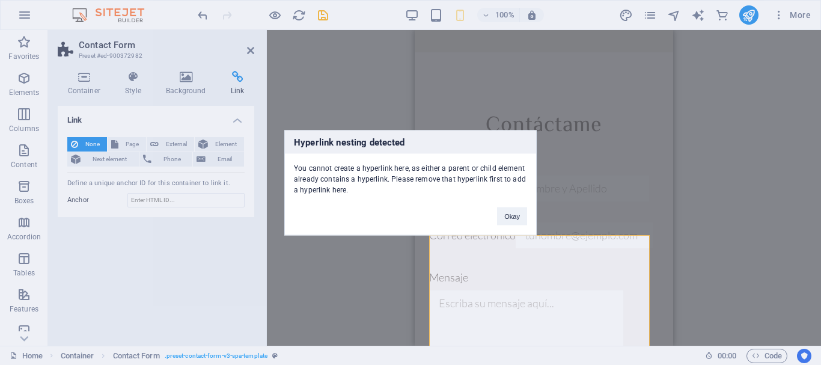
click at [141, 86] on div "Hyperlink nesting detected You cannot create a hyperlink here, as either a pare…" at bounding box center [410, 182] width 821 height 365
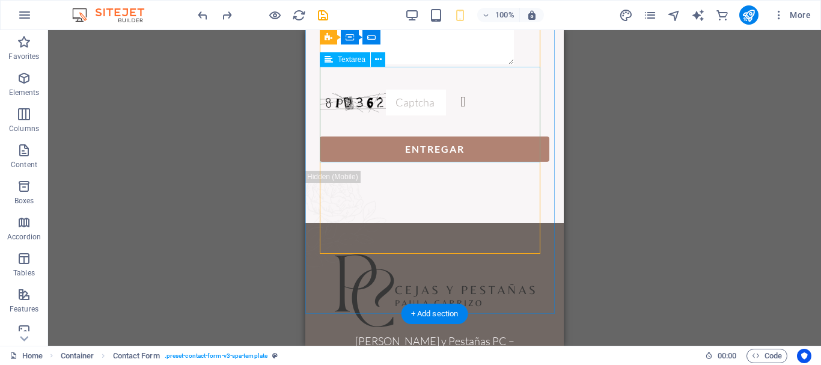
scroll to position [2705, 0]
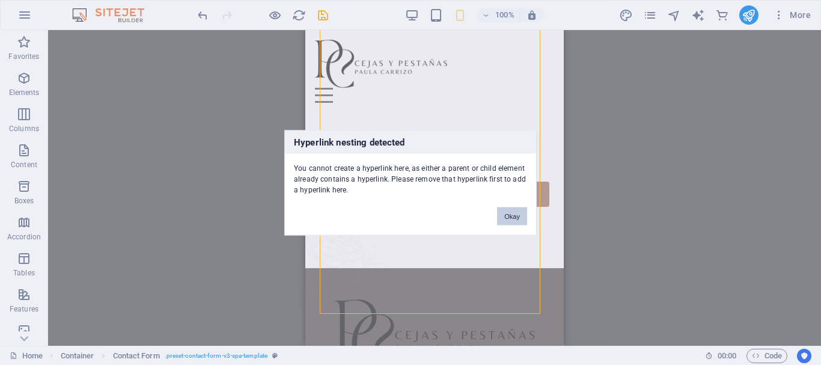
click at [525, 213] on button "Okay" at bounding box center [512, 216] width 30 height 18
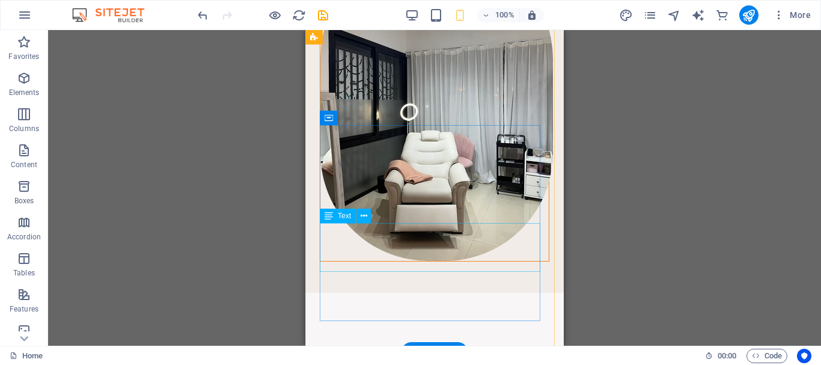
scroll to position [2525, 0]
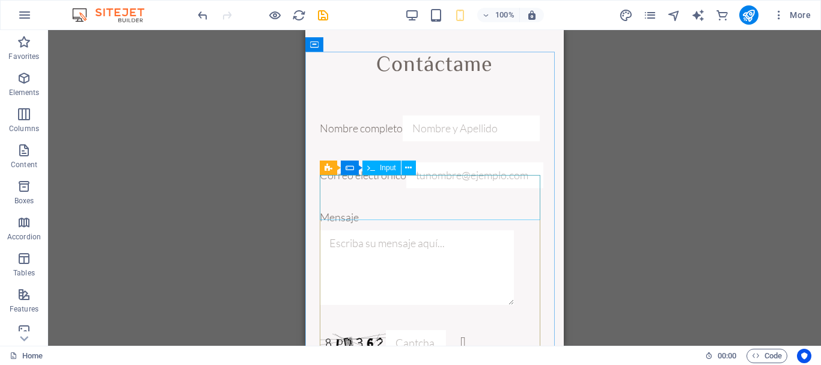
click at [383, 171] on span "Input" at bounding box center [388, 167] width 16 height 7
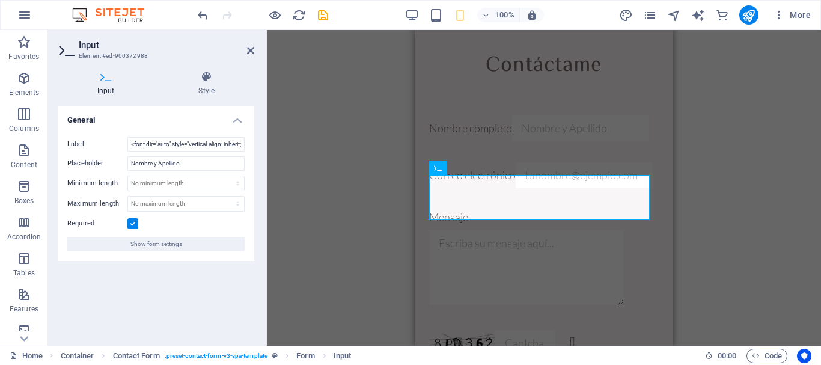
click at [103, 88] on h4 "Input" at bounding box center [109, 83] width 102 height 25
click at [204, 82] on icon at bounding box center [207, 77] width 96 height 12
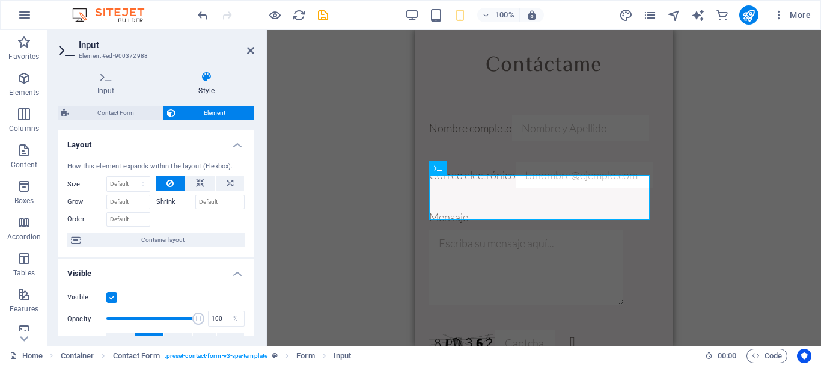
drag, startPoint x: 69, startPoint y: 55, endPoint x: 172, endPoint y: 49, distance: 103.6
click at [66, 55] on icon at bounding box center [67, 49] width 18 height 17
click at [466, 79] on div "Contáctame" at bounding box center [544, 65] width 230 height 27
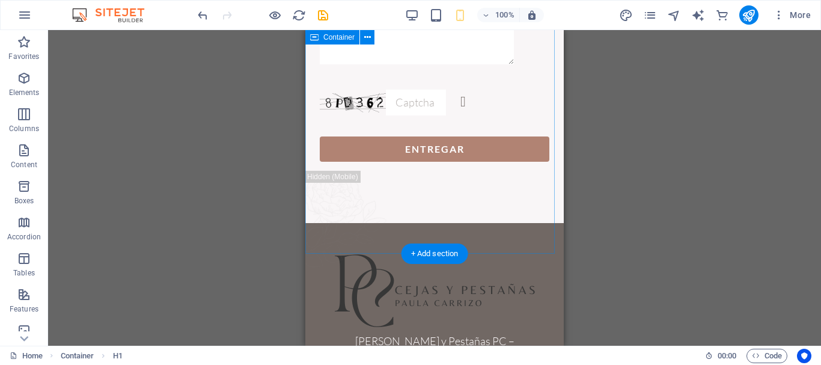
scroll to position [2825, 0]
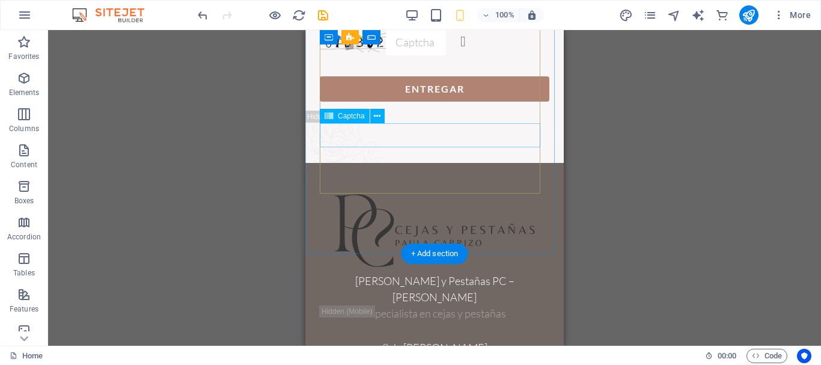
click at [519, 55] on div "¿Ilegible? [GEOGRAPHIC_DATA]" at bounding box center [435, 42] width 230 height 26
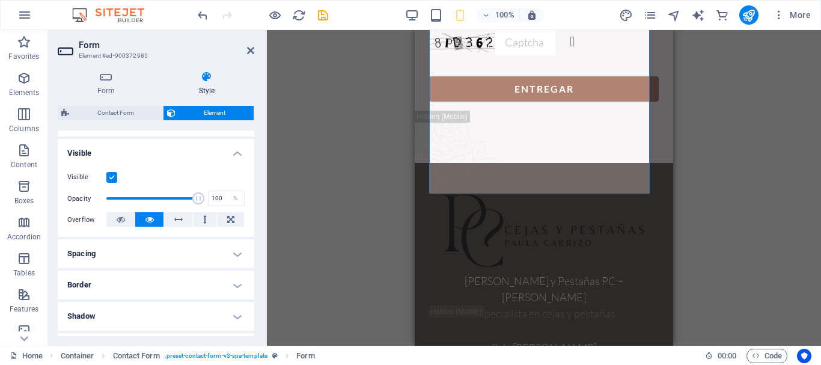
scroll to position [301, 0]
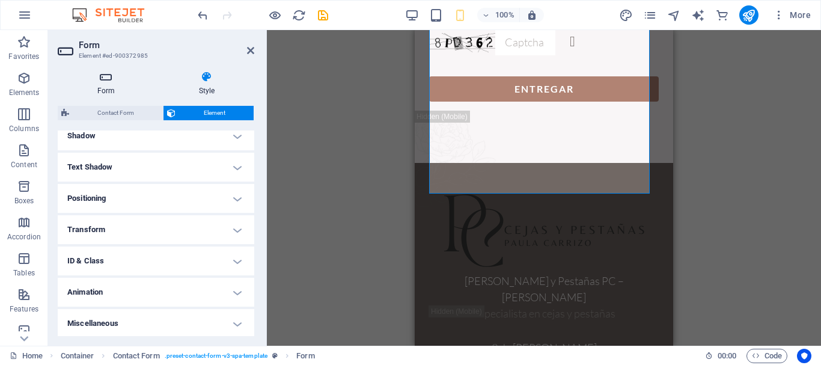
click at [103, 91] on h4 "Form" at bounding box center [109, 83] width 102 height 25
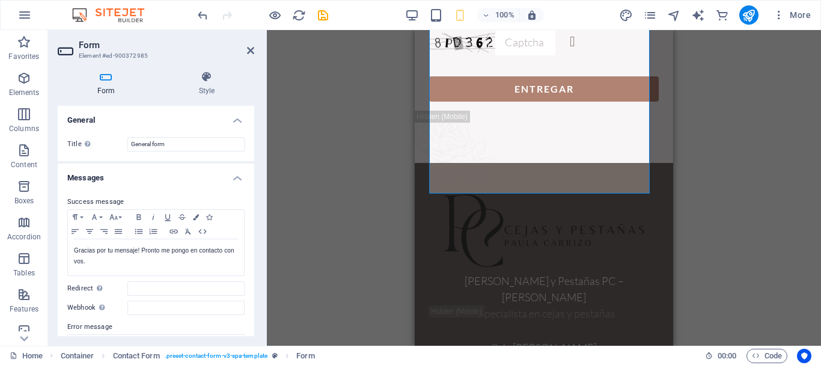
click at [234, 177] on h4 "Messages" at bounding box center [156, 174] width 197 height 22
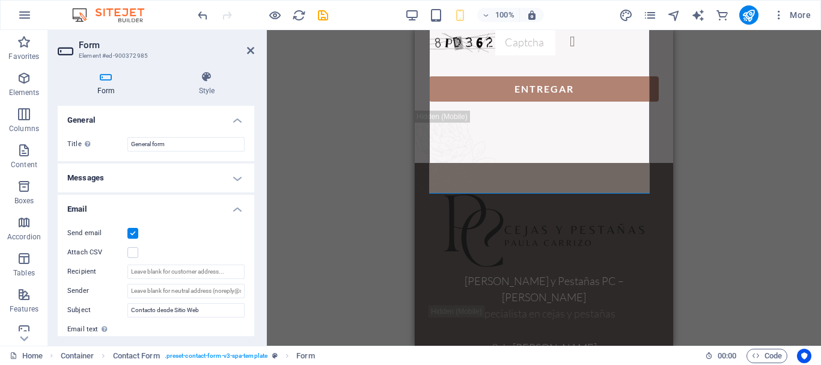
click at [234, 177] on h4 "Messages" at bounding box center [156, 177] width 197 height 29
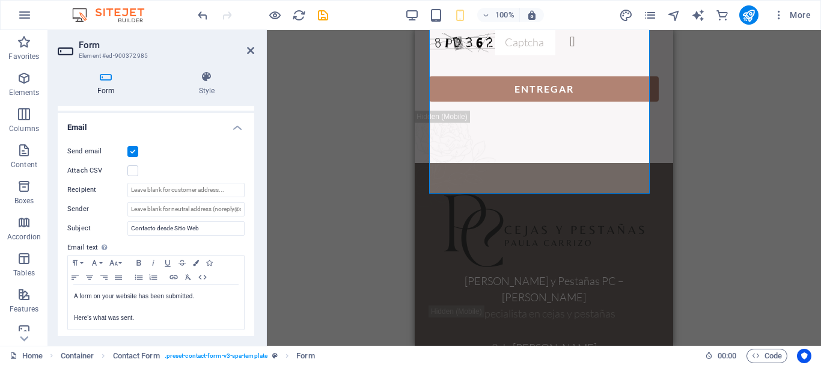
click at [181, 199] on div "Send email Attach CSV Recipient Sender Subject Contacto desde Sitio Web Email t…" at bounding box center [156, 238] width 197 height 206
click at [182, 195] on input "Recipient" at bounding box center [185, 190] width 117 height 14
type input "[EMAIL_ADDRESS][DOMAIN_NAME]"
click at [251, 52] on icon at bounding box center [250, 51] width 7 height 10
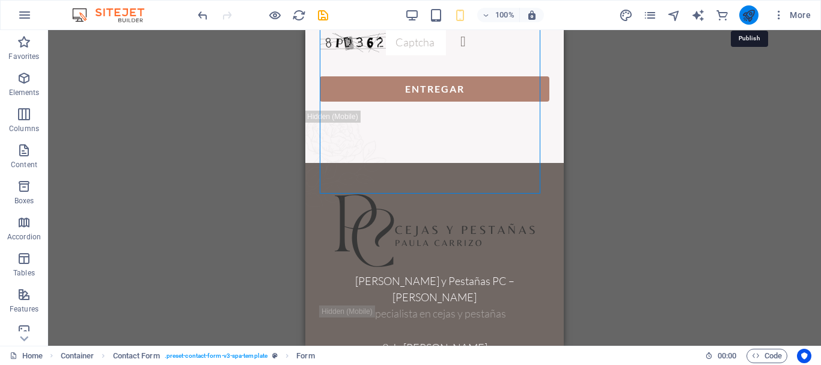
click at [747, 15] on icon "publish" at bounding box center [749, 15] width 14 height 14
